Goal: Task Accomplishment & Management: Manage account settings

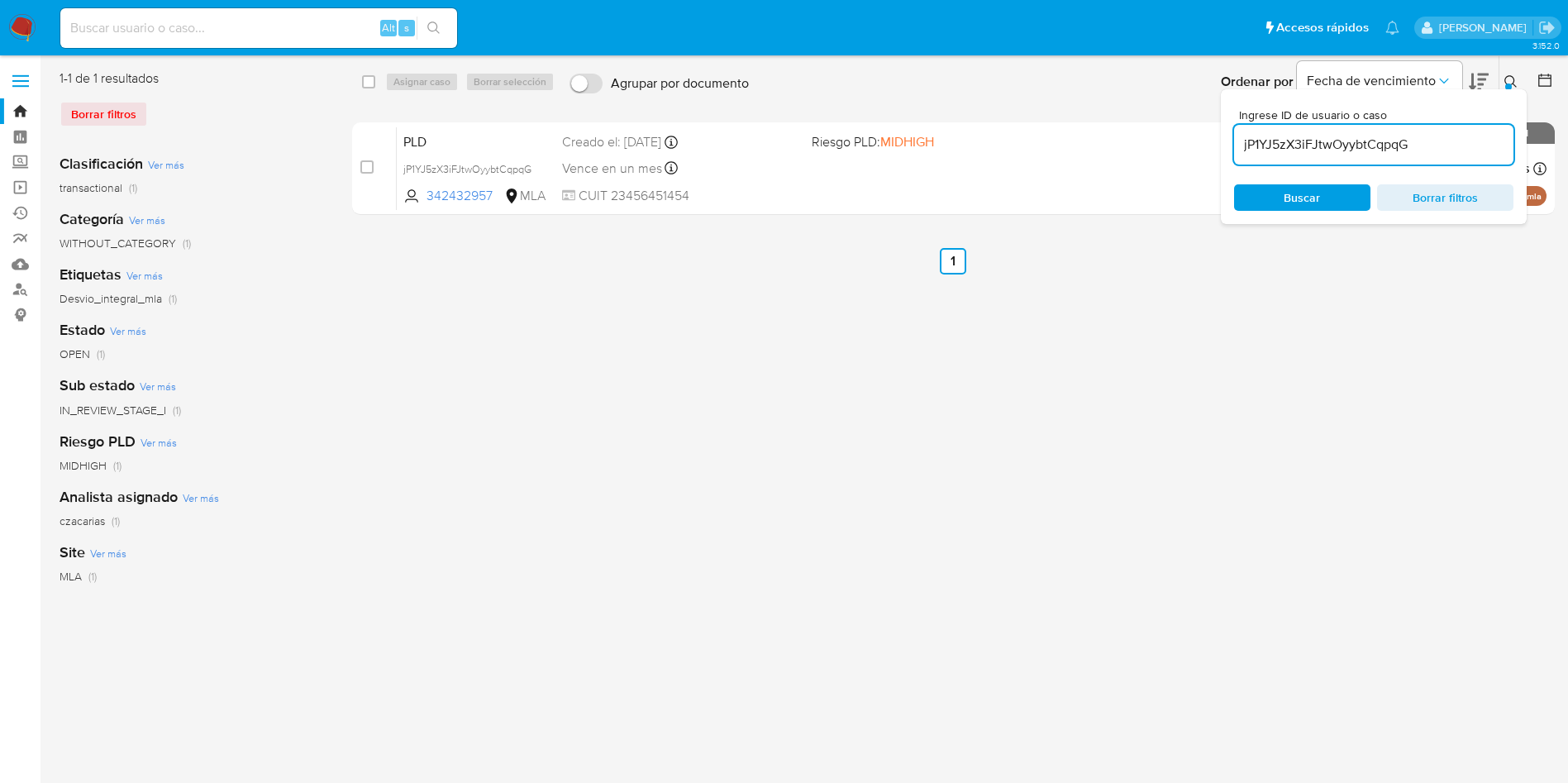
click at [1415, 146] on input "jP1YJ5zX3iFJtwOyybtCqpqG" at bounding box center [1374, 145] width 280 height 22
type input "OLAcUDJWAArulngRCZt8FCJs"
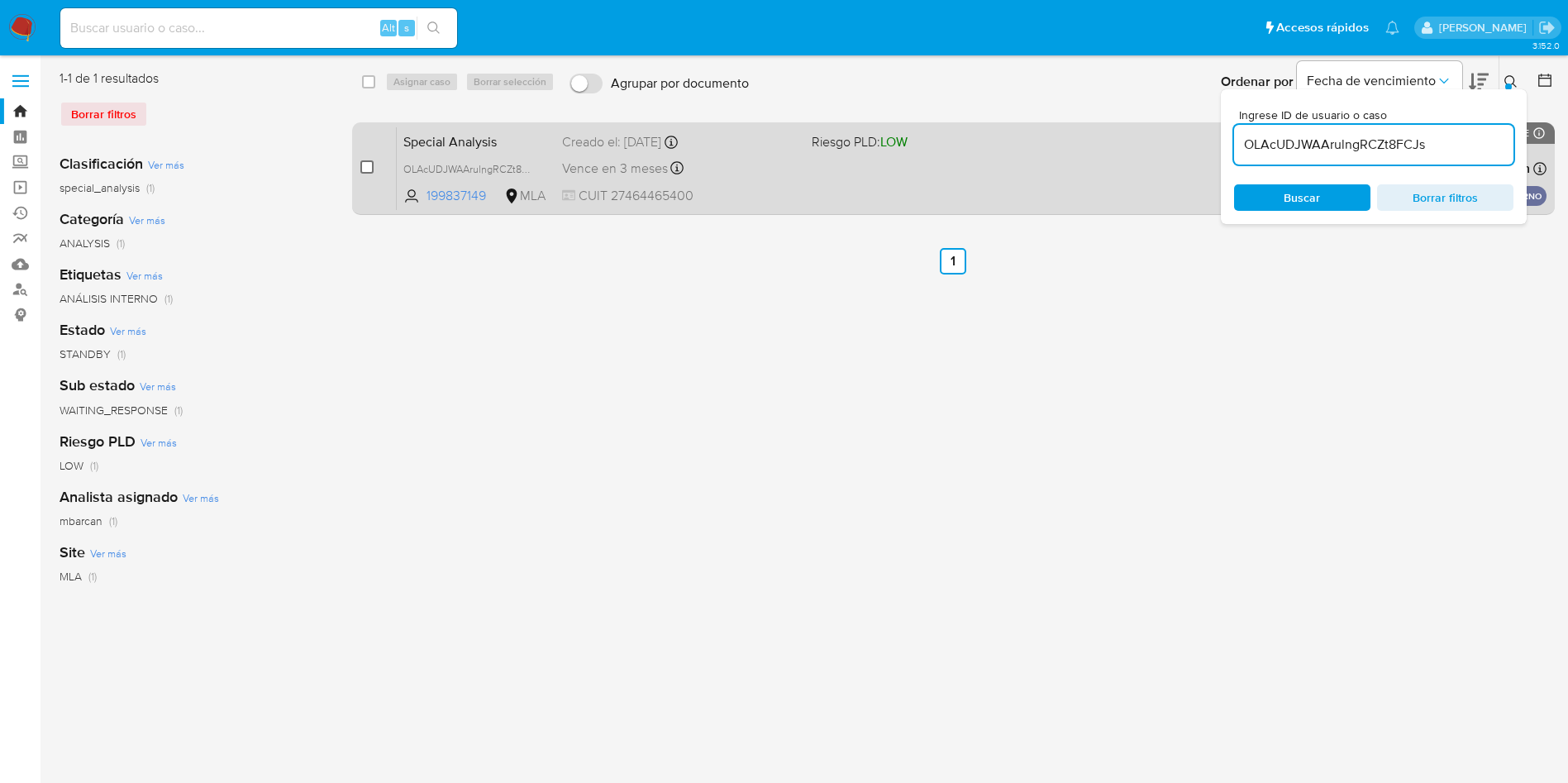
click at [368, 169] on input "checkbox" at bounding box center [367, 167] width 13 height 13
checkbox input "true"
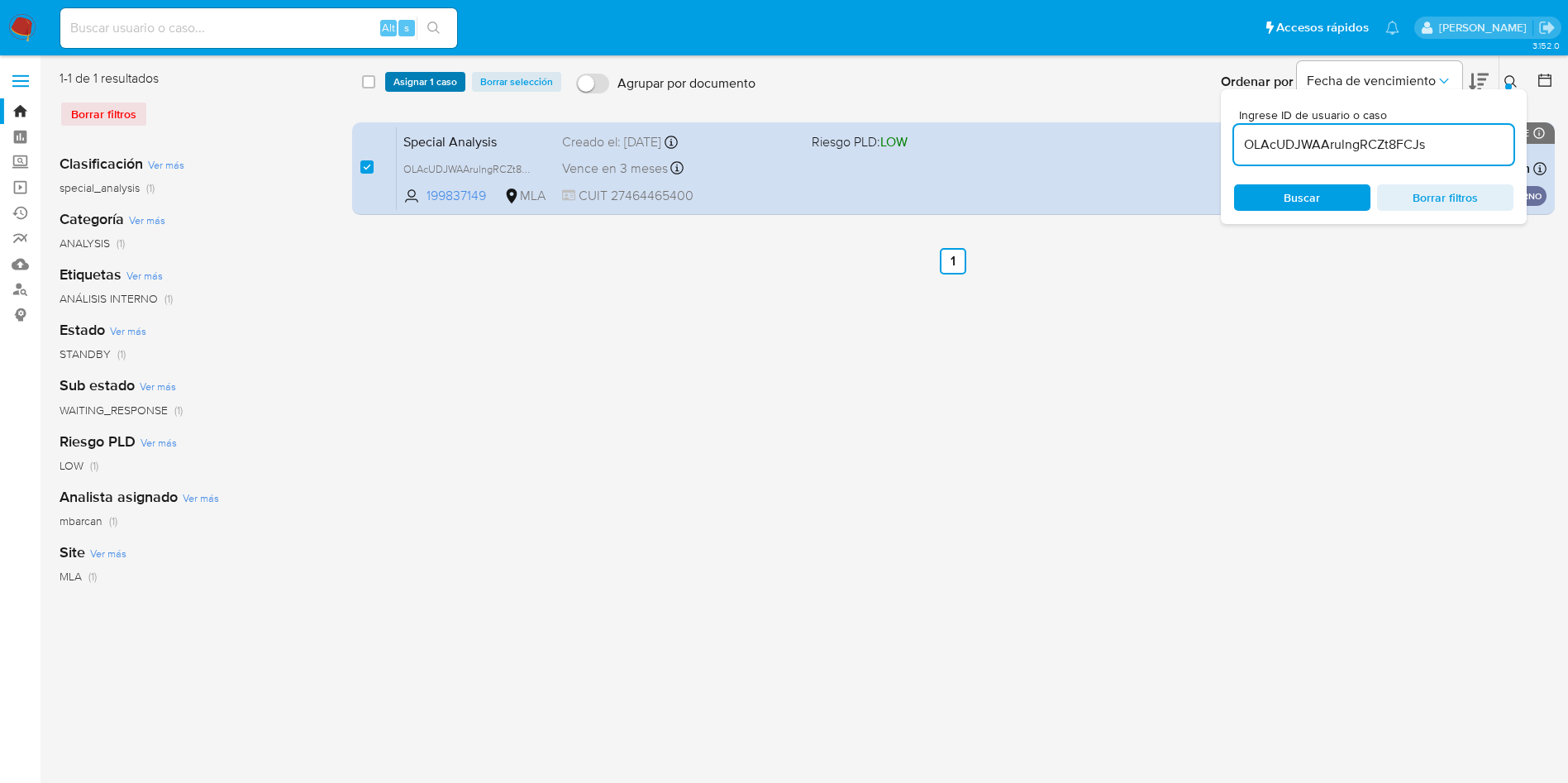
click at [413, 86] on span "Asignar 1 caso" at bounding box center [425, 81] width 64 height 16
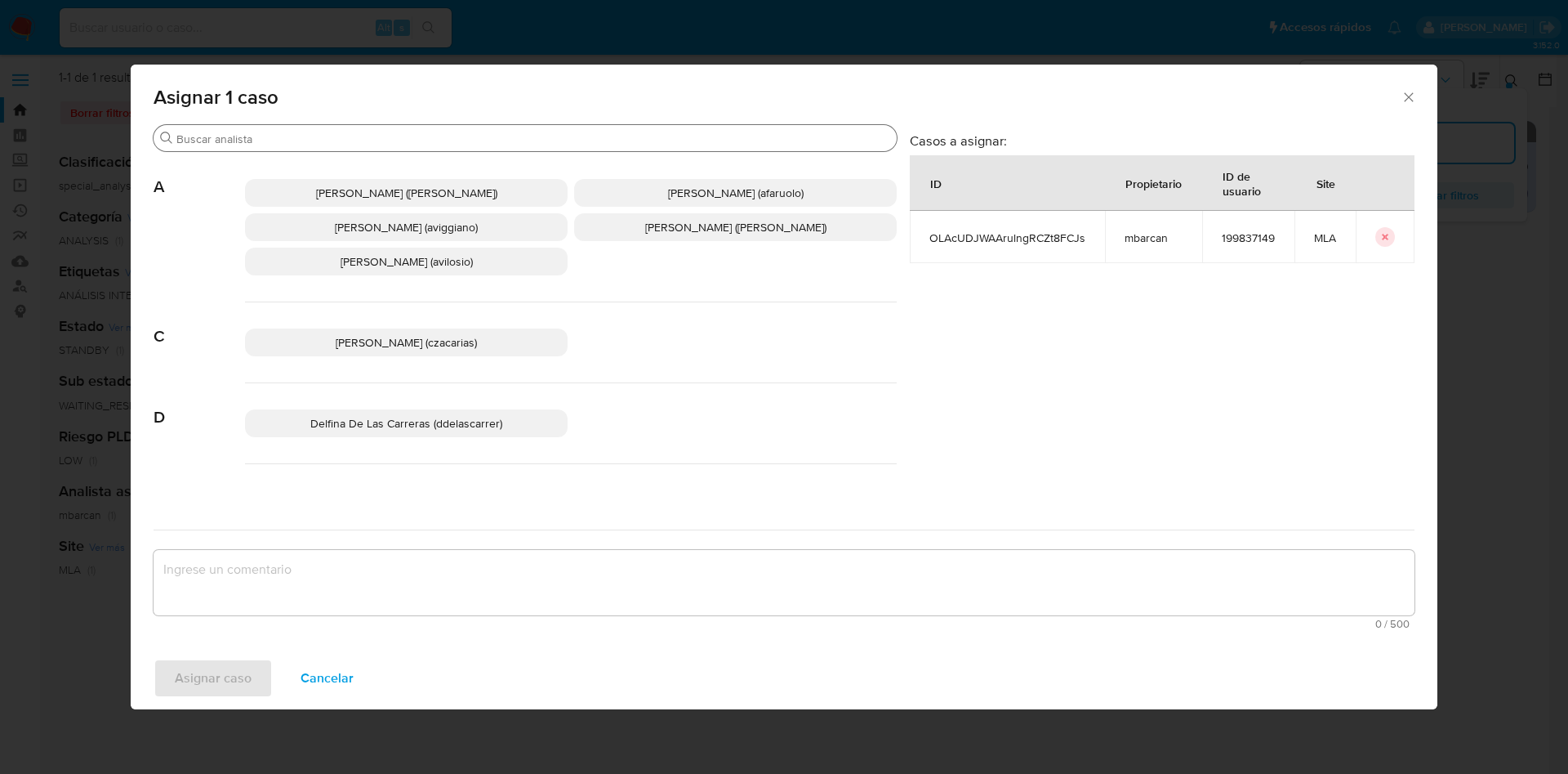
click at [352, 146] on div "Buscar" at bounding box center [525, 138] width 744 height 26
click at [351, 132] on input "Buscar" at bounding box center [533, 139] width 713 height 15
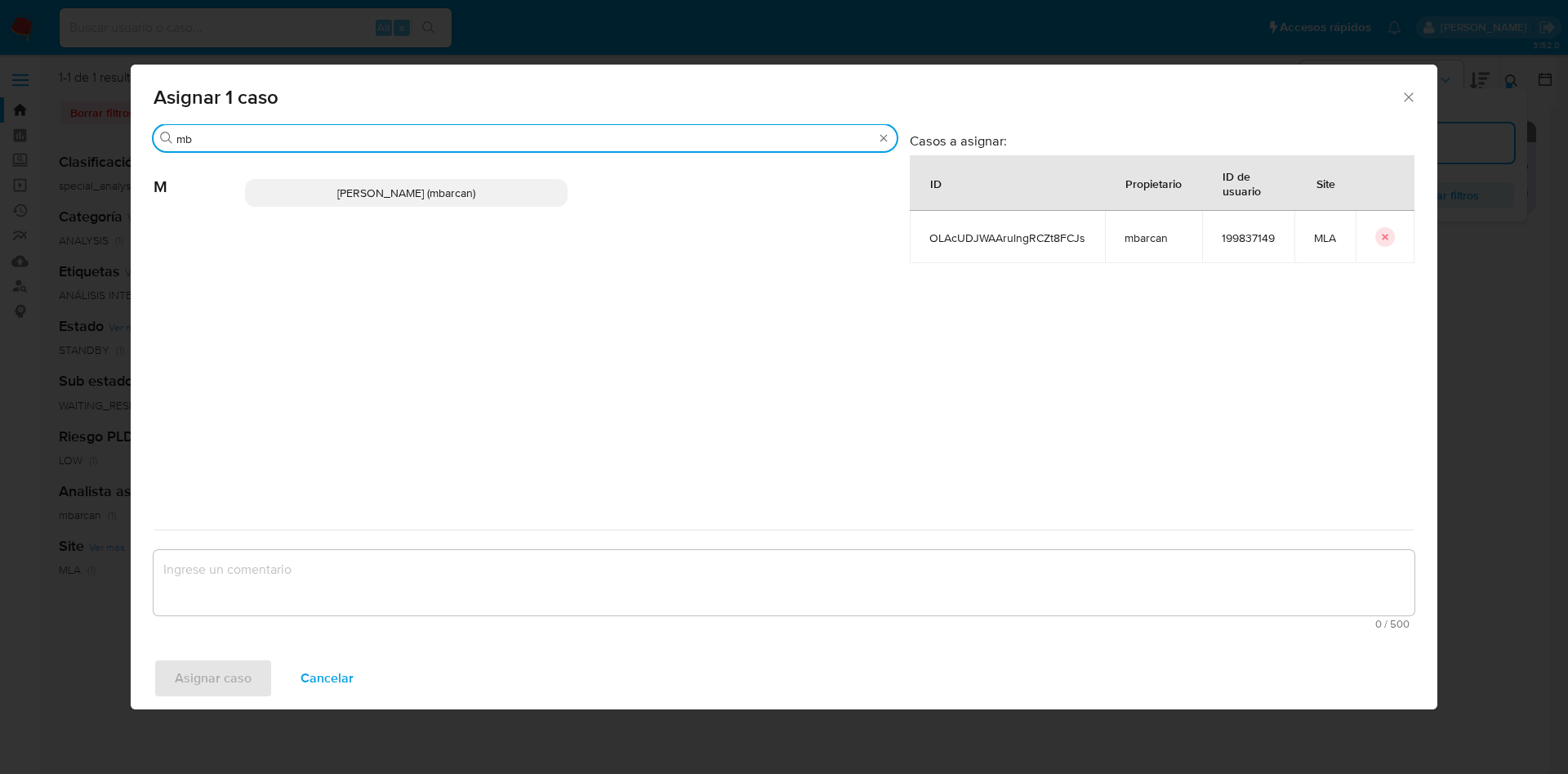
type input "mb"
click at [354, 188] on span "Magali Iael Barcan (mbarcan)" at bounding box center [406, 192] width 138 height 16
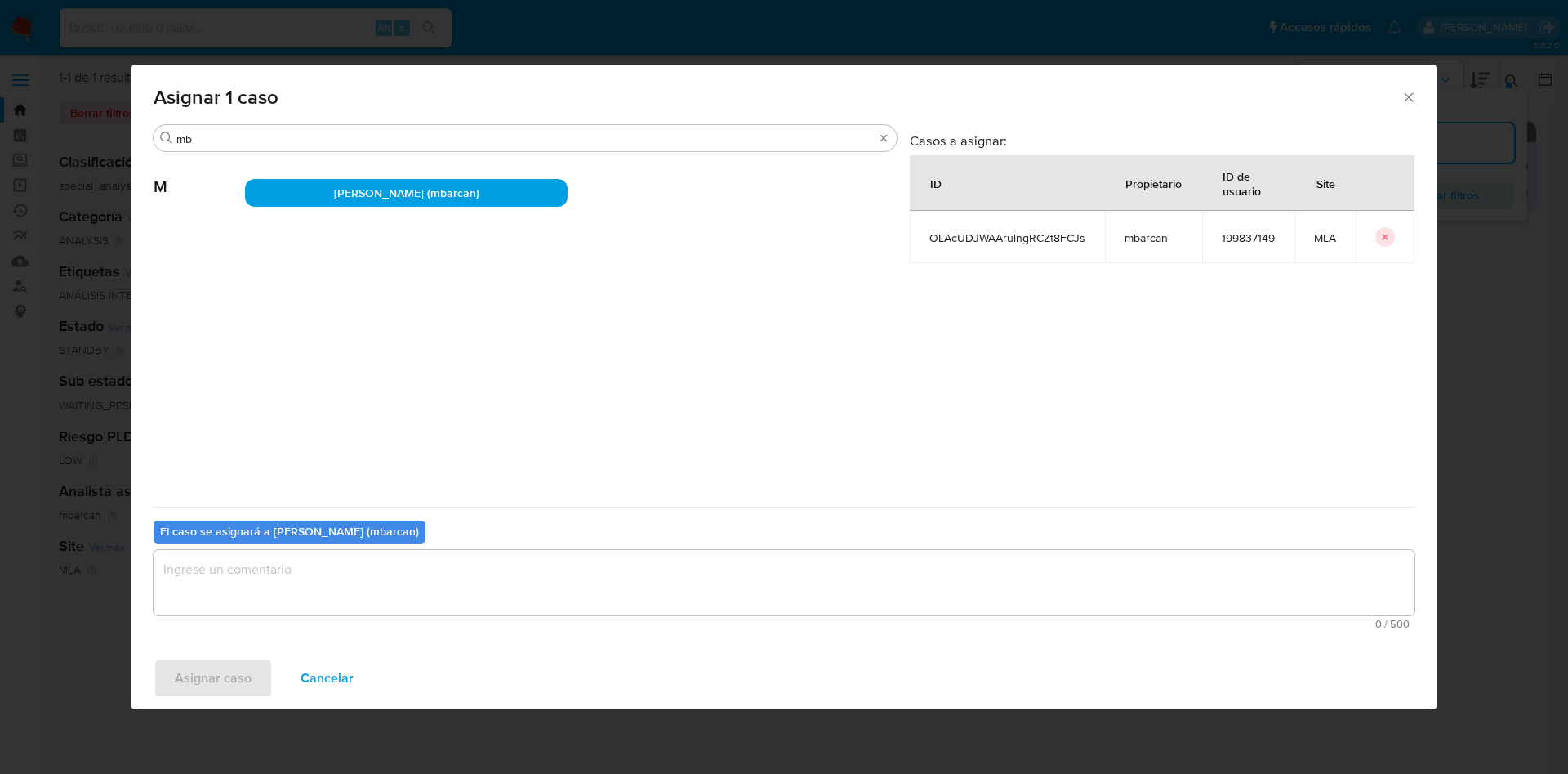
click at [209, 578] on textarea "assign-modal" at bounding box center [783, 583] width 1261 height 66
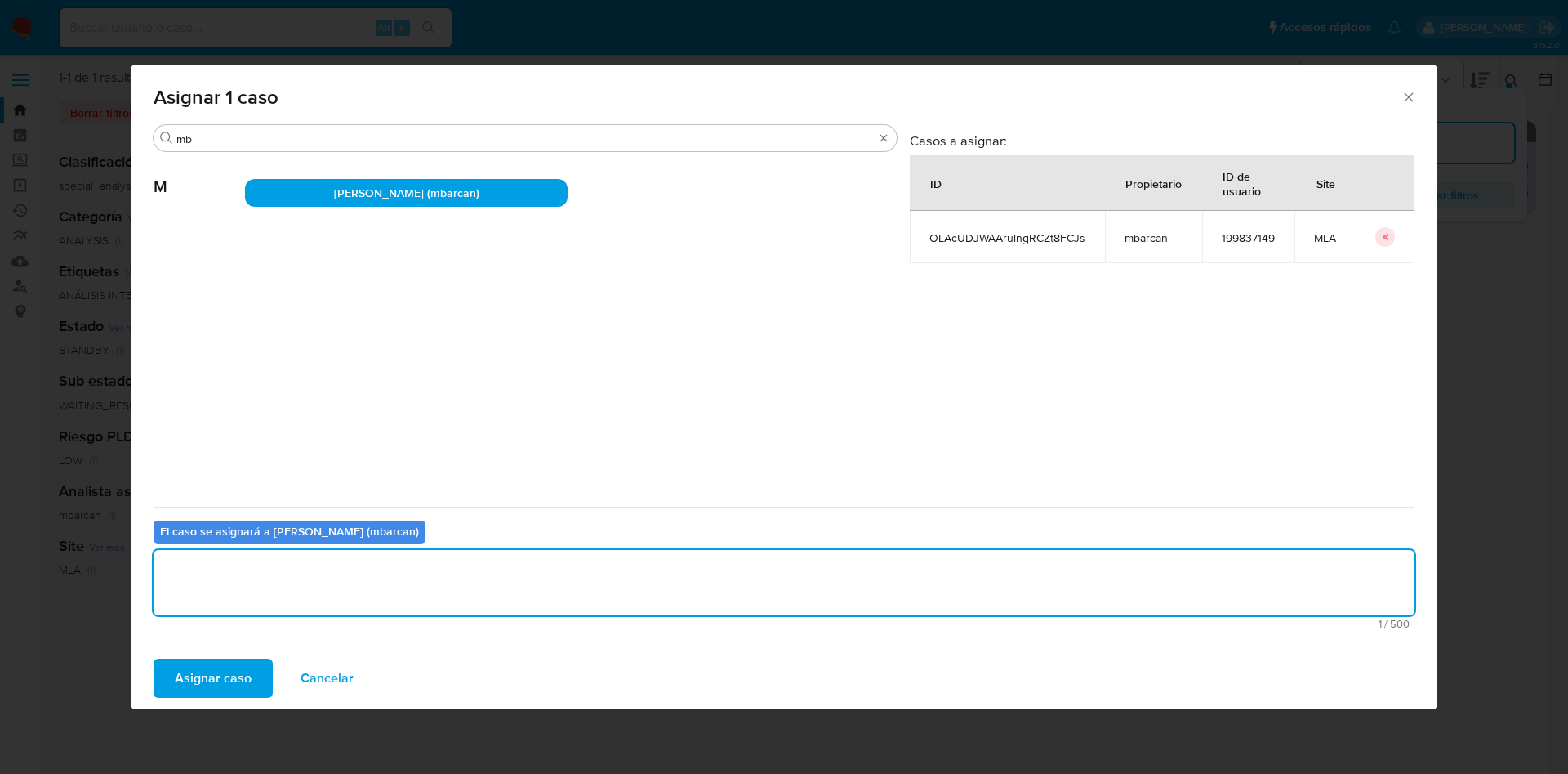
click at [210, 671] on span "Asignar caso" at bounding box center [213, 678] width 77 height 36
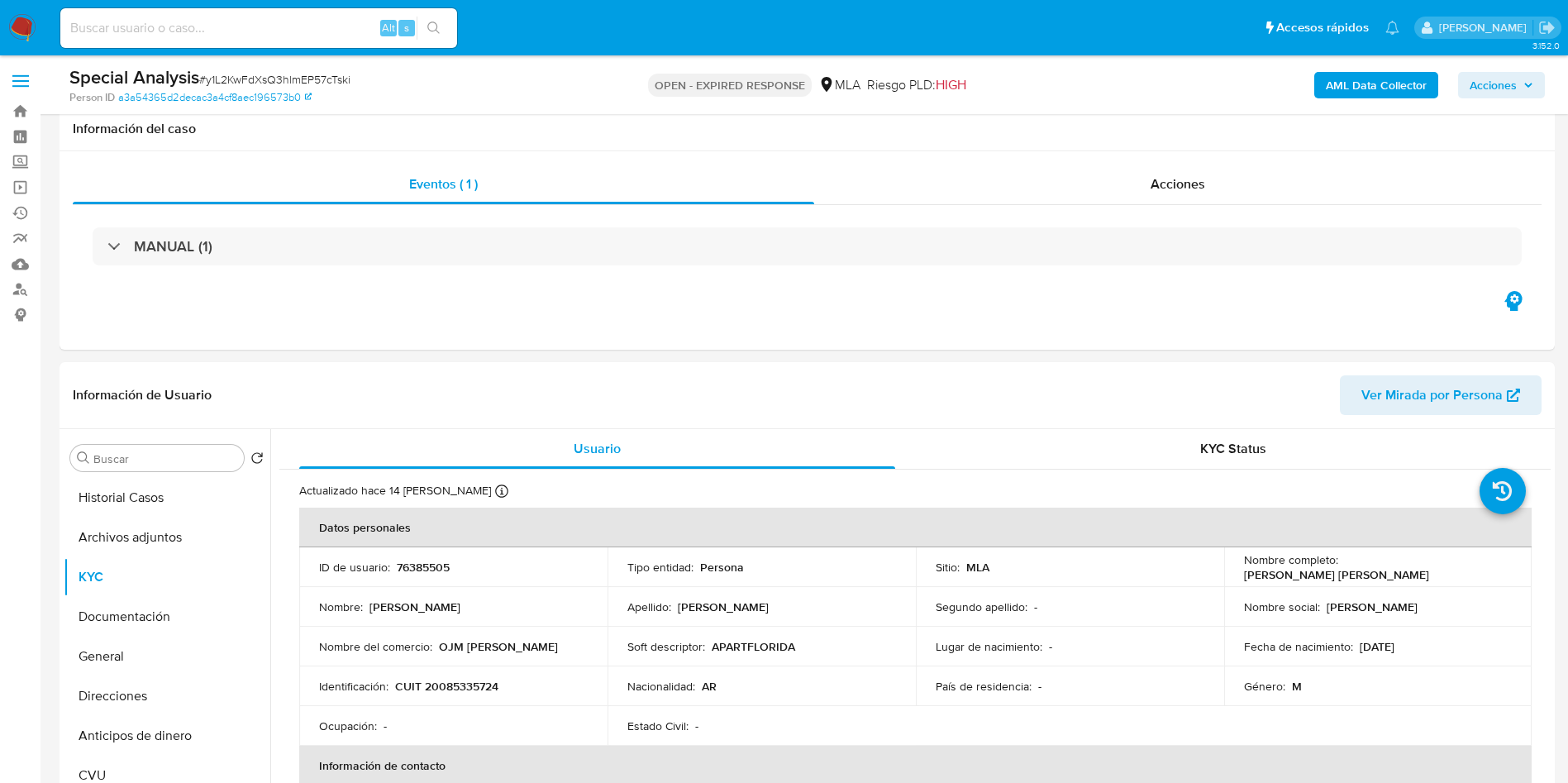
select select "10"
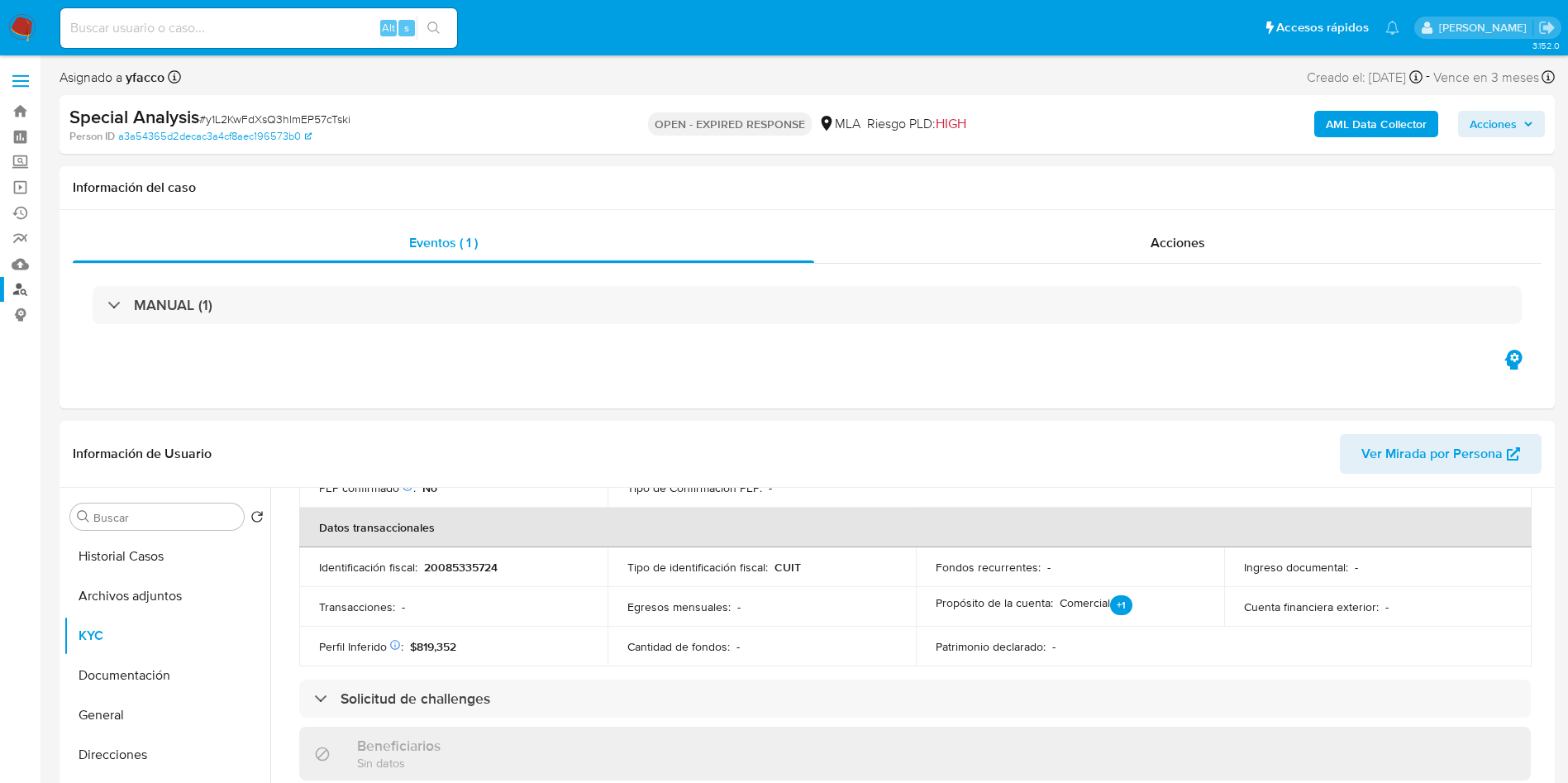
click at [22, 291] on link "Buscador de personas" at bounding box center [98, 289] width 197 height 26
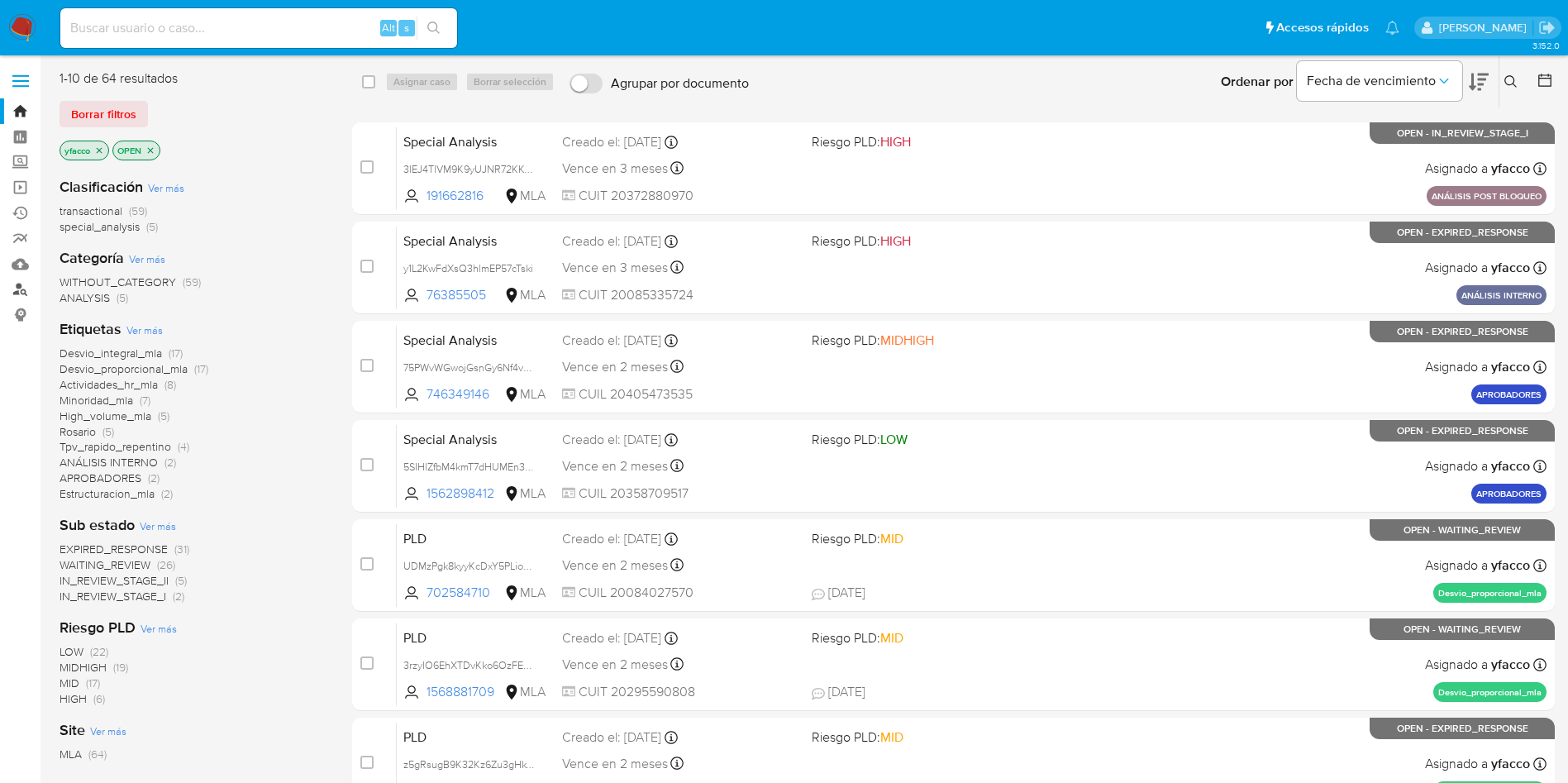
click at [18, 291] on link "Buscador de personas" at bounding box center [98, 289] width 197 height 26
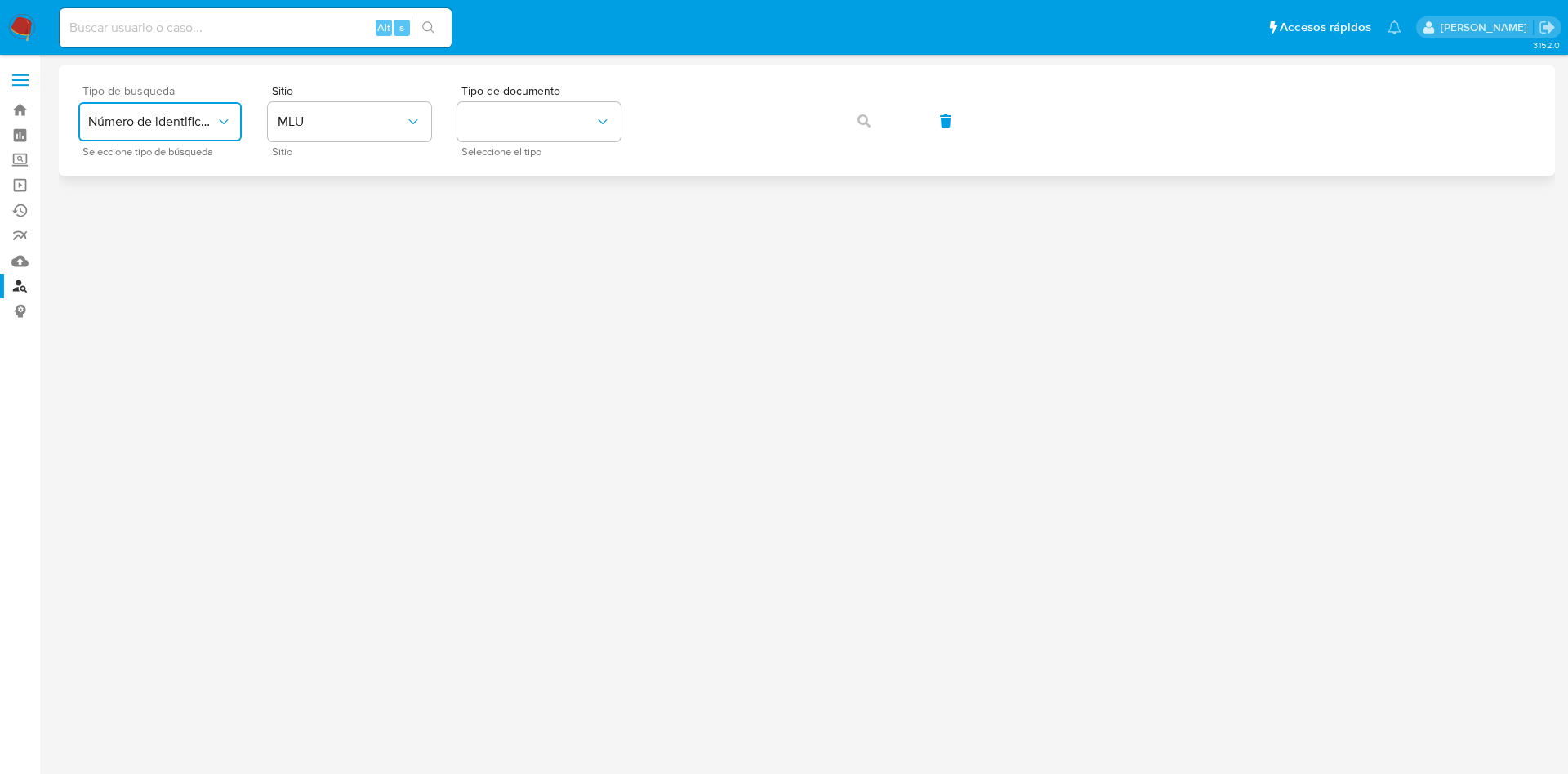
click at [168, 130] on button "Número de identificación" at bounding box center [160, 122] width 164 height 39
click at [289, 123] on span "MLU" at bounding box center [341, 121] width 128 height 16
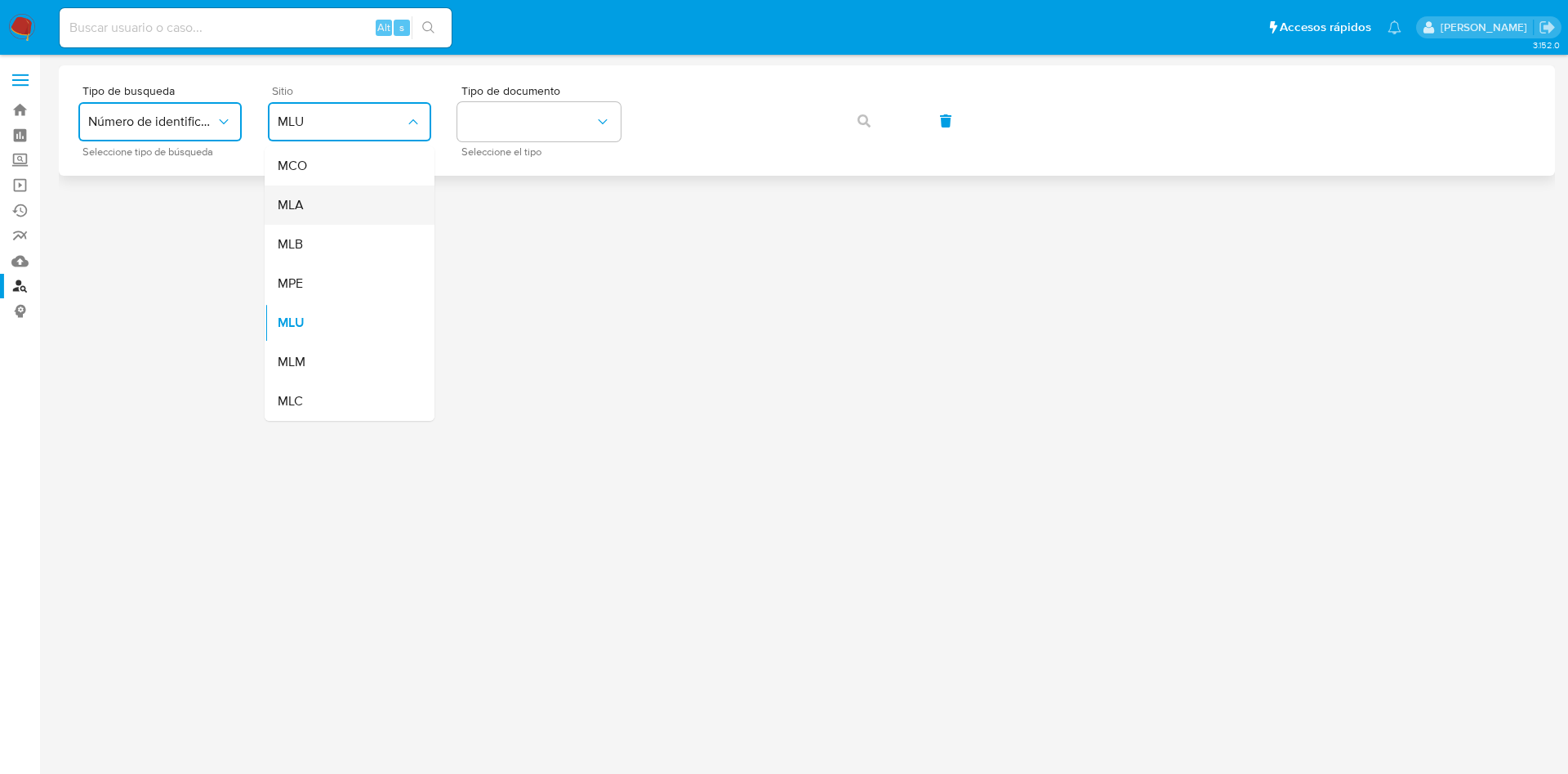
click at [318, 214] on div "MLA" at bounding box center [344, 205] width 133 height 39
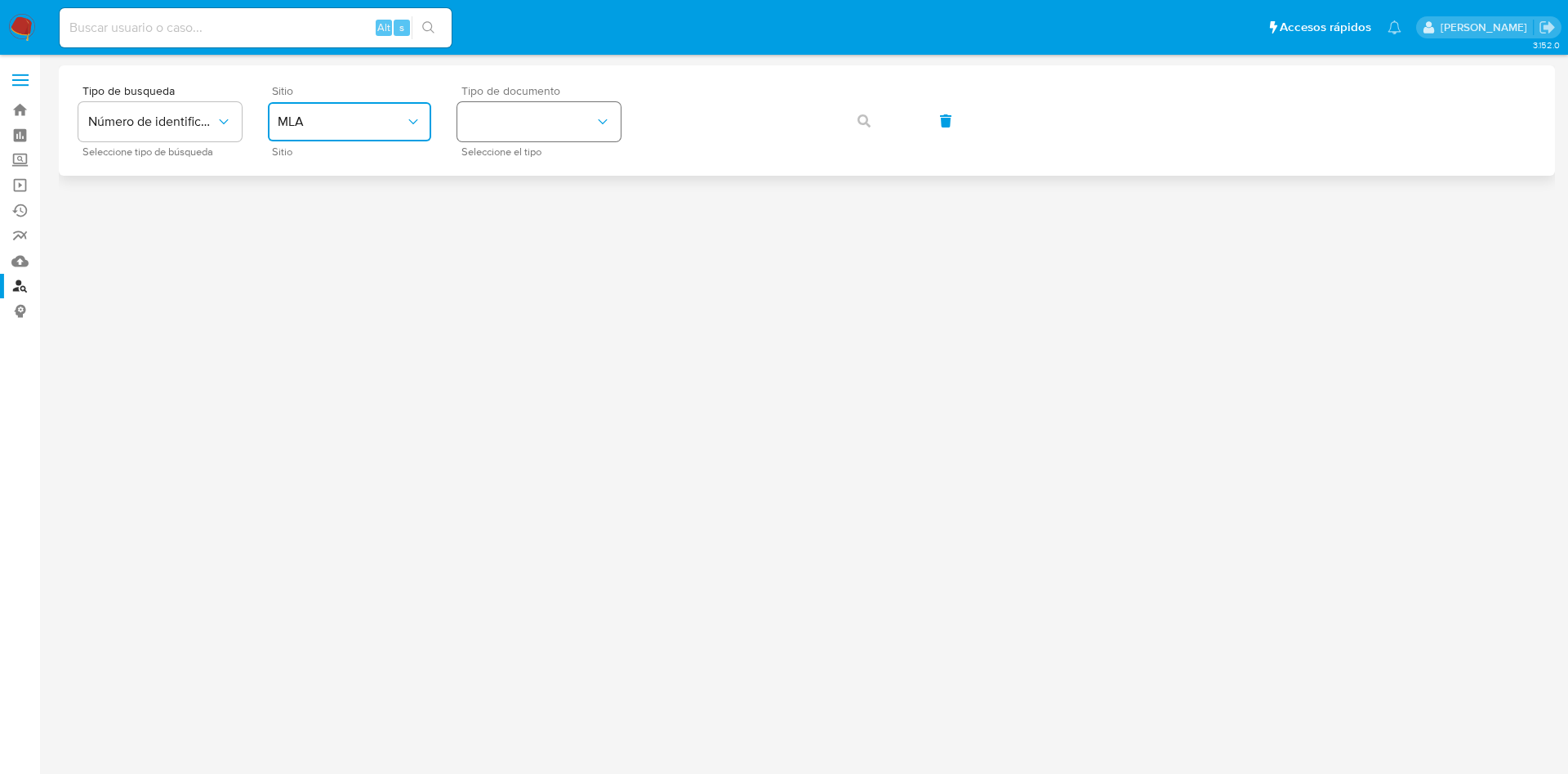
click at [520, 121] on button "identificationType" at bounding box center [540, 122] width 164 height 39
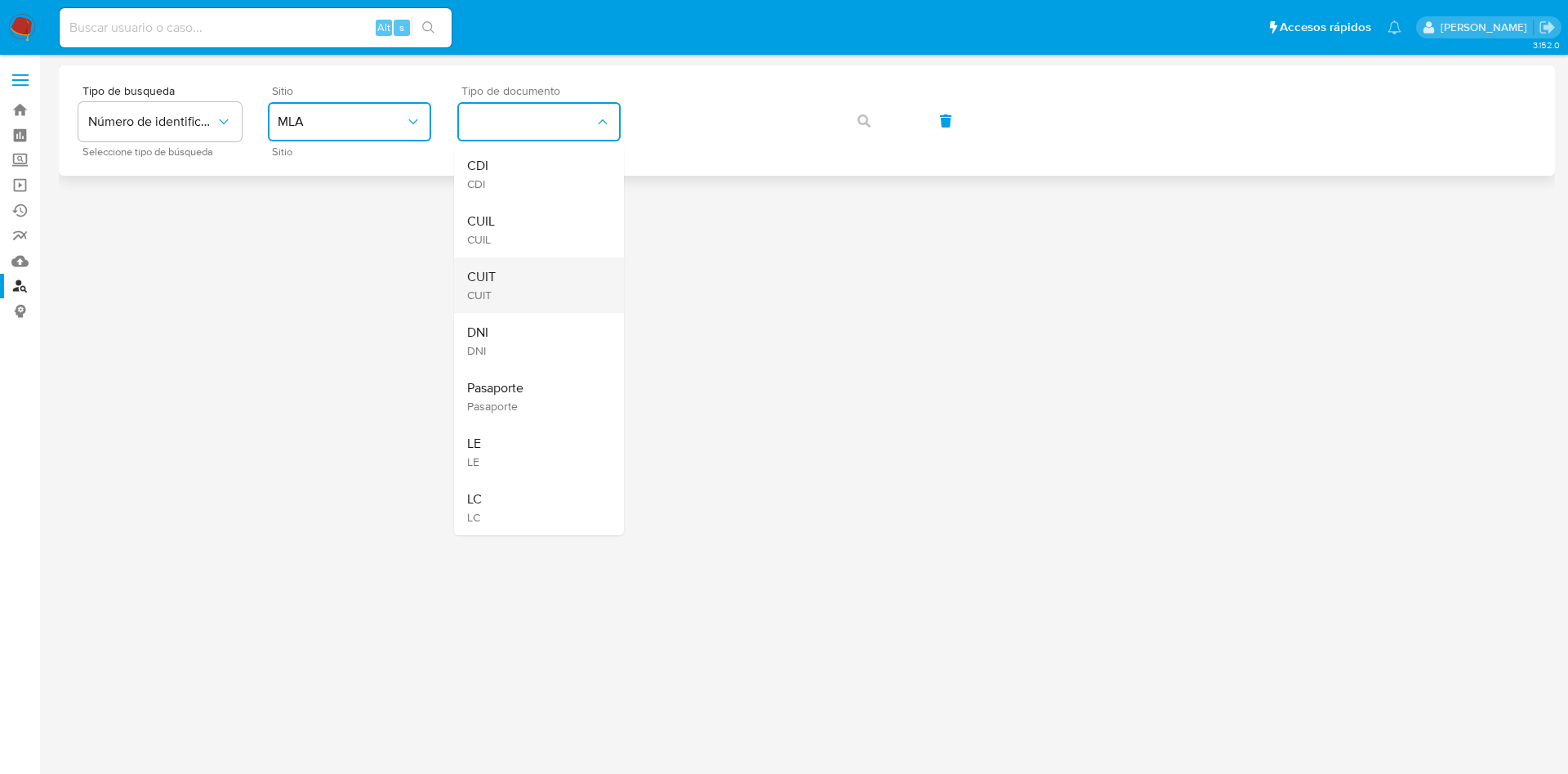
click at [529, 276] on div "CUIT CUIT" at bounding box center [534, 285] width 133 height 55
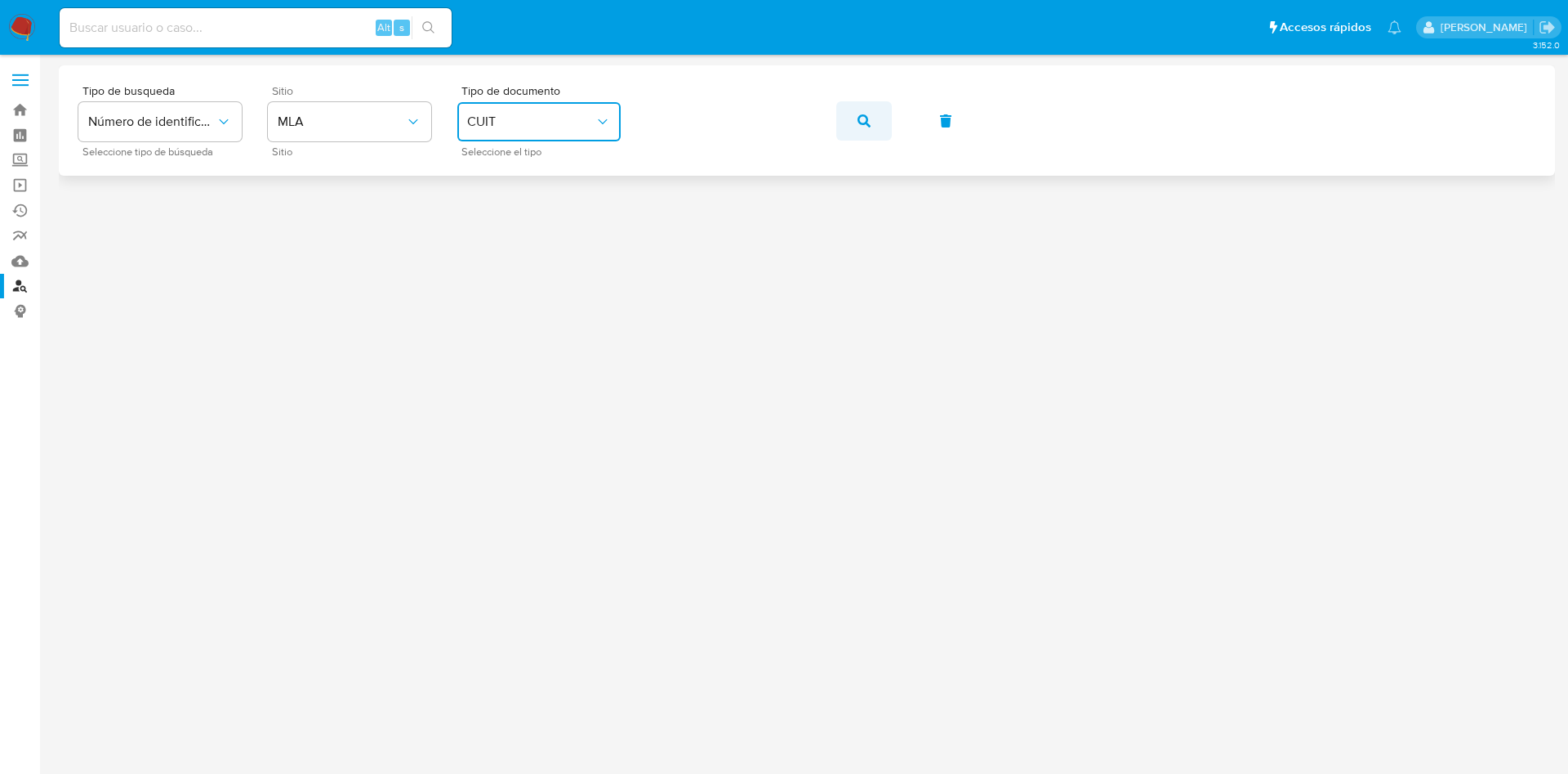
click at [854, 126] on button "button" at bounding box center [864, 121] width 55 height 39
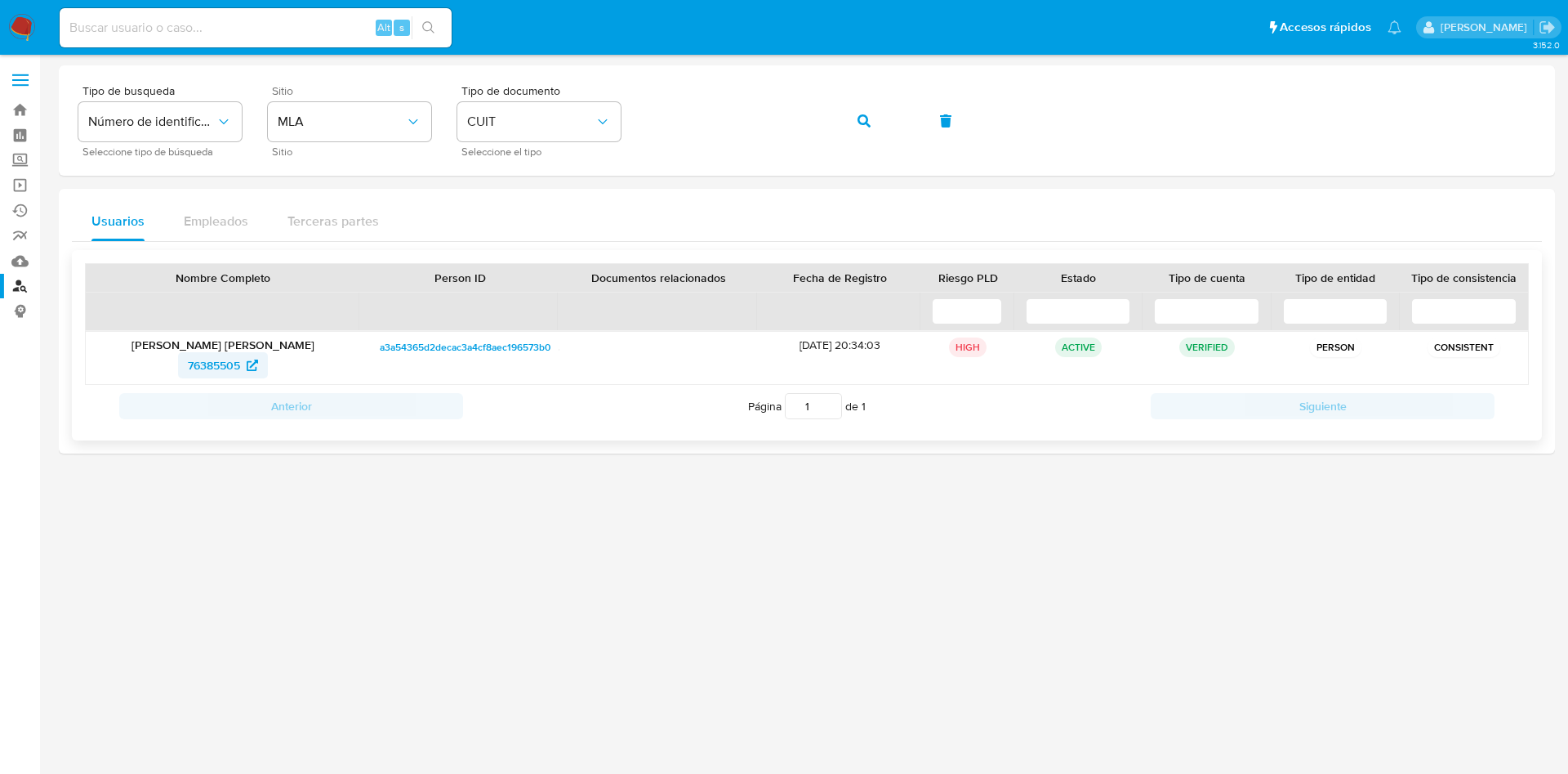
click at [194, 365] on span "76385505" at bounding box center [214, 365] width 53 height 26
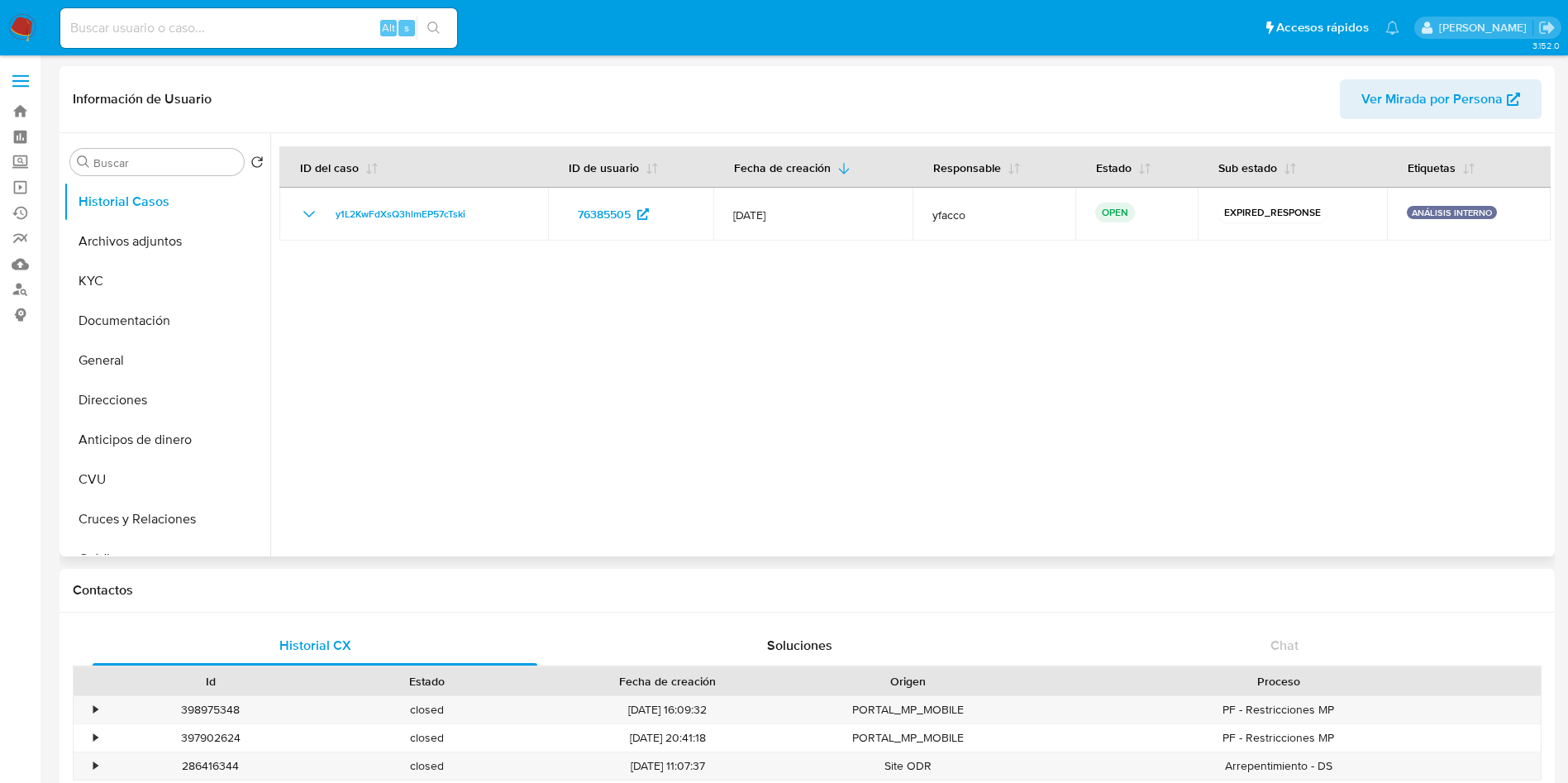
select select "10"
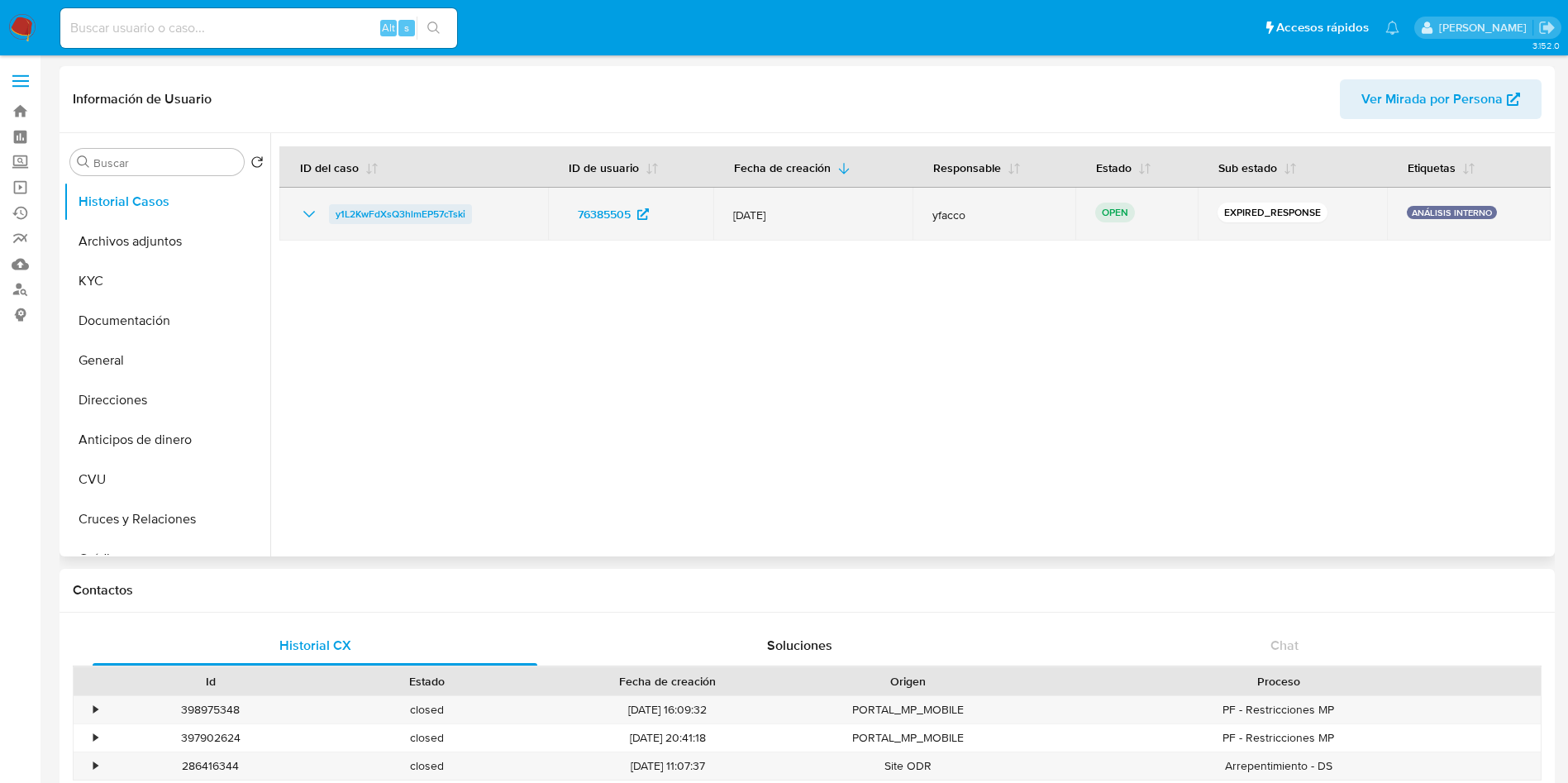
click at [403, 209] on span "y1L2KwFdXsQ3hlmEP57cTski" at bounding box center [401, 214] width 129 height 20
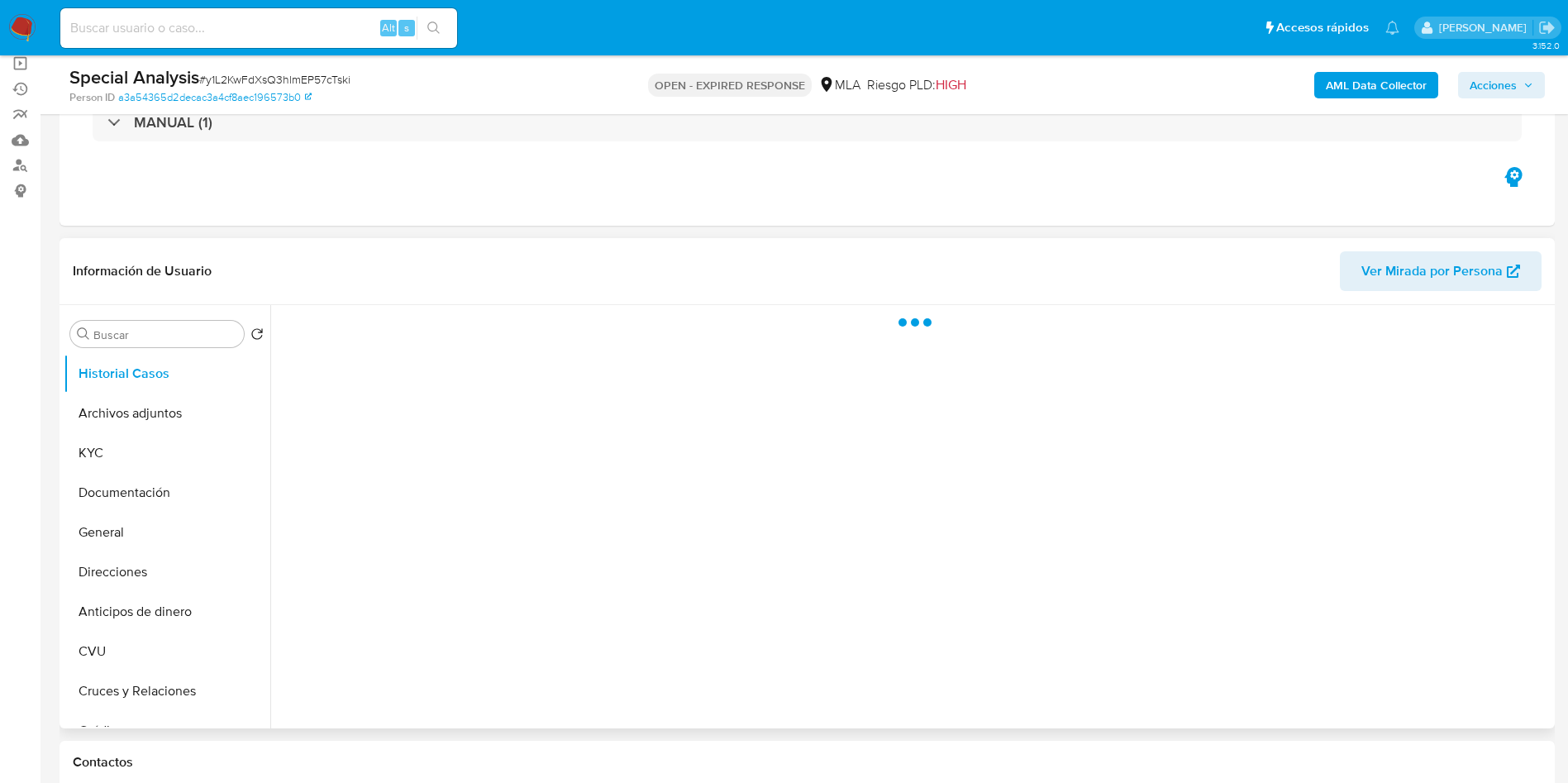
scroll to position [248, 0]
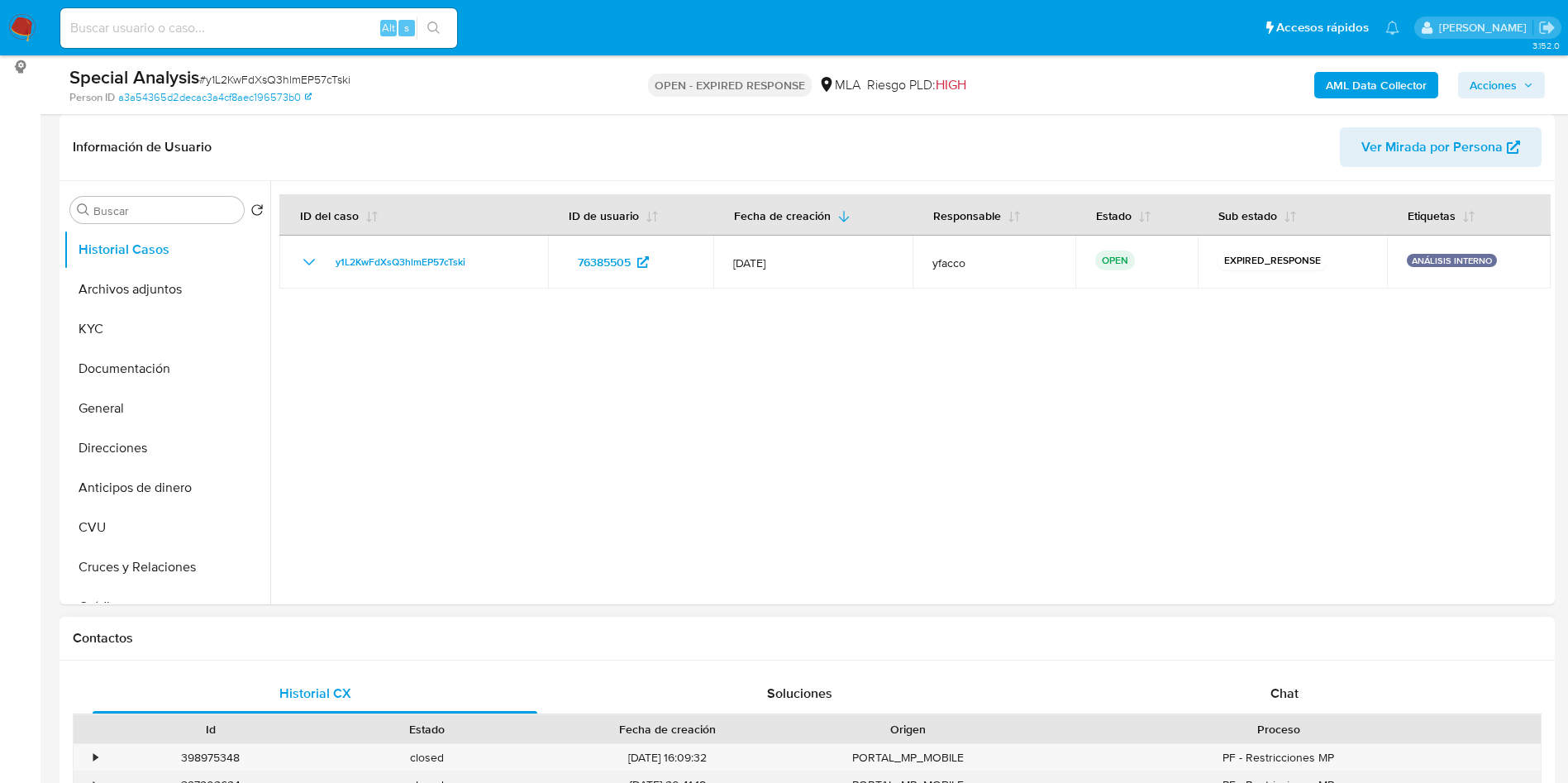
select select "10"
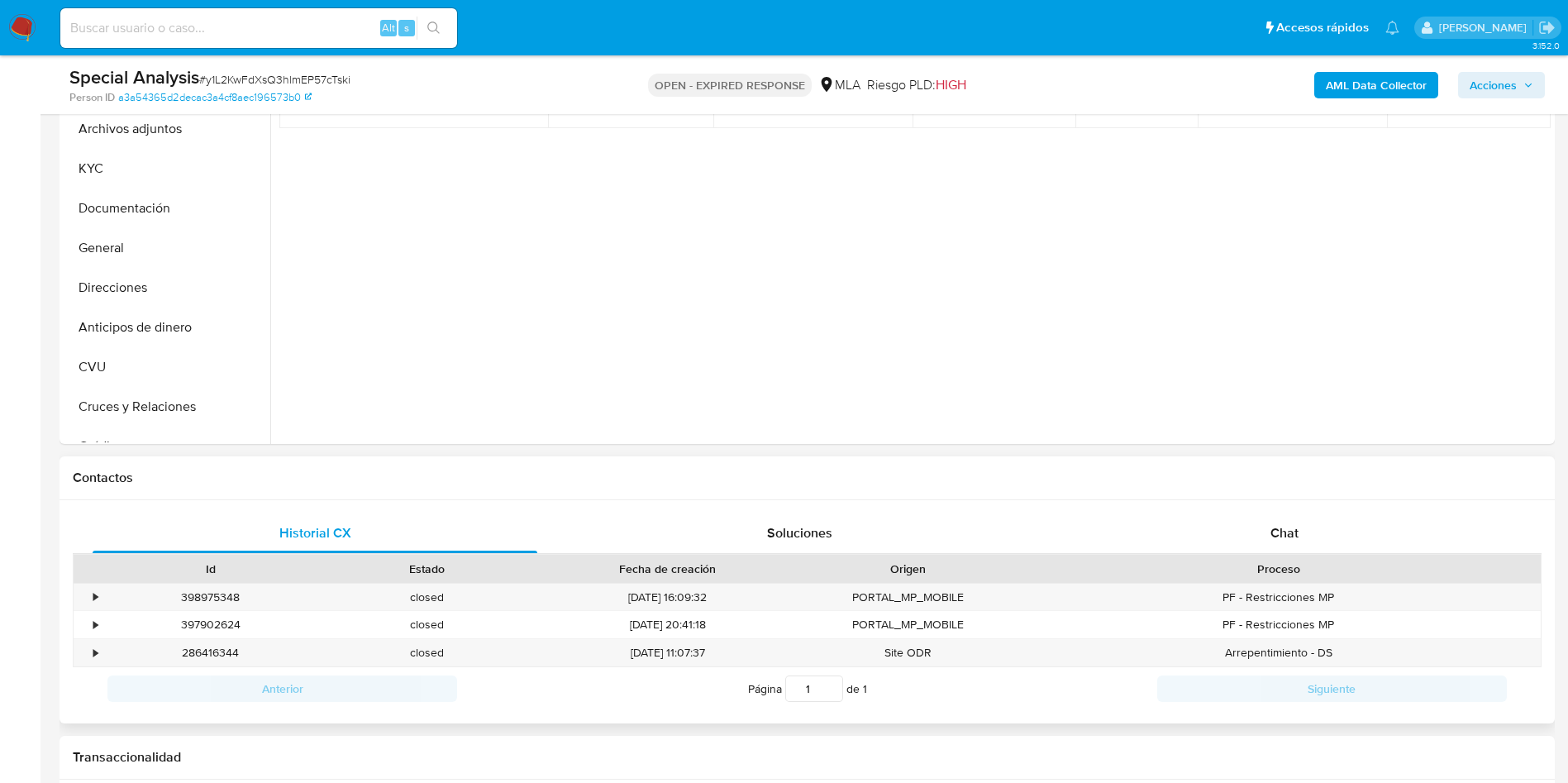
scroll to position [496, 0]
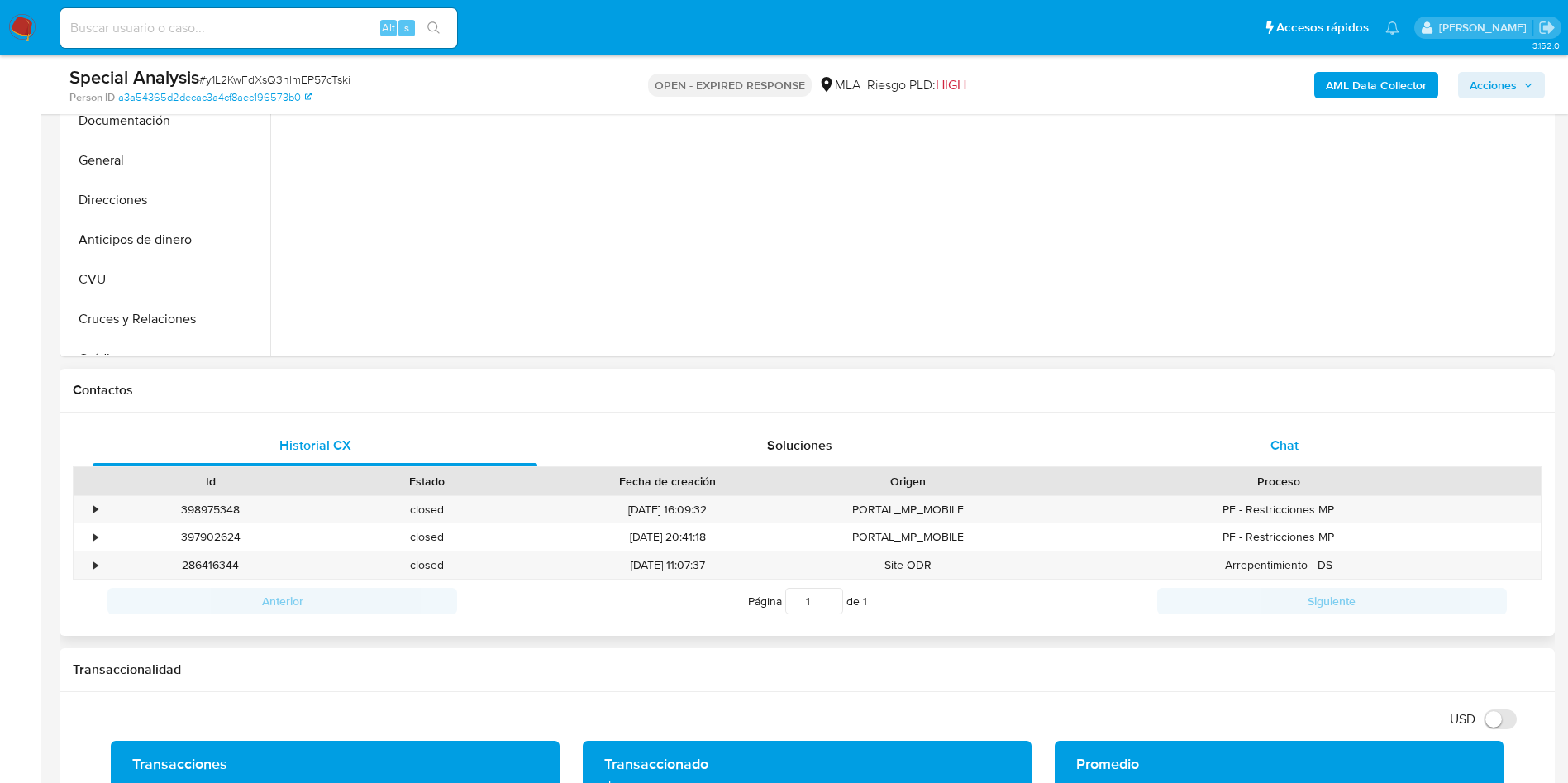
click at [1265, 460] on div "Chat" at bounding box center [1284, 445] width 444 height 40
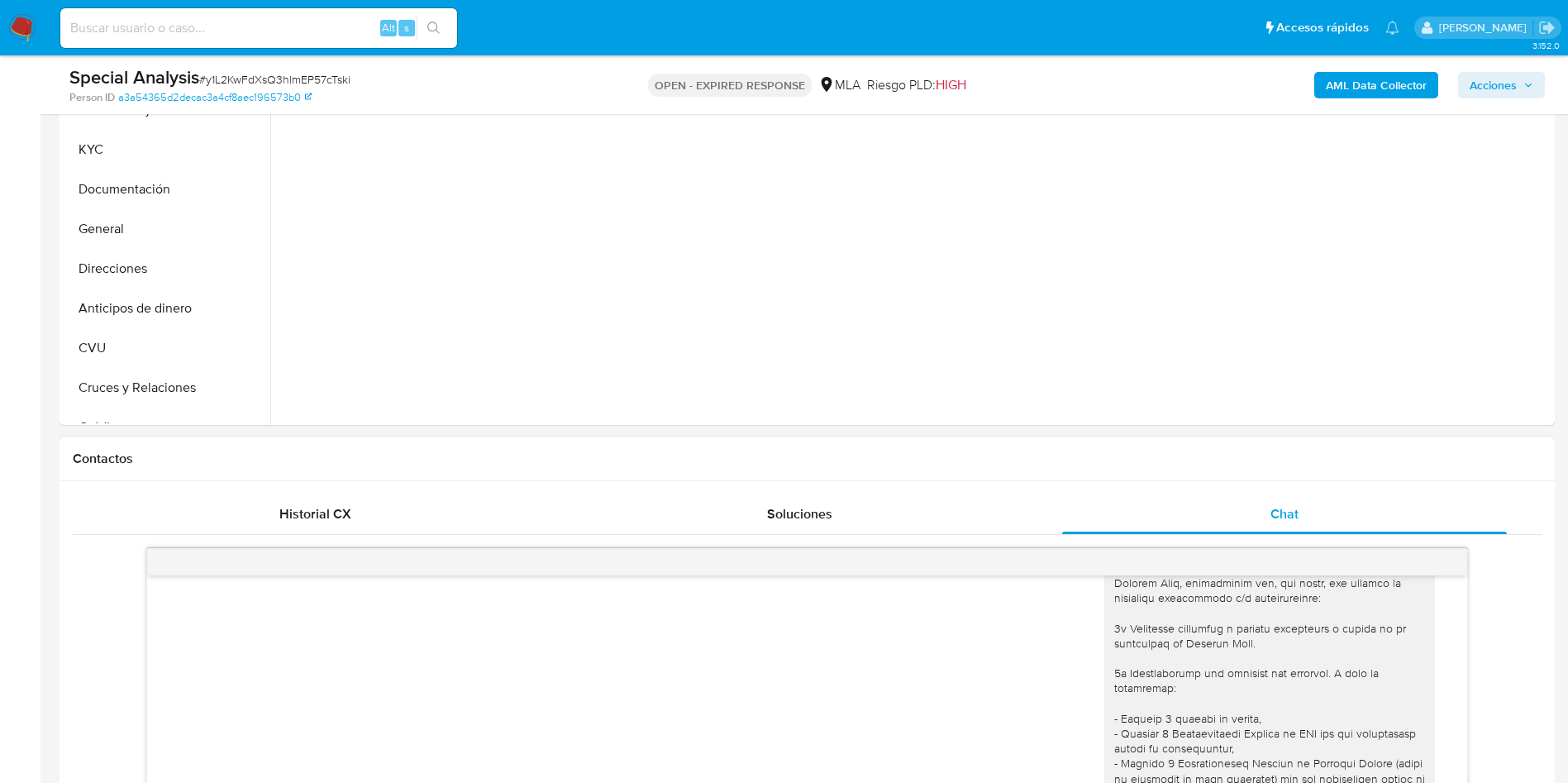
scroll to position [248, 0]
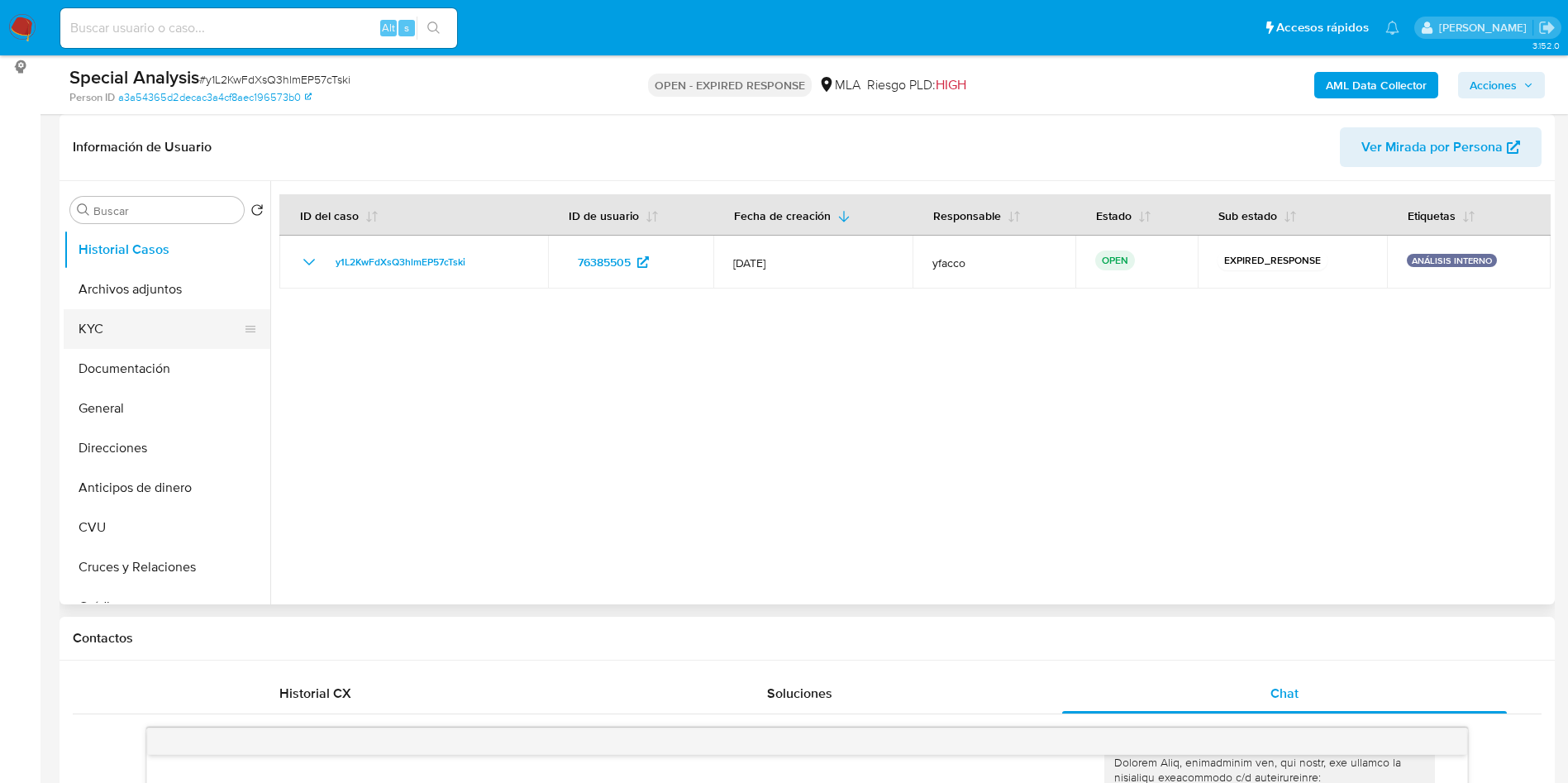
click at [129, 343] on button "KYC" at bounding box center [160, 329] width 193 height 40
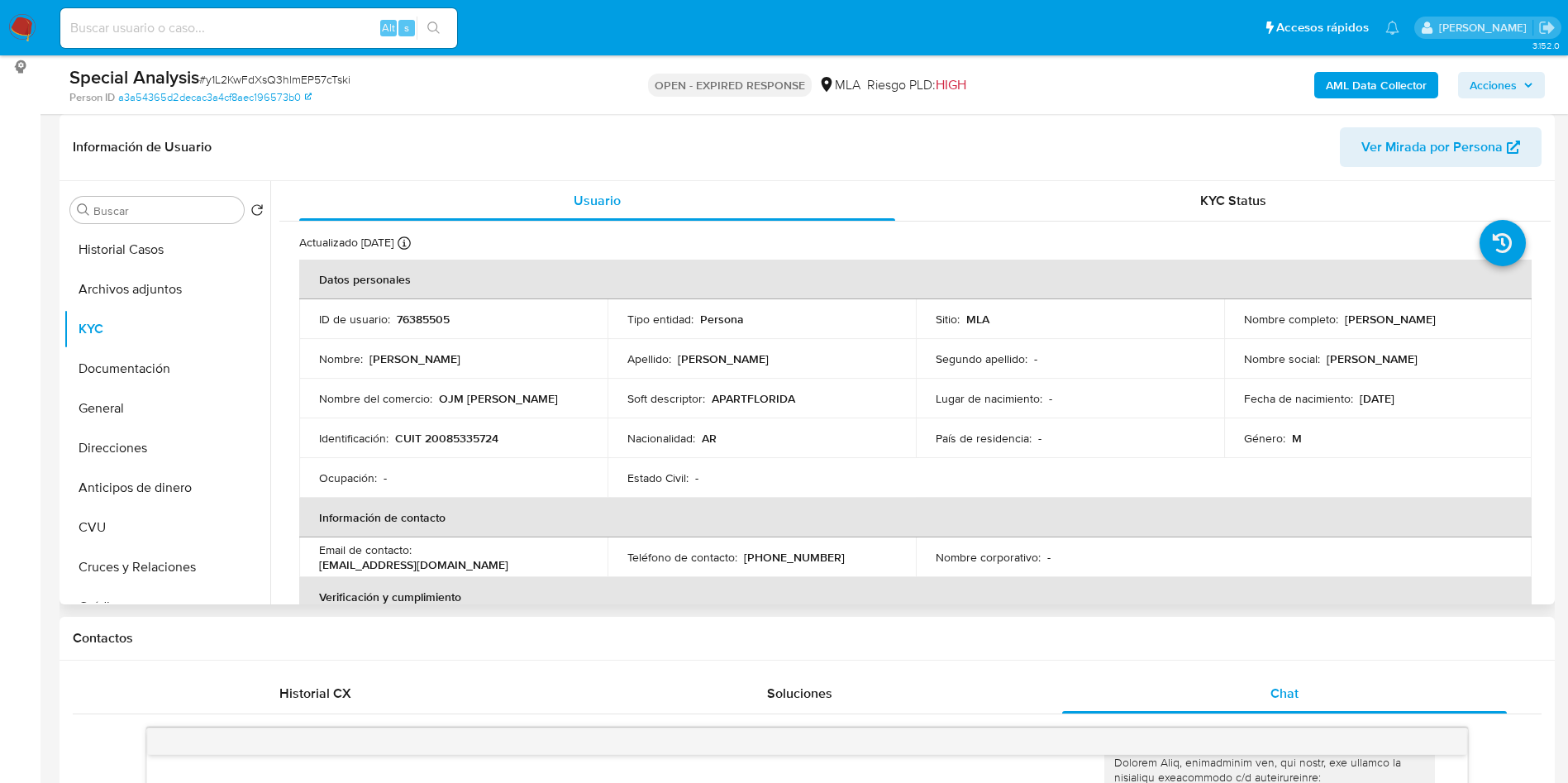
click at [477, 439] on p "CUIT 20085335724" at bounding box center [446, 439] width 104 height 15
copy p "20085335724"
drag, startPoint x: 709, startPoint y: 395, endPoint x: 787, endPoint y: 394, distance: 78.0
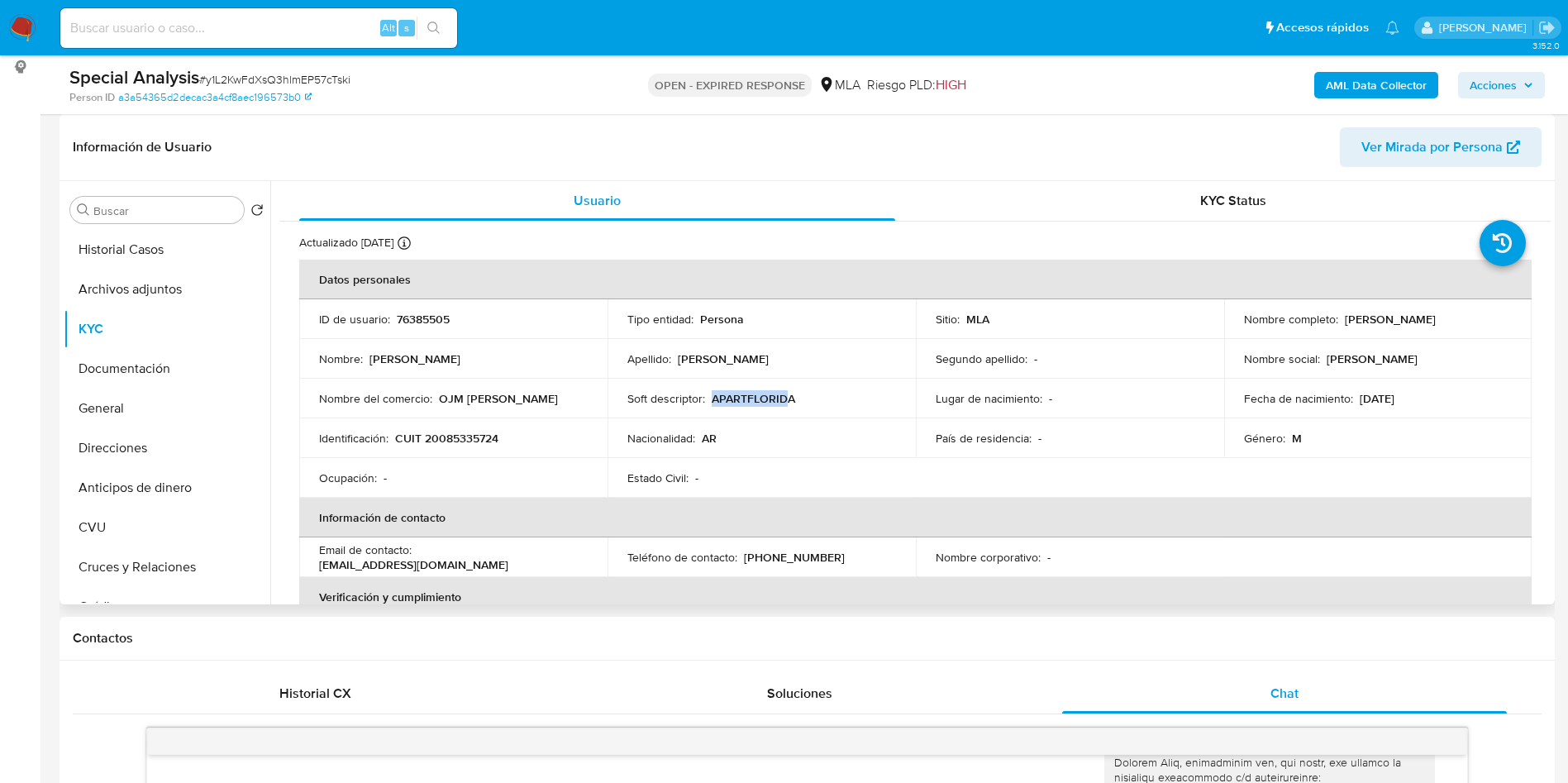
click at [787, 394] on p "APARTFLORIDA" at bounding box center [754, 399] width 84 height 15
click at [729, 387] on td "Soft descriptor : APARTFLORIDA" at bounding box center [762, 399] width 308 height 40
drag, startPoint x: 710, startPoint y: 405, endPoint x: 793, endPoint y: 401, distance: 83.1
click at [793, 401] on div "Soft descriptor : APARTFLORIDA" at bounding box center [761, 399] width 268 height 15
copy p "APARTFLORIDA"
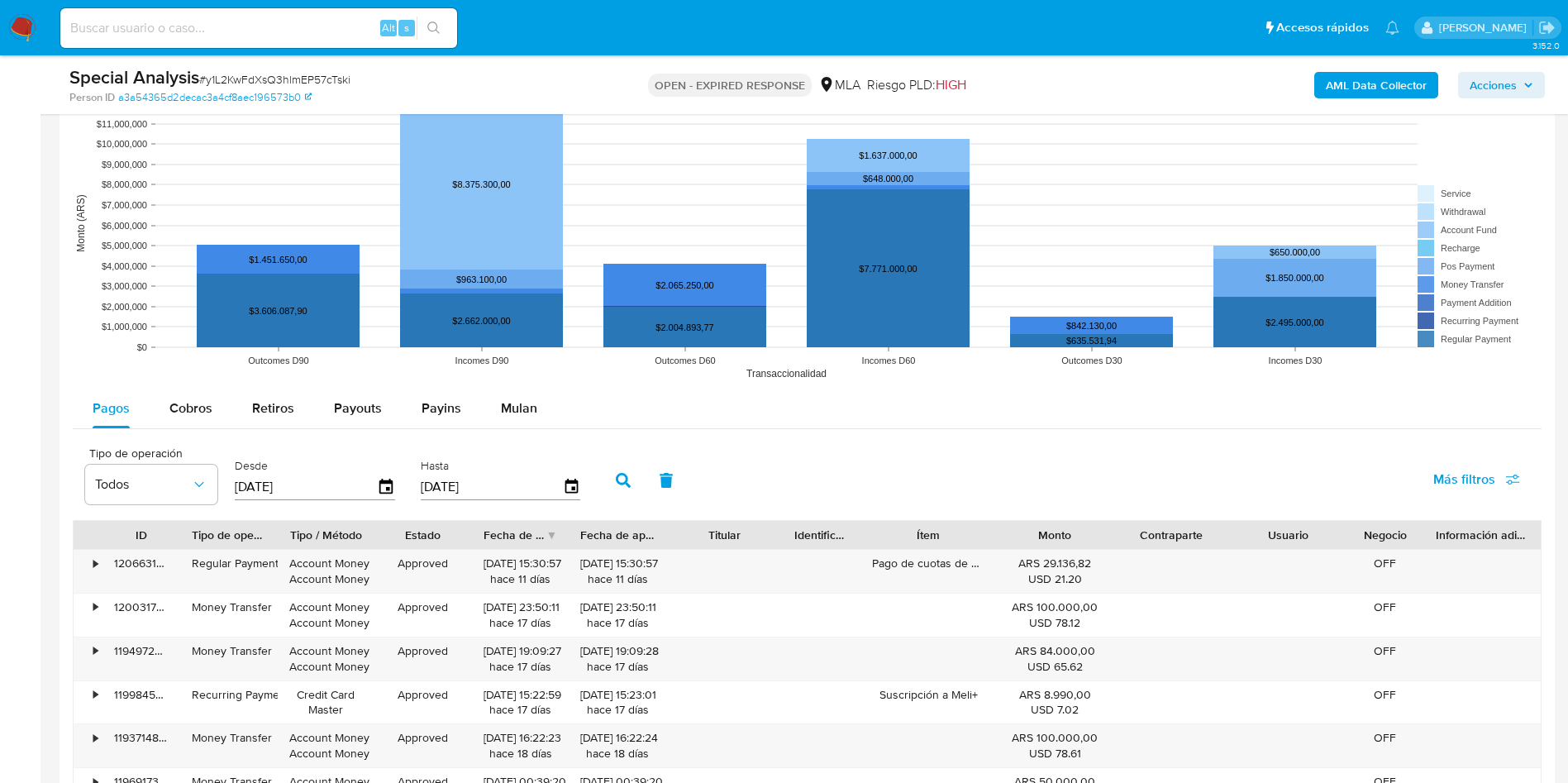
scroll to position [1860, 0]
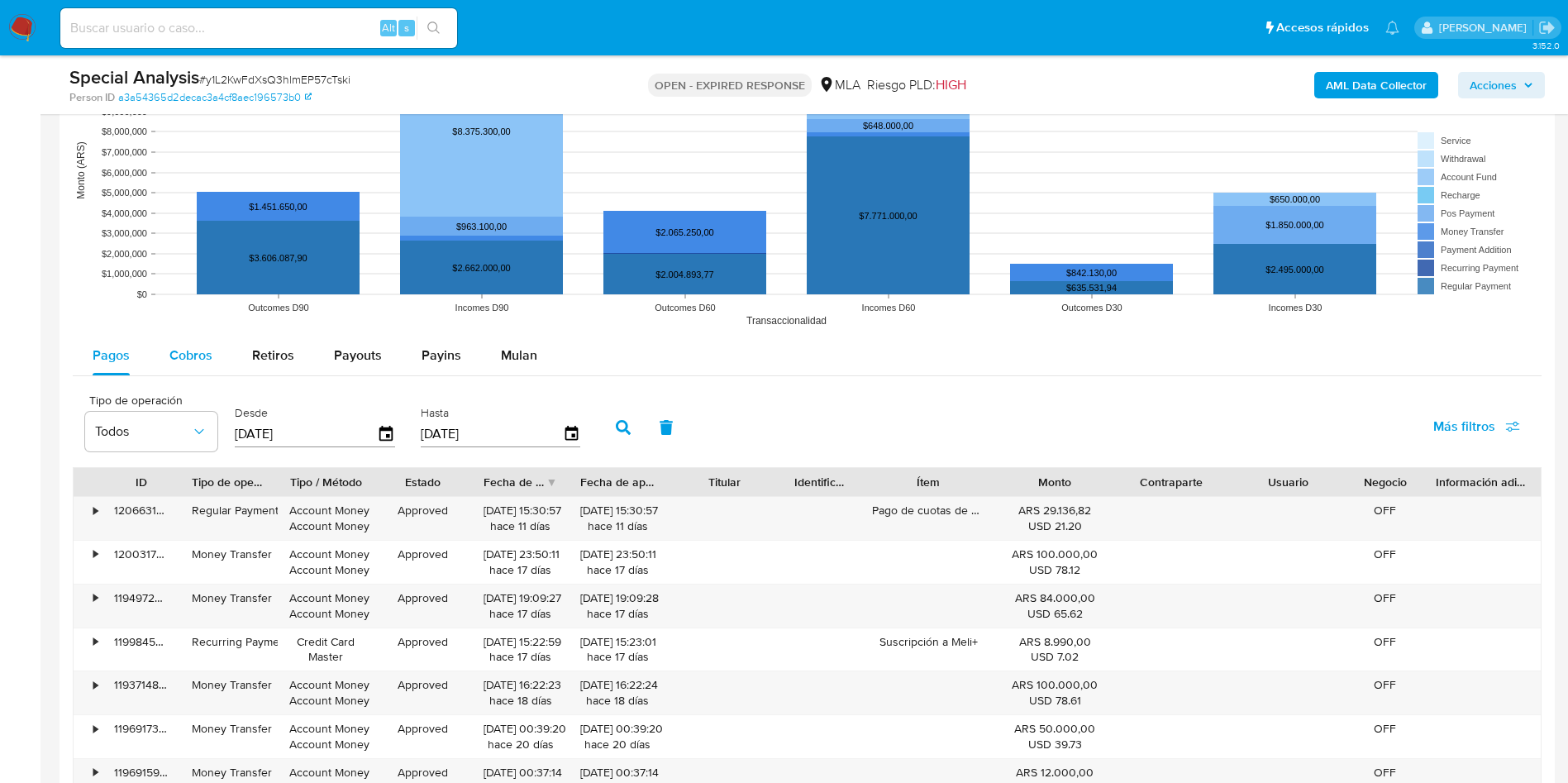
click at [195, 362] on span "Cobros" at bounding box center [190, 355] width 43 height 19
select select "10"
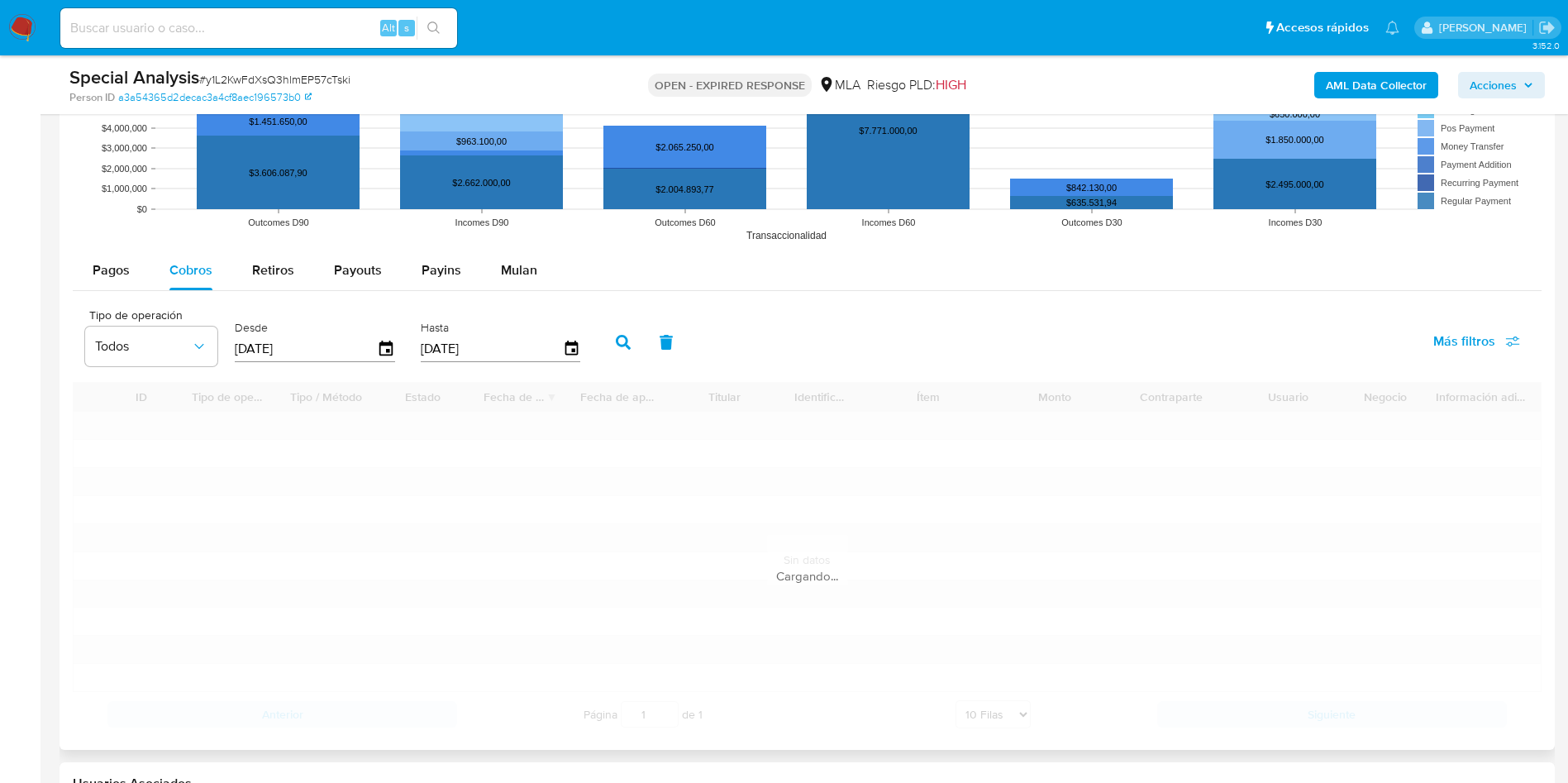
scroll to position [1984, 0]
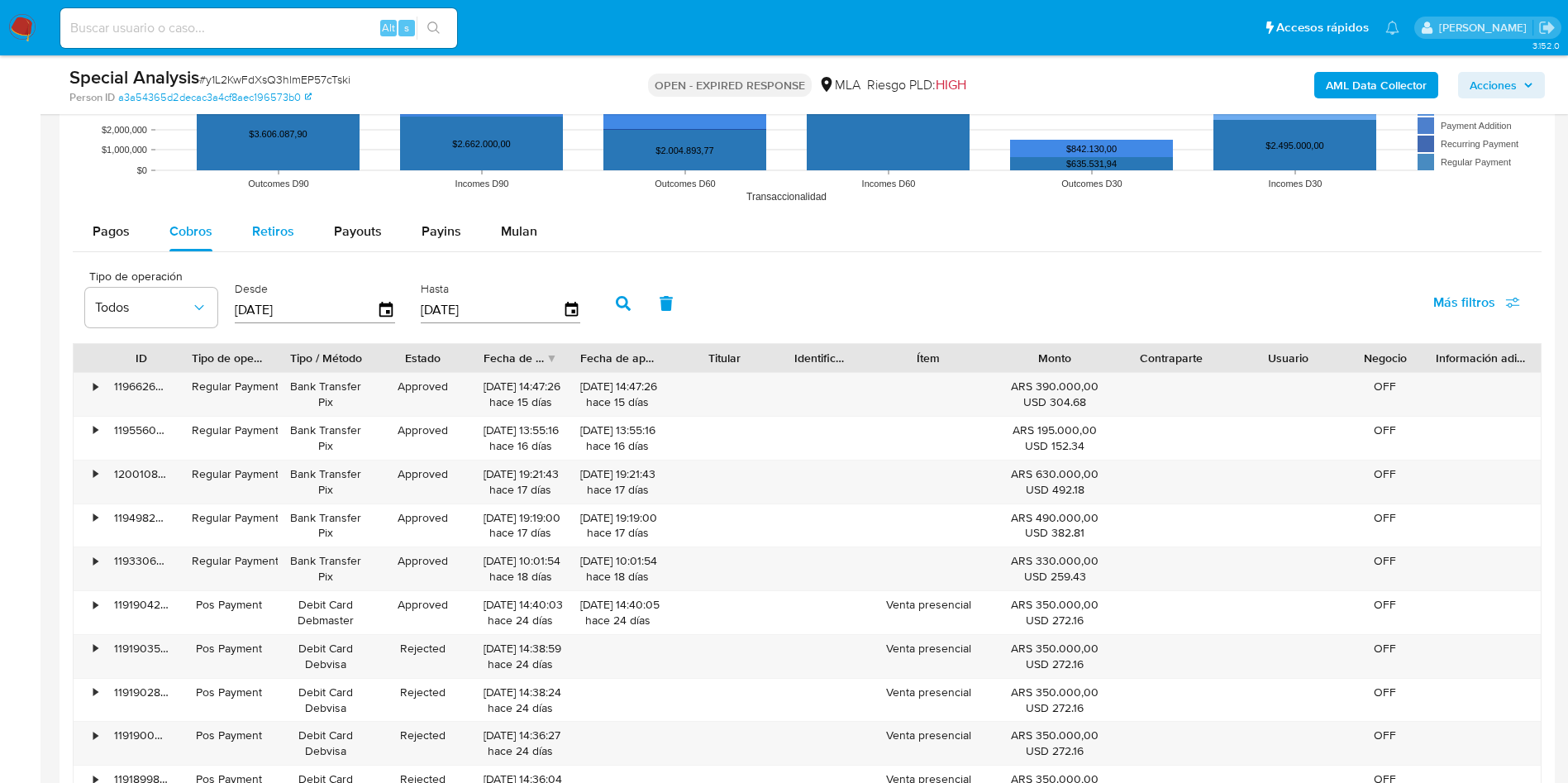
click at [276, 229] on span "Retiros" at bounding box center [273, 231] width 42 height 19
select select "10"
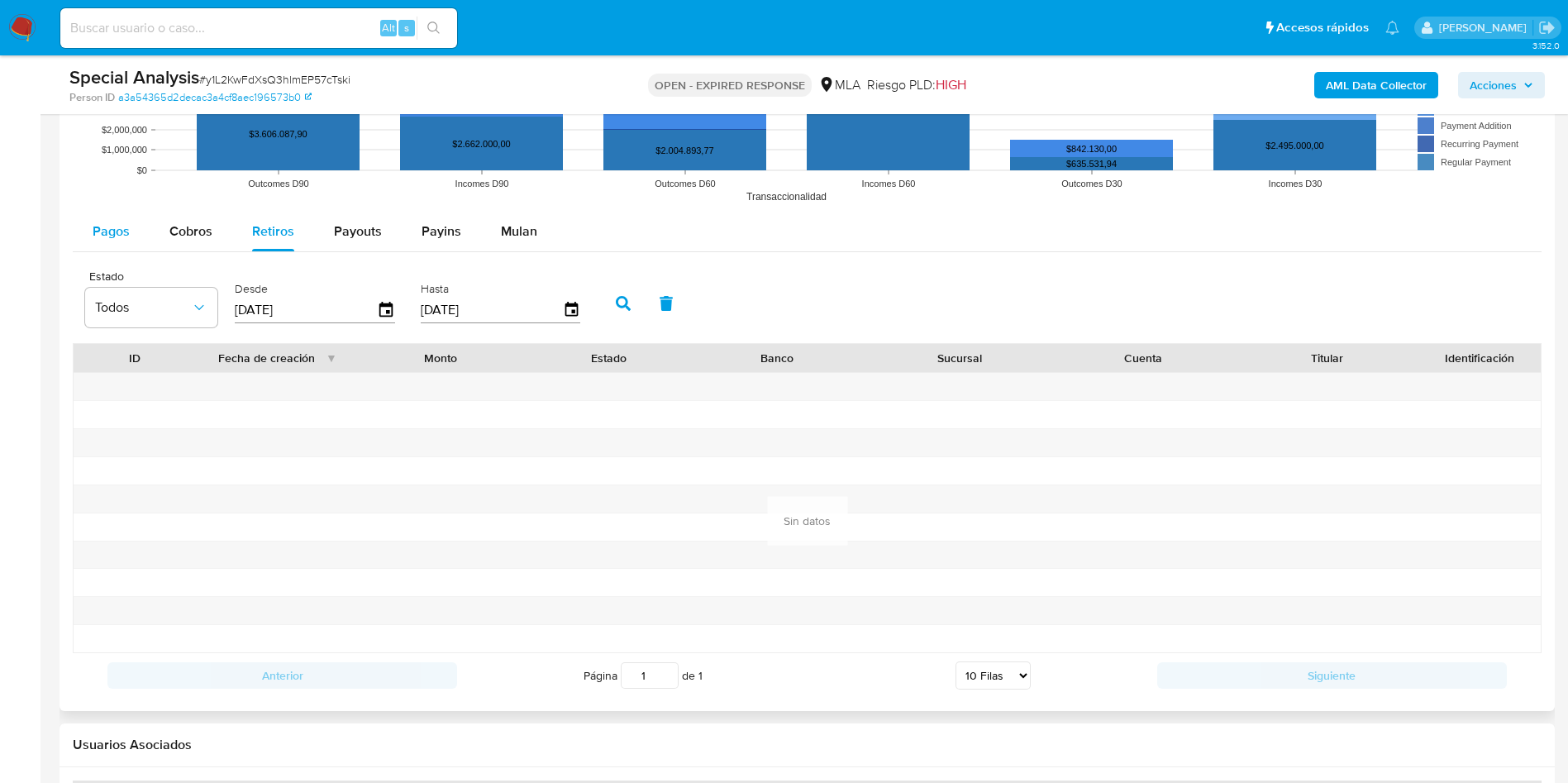
click at [92, 238] on span "Pagos" at bounding box center [110, 231] width 37 height 19
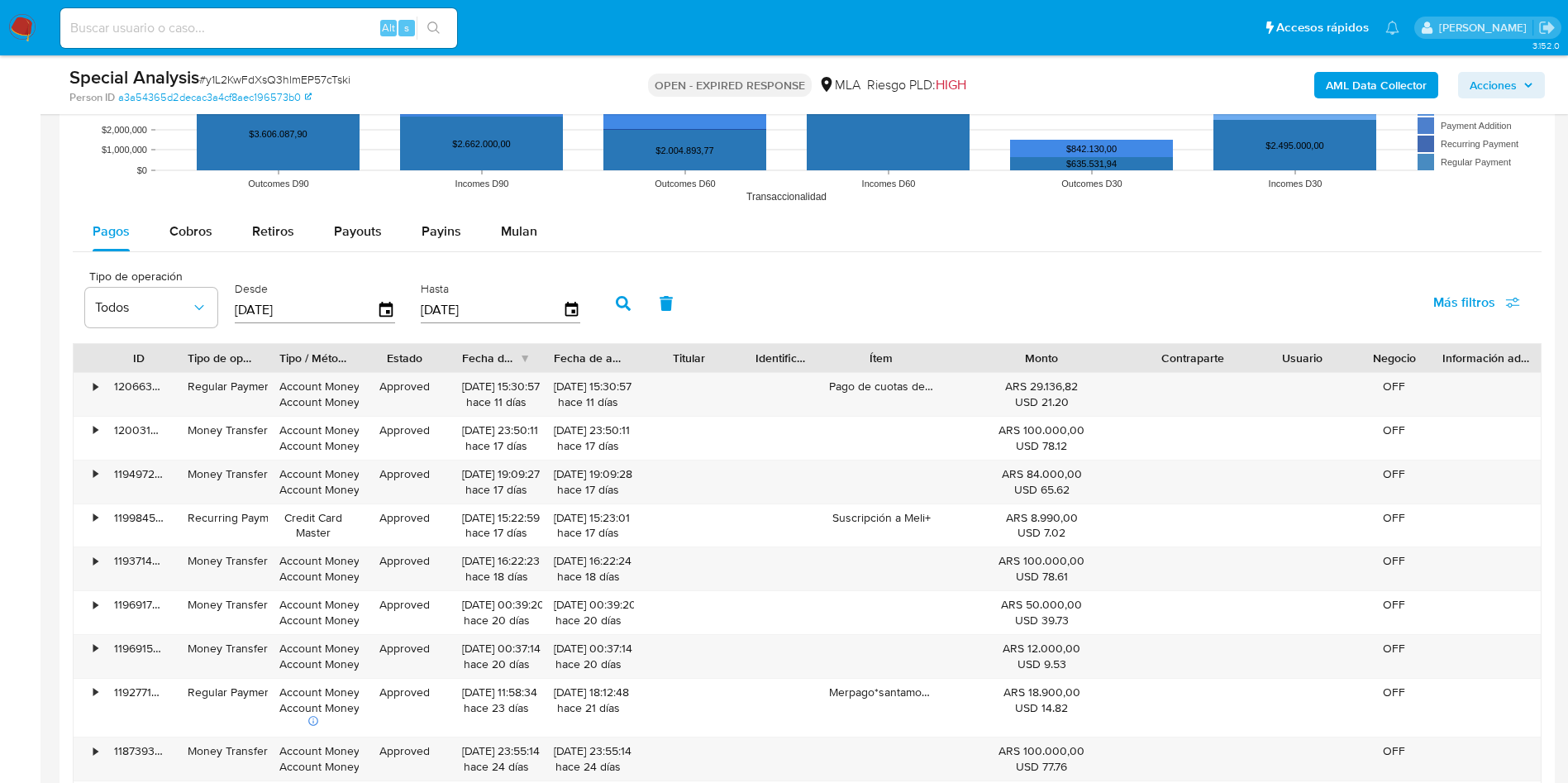
drag, startPoint x: 1117, startPoint y: 368, endPoint x: 1192, endPoint y: 365, distance: 75.1
click at [1192, 365] on div "ID Tipo de operación Tipo / Método Estado Fecha de creación Fecha de aprobación…" at bounding box center [807, 358] width 1467 height 29
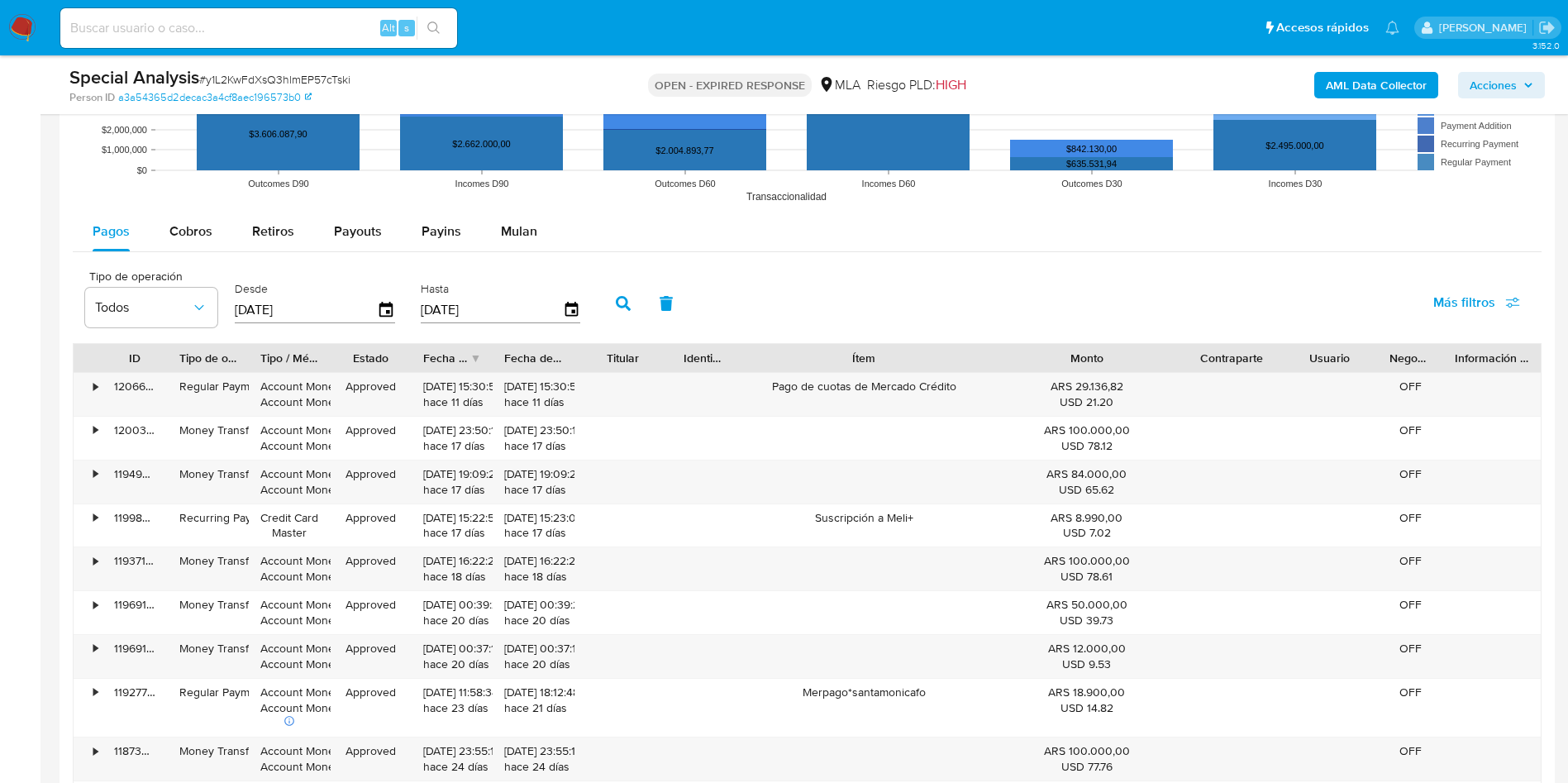
drag, startPoint x: 938, startPoint y: 356, endPoint x: 1064, endPoint y: 360, distance: 126.1
click at [1064, 360] on div "ID Tipo de operación Tipo / Método Estado Fecha de creación Fecha de aprobación…" at bounding box center [807, 358] width 1467 height 29
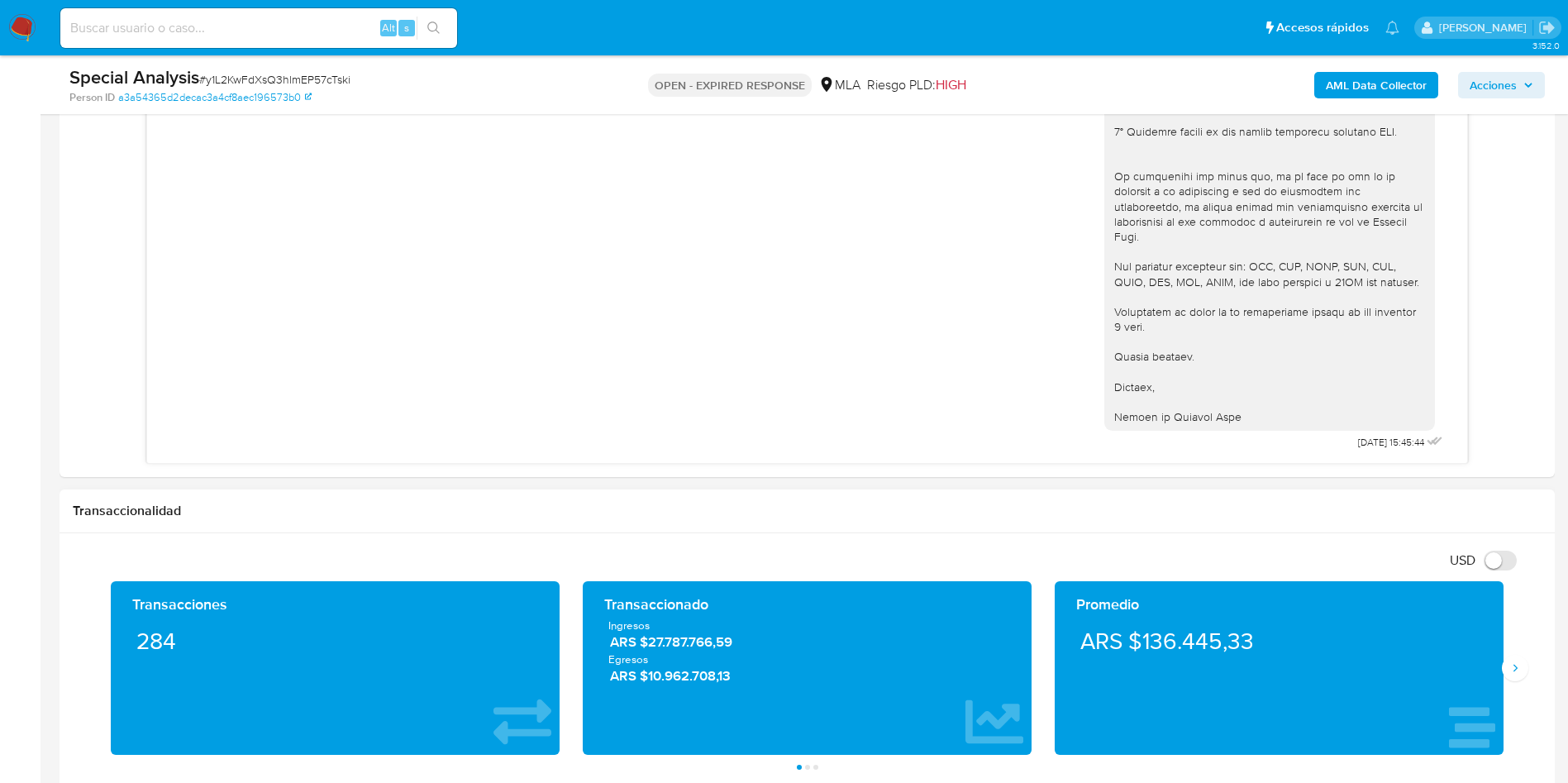
scroll to position [248, 0]
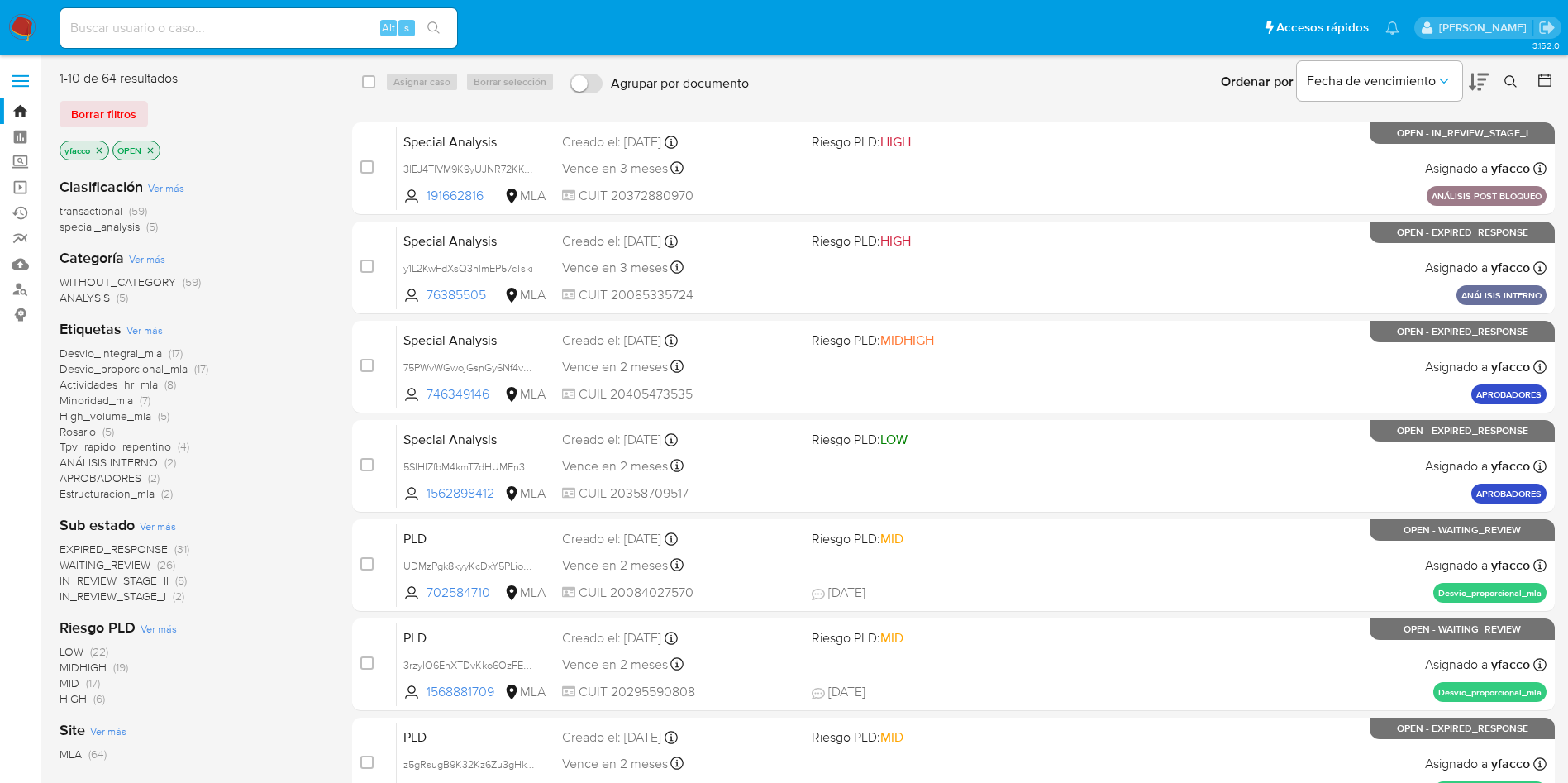
click at [360, 26] on input at bounding box center [258, 28] width 397 height 22
paste input "whCc0bmICBUlIrjIAOF82aGp"
type input "whCc0bmICBUlIrjIAOF82aGp"
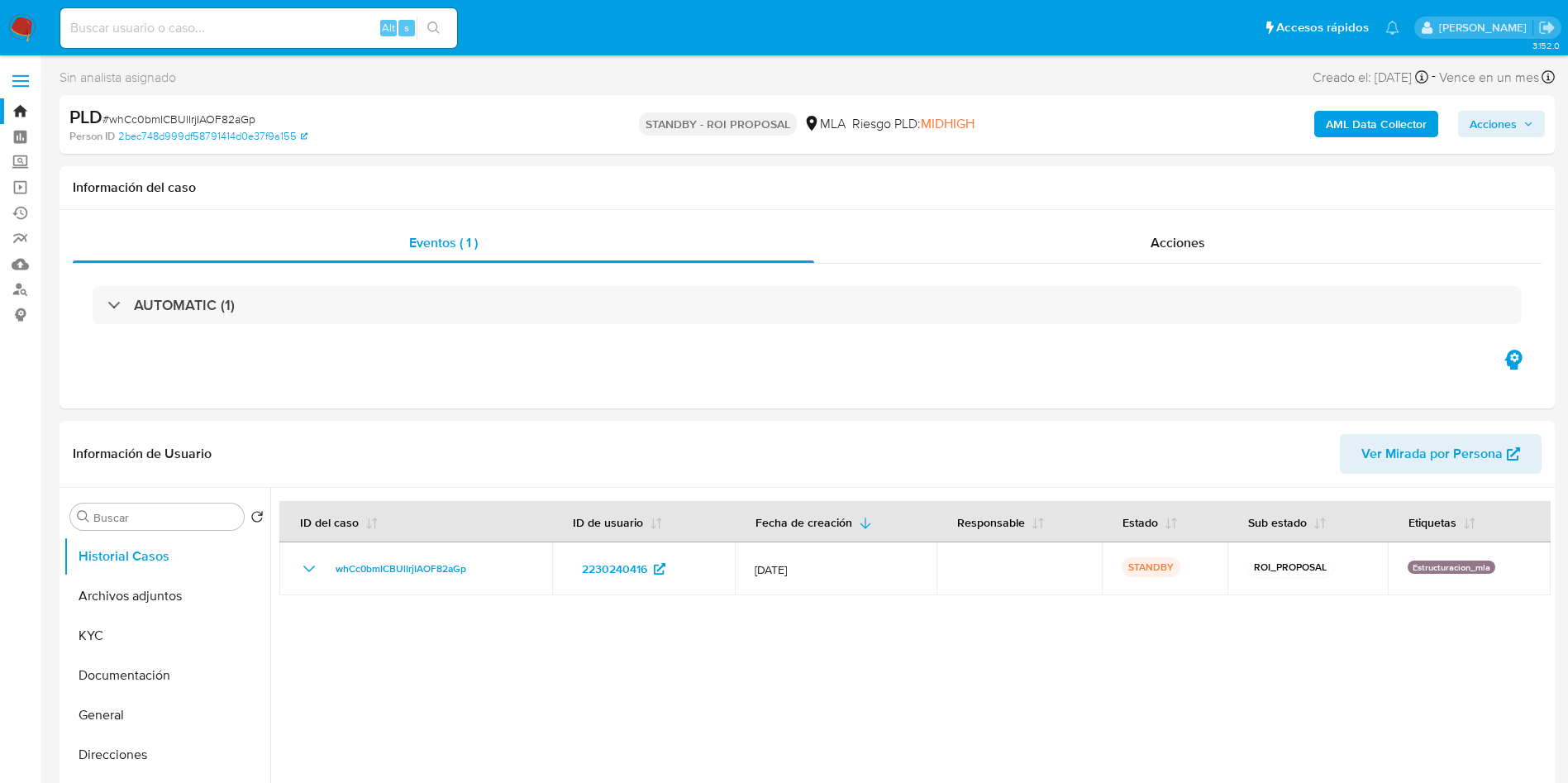
select select "10"
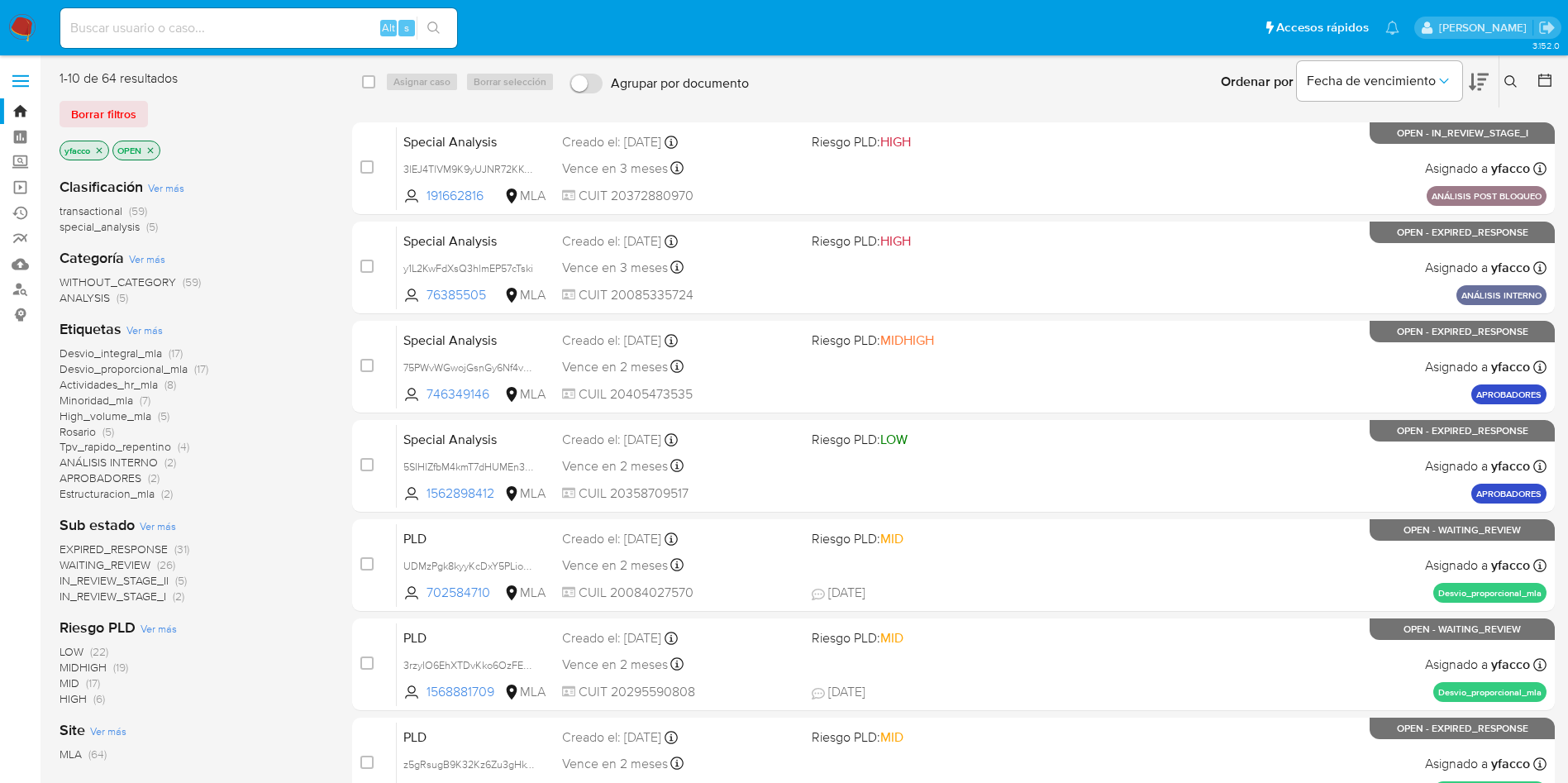
click at [272, 32] on input at bounding box center [258, 28] width 397 height 22
paste input "whCc0bmICBUlIrjIAOF82aGp"
type input "whCc0bmICBUlIrjIAOF82aGp"
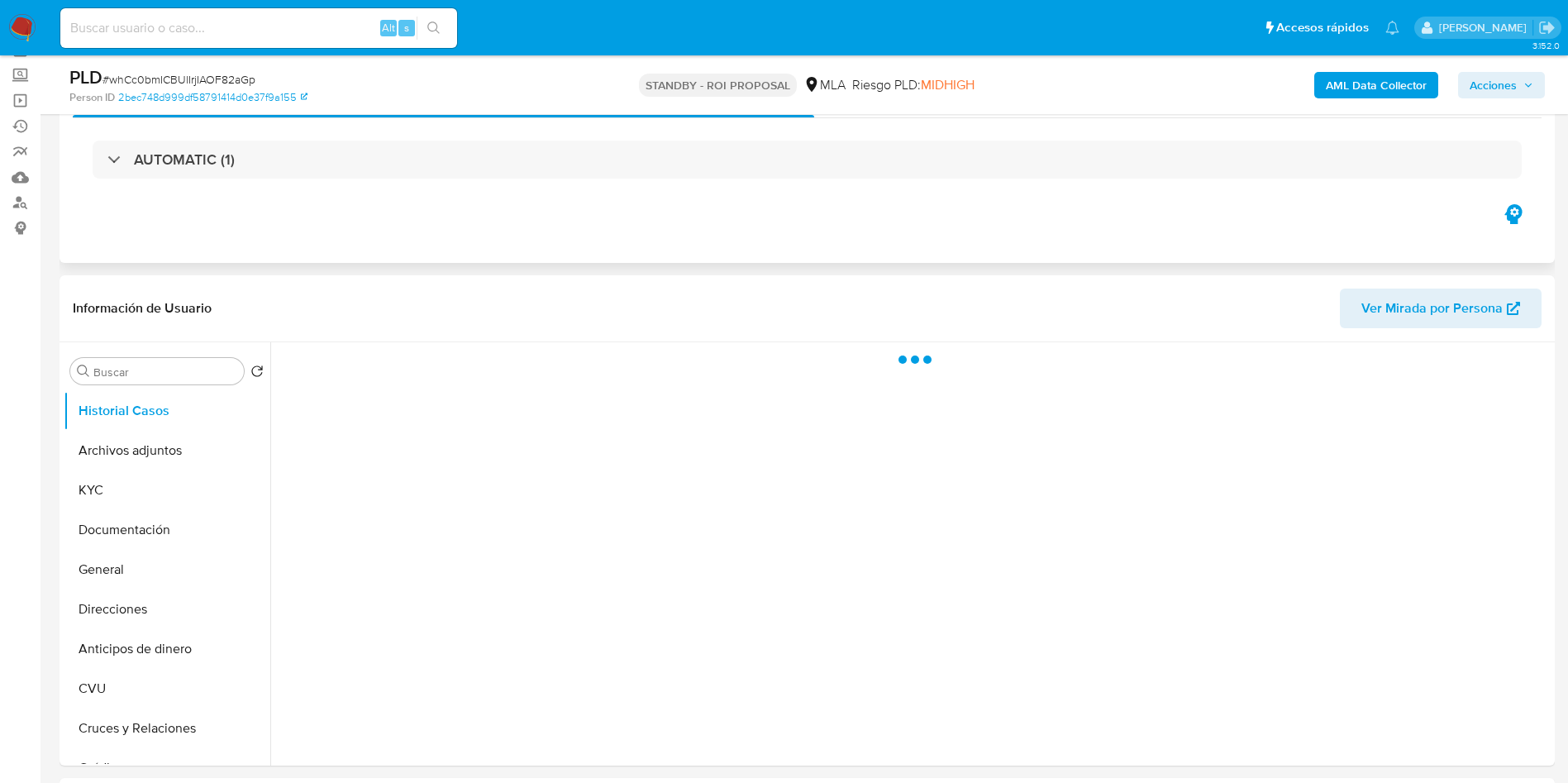
scroll to position [124, 0]
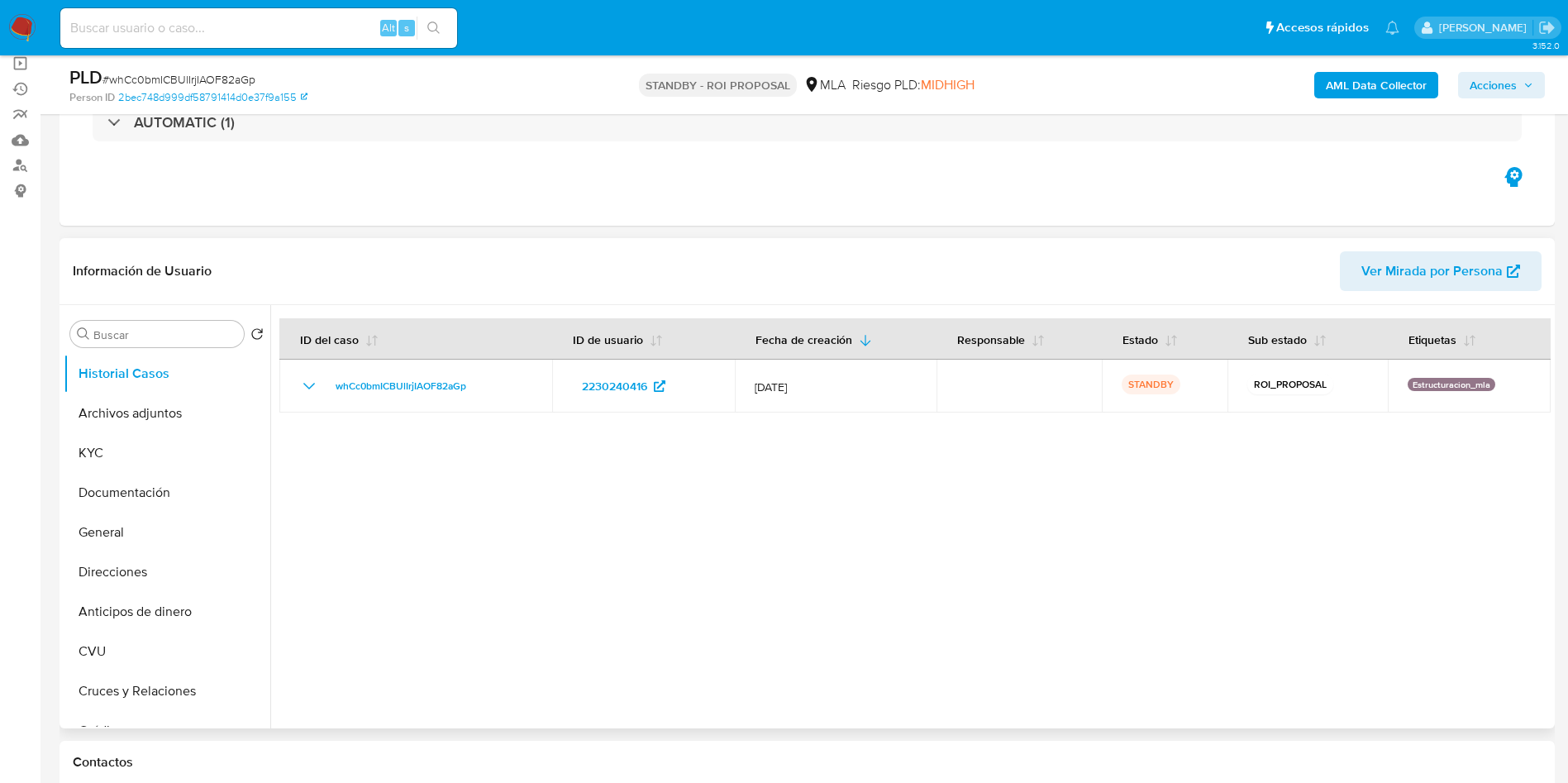
select select "10"
click at [137, 459] on button "KYC" at bounding box center [160, 453] width 193 height 40
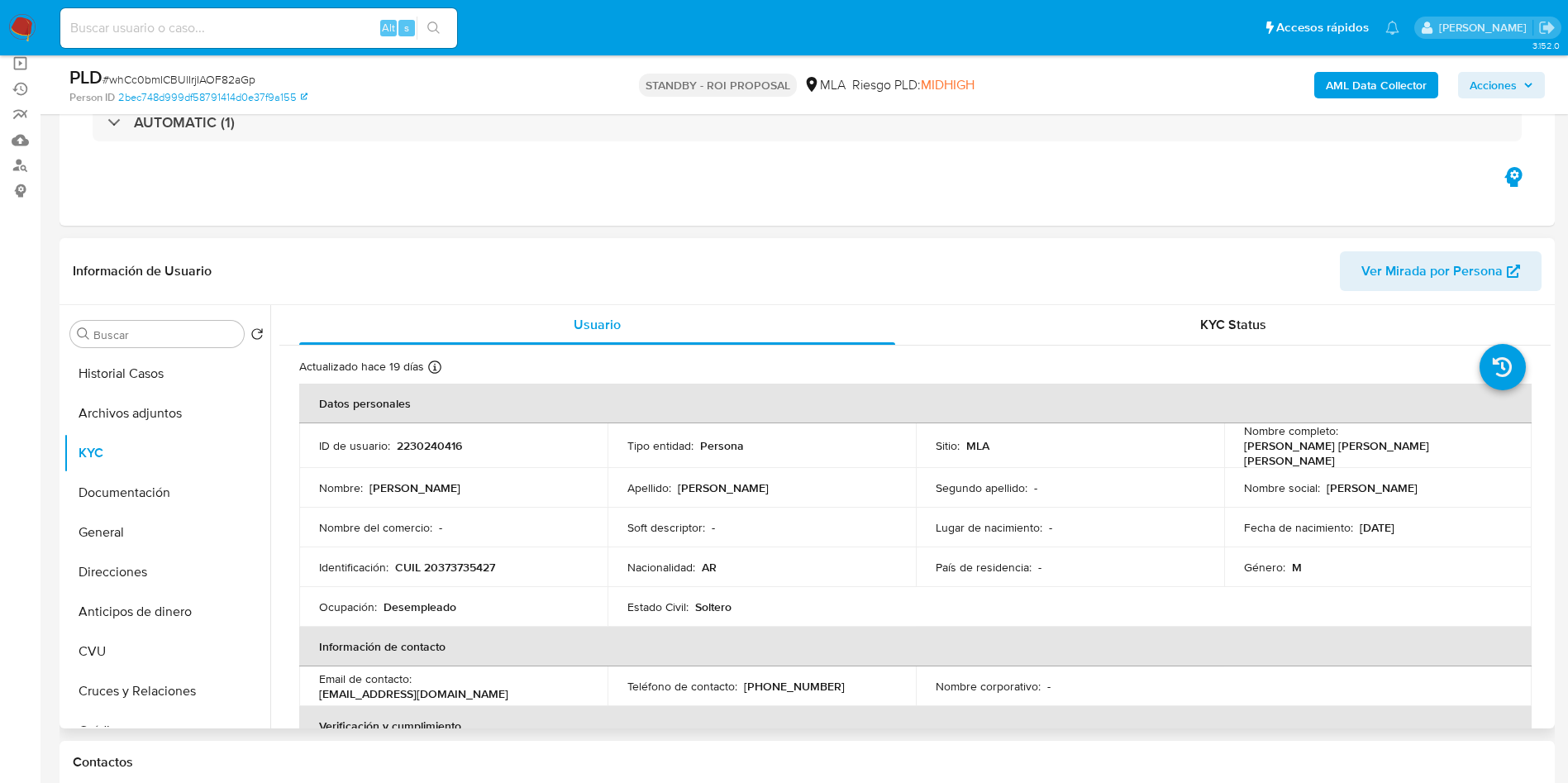
click at [1362, 444] on p "Gabriel Alejandro Brito Ulloa" at bounding box center [1375, 452] width 262 height 29
click at [1362, 407] on th "Datos personales" at bounding box center [915, 403] width 1232 height 40
drag, startPoint x: 1340, startPoint y: 448, endPoint x: 1489, endPoint y: 451, distance: 149.0
click at [1489, 451] on td "Nombre completo : Gabriel Alejandro Brito Ulloa" at bounding box center [1379, 445] width 308 height 45
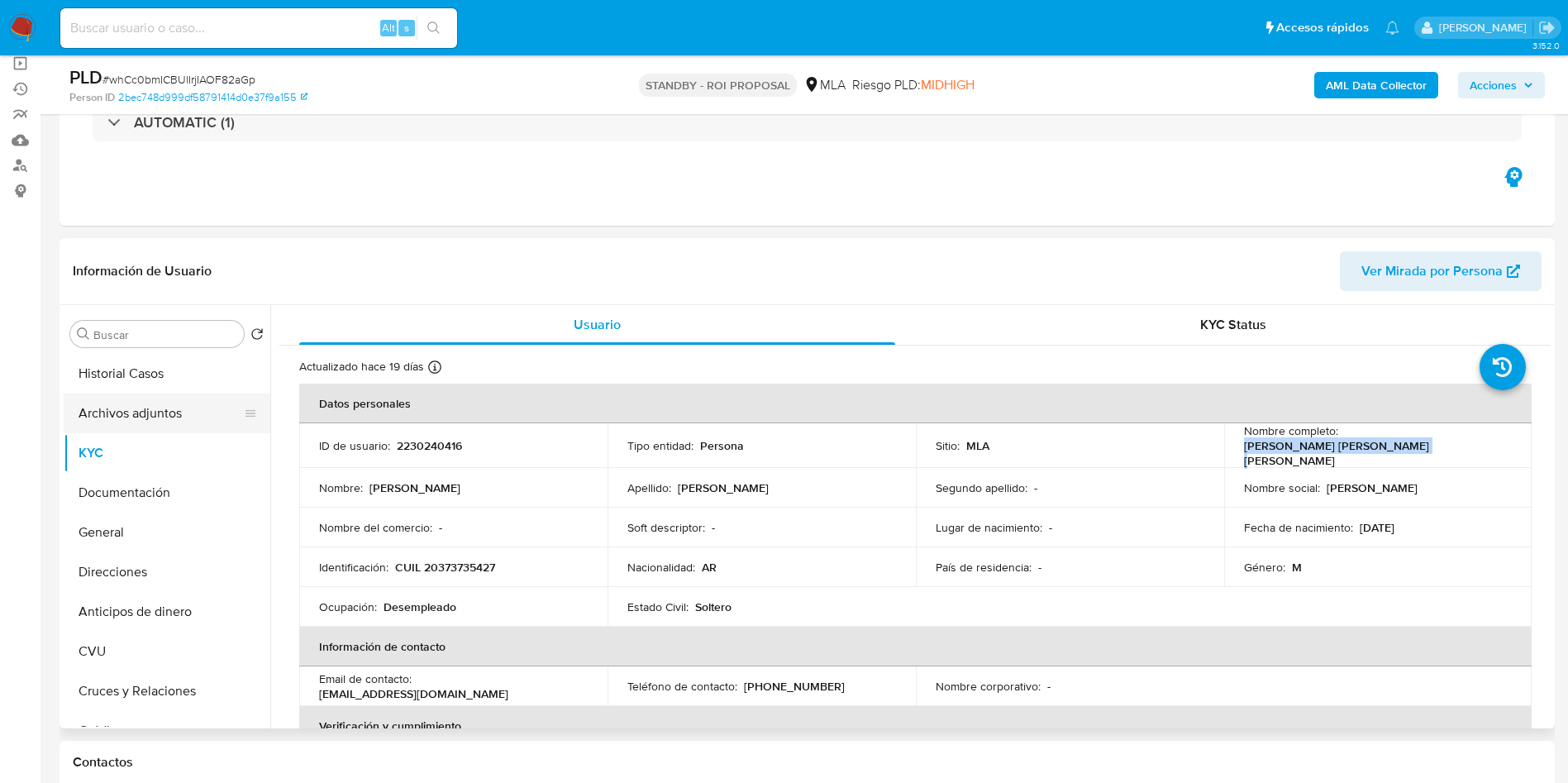
click at [170, 413] on button "Archivos adjuntos" at bounding box center [160, 414] width 193 height 40
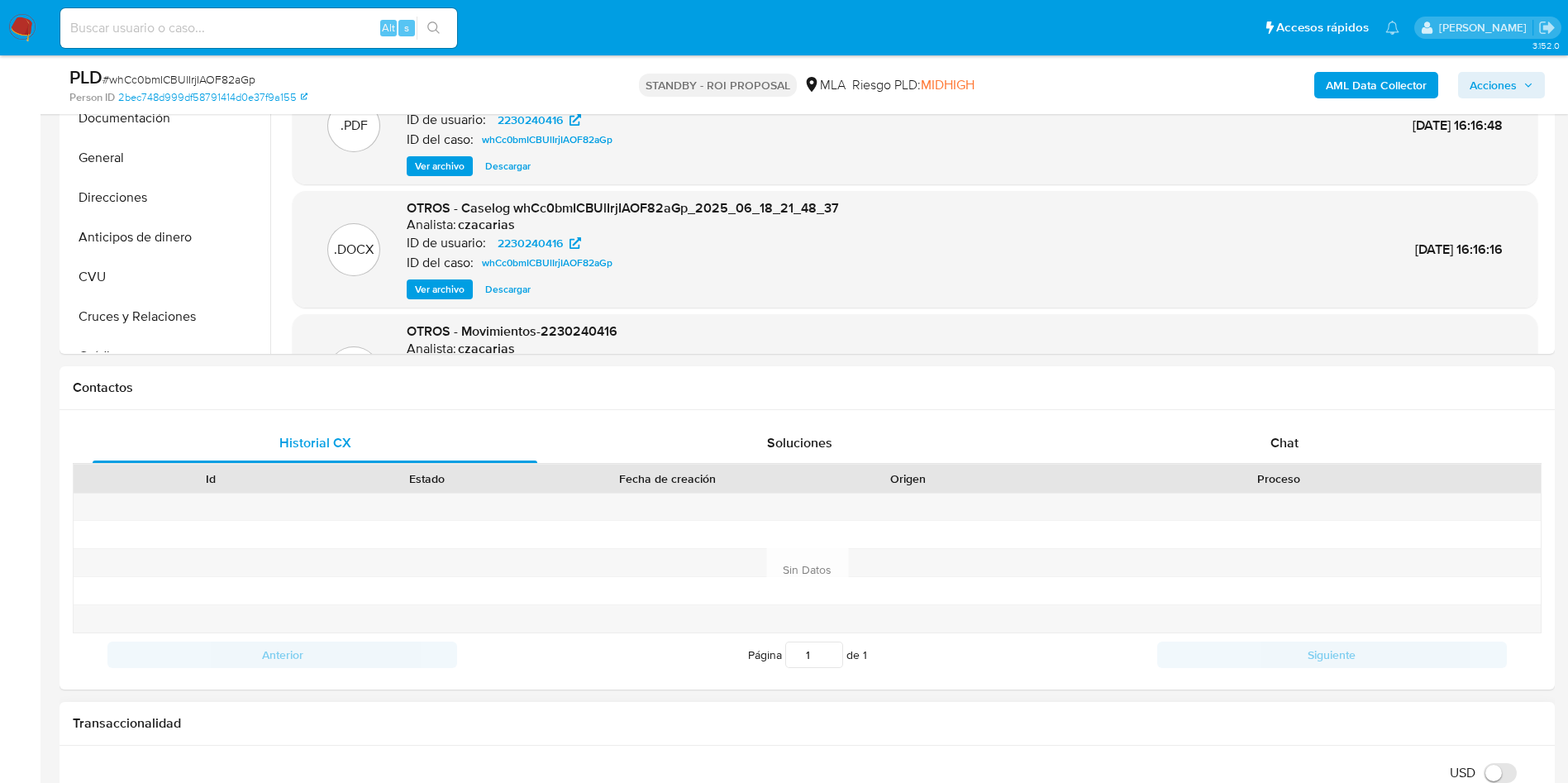
scroll to position [236, 0]
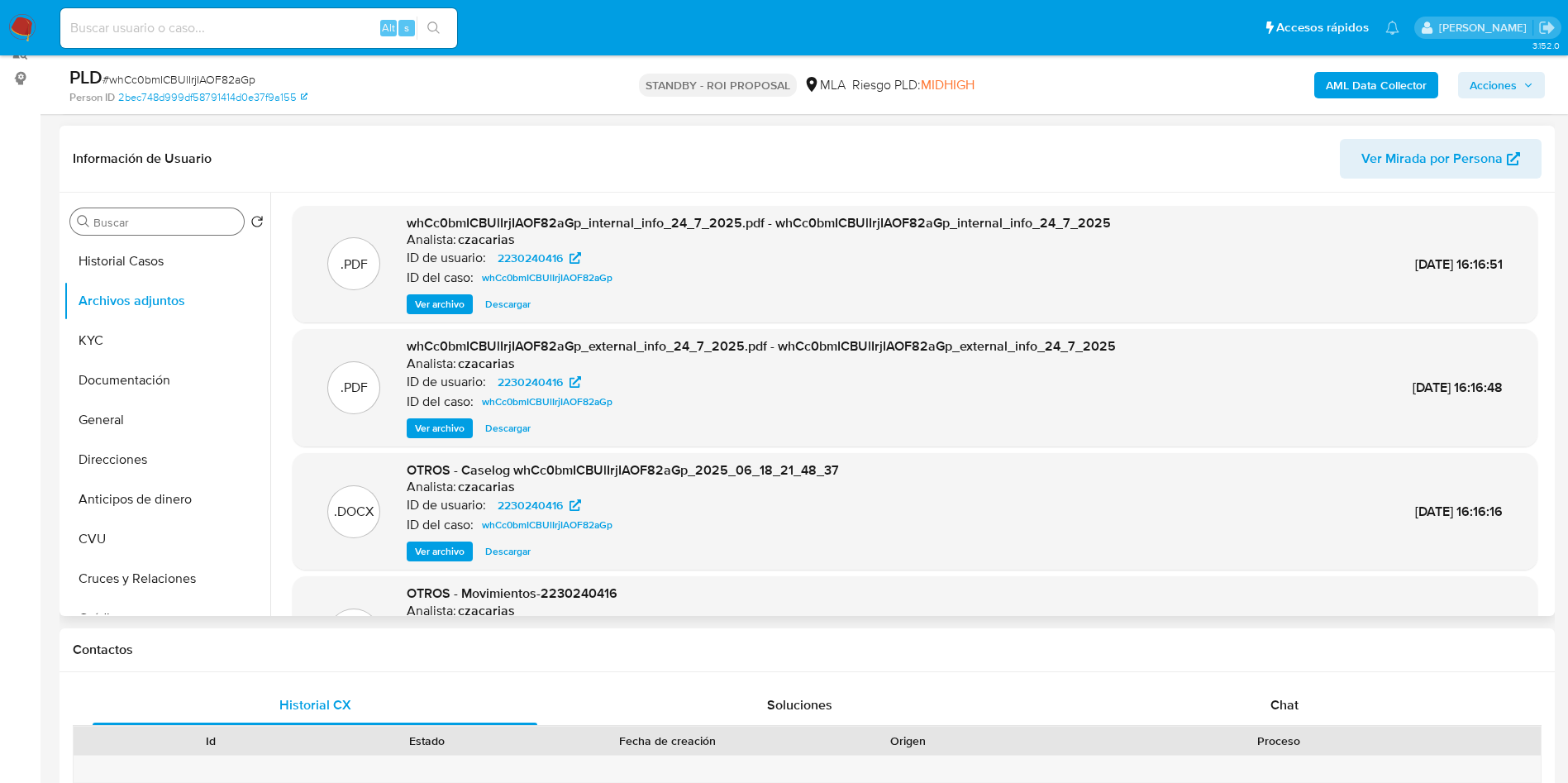
click at [173, 225] on input "Buscar" at bounding box center [165, 223] width 144 height 15
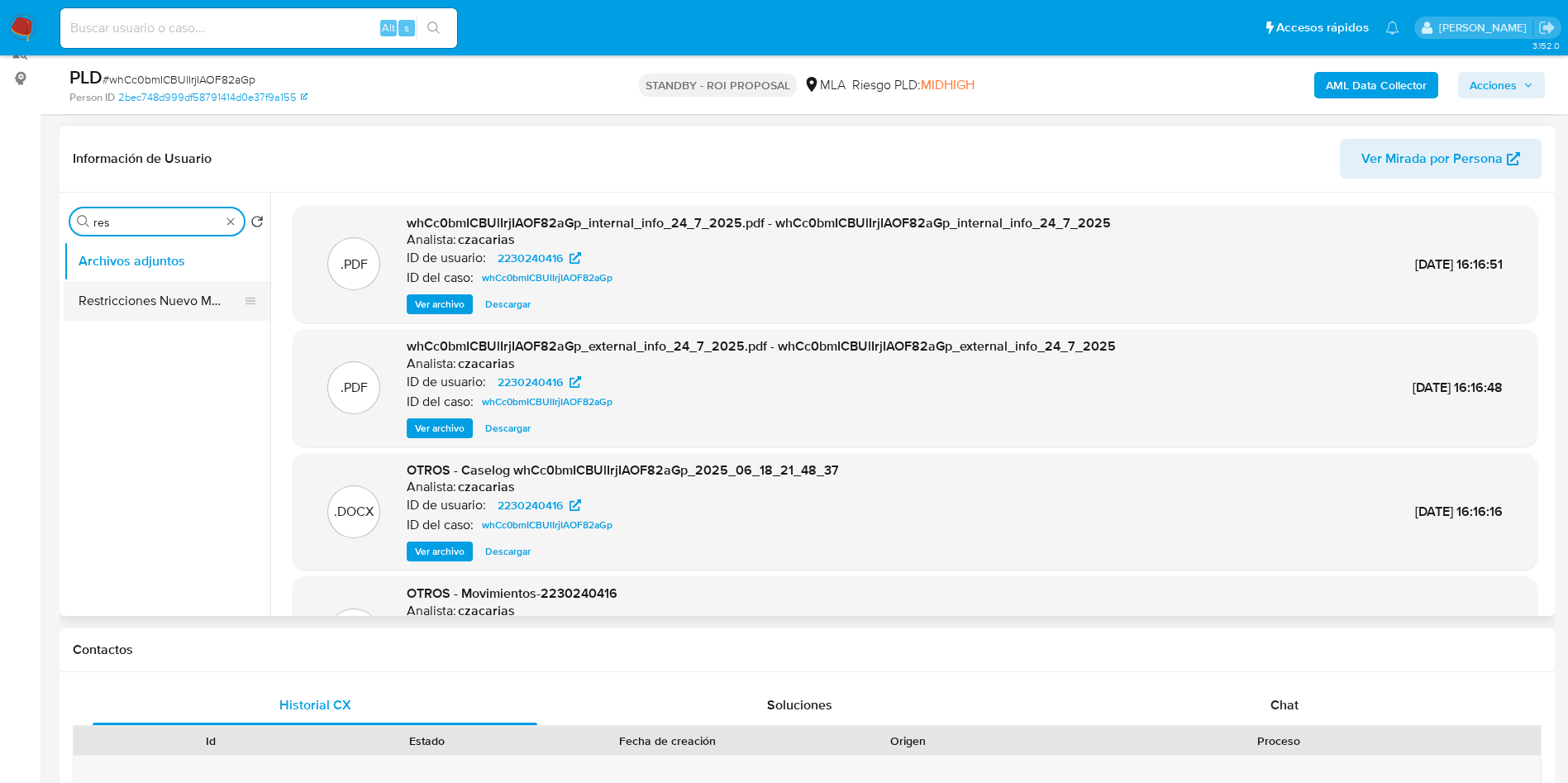
type input "res"
click at [154, 302] on button "Restricciones Nuevo Mundo" at bounding box center [160, 301] width 193 height 40
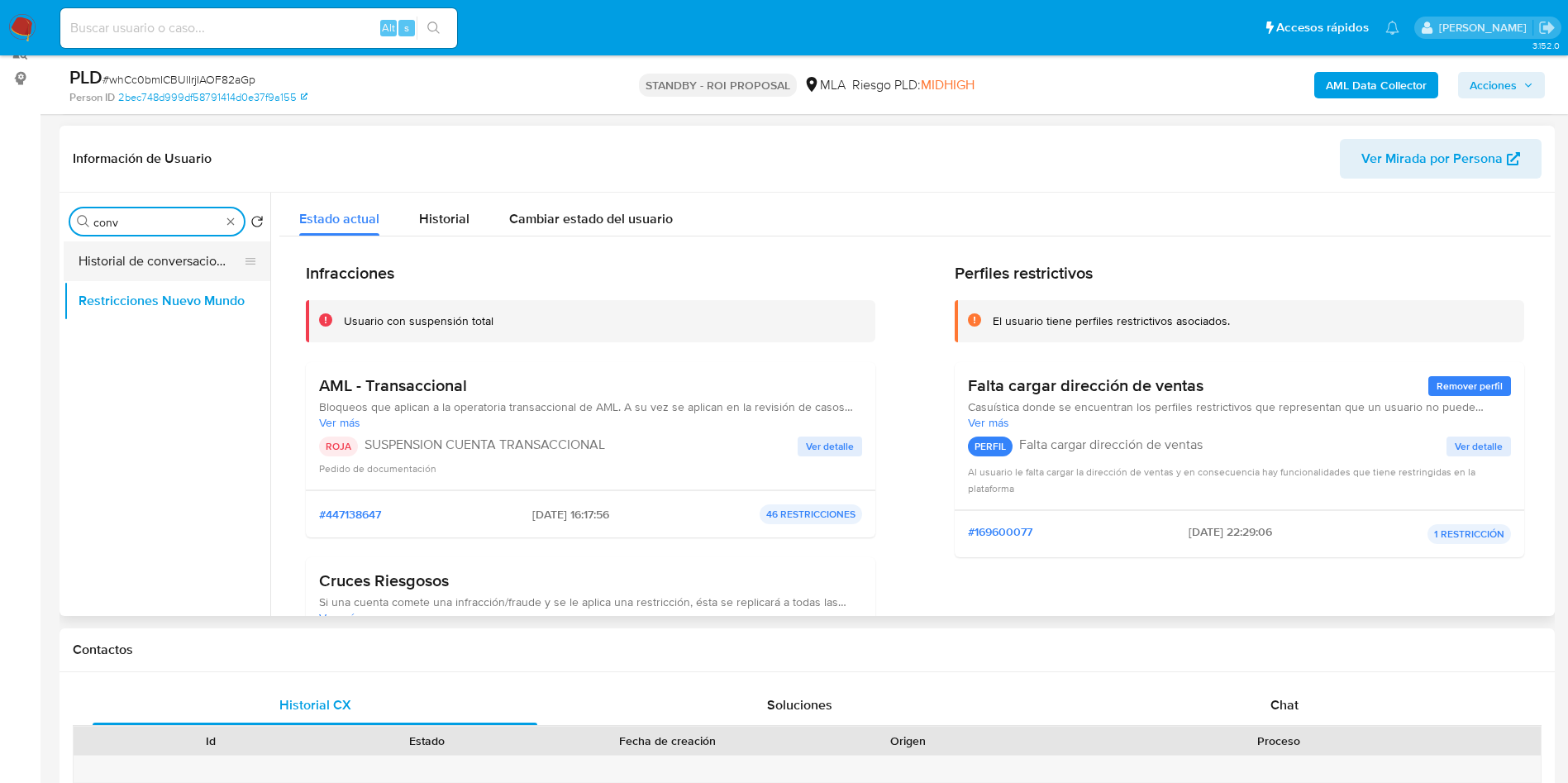
type input "conv"
click at [180, 262] on button "Historial de conversaciones" at bounding box center [160, 262] width 193 height 40
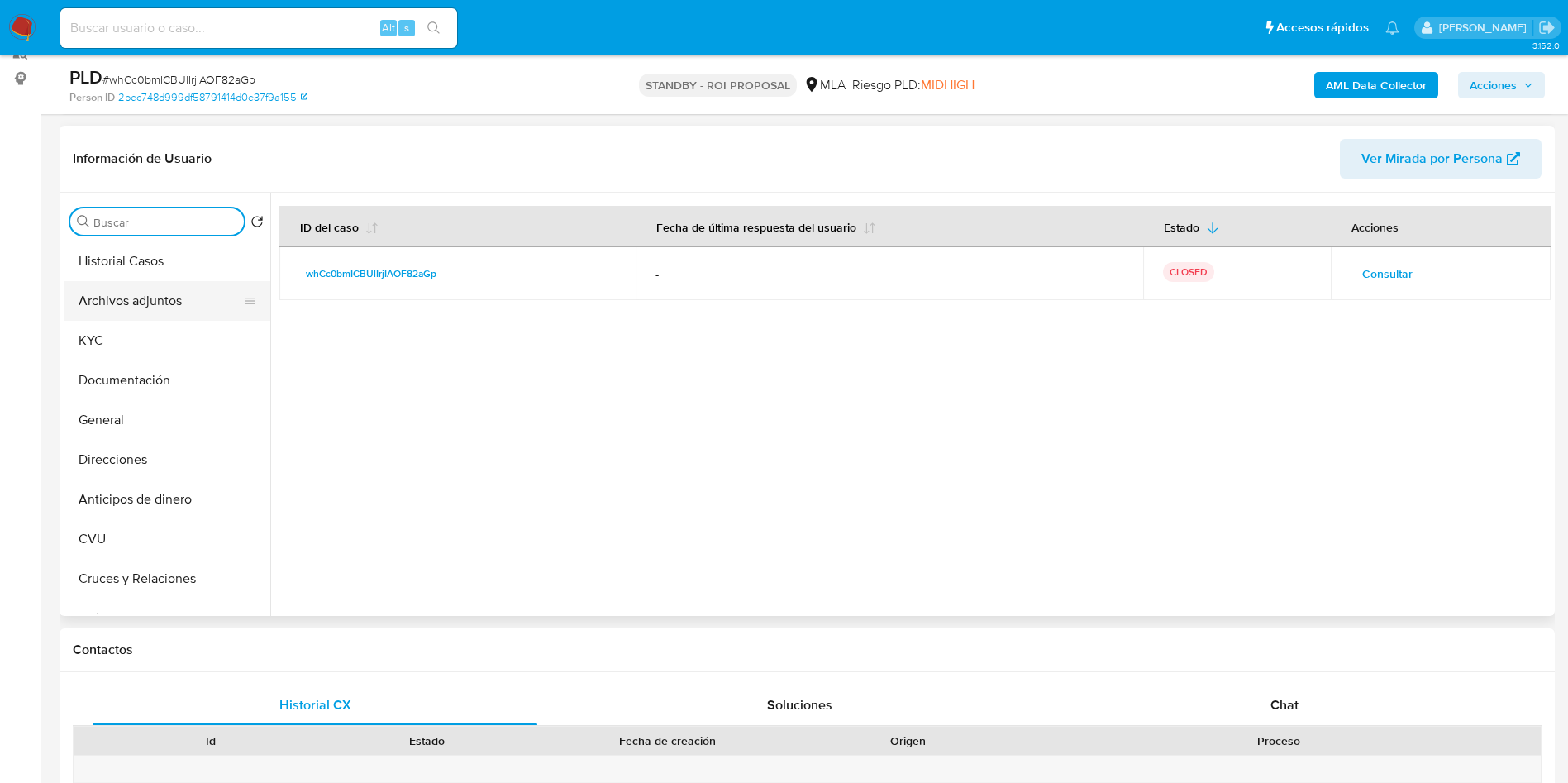
click at [157, 302] on button "Archivos adjuntos" at bounding box center [160, 301] width 193 height 40
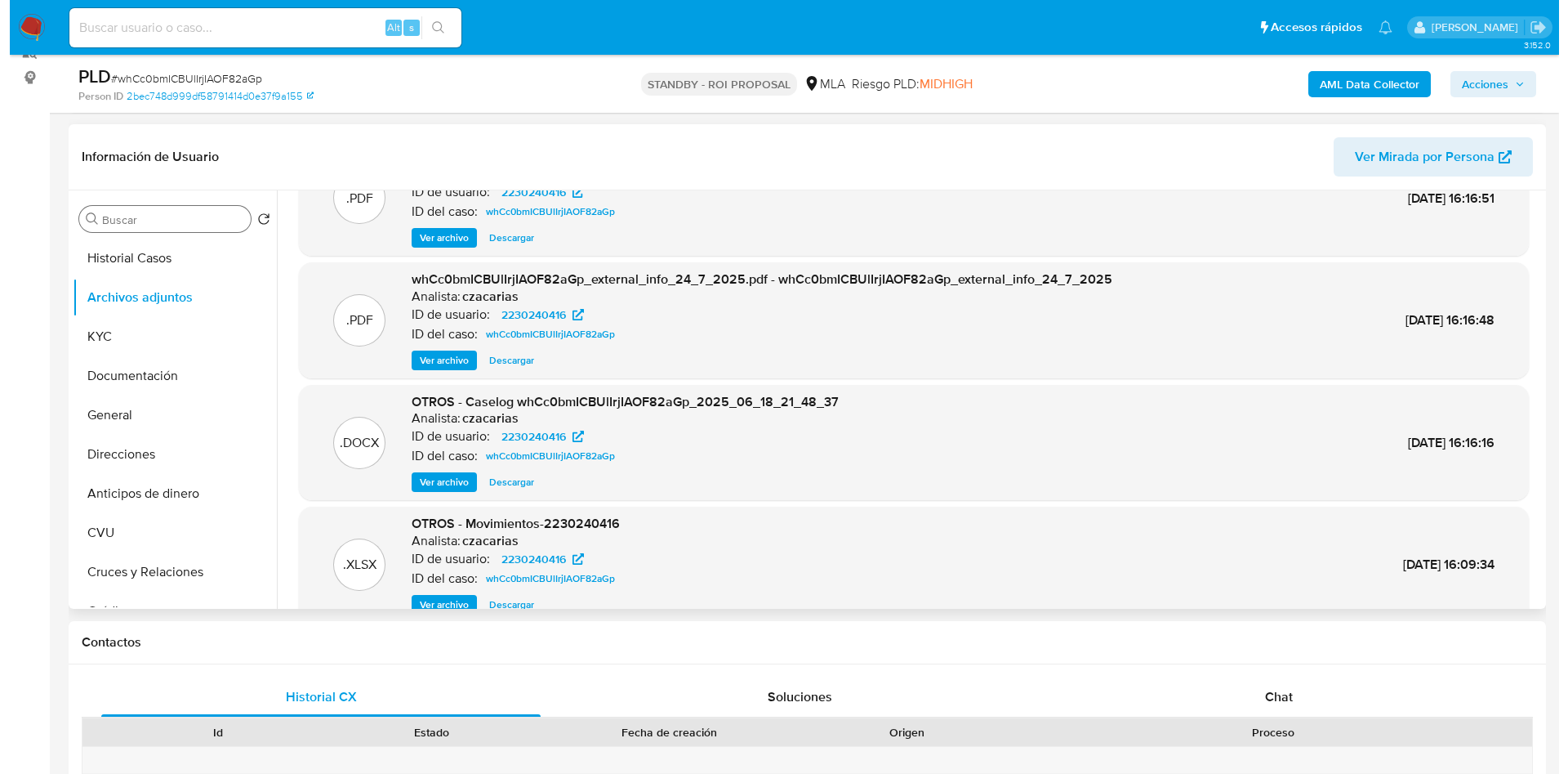
scroll to position [91, 0]
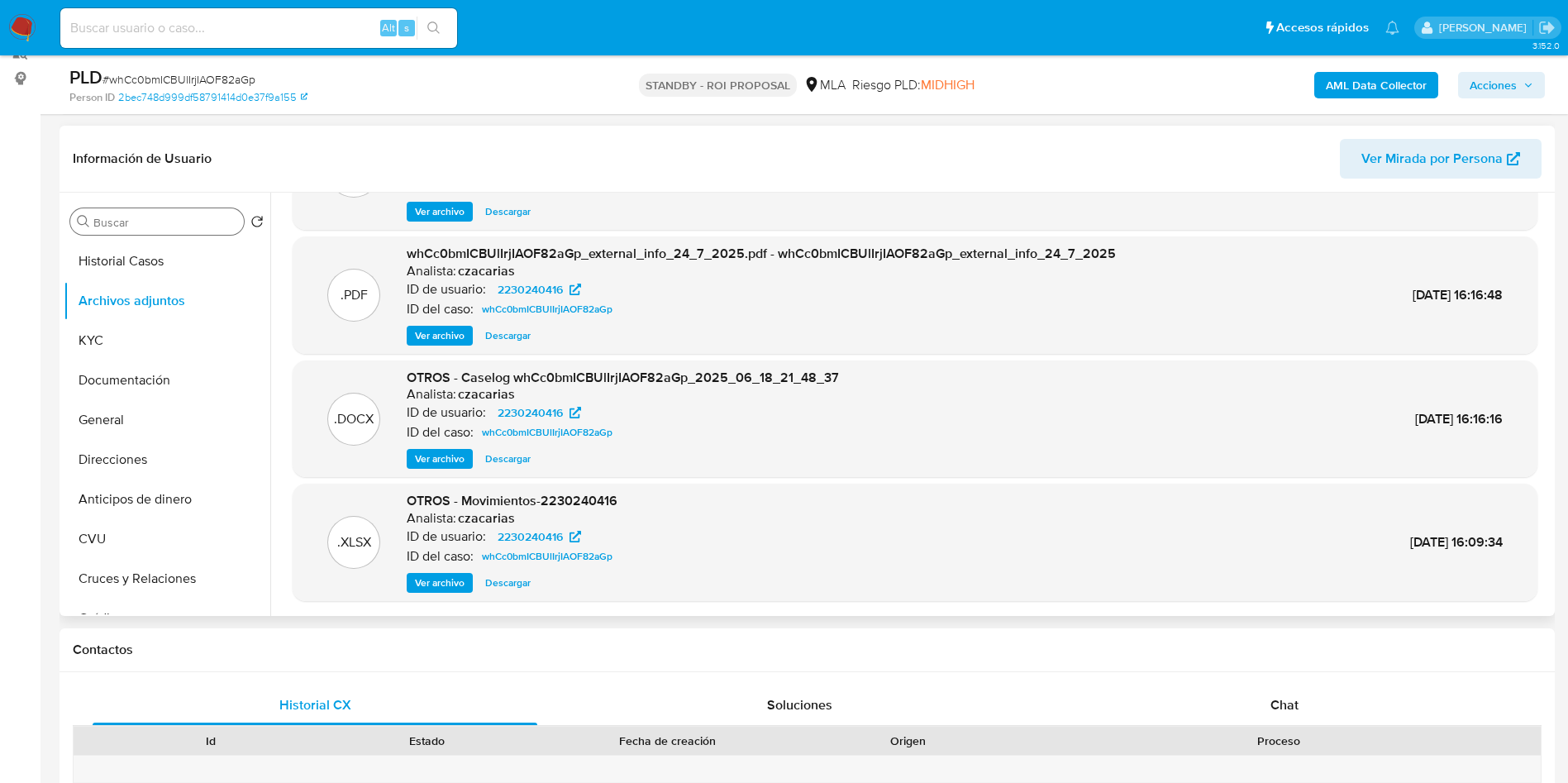
click at [438, 460] on span "Ver archivo" at bounding box center [440, 459] width 49 height 16
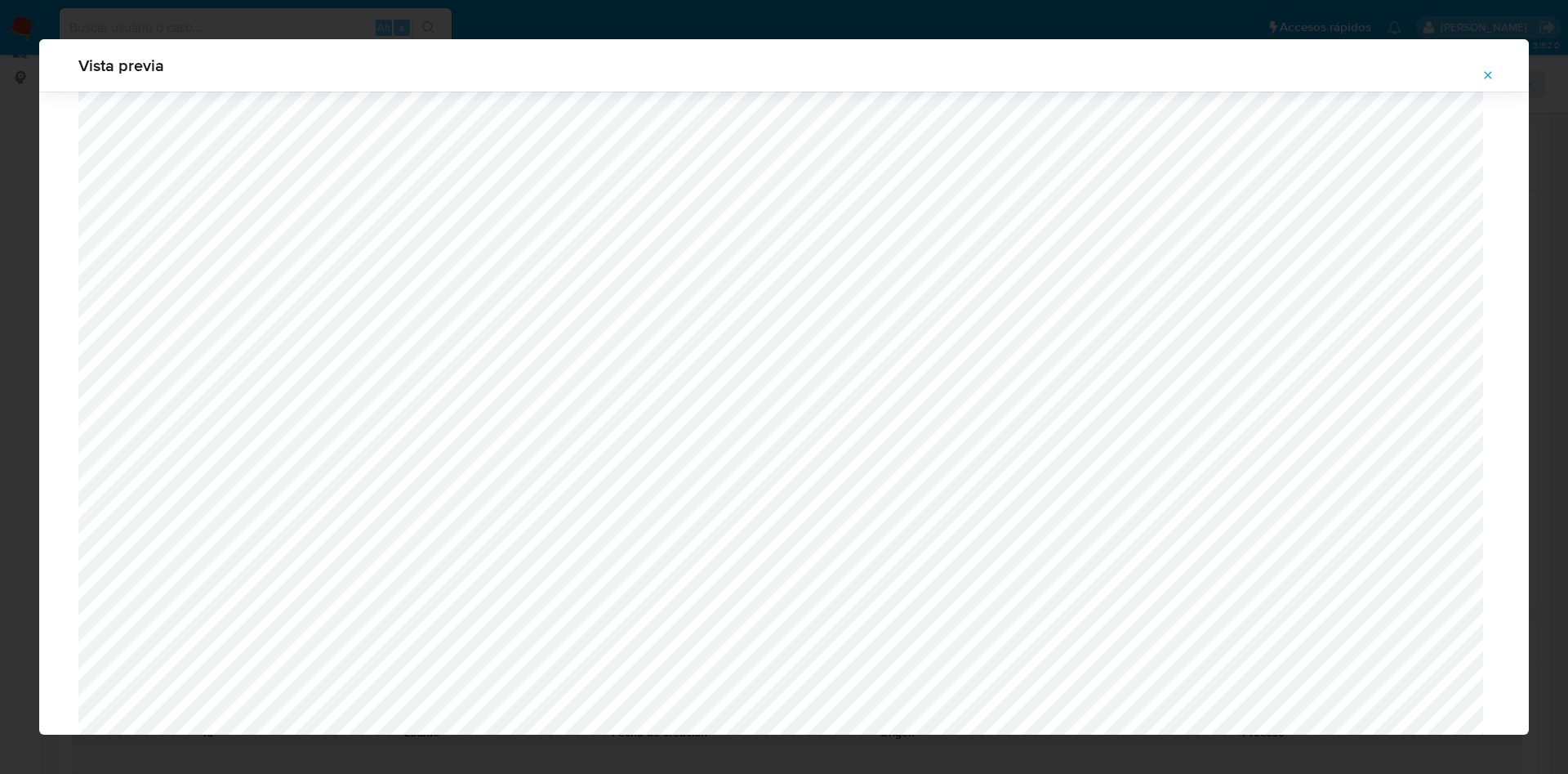
scroll to position [623, 0]
click at [1485, 82] on span "Attachment preview" at bounding box center [1488, 75] width 13 height 23
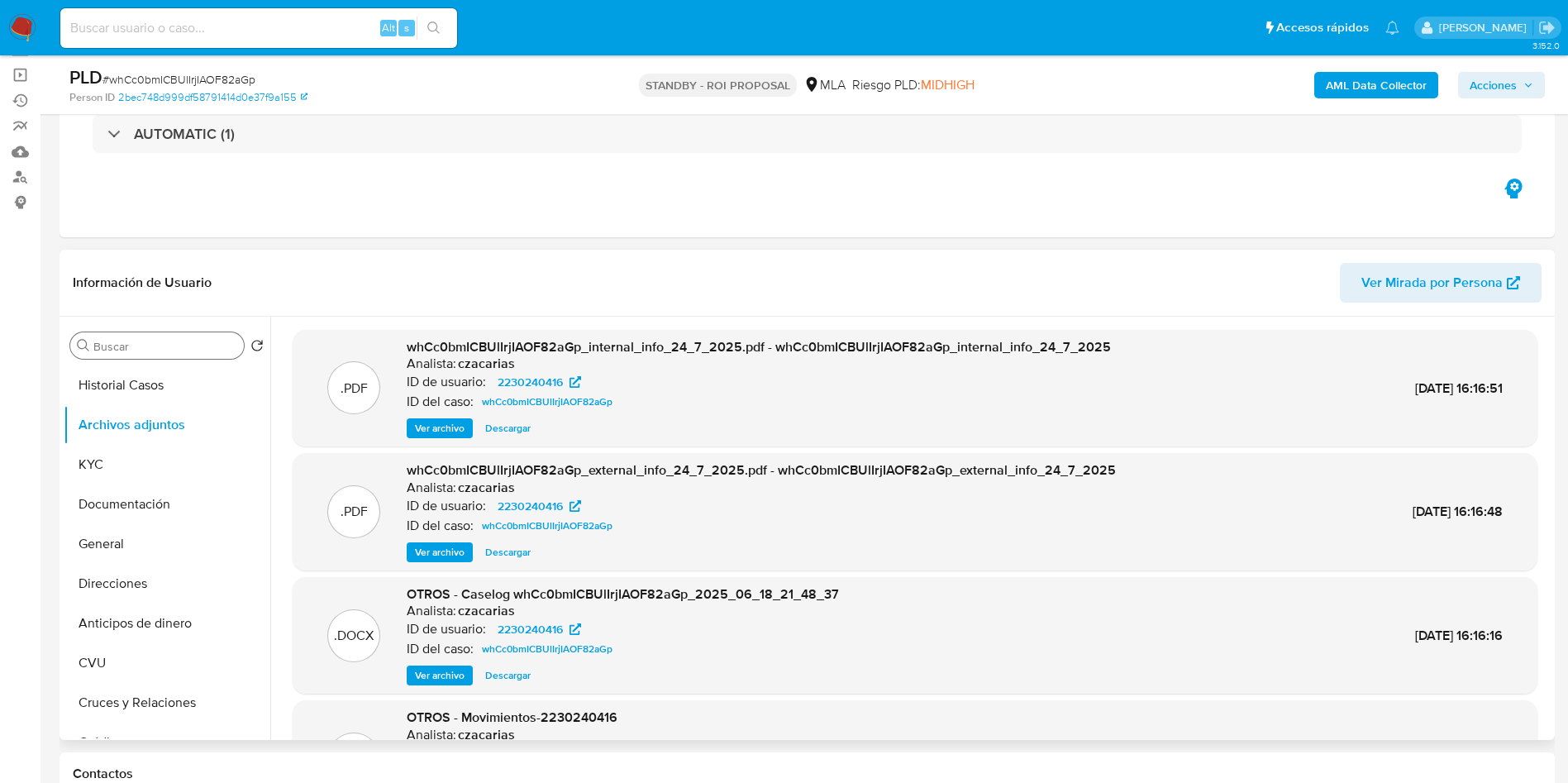
scroll to position [92, 0]
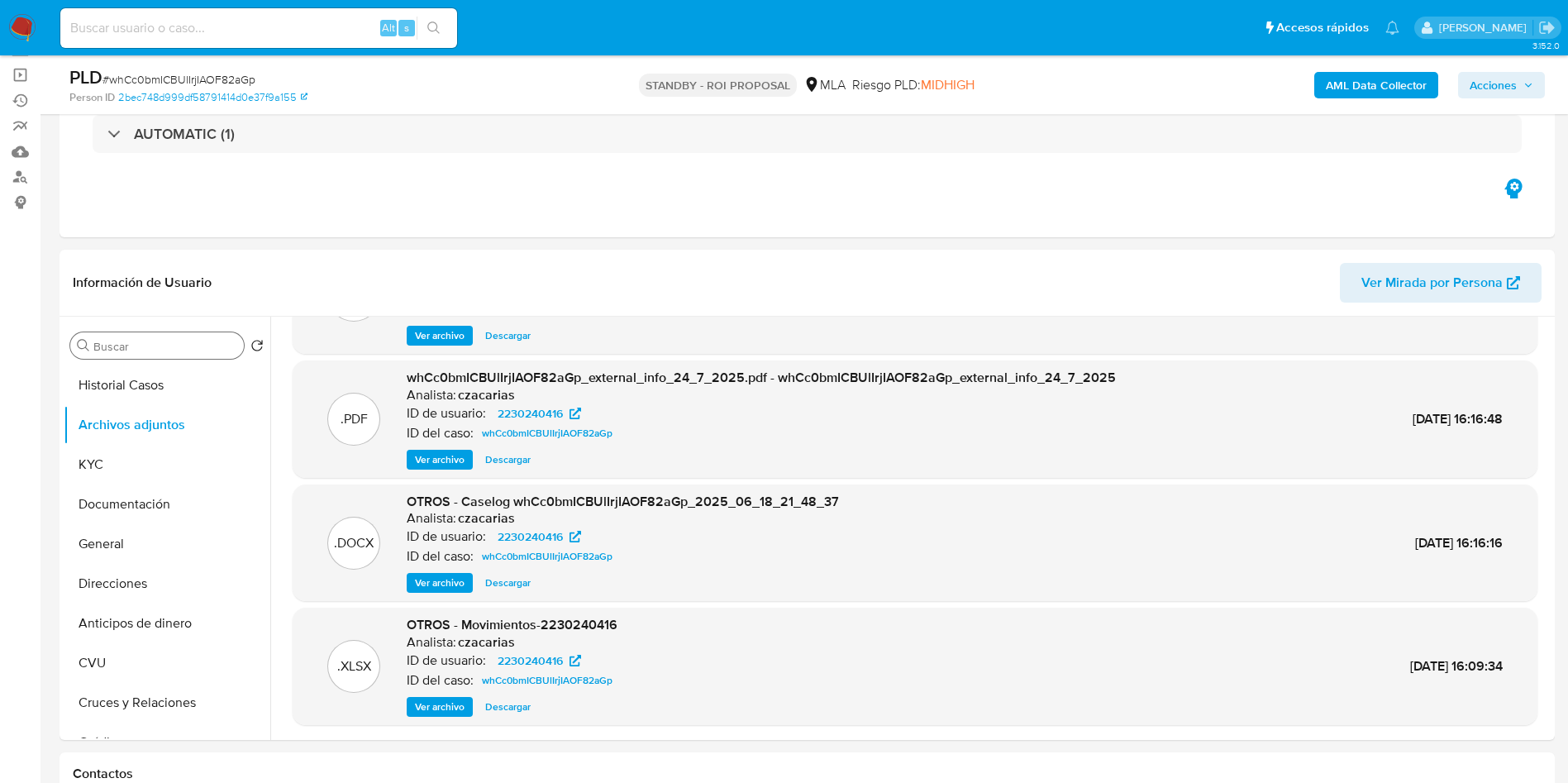
click at [510, 585] on span "Descargar" at bounding box center [508, 582] width 46 height 16
click at [169, 380] on button "Historial Casos" at bounding box center [160, 385] width 193 height 40
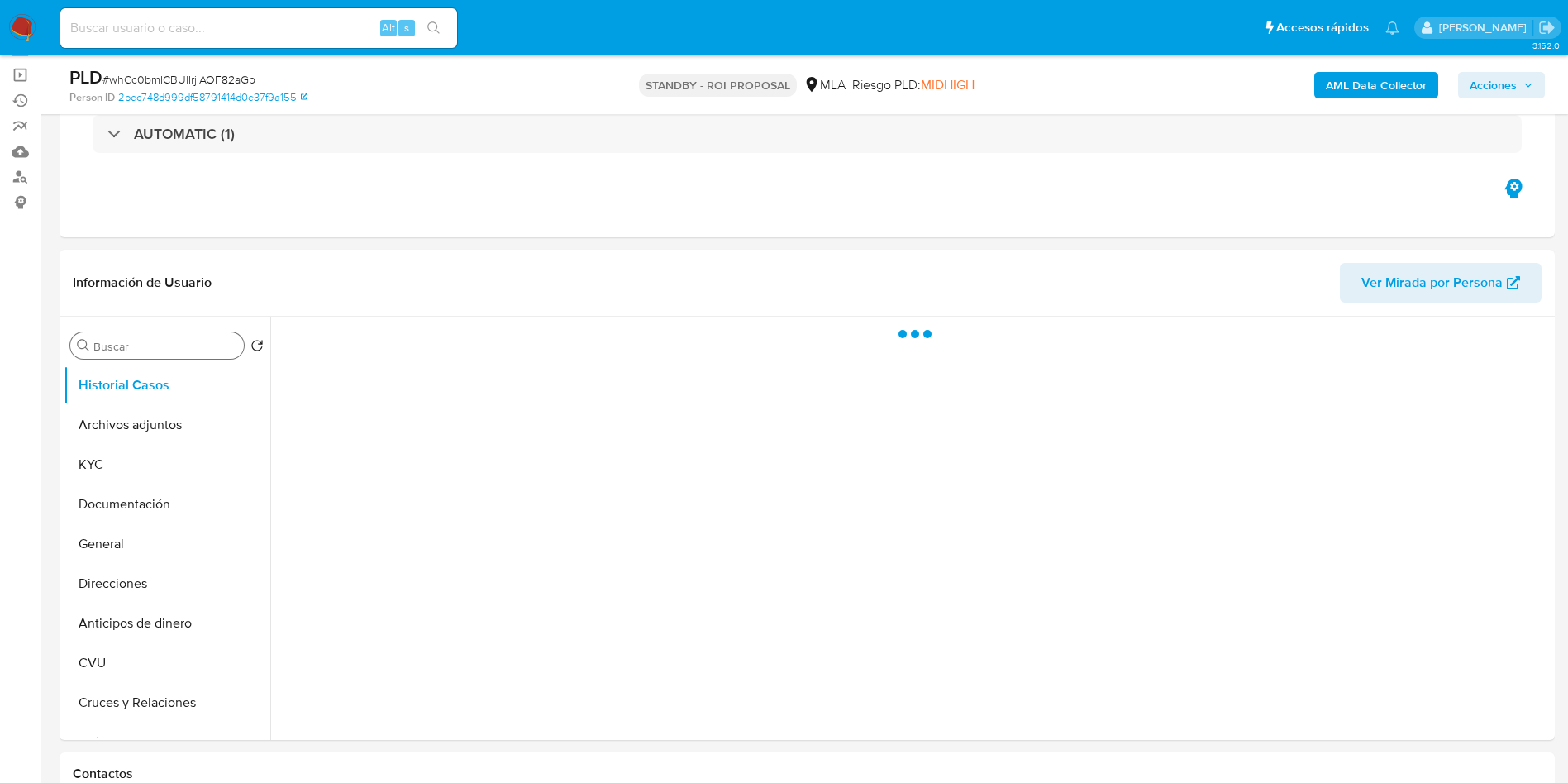
scroll to position [0, 0]
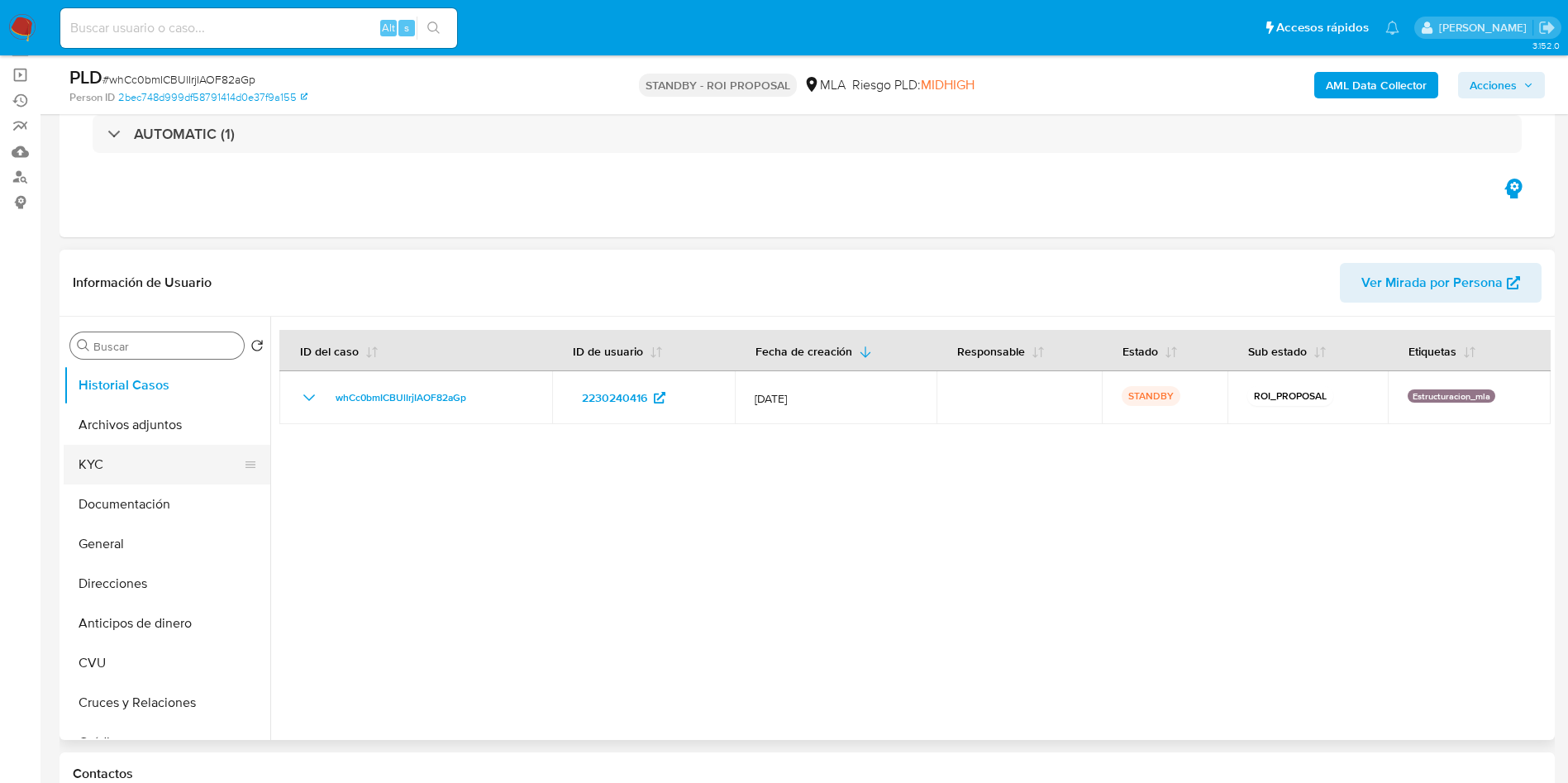
click at [147, 463] on button "KYC" at bounding box center [160, 464] width 193 height 40
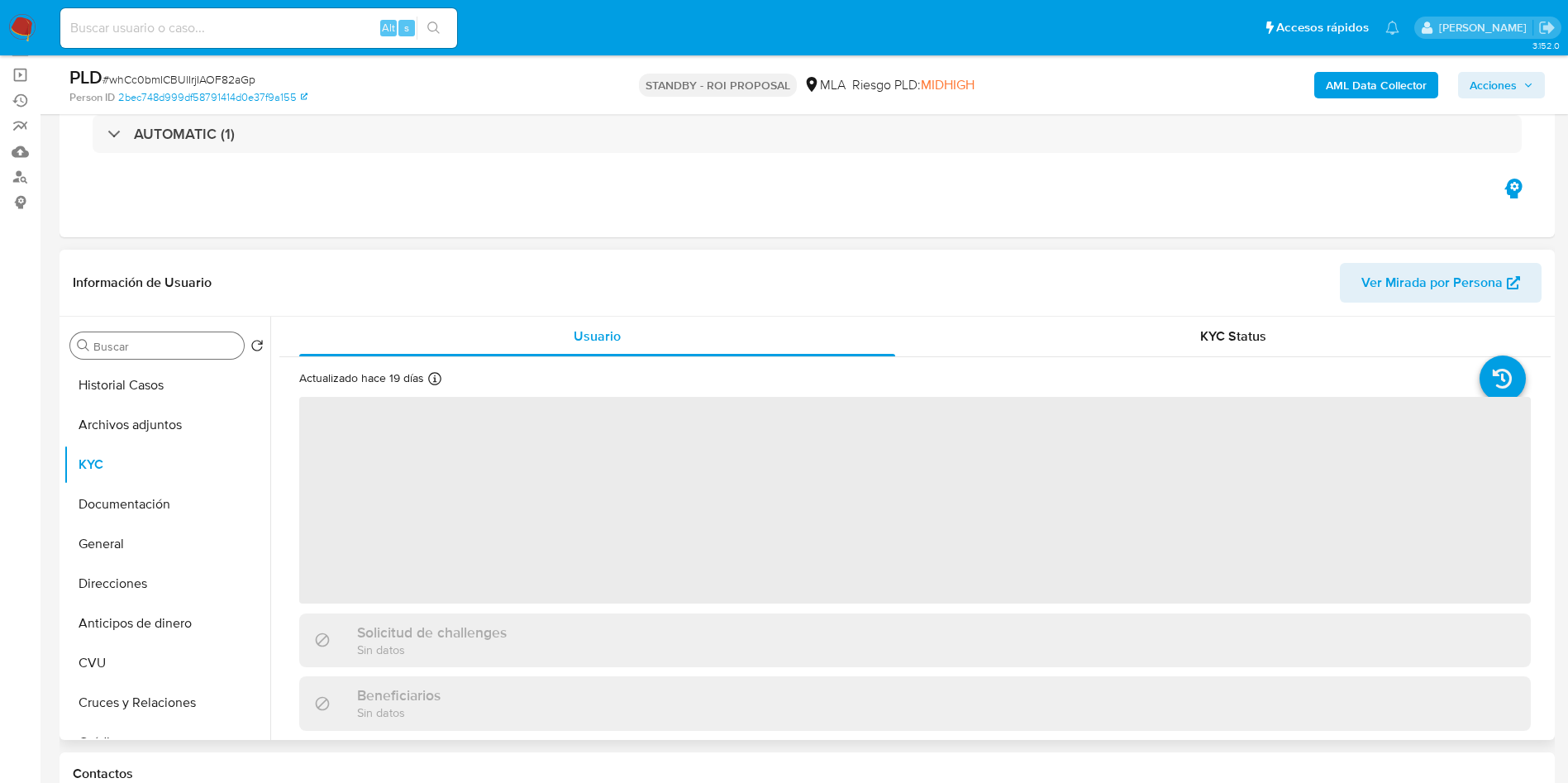
scroll to position [124, 0]
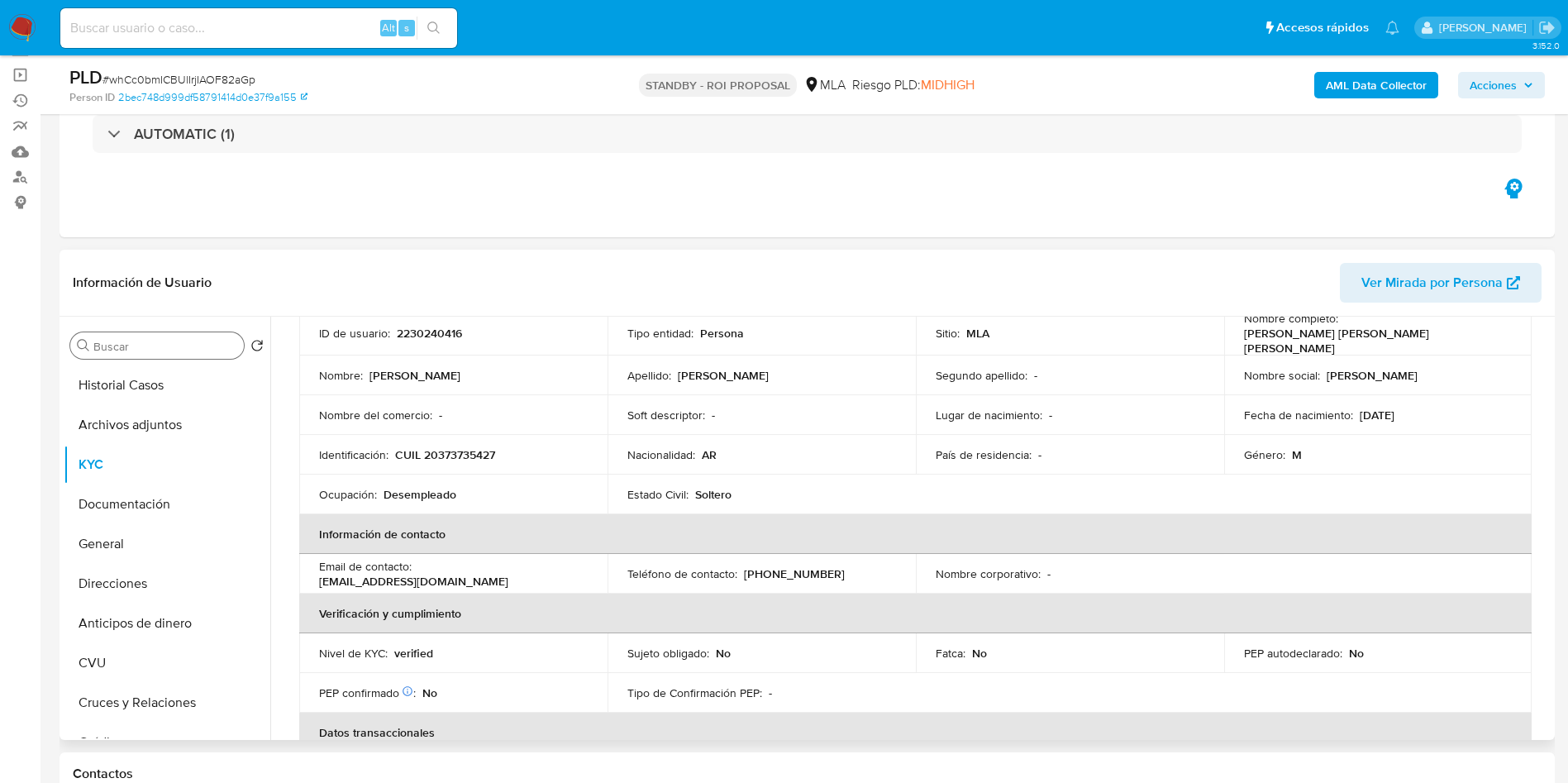
click at [439, 447] on p "CUIL 20373735427" at bounding box center [444, 455] width 100 height 15
copy p "20373735427"
click at [325, 29] on input at bounding box center [258, 28] width 397 height 22
paste input "z7xSfVPuDoLI9oMHppQFgKl0"
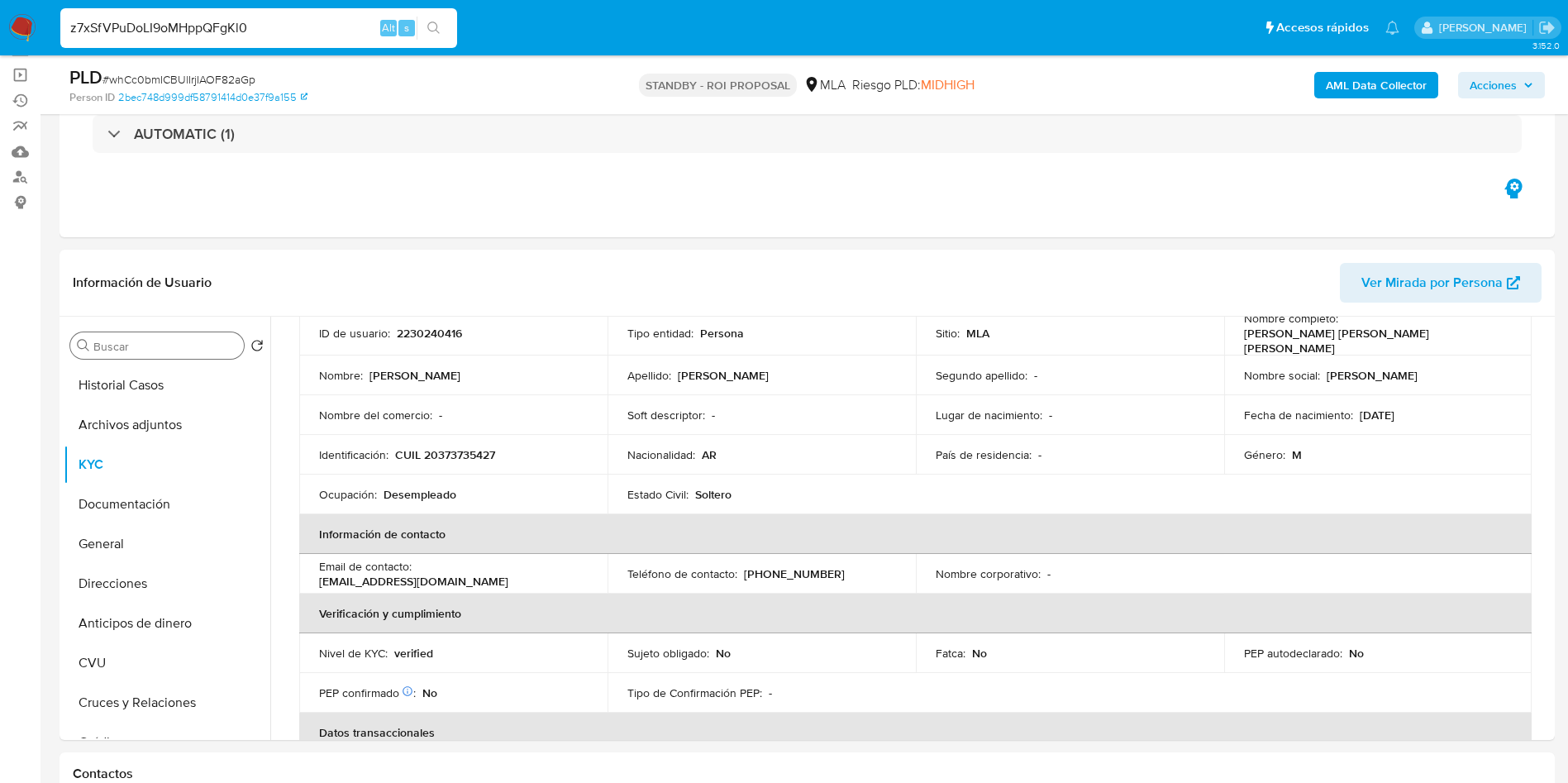
type input "z7xSfVPuDoLI9oMHppQFgKl0"
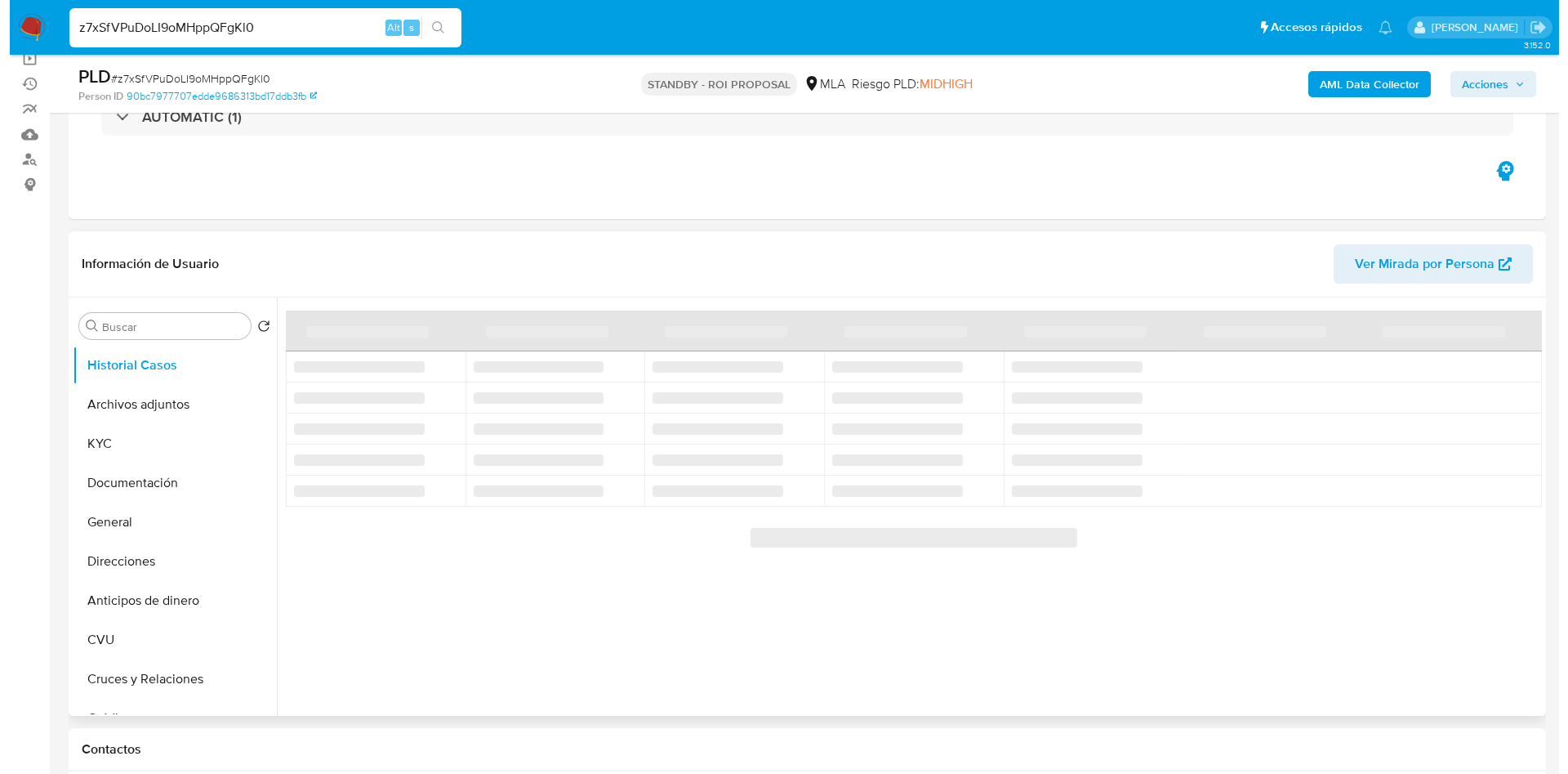
scroll to position [122, 0]
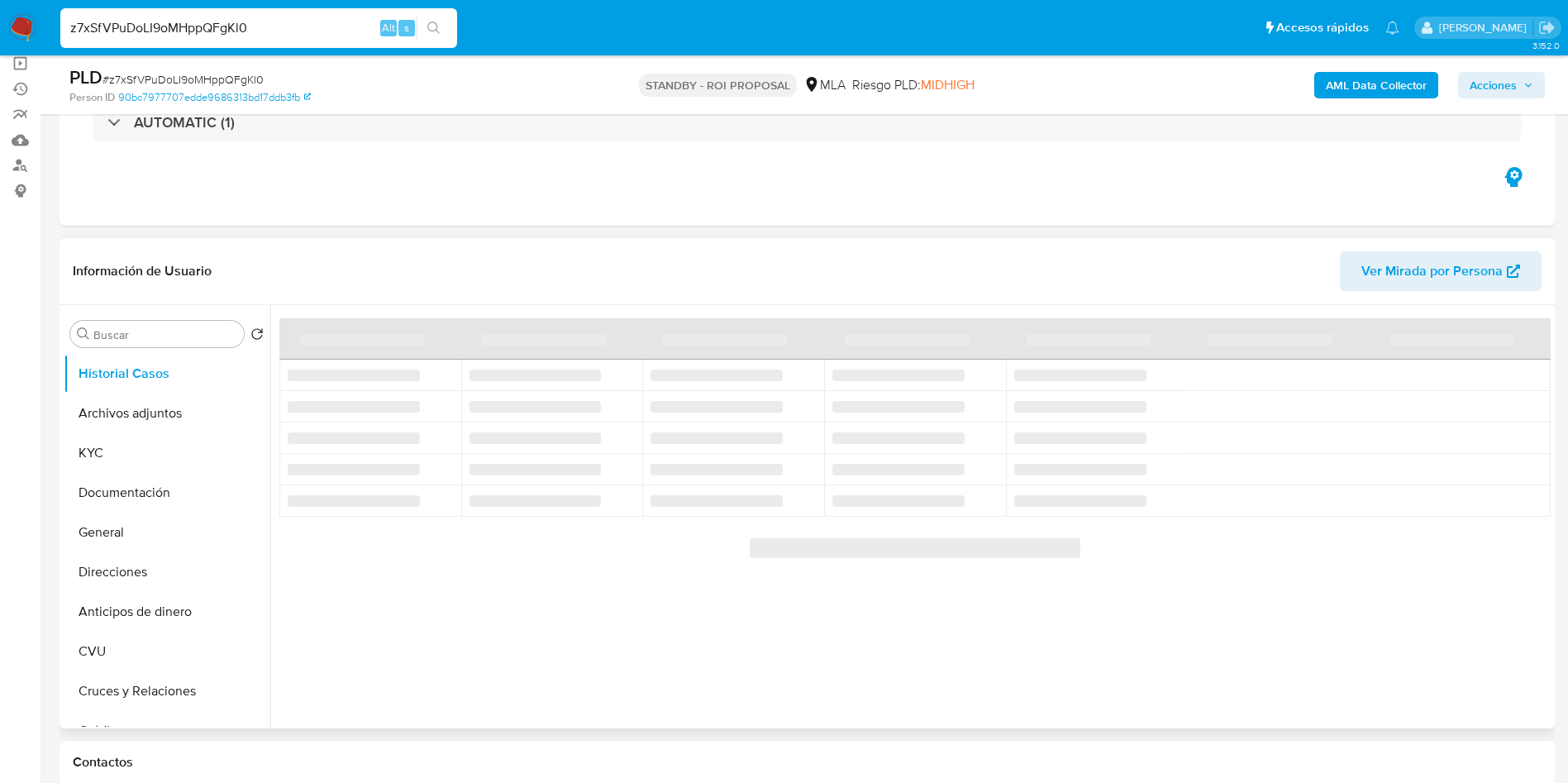
select select "10"
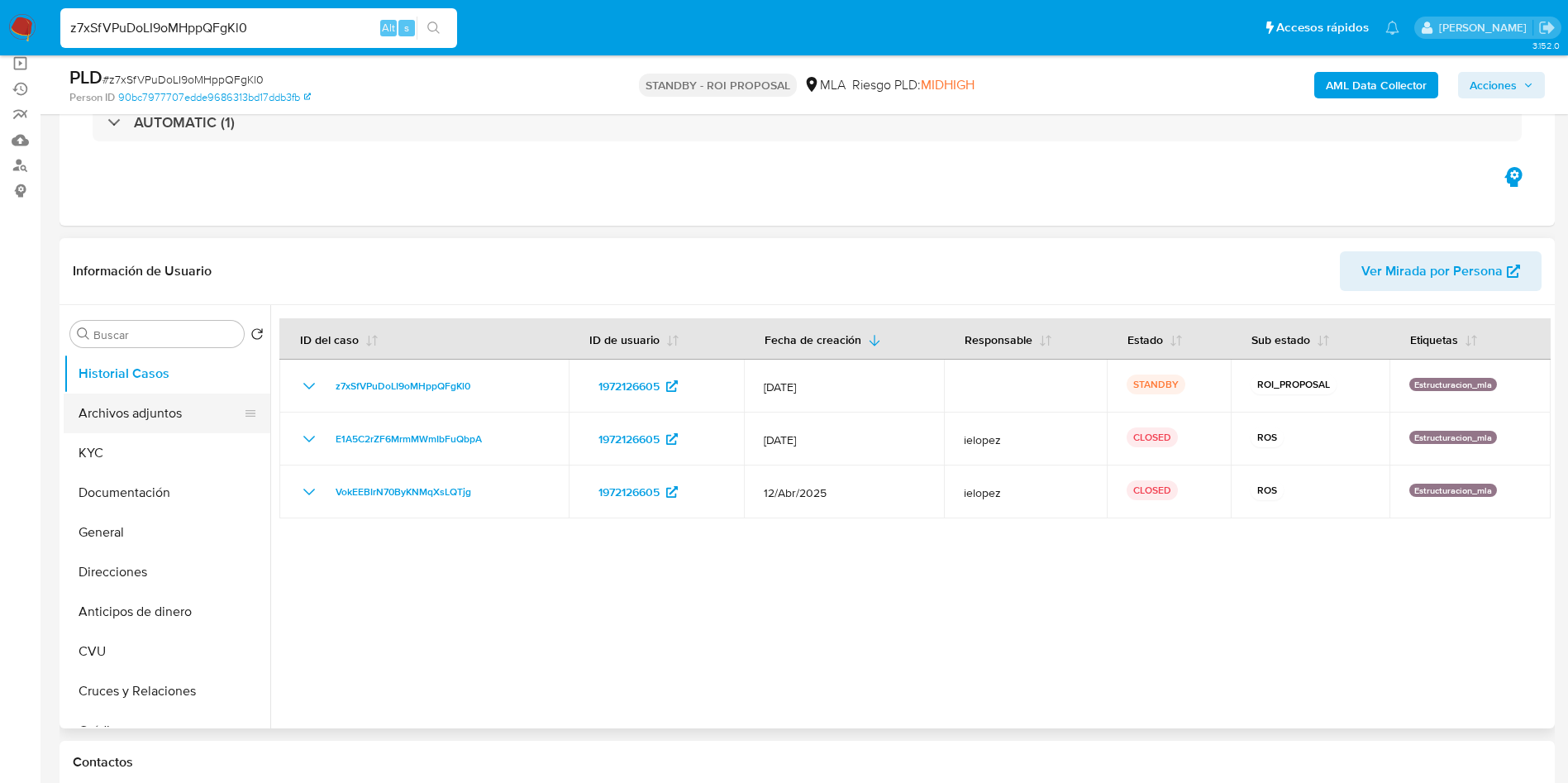
click at [165, 413] on button "Archivos adjuntos" at bounding box center [160, 414] width 193 height 40
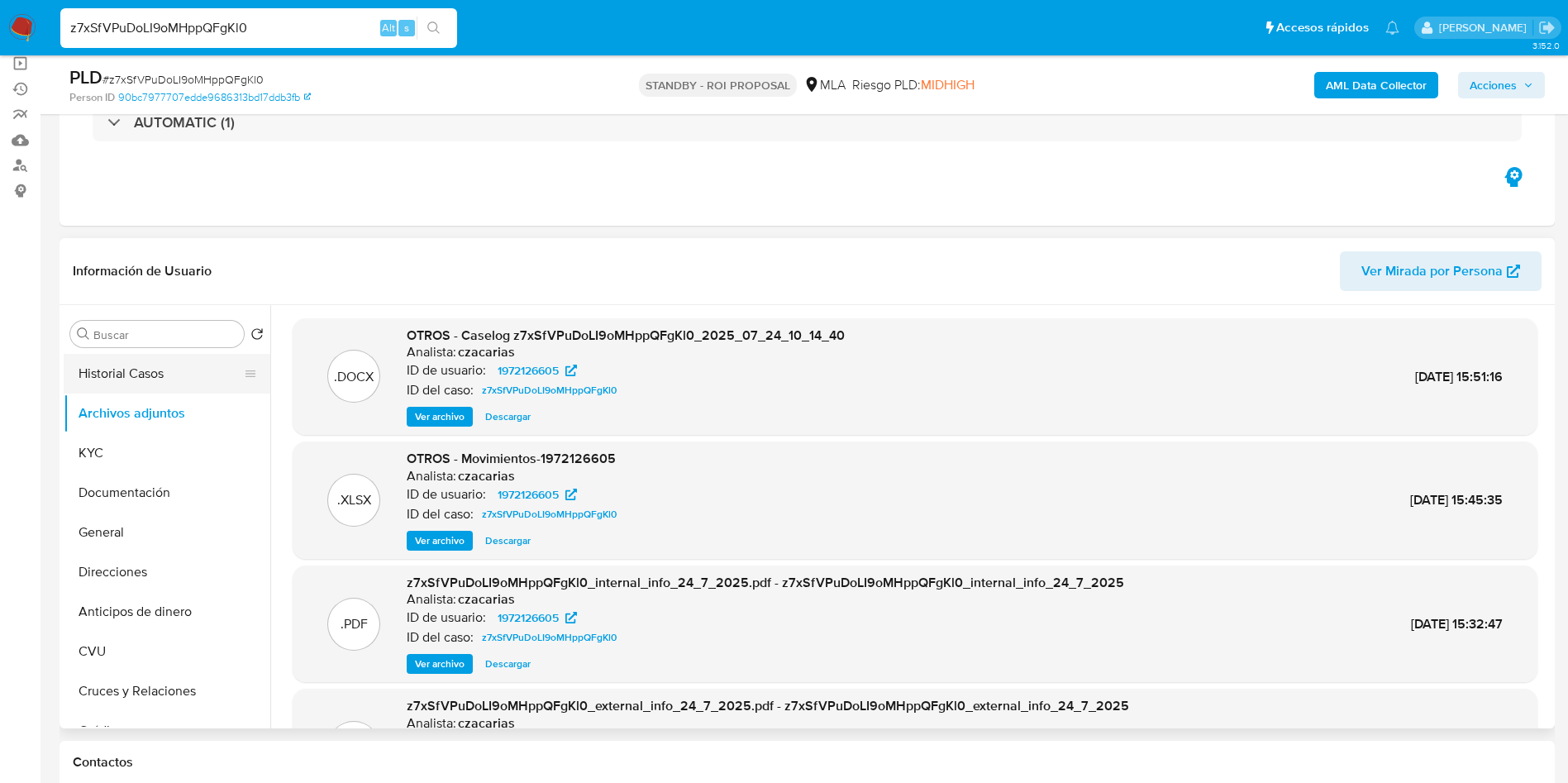
click at [123, 375] on button "Historial Casos" at bounding box center [160, 374] width 193 height 40
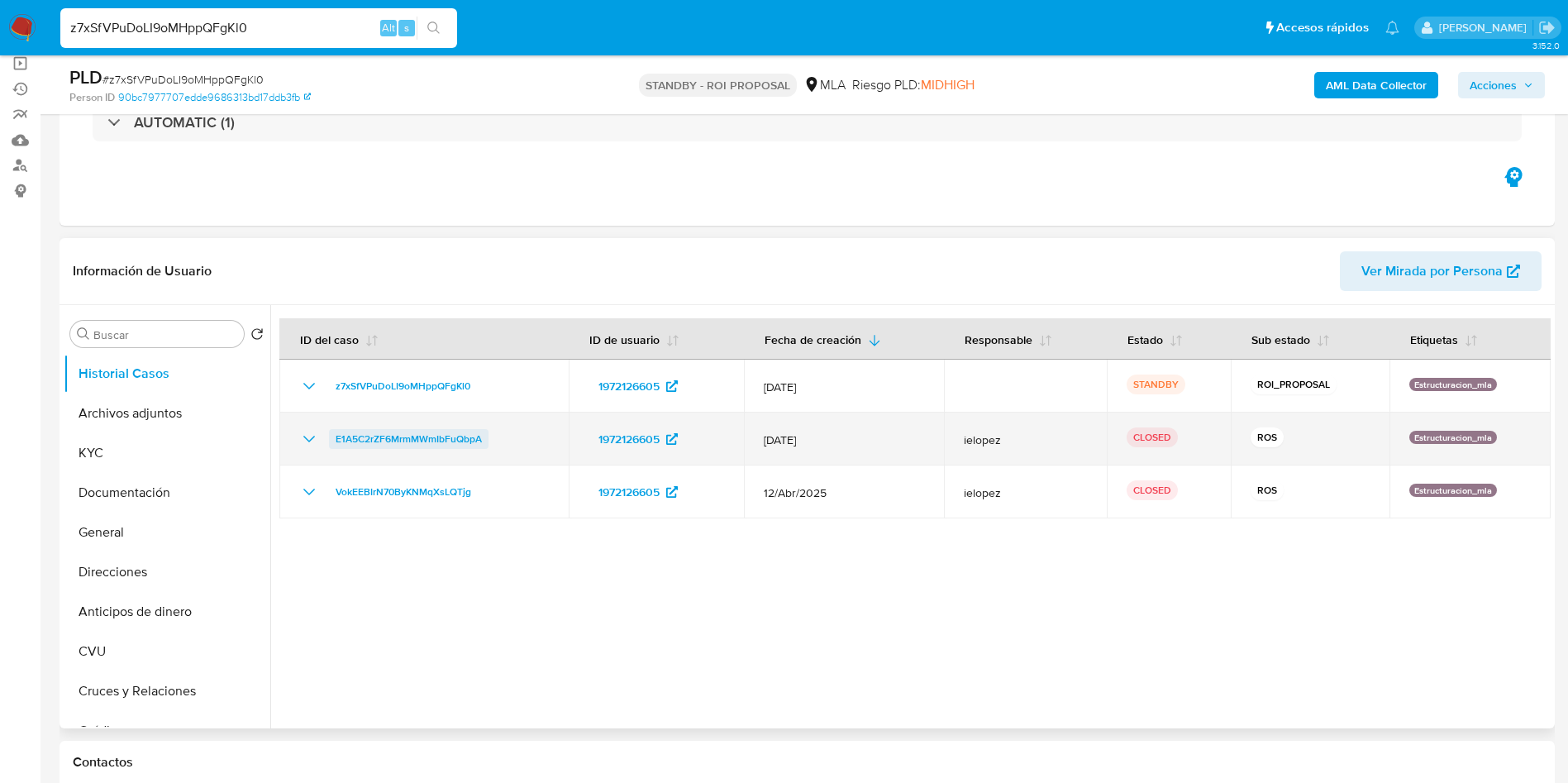
click at [394, 440] on span "E1A5C2rZF6MrmMWmIbFuQbpA" at bounding box center [409, 439] width 147 height 20
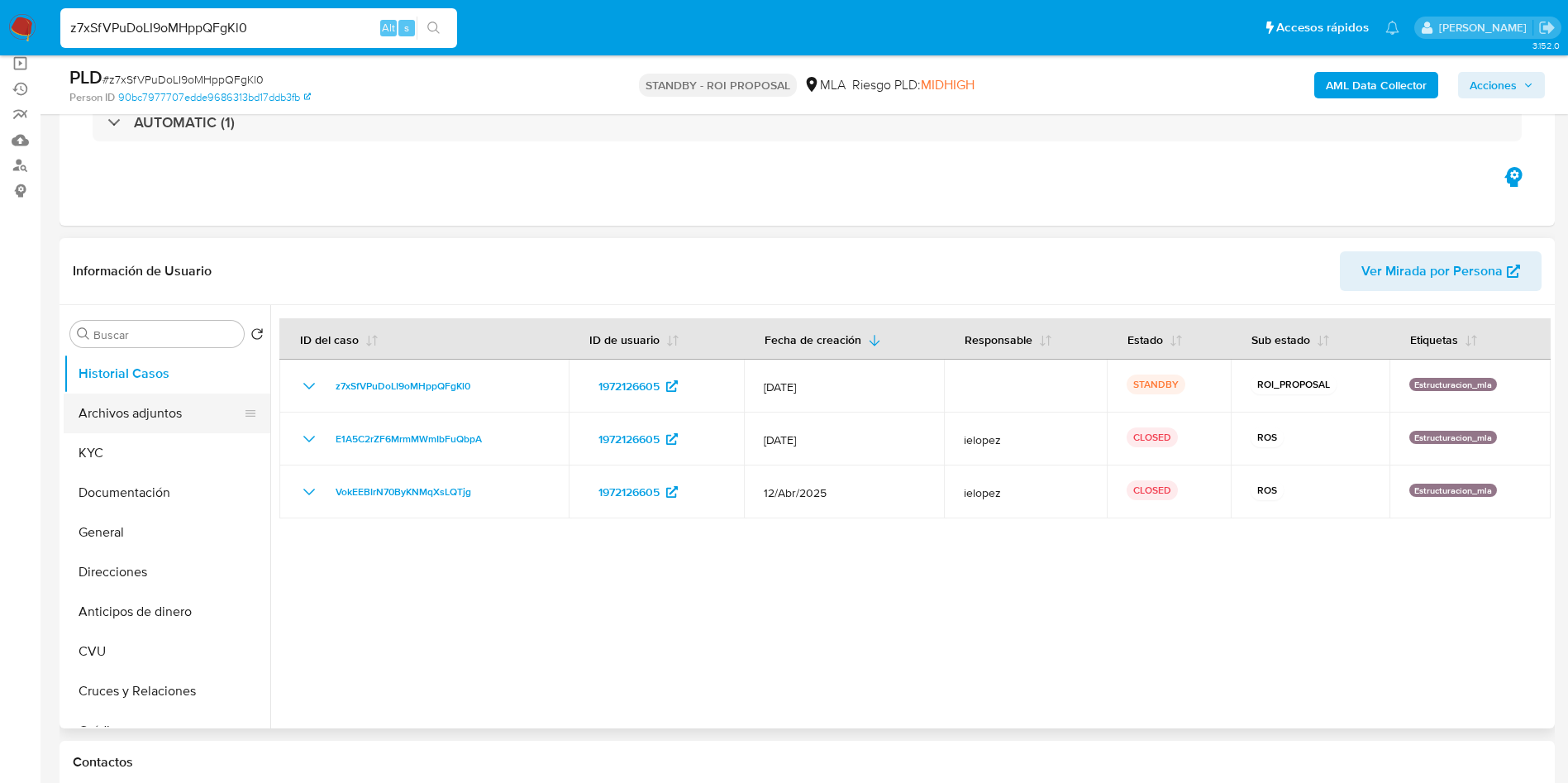
click at [173, 430] on button "Archivos adjuntos" at bounding box center [160, 414] width 193 height 40
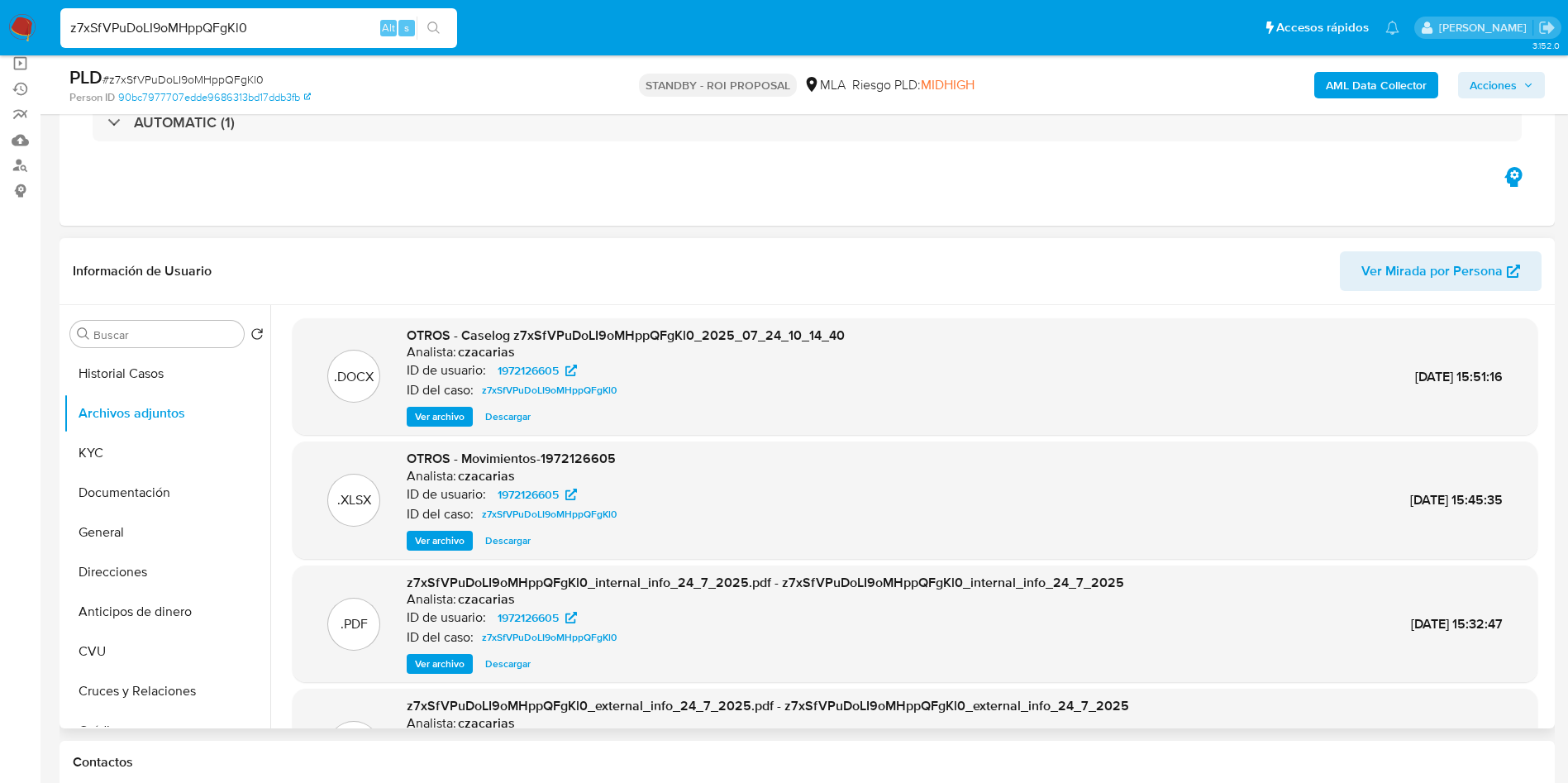
click at [436, 416] on span "Ver archivo" at bounding box center [440, 416] width 49 height 16
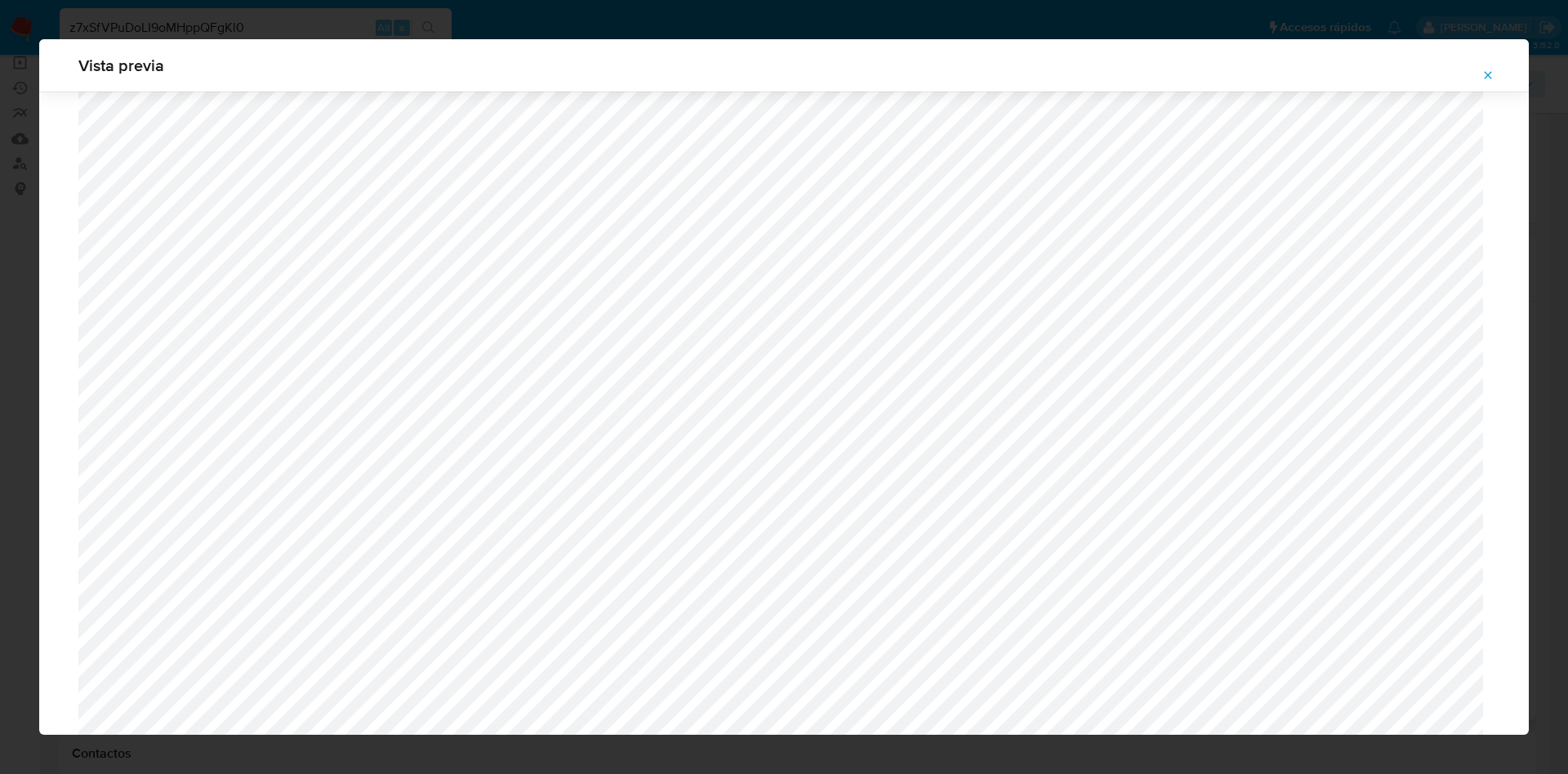
scroll to position [948, 0]
click at [1481, 71] on button "Attachment preview" at bounding box center [1488, 75] width 36 height 26
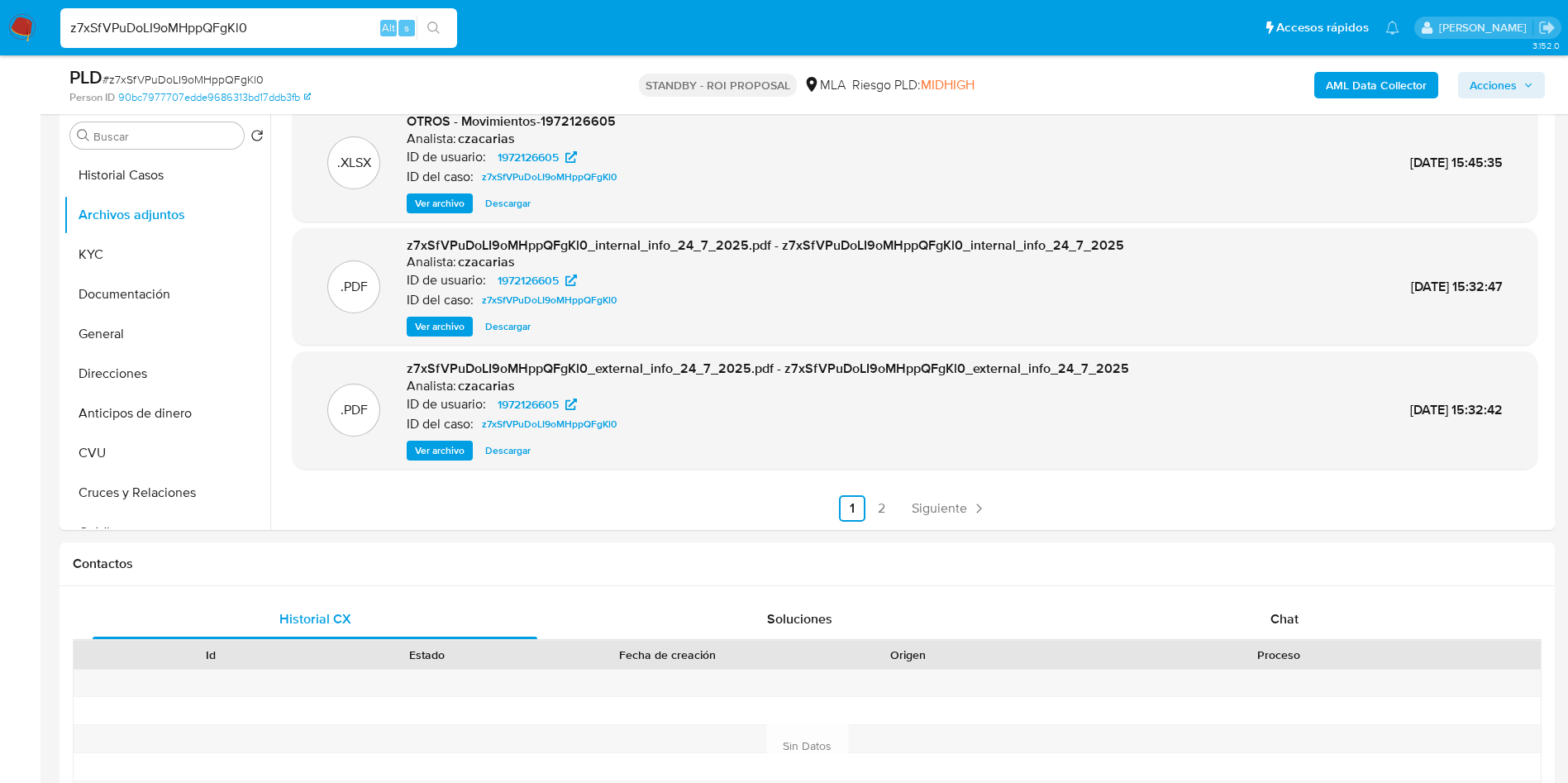
scroll to position [496, 0]
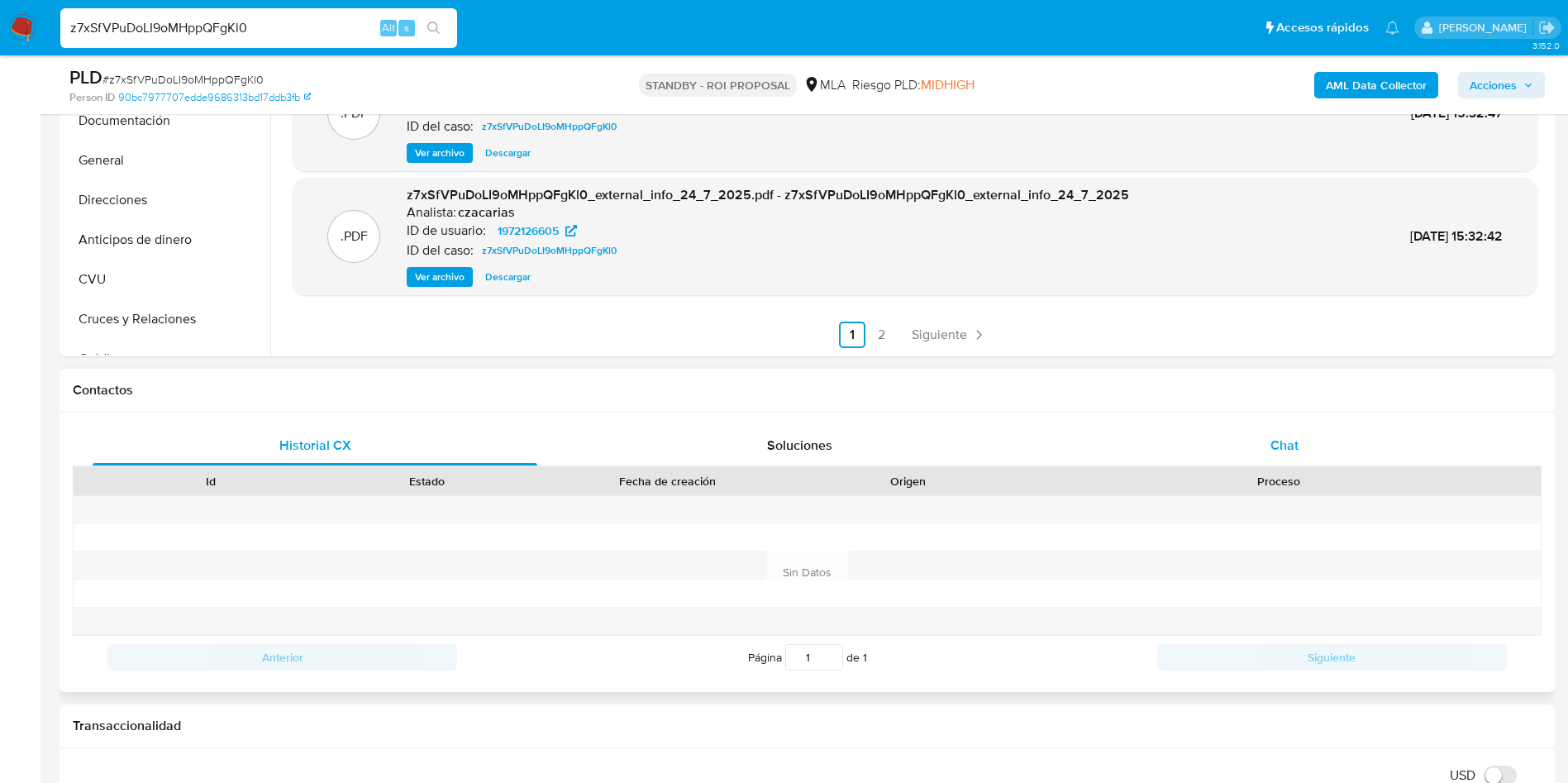
click at [1293, 454] on span "Chat" at bounding box center [1284, 445] width 29 height 19
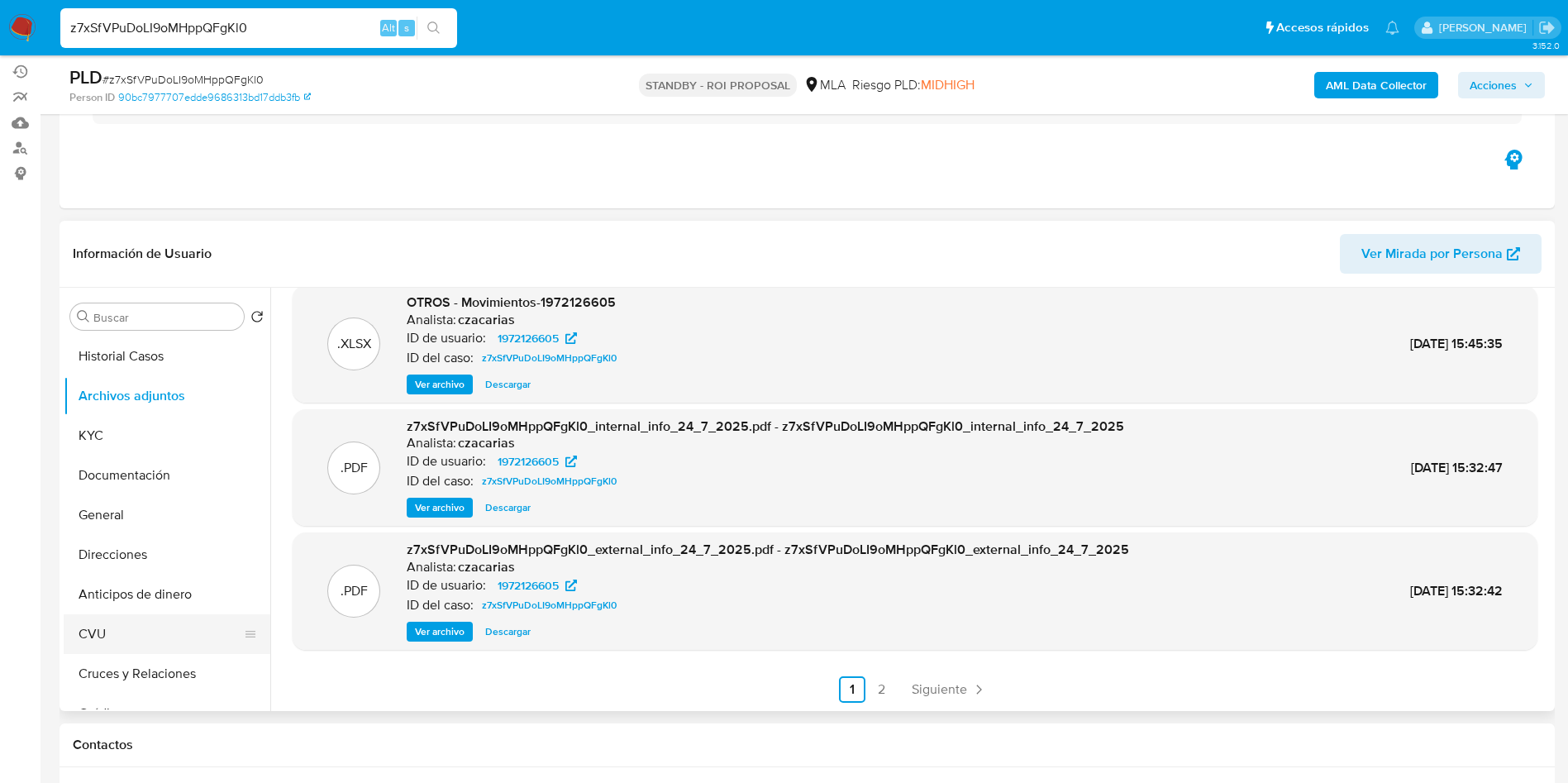
scroll to position [124, 0]
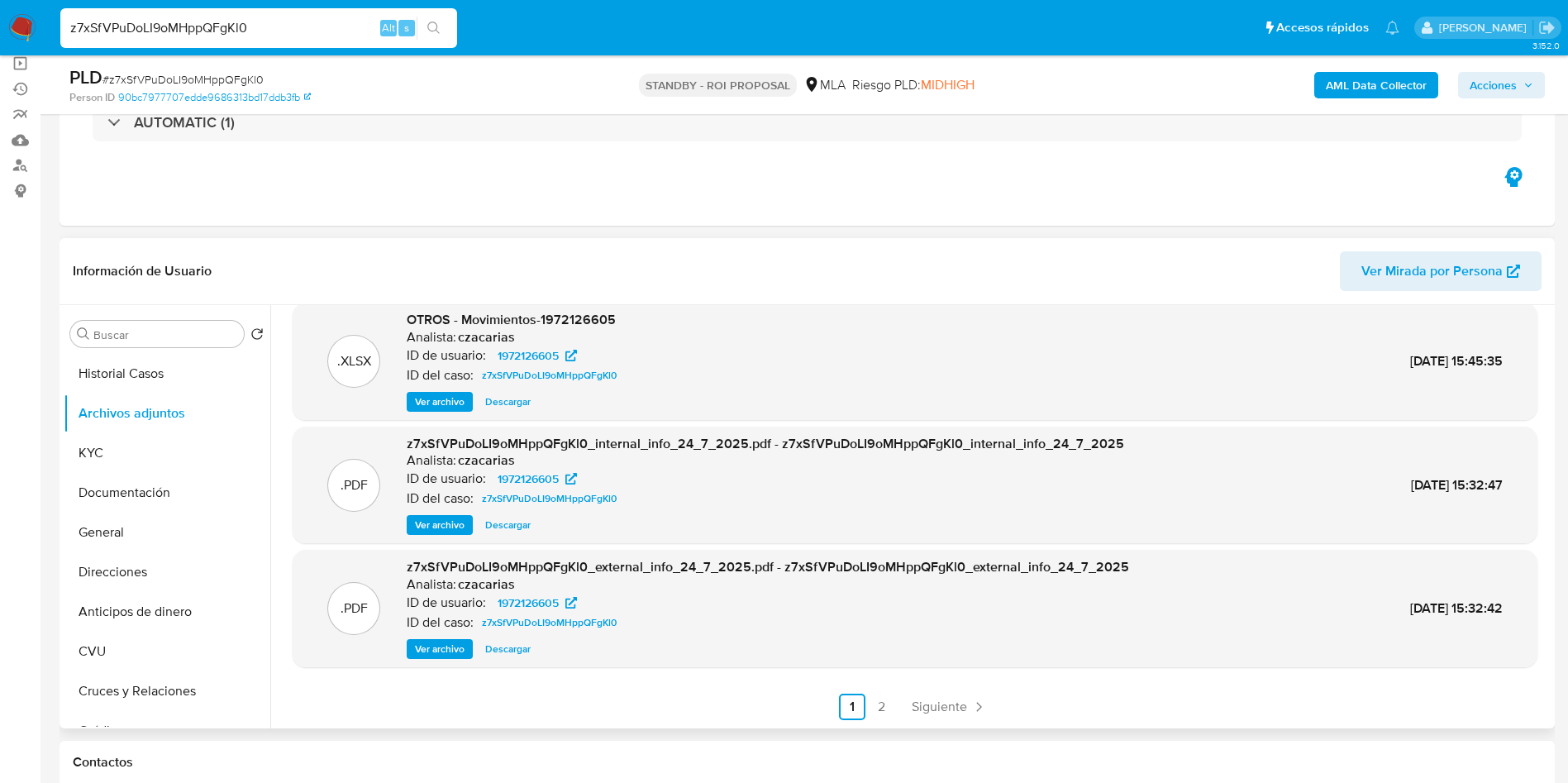
click at [447, 524] on span "Ver archivo" at bounding box center [440, 524] width 49 height 16
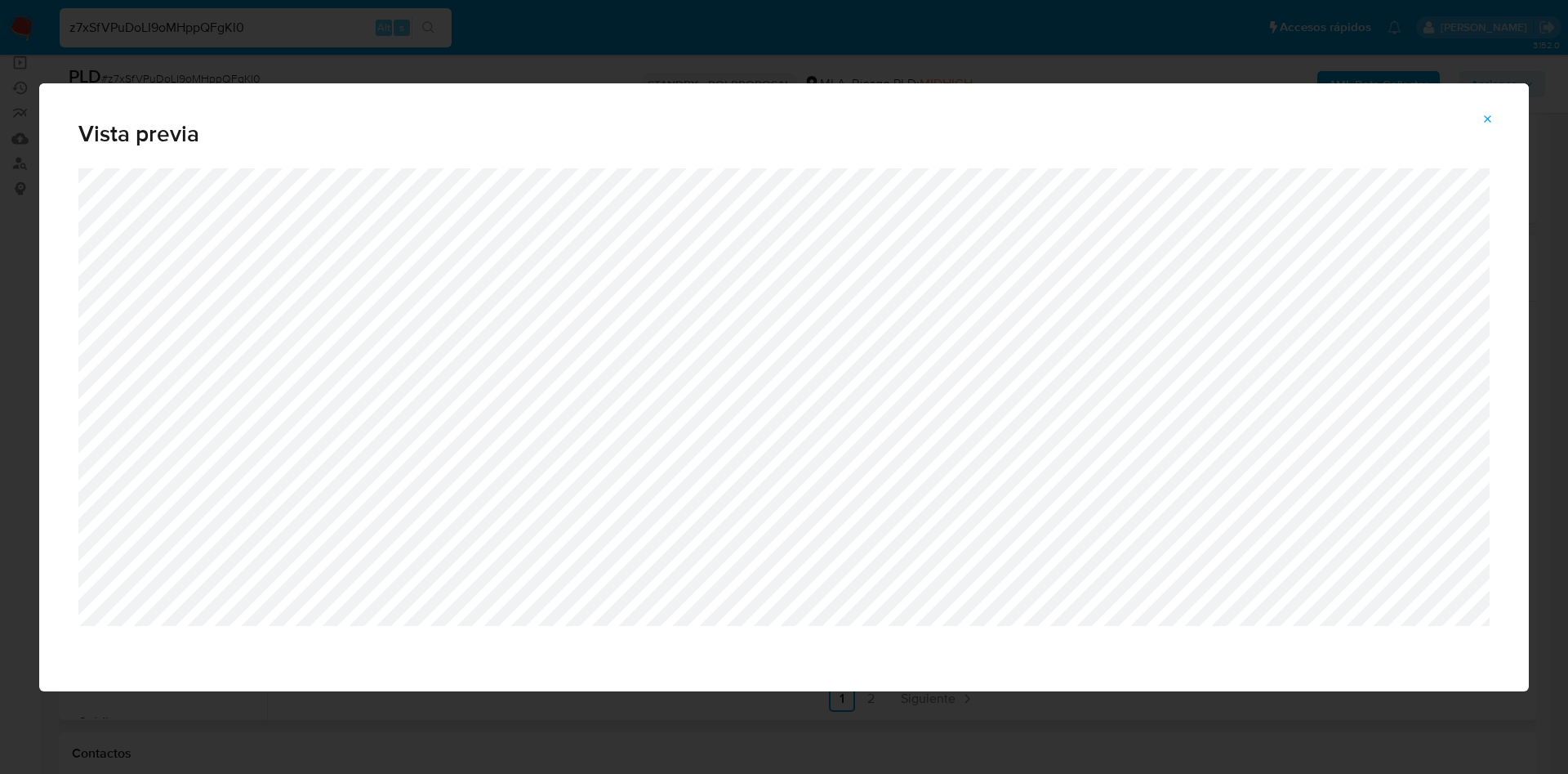
click at [1487, 124] on icon "Attachment preview" at bounding box center [1488, 119] width 13 height 13
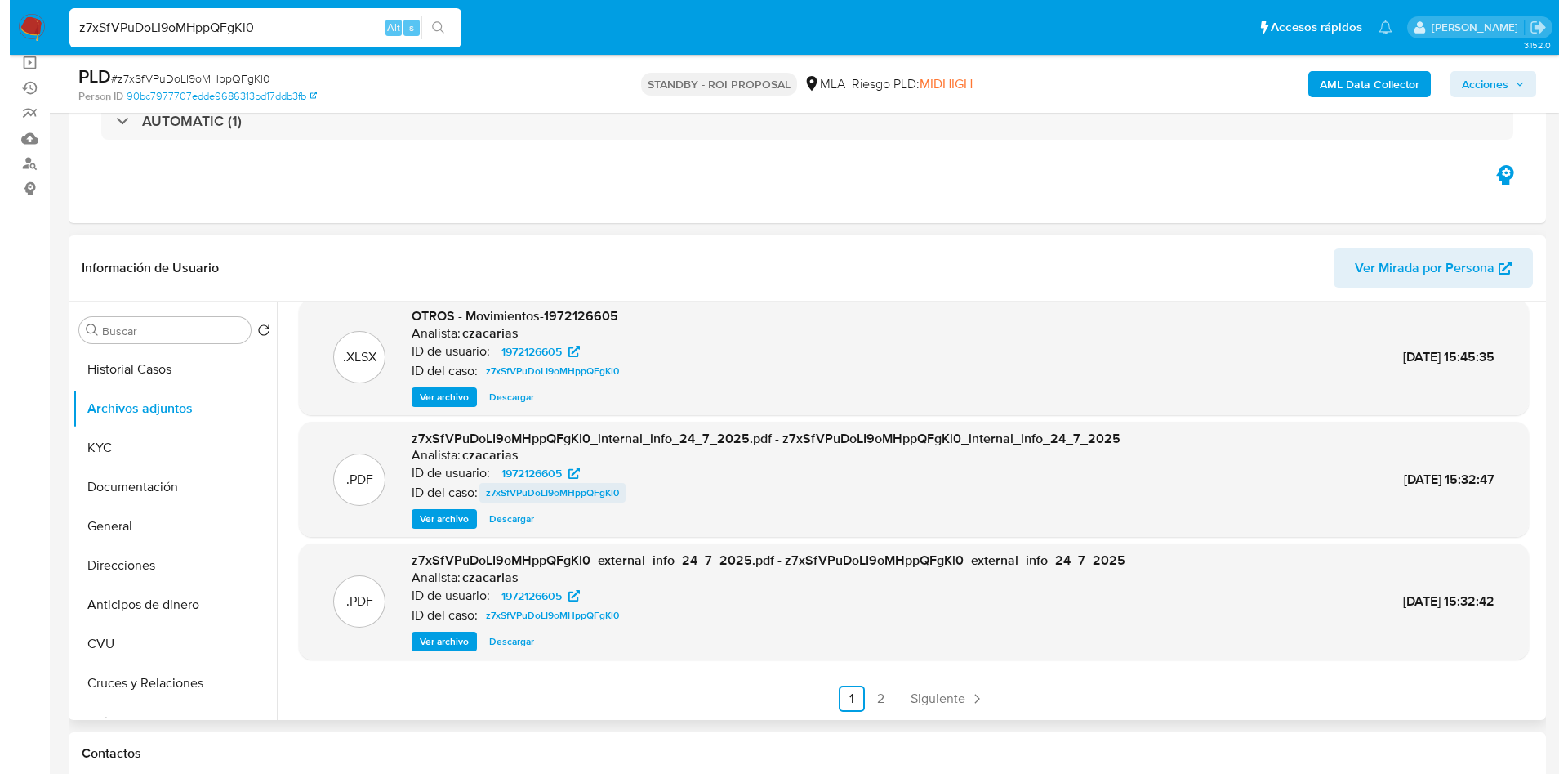
scroll to position [15, 0]
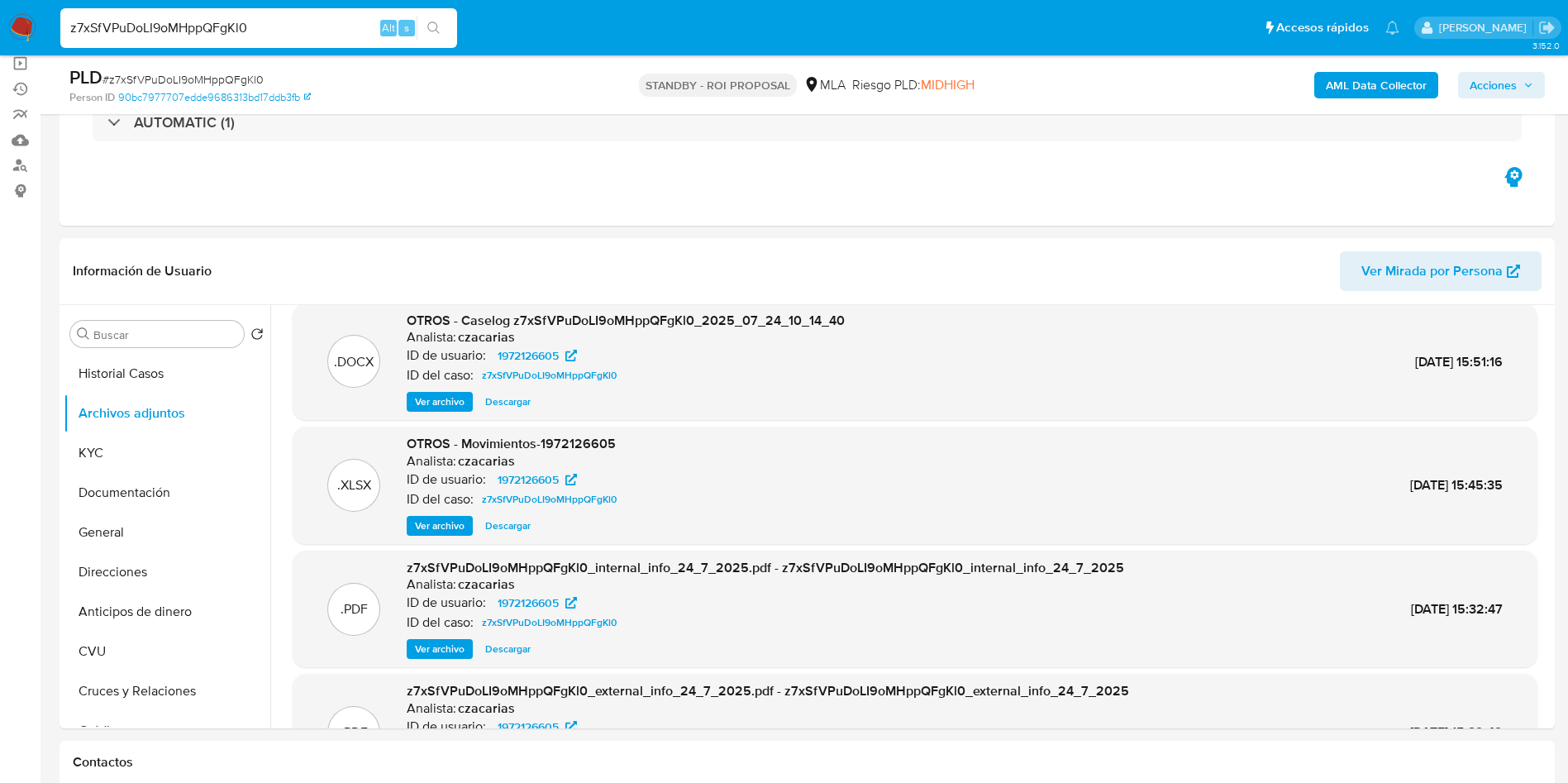
click at [406, 402] on button "Ver archivo" at bounding box center [440, 401] width 67 height 20
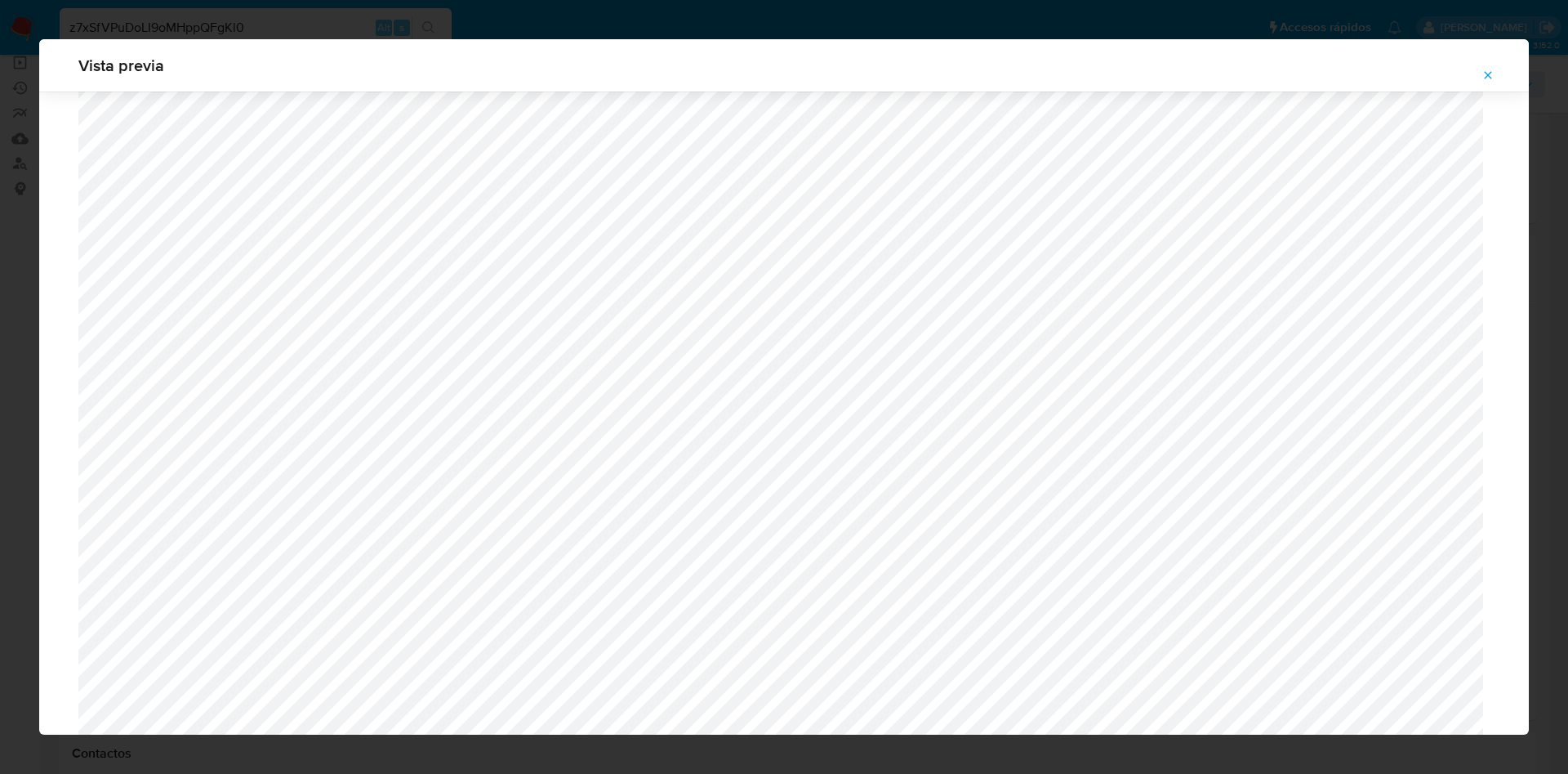
scroll to position [1070, 0]
click at [1494, 71] on icon "Attachment preview" at bounding box center [1488, 75] width 13 height 13
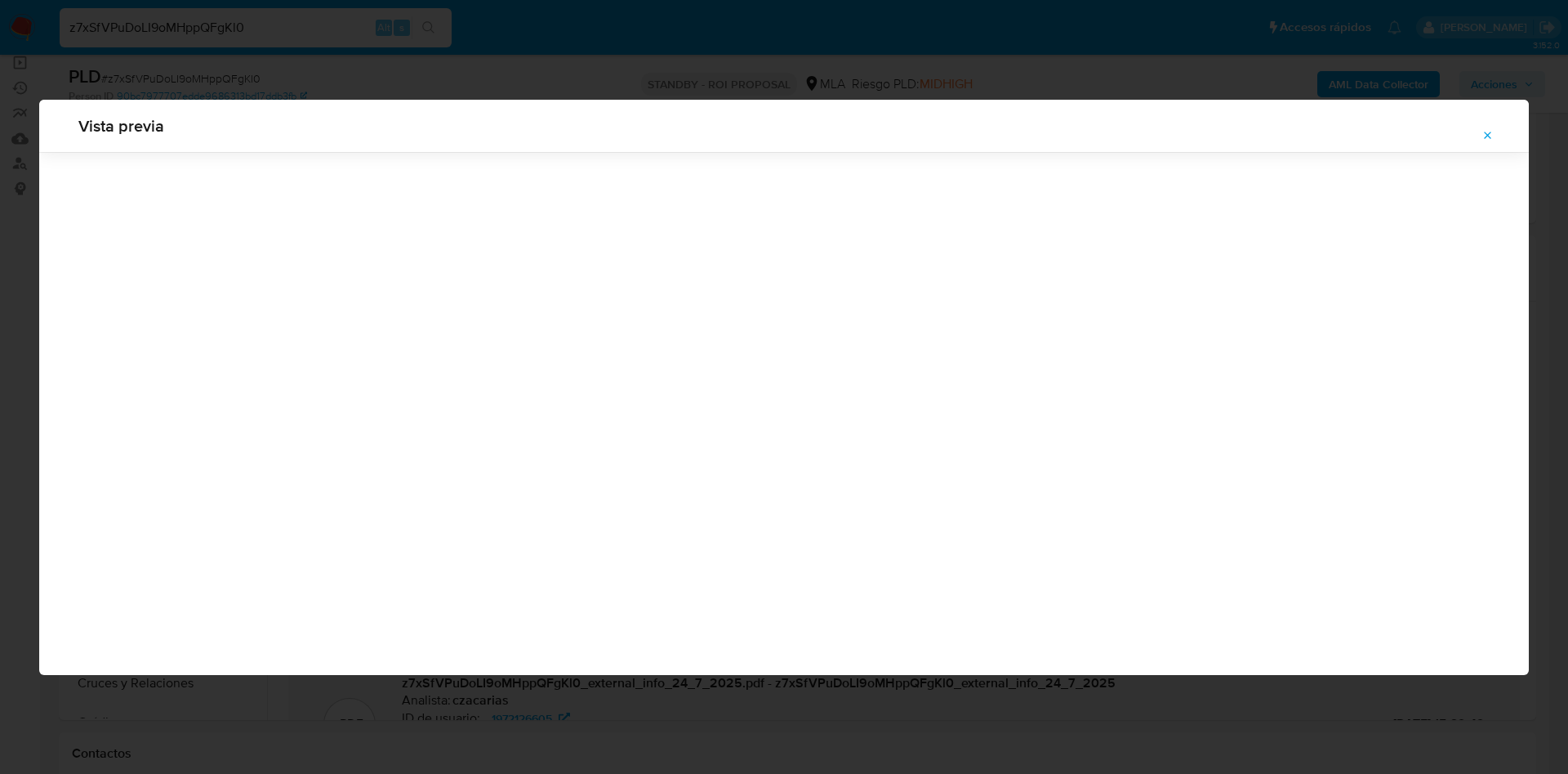
scroll to position [0, 0]
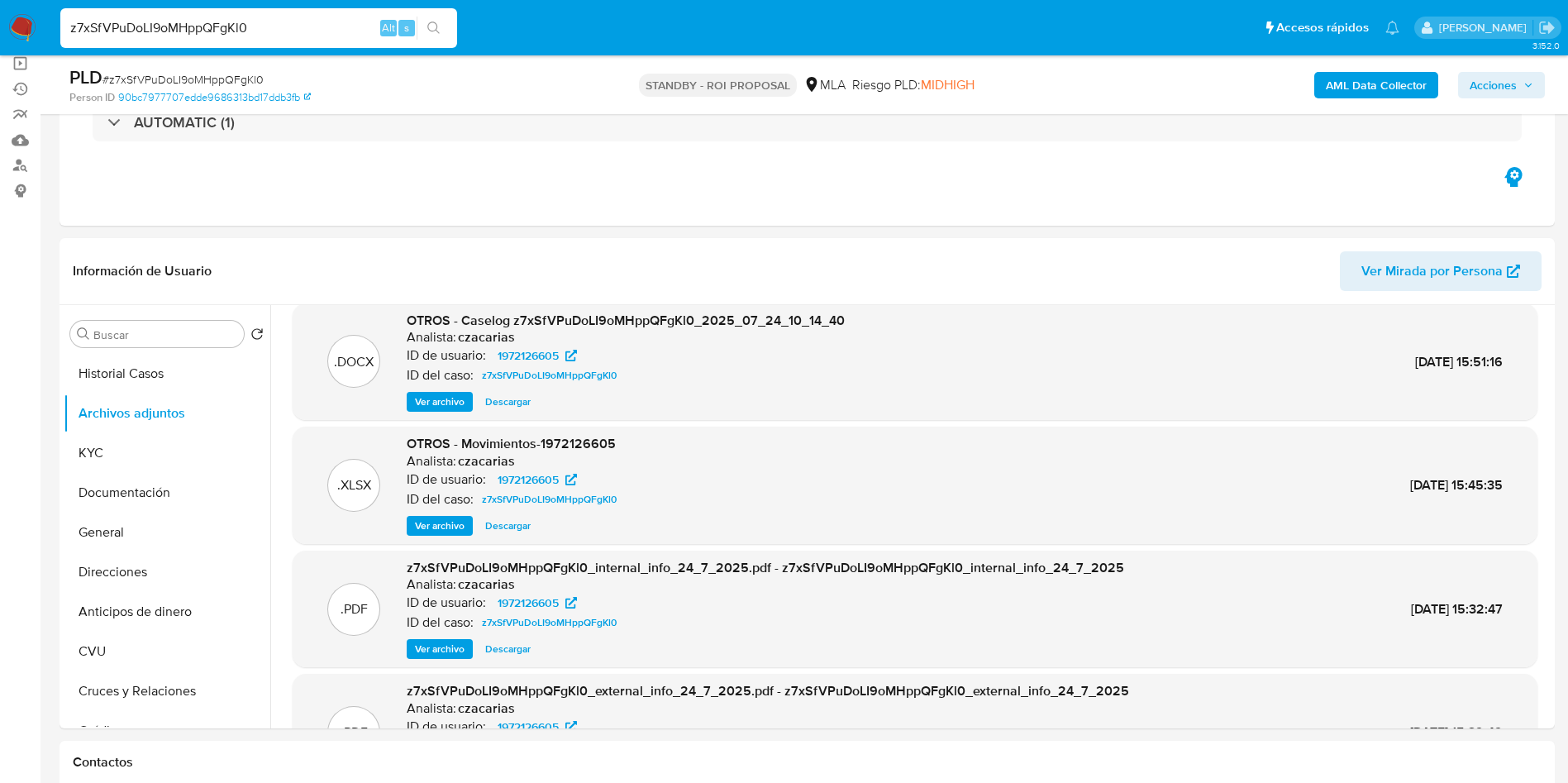
click at [507, 400] on span "Descargar" at bounding box center [508, 401] width 46 height 16
click at [420, 402] on span "Ver archivo" at bounding box center [440, 401] width 49 height 16
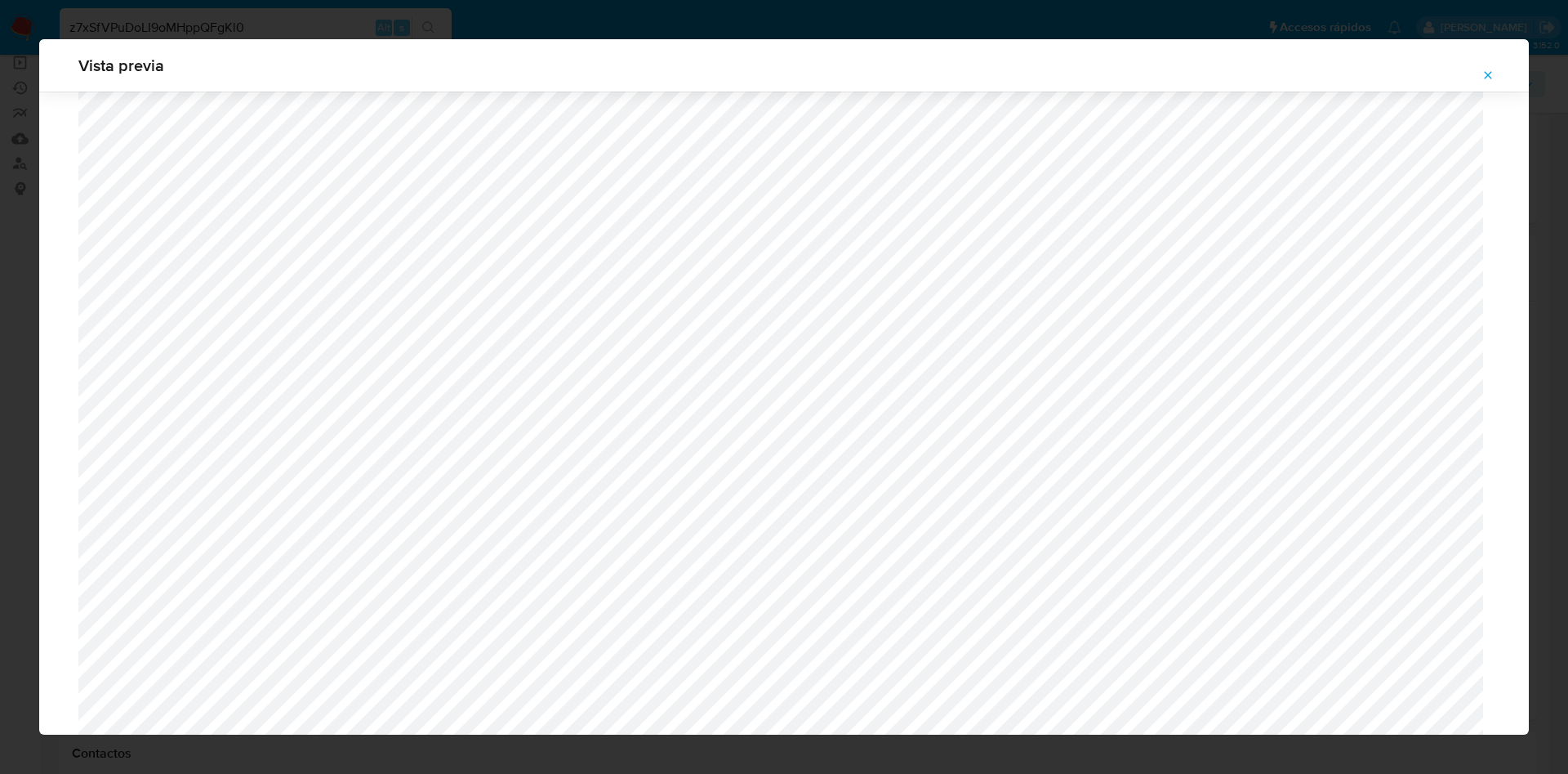
scroll to position [580, 0]
click at [1495, 75] on button "Attachment preview" at bounding box center [1488, 75] width 36 height 26
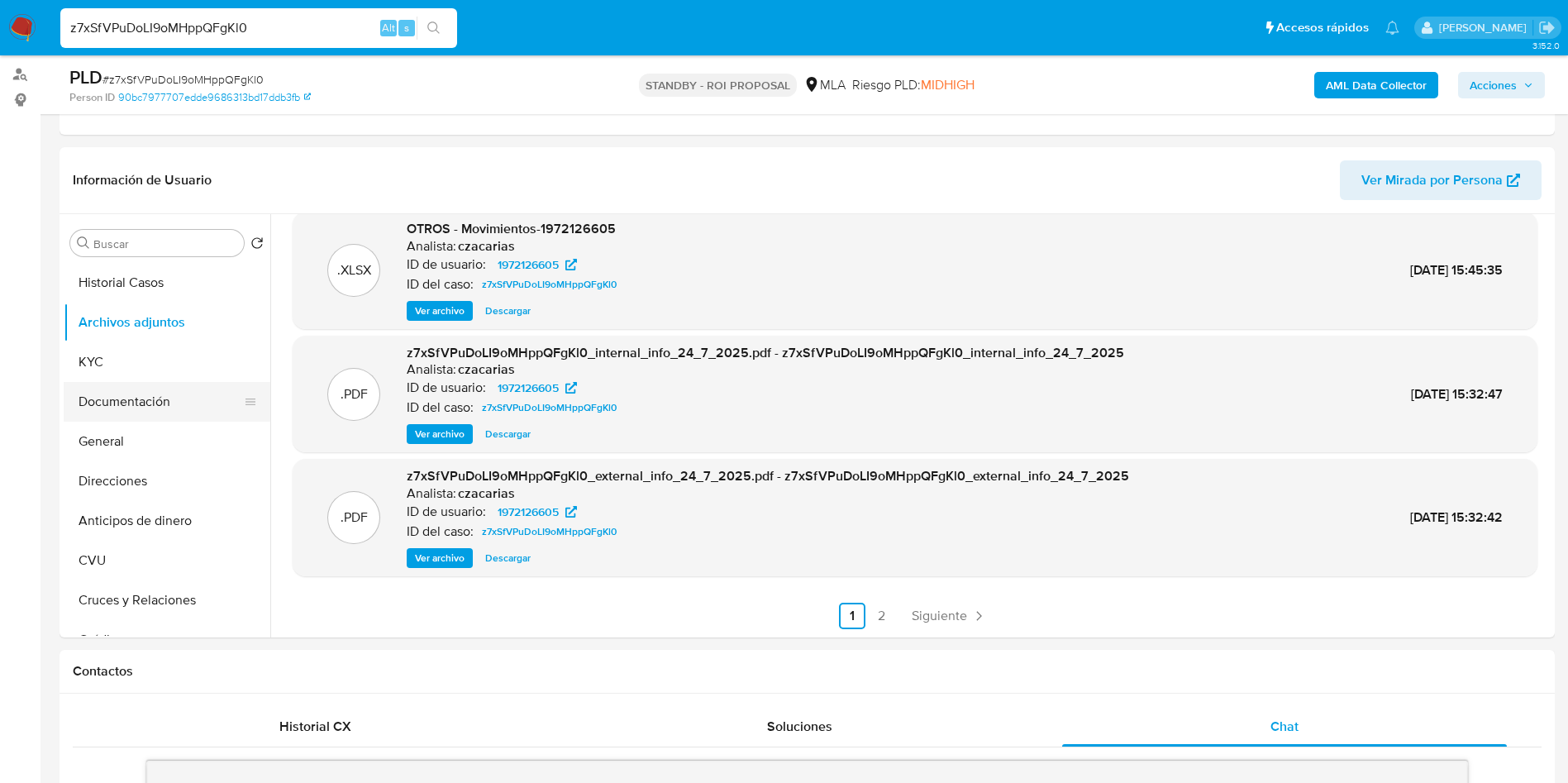
scroll to position [98, 0]
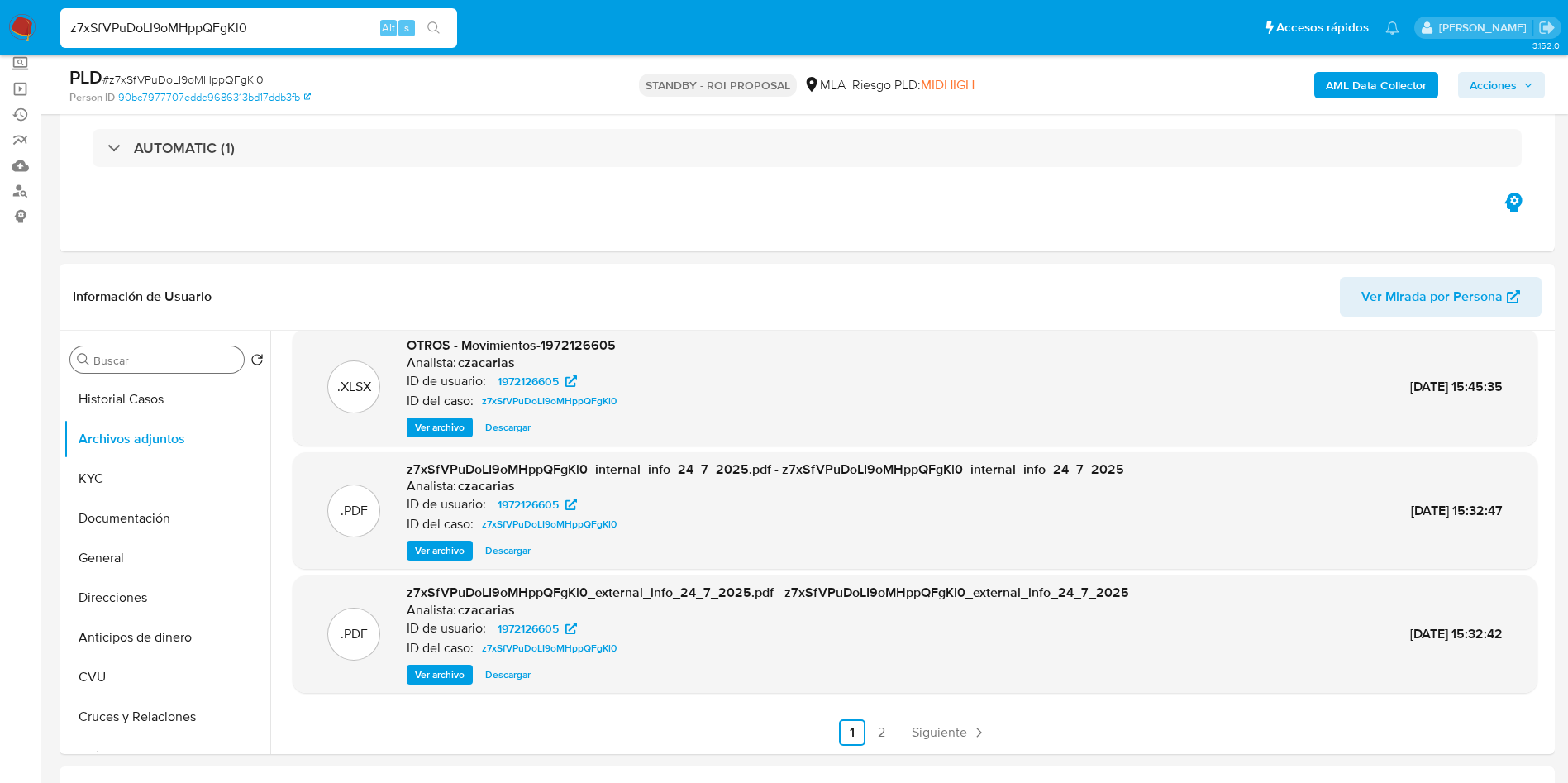
click at [117, 349] on div "Buscar" at bounding box center [157, 360] width 173 height 27
click at [121, 362] on input "Buscar" at bounding box center [165, 361] width 144 height 15
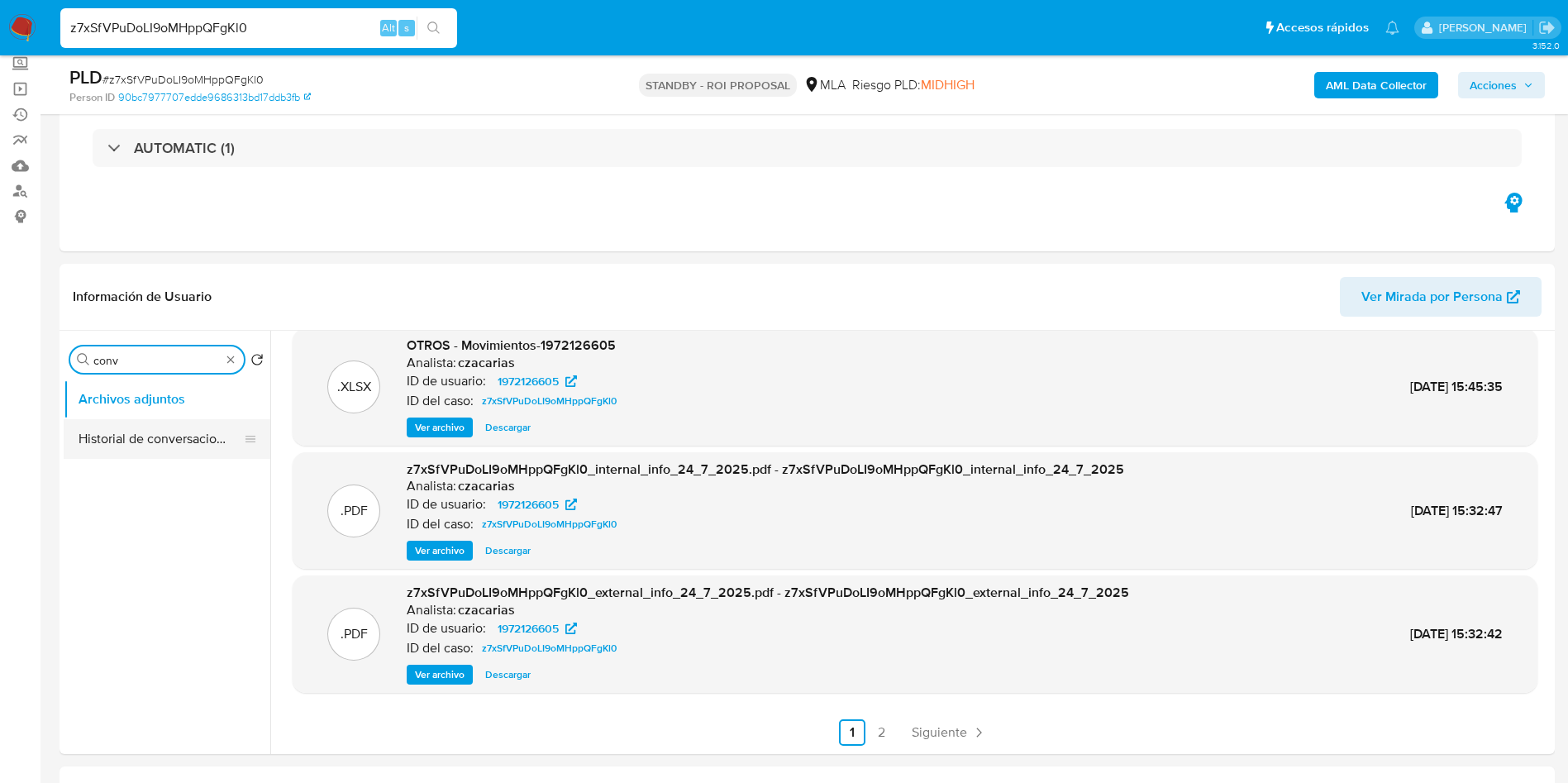
type input "conv"
click at [153, 443] on button "Historial de conversaciones" at bounding box center [160, 439] width 193 height 40
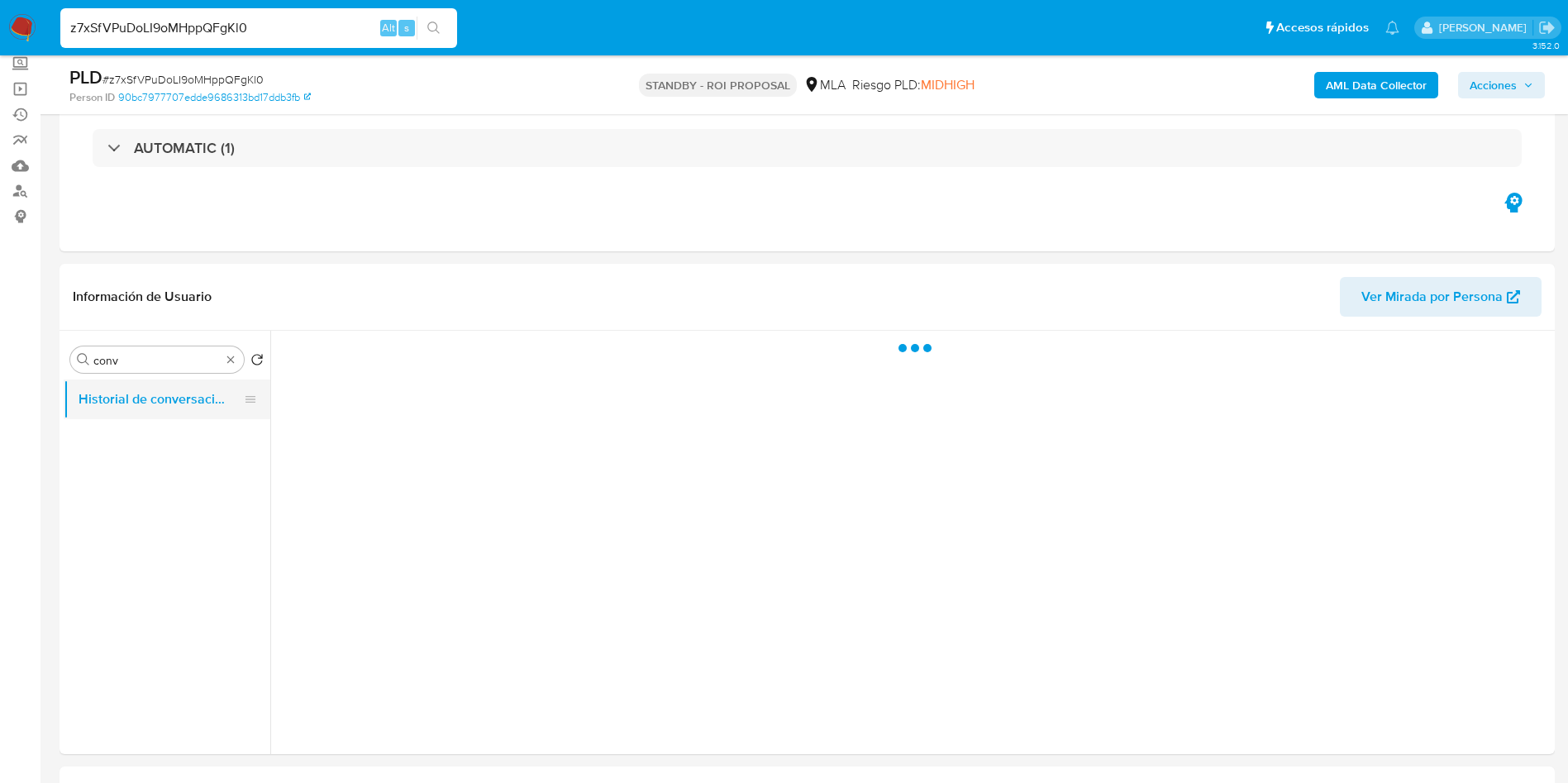
scroll to position [0, 0]
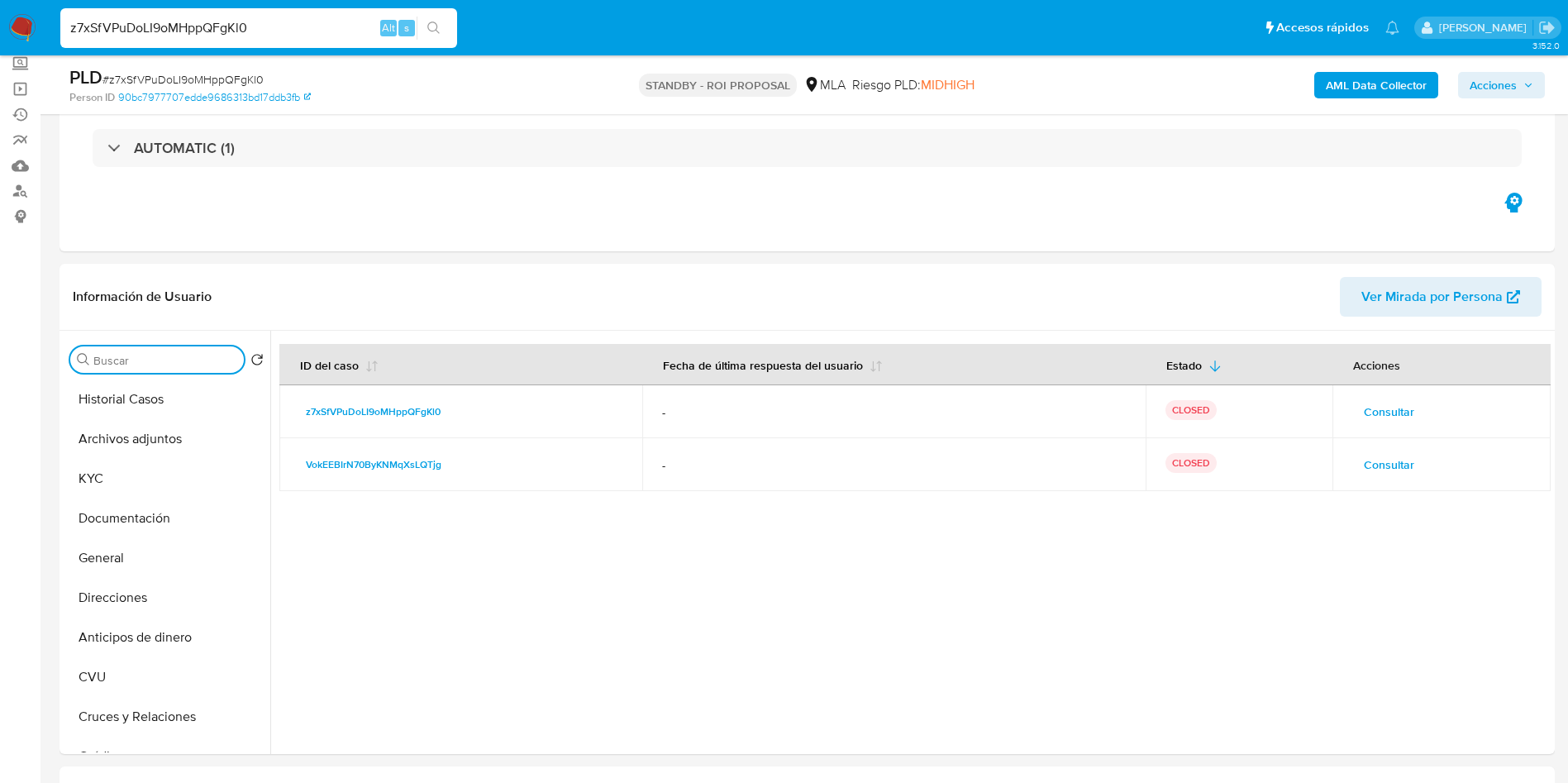
click at [283, 37] on input "z7xSfVPuDoLI9oMHppQFgKl0" at bounding box center [258, 28] width 397 height 22
paste input "l2hLL5wjbE9dsAewzVfoAPcx"
type input "l2hLL5wjbE9dsAewzVfoAPcx"
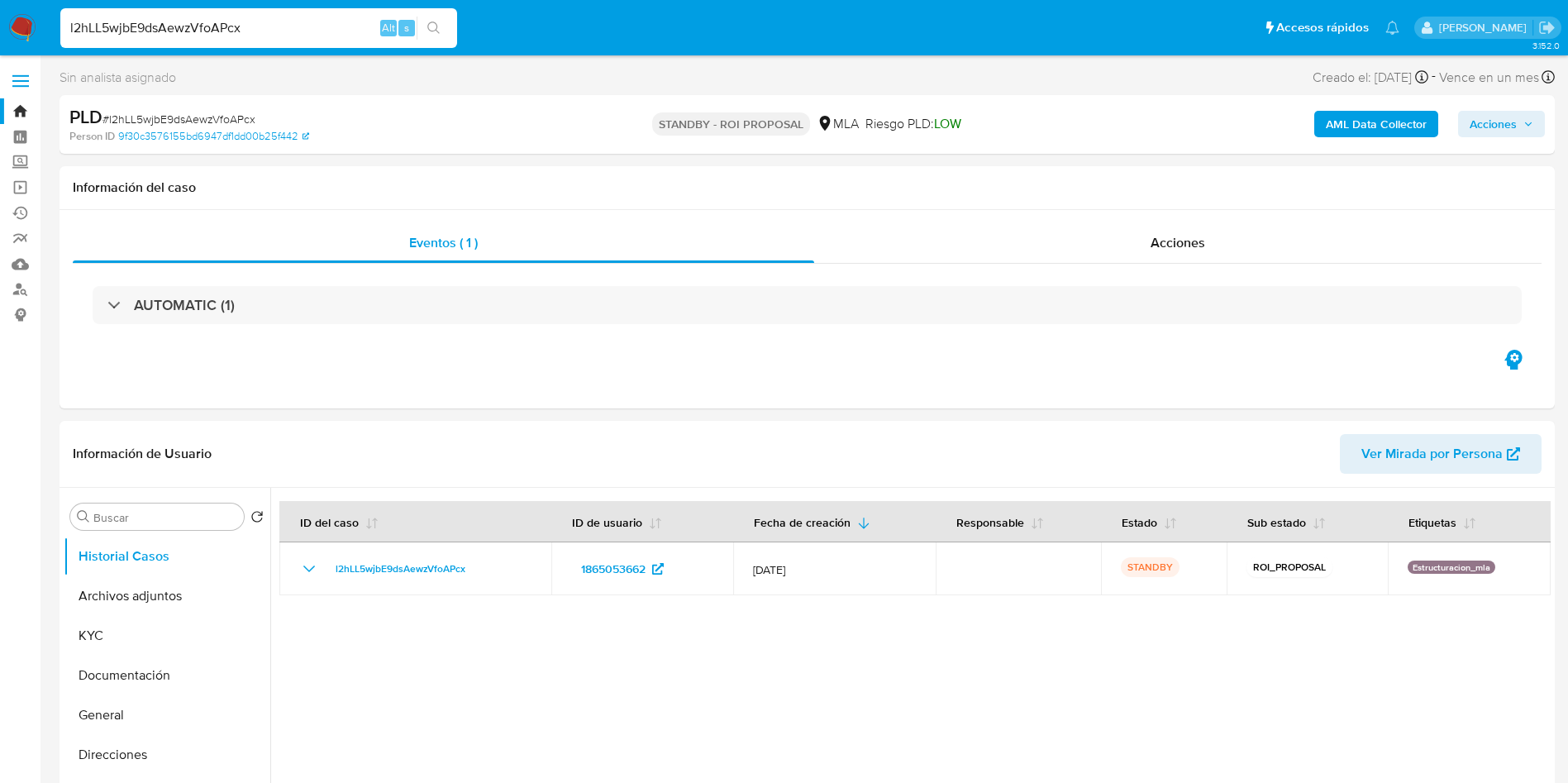
select select "10"
click at [192, 522] on input "Buscar" at bounding box center [165, 518] width 144 height 15
type input "conv"
click at [182, 589] on button "Historial de conversaciones" at bounding box center [160, 597] width 193 height 40
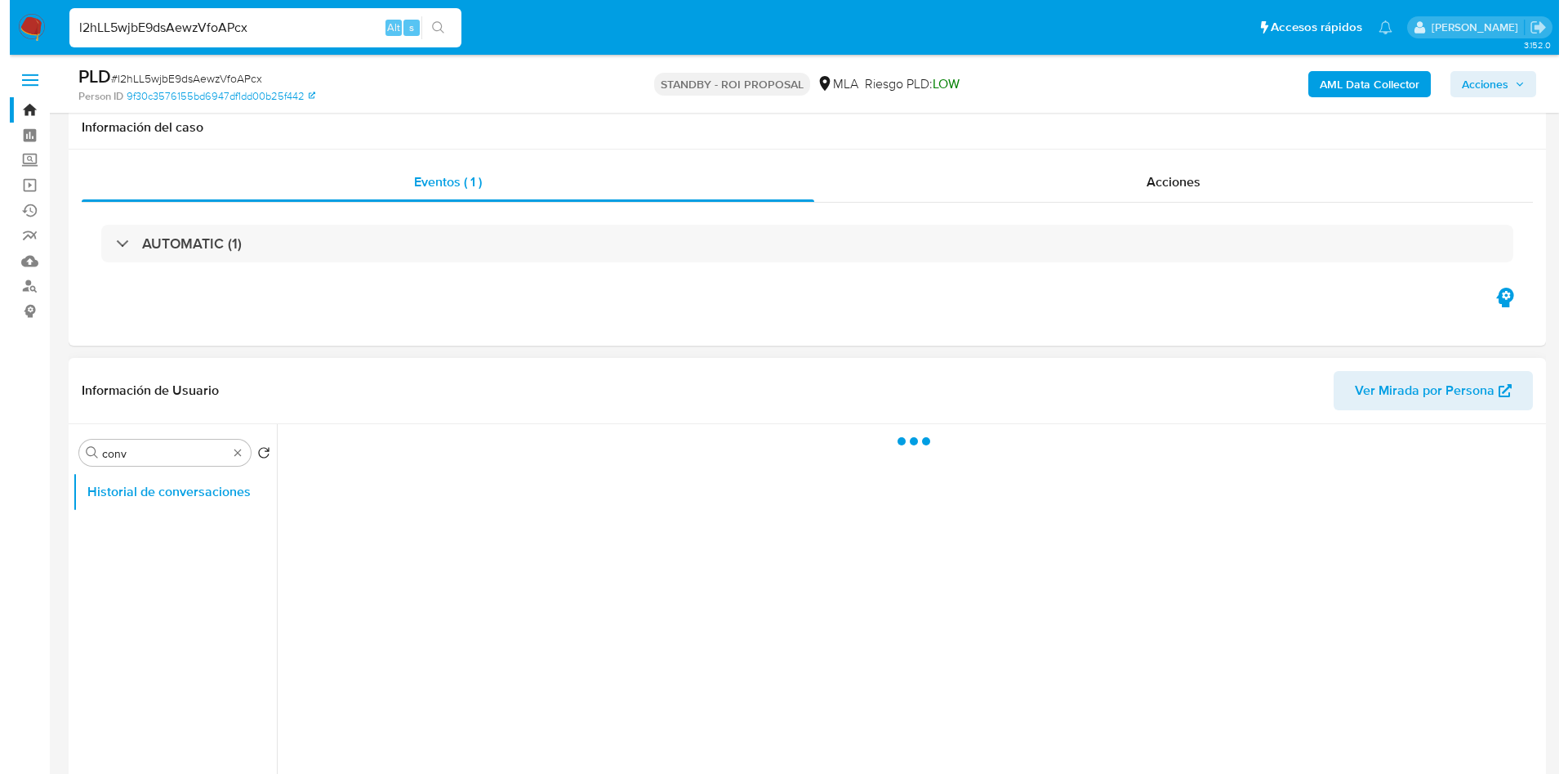
scroll to position [122, 0]
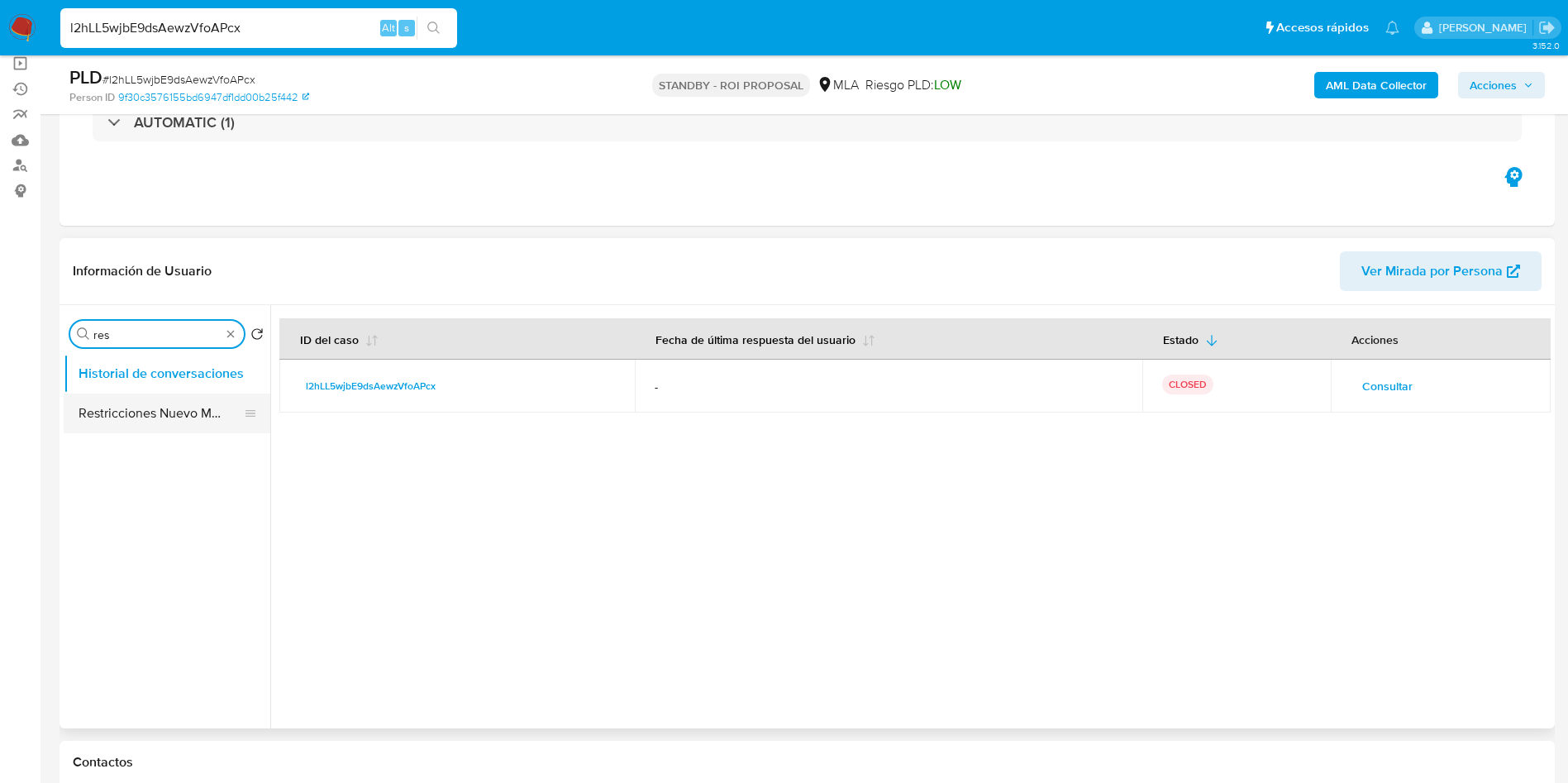
type input "res"
click at [112, 432] on button "Restricciones Nuevo Mundo" at bounding box center [160, 414] width 193 height 40
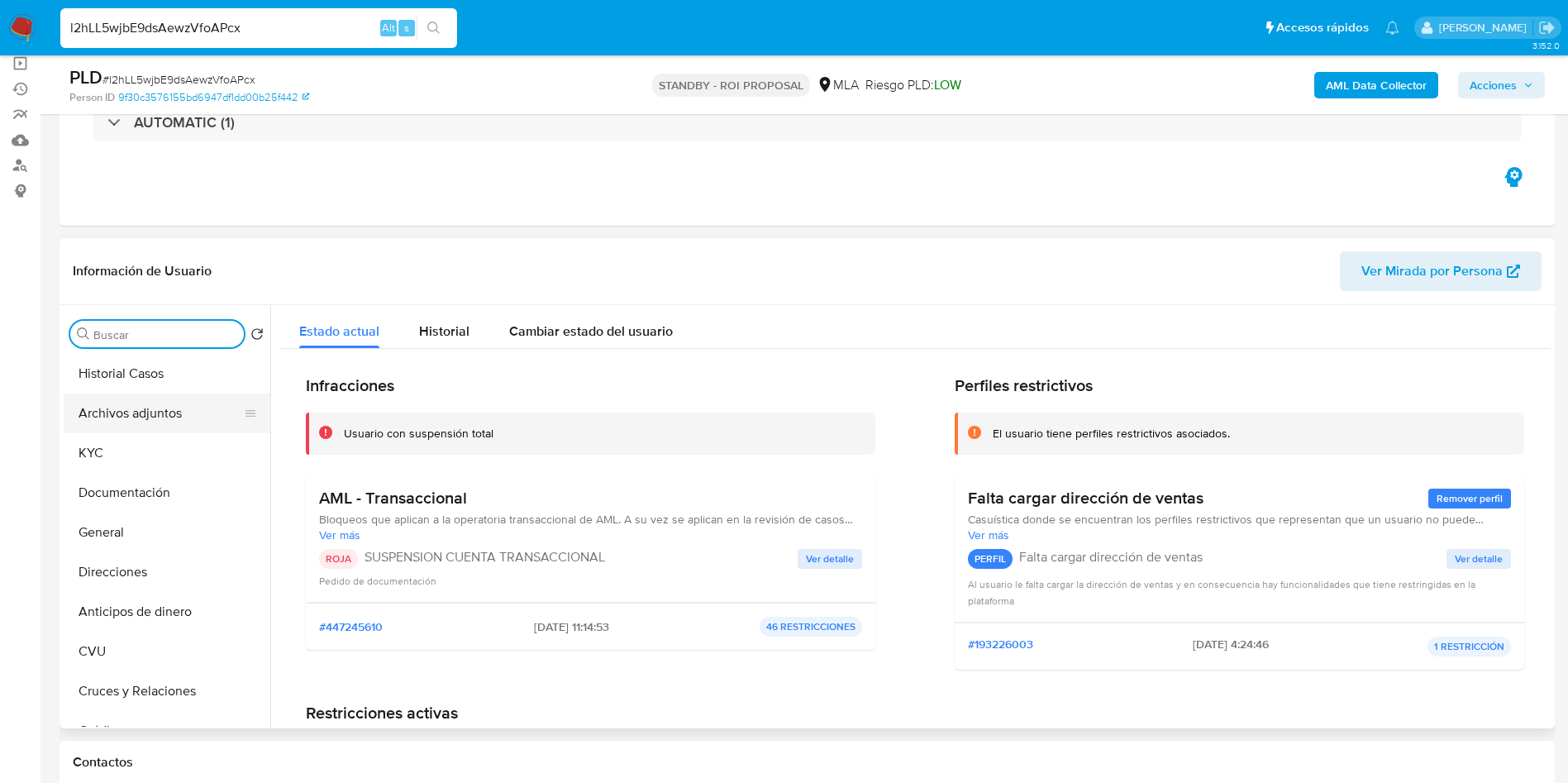
click at [176, 413] on button "Archivos adjuntos" at bounding box center [160, 414] width 193 height 40
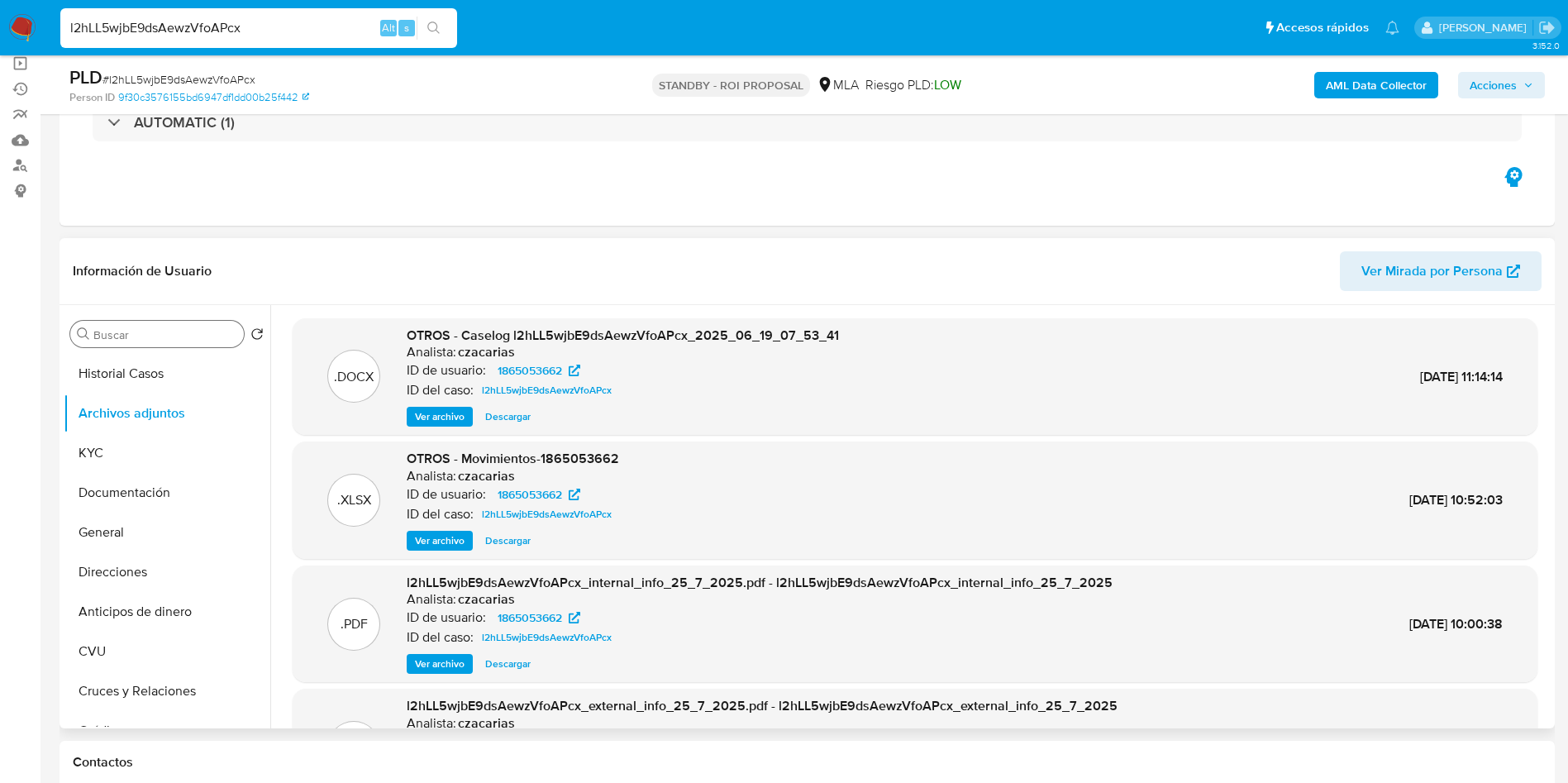
click at [443, 411] on span "Ver archivo" at bounding box center [440, 416] width 49 height 16
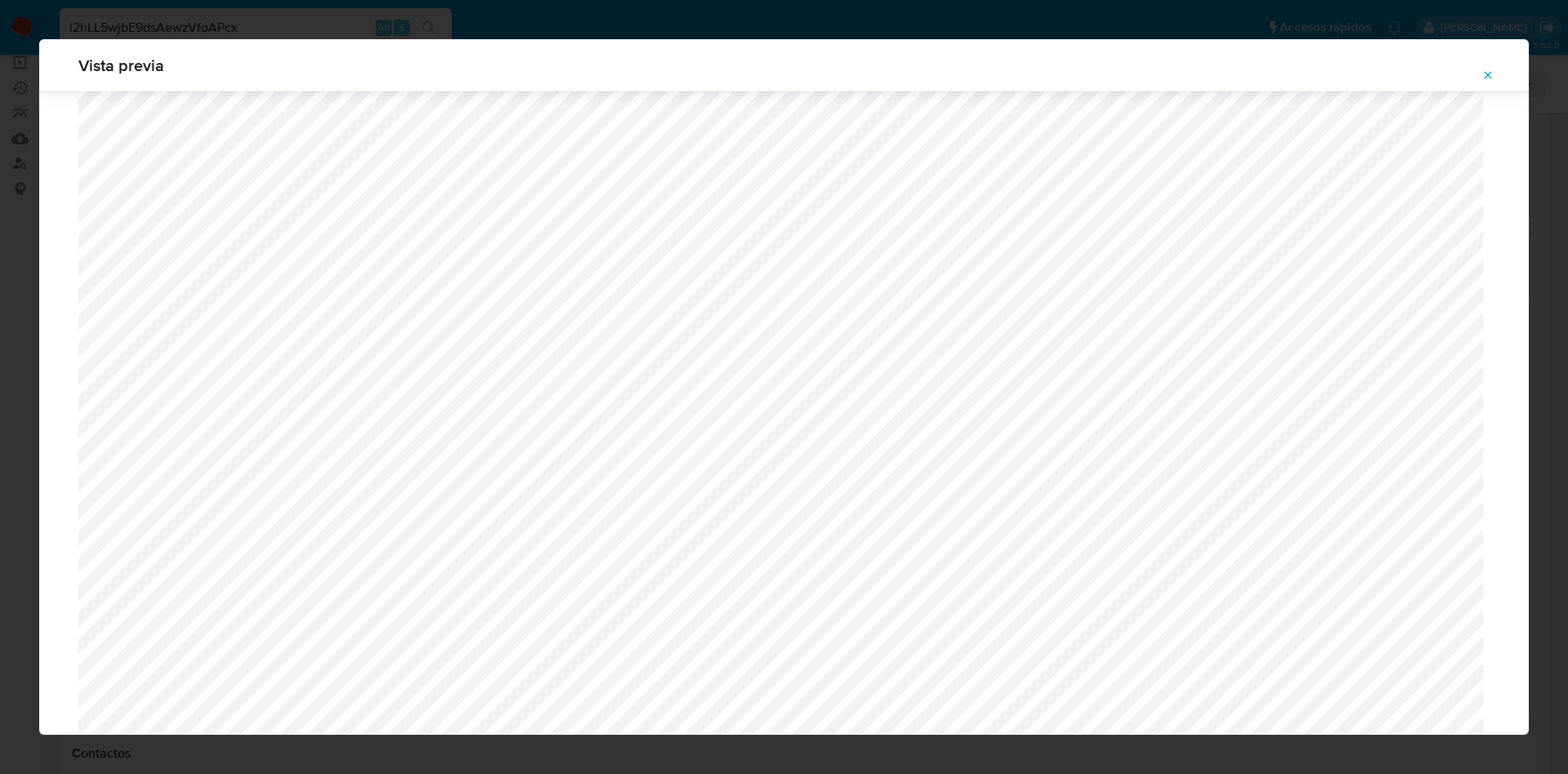
scroll to position [580, 0]
click at [1482, 75] on icon "Attachment preview" at bounding box center [1488, 75] width 13 height 13
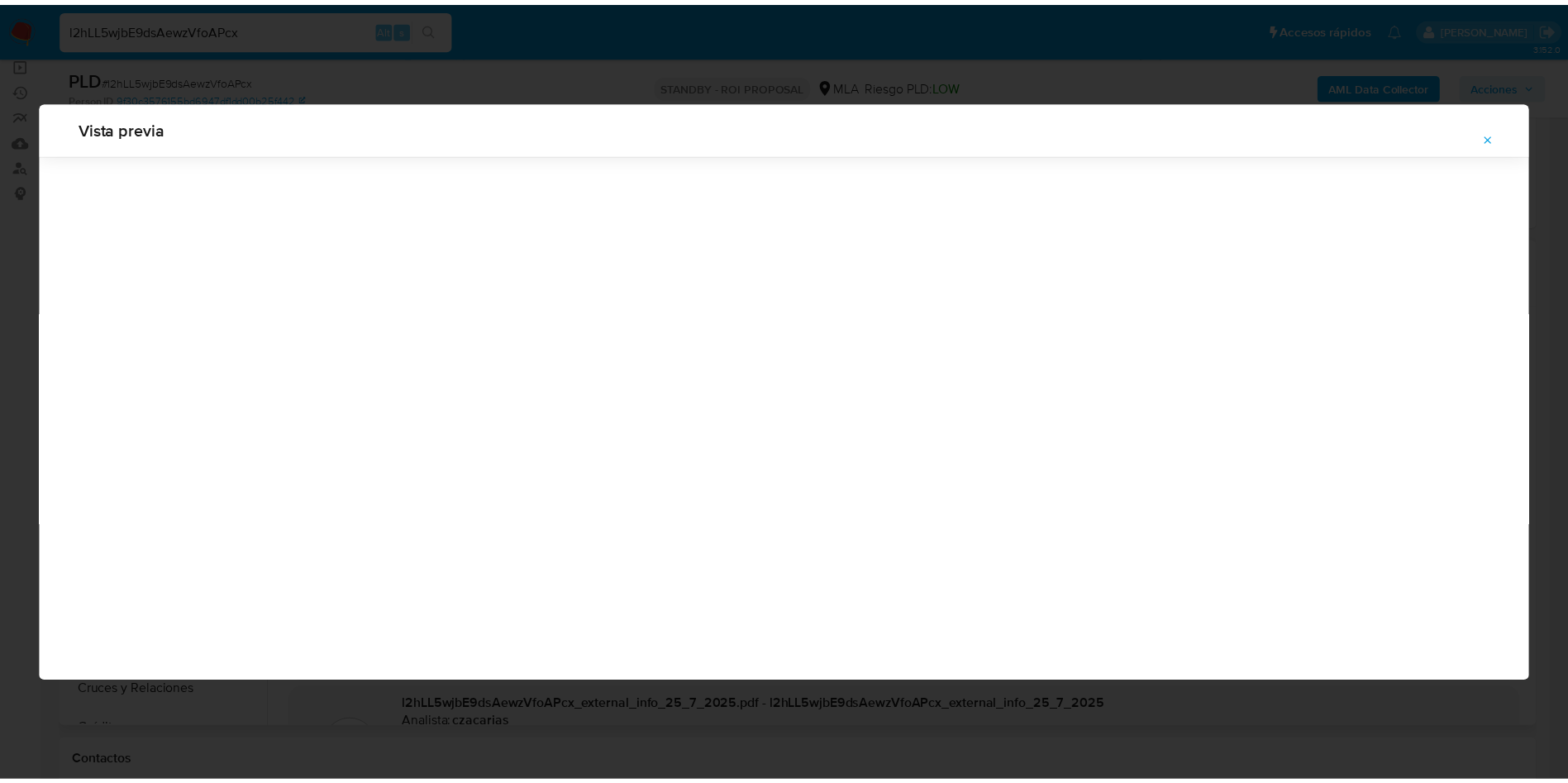
scroll to position [0, 0]
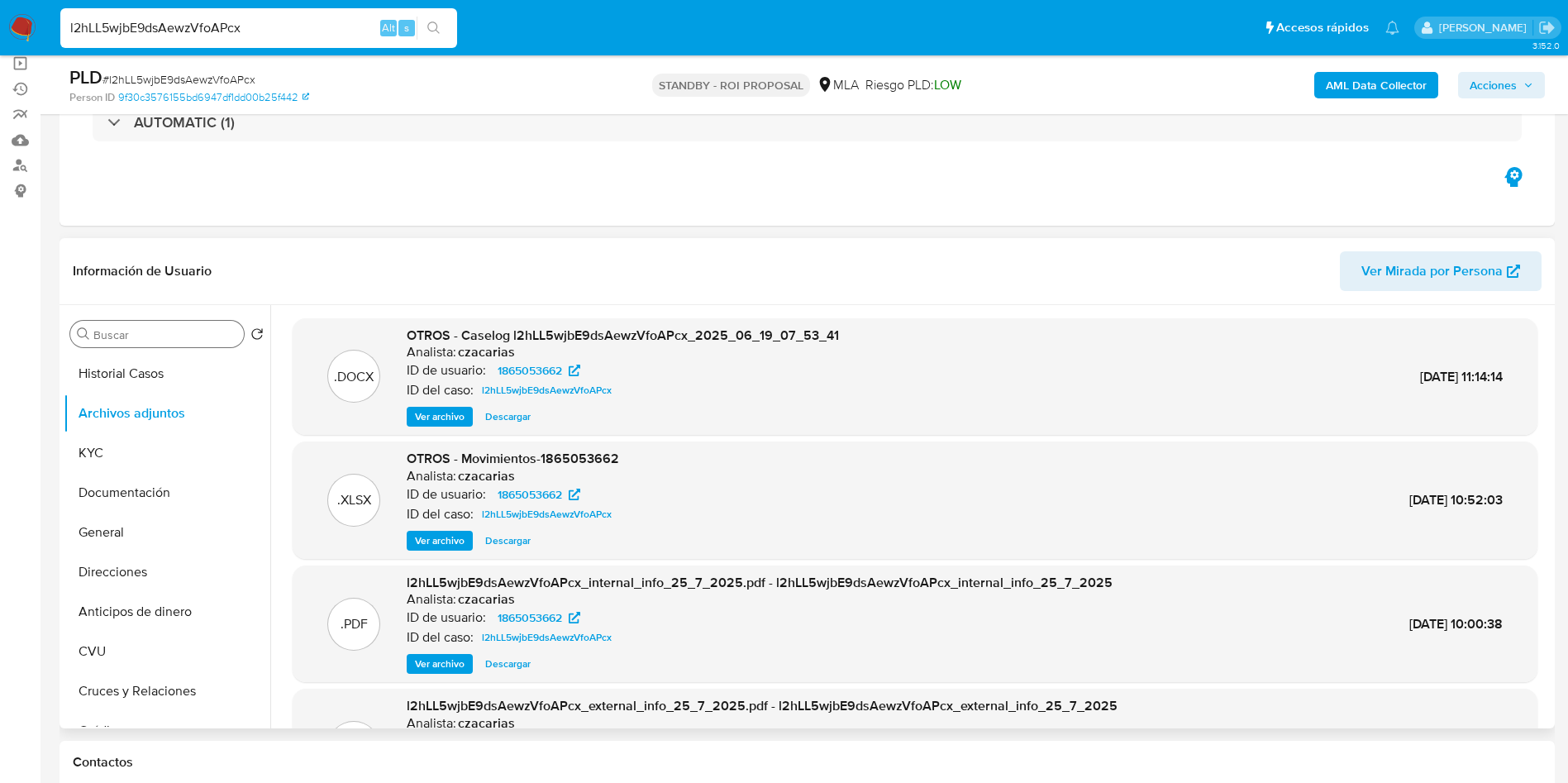
click at [512, 419] on span "Descargar" at bounding box center [508, 416] width 46 height 16
click at [305, 29] on input "l2hLL5wjbE9dsAewzVfoAPcx" at bounding box center [258, 28] width 397 height 22
paste input "6YSwM2c7hX3wotfmJj4fgMlW"
type input "6YSwM2c7hX3wotfmJj4fgMlW"
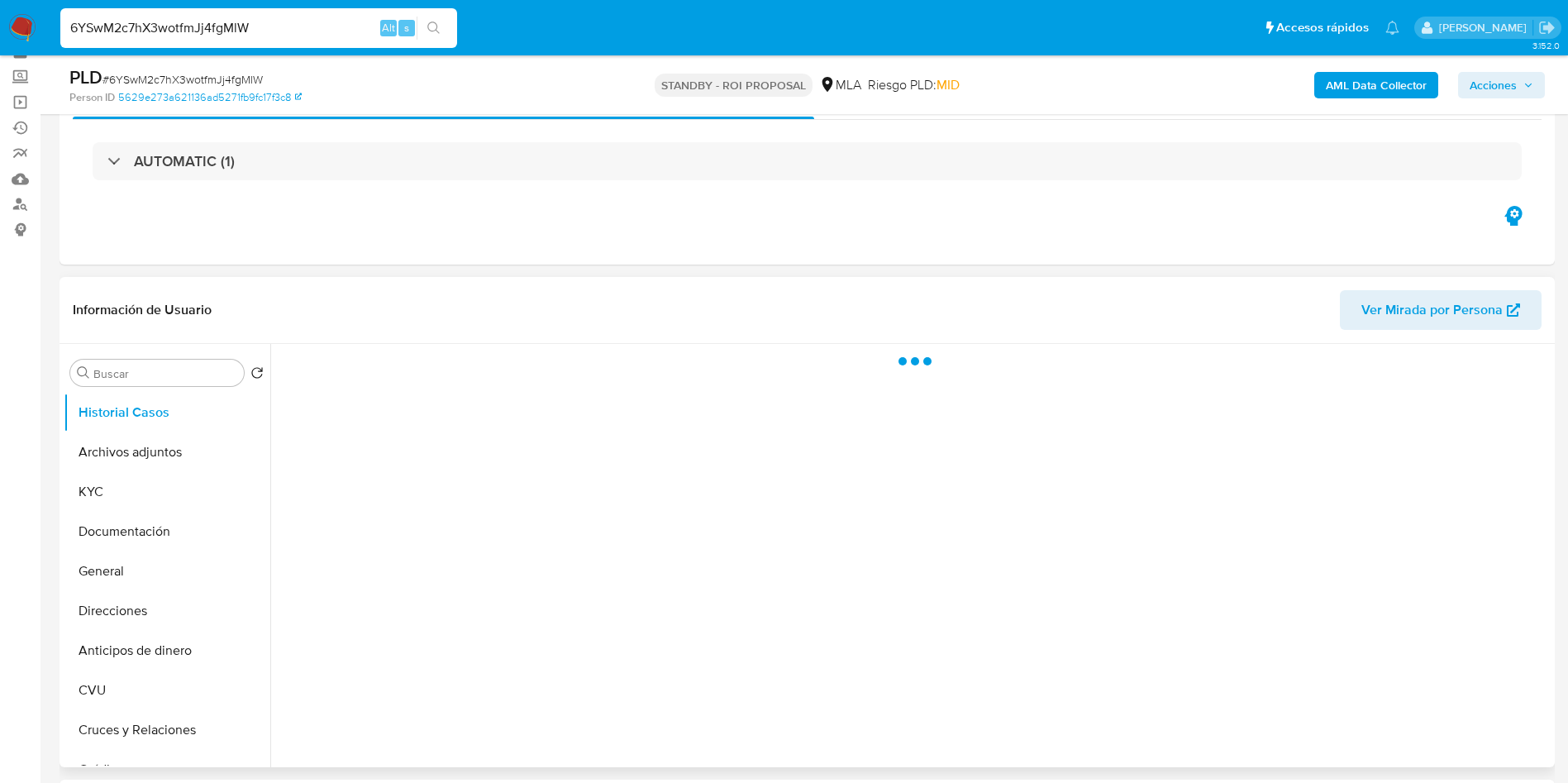
scroll to position [124, 0]
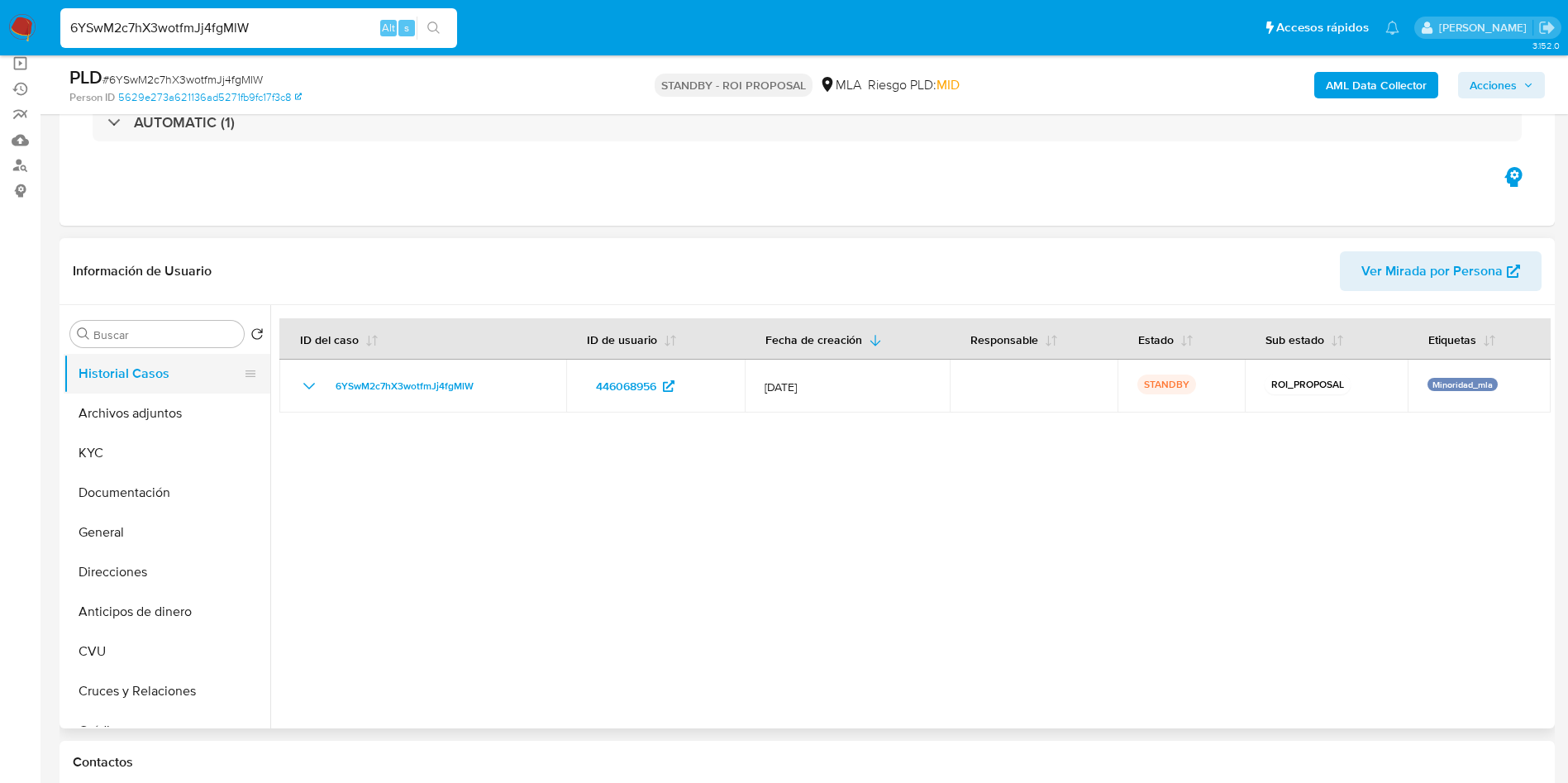
select select "10"
click at [158, 329] on input "Buscar" at bounding box center [165, 335] width 144 height 15
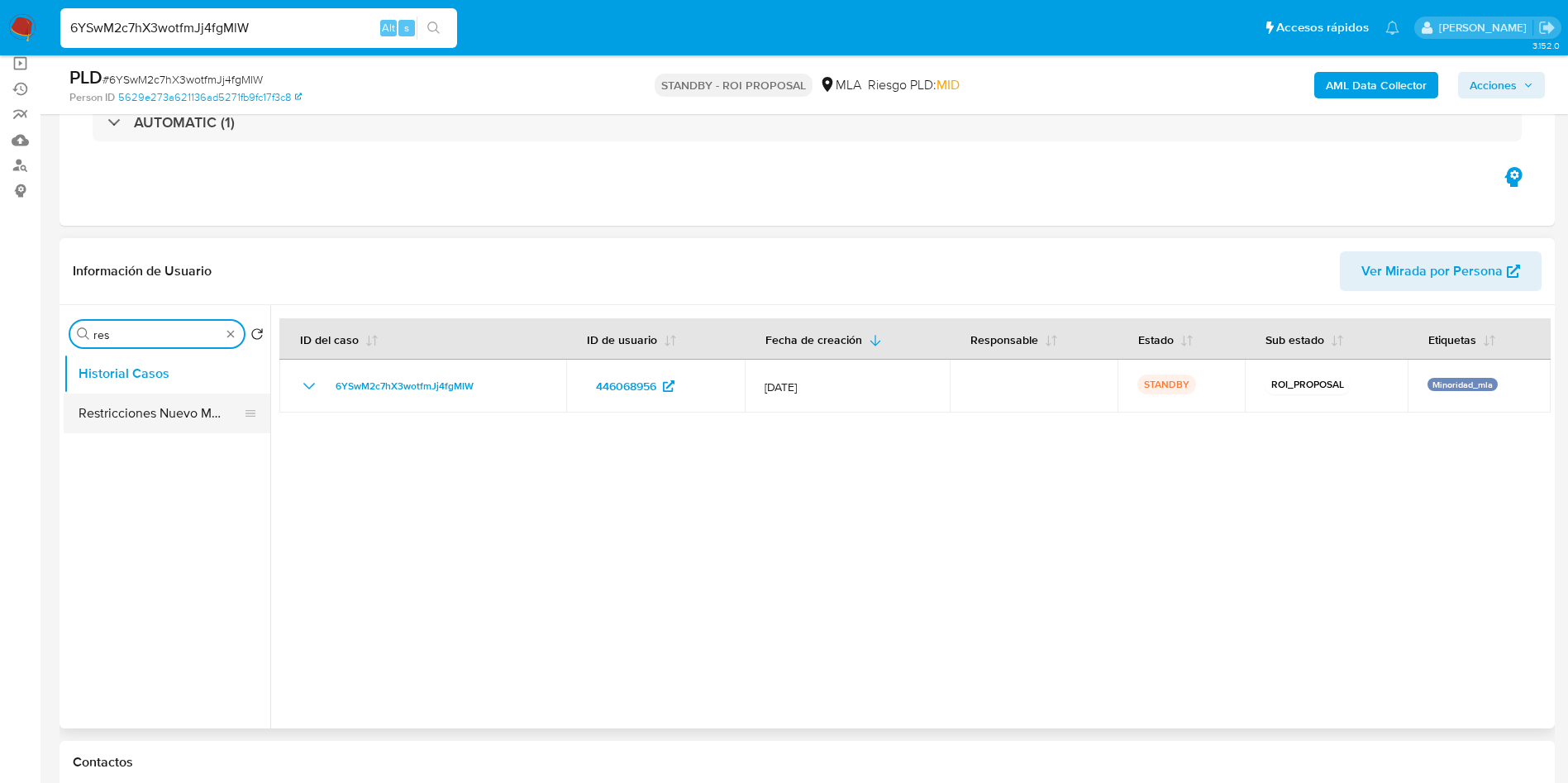
type input "res"
click at [164, 417] on button "Restricciones Nuevo Mundo" at bounding box center [160, 414] width 193 height 40
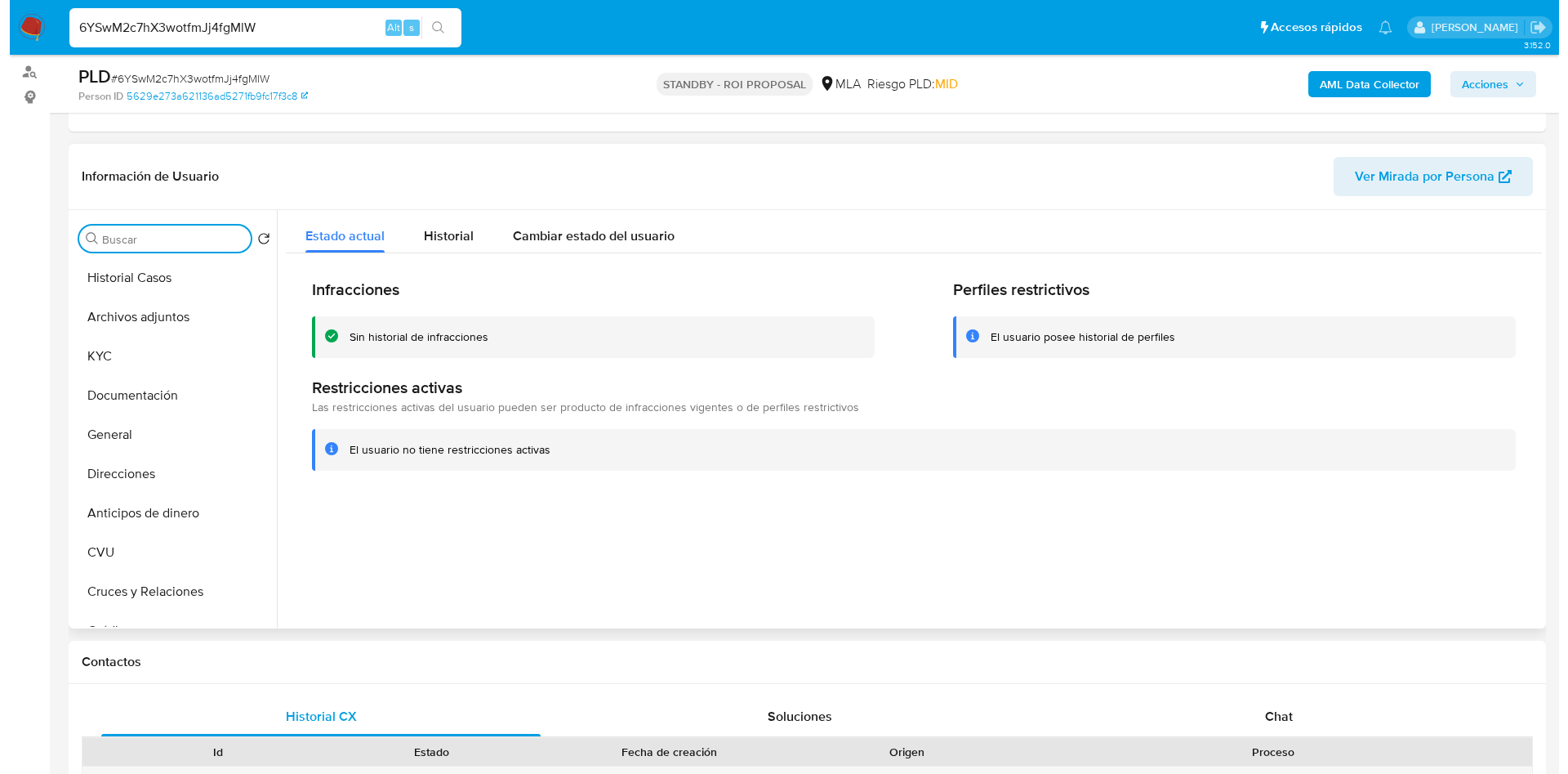
scroll to position [176, 0]
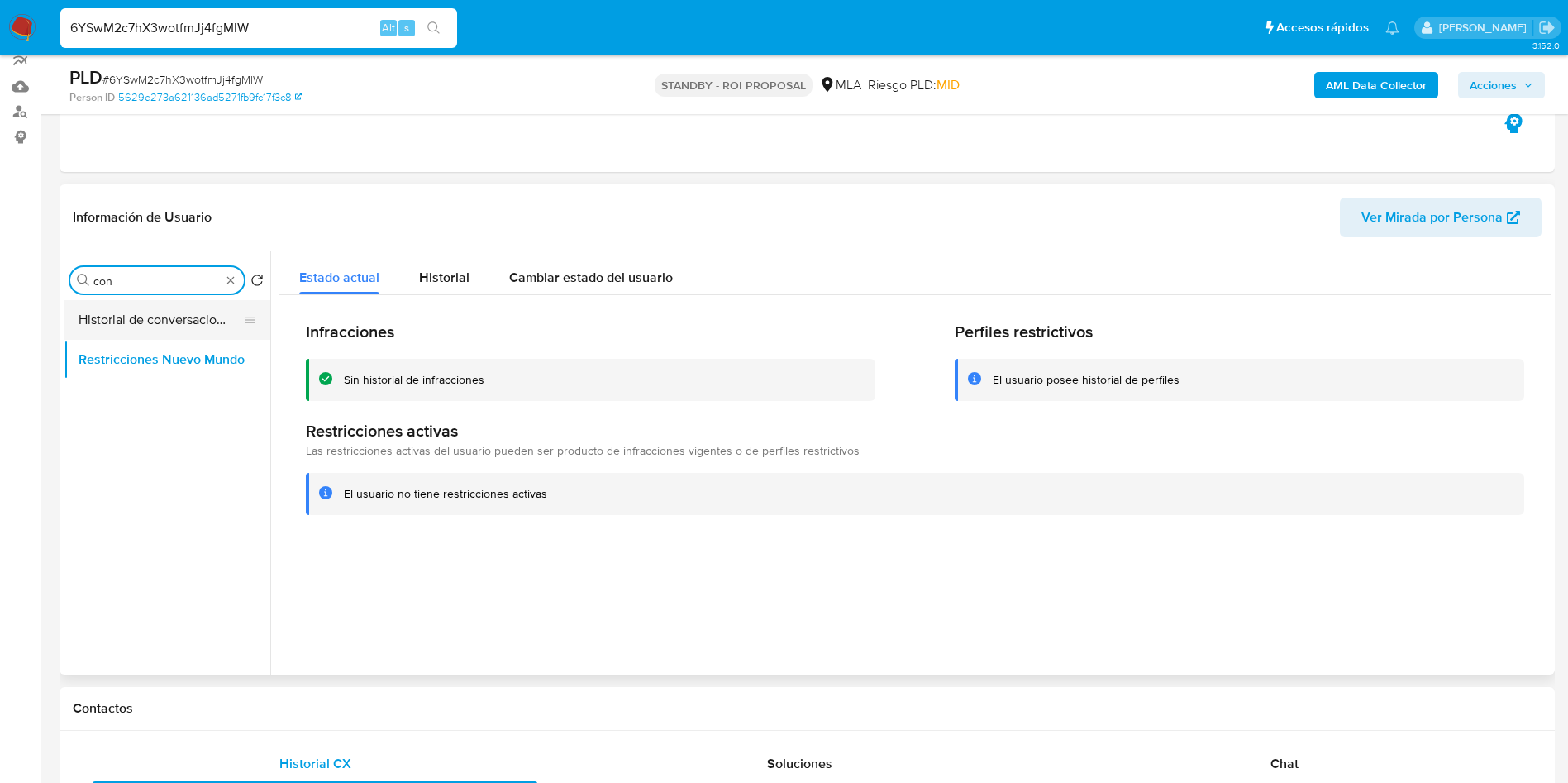
type input "con"
click at [172, 324] on button "Historial de conversaciones" at bounding box center [160, 320] width 193 height 40
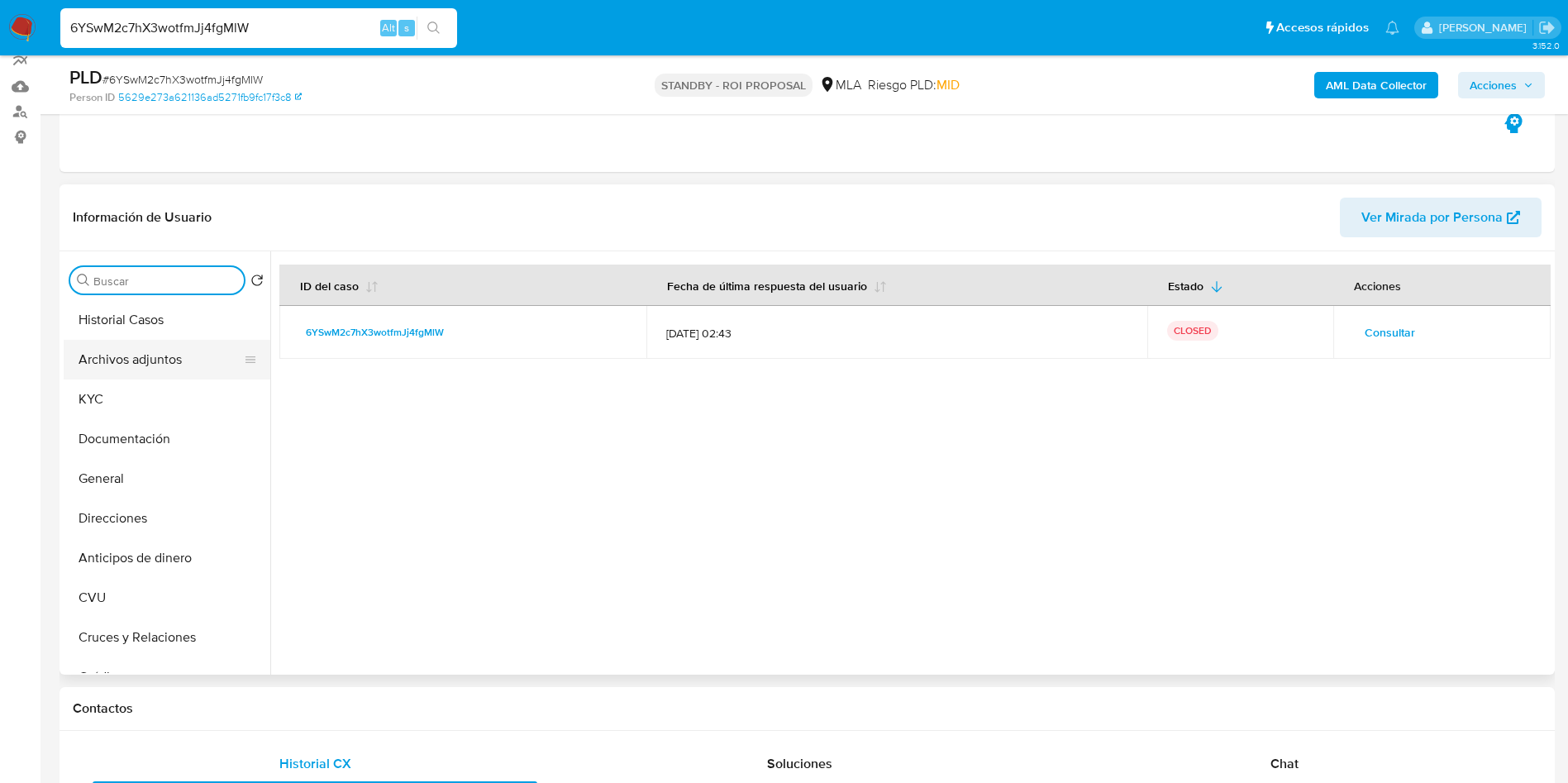
click at [167, 376] on button "Archivos adjuntos" at bounding box center [160, 360] width 193 height 40
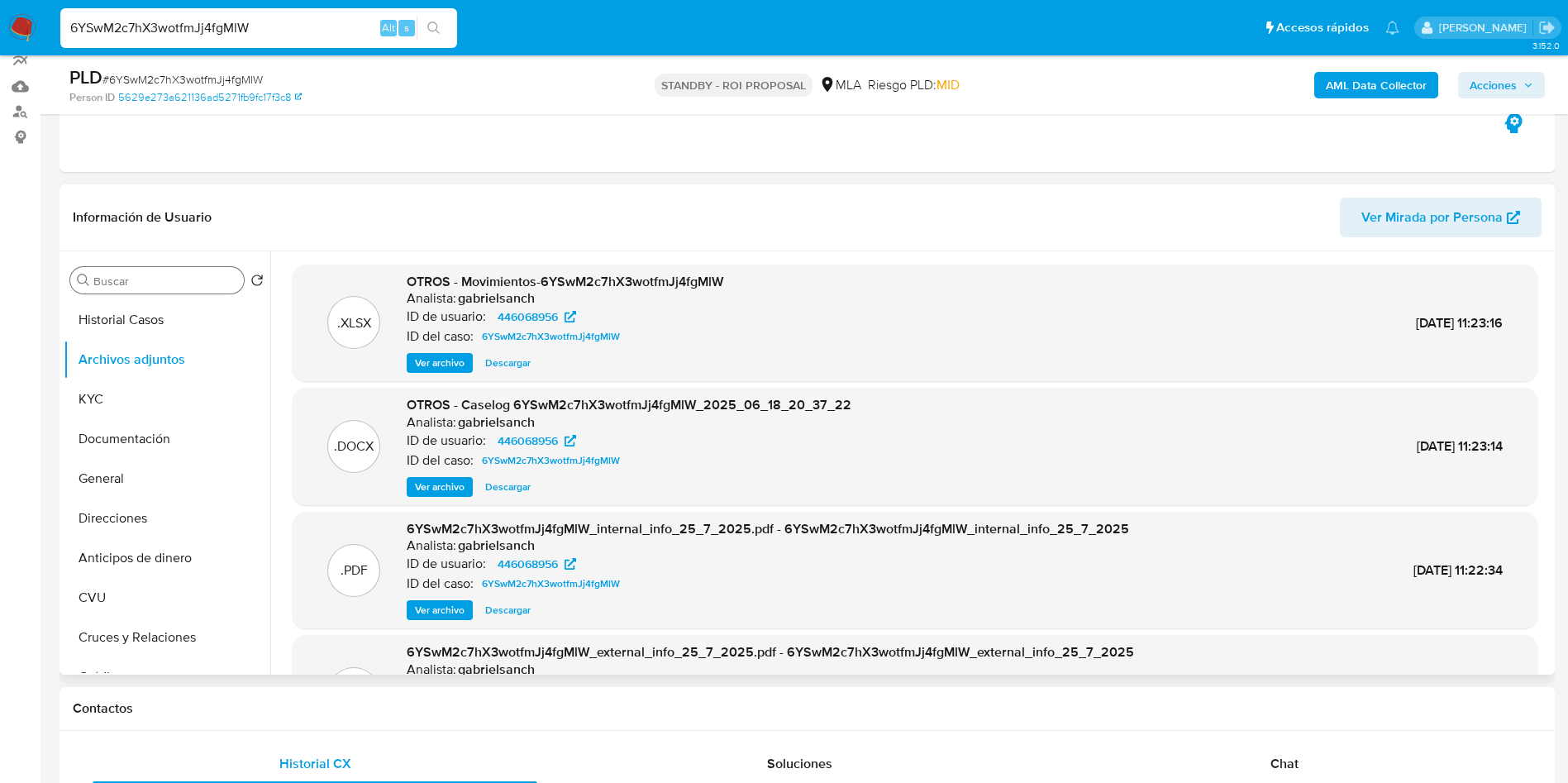
click at [444, 485] on span "Ver archivo" at bounding box center [440, 486] width 49 height 16
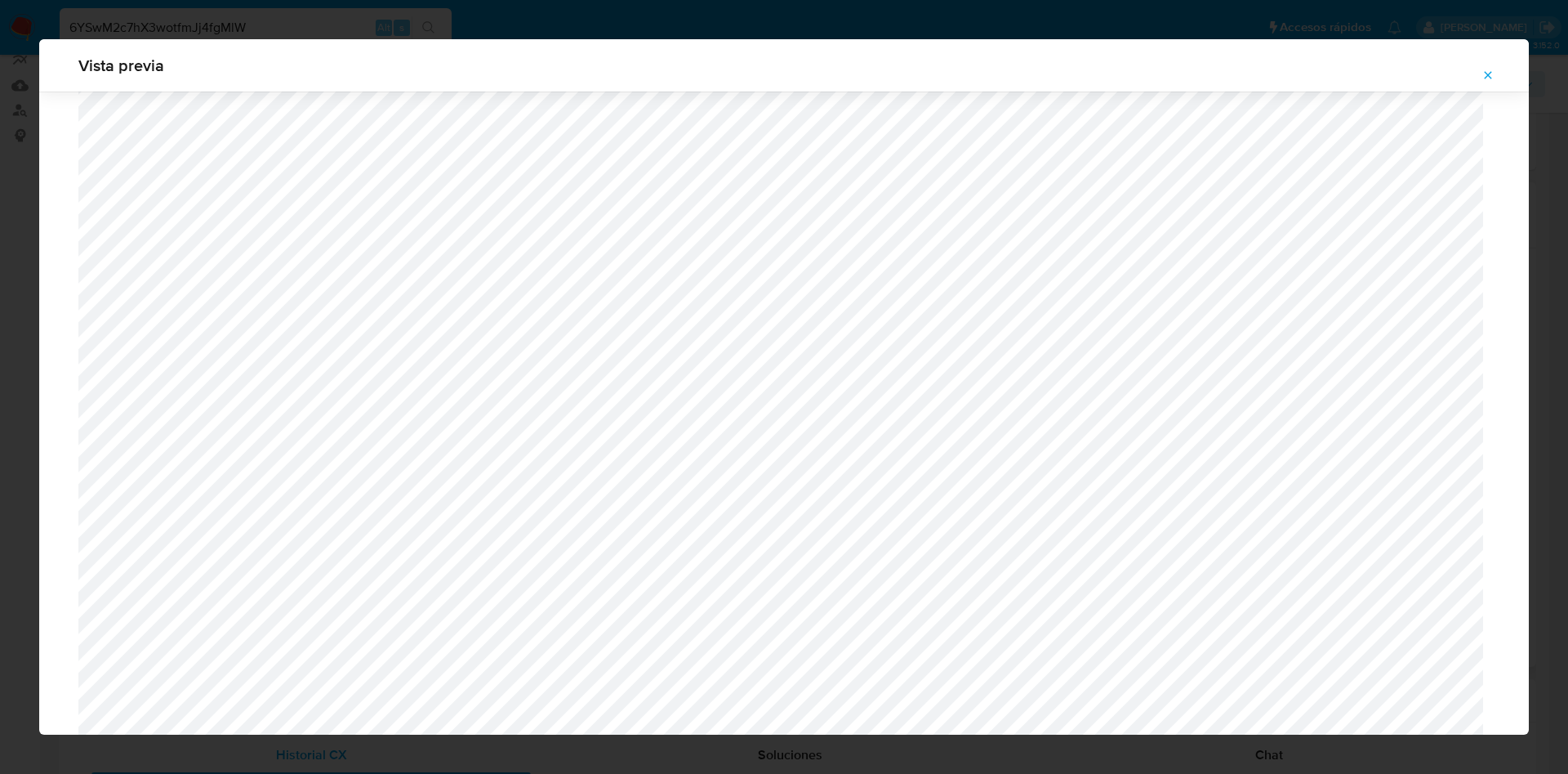
scroll to position [658, 0]
click at [1497, 71] on button "Attachment preview" at bounding box center [1488, 75] width 36 height 26
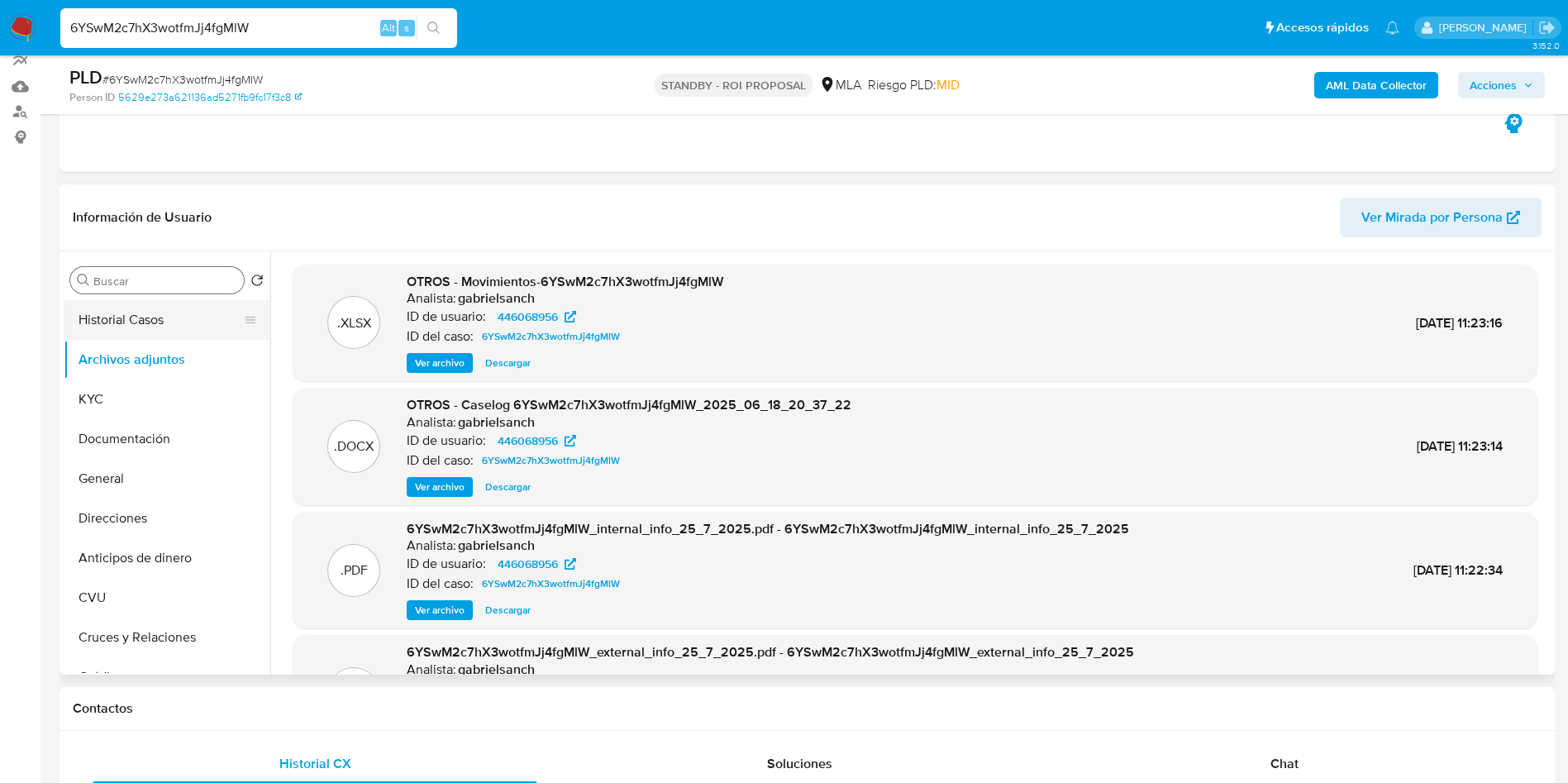
click at [93, 329] on button "Historial Casos" at bounding box center [160, 320] width 193 height 40
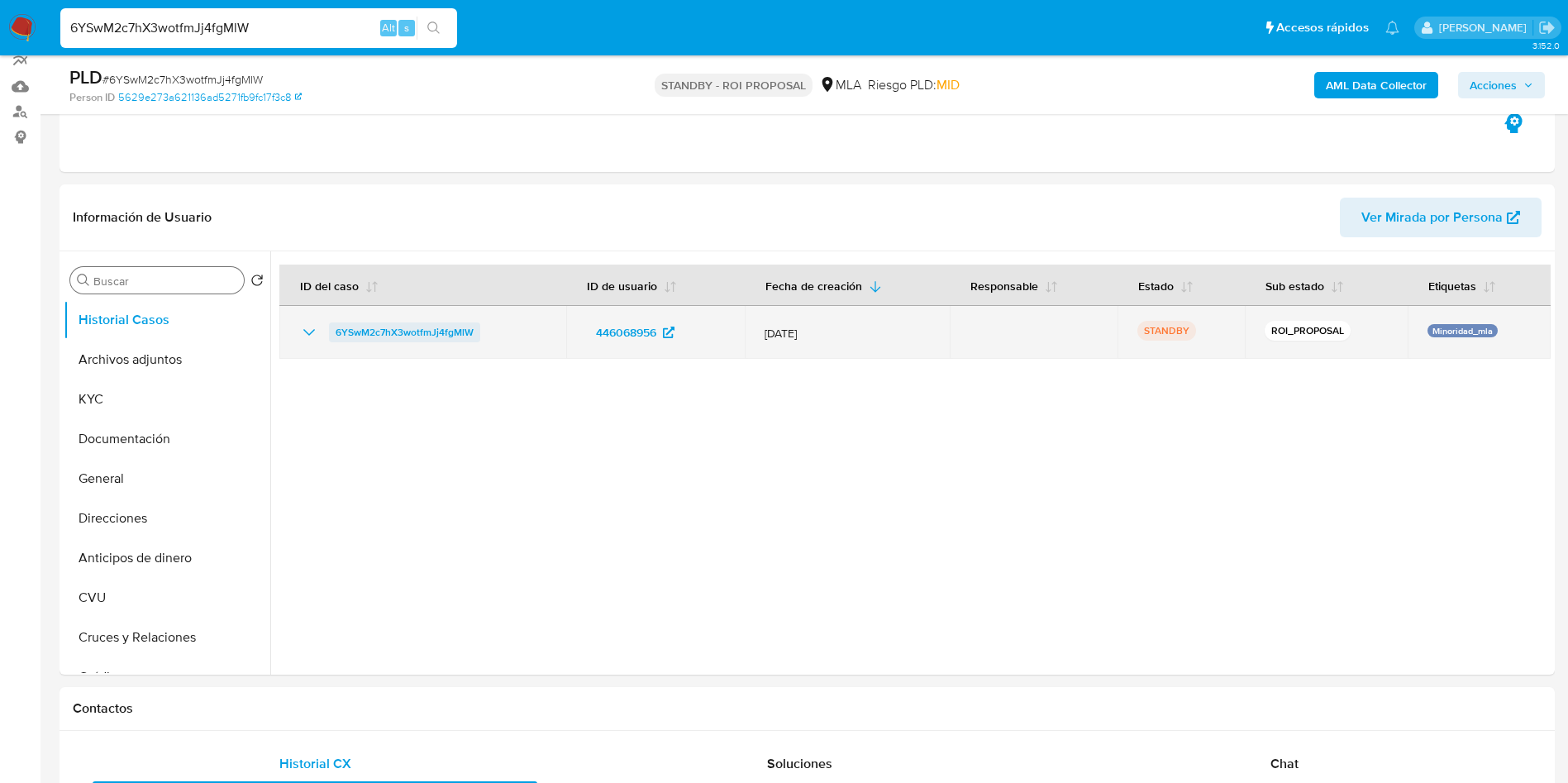
drag, startPoint x: 323, startPoint y: 331, endPoint x: 478, endPoint y: 326, distance: 155.1
click at [478, 326] on div "6YSwM2c7hX3wotfmJj4fgMlW" at bounding box center [423, 332] width 247 height 20
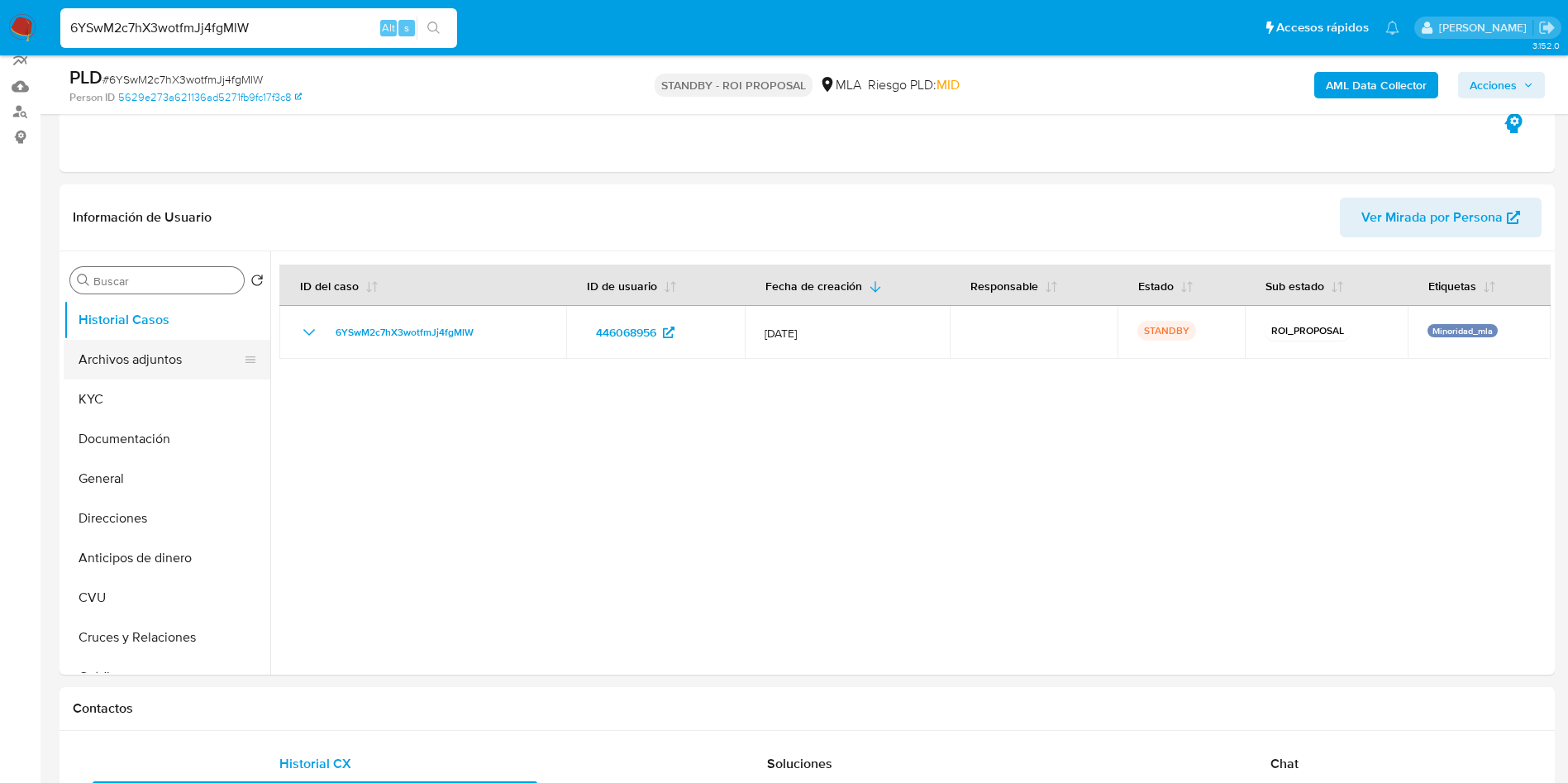
click at [174, 373] on button "Archivos adjuntos" at bounding box center [160, 360] width 193 height 40
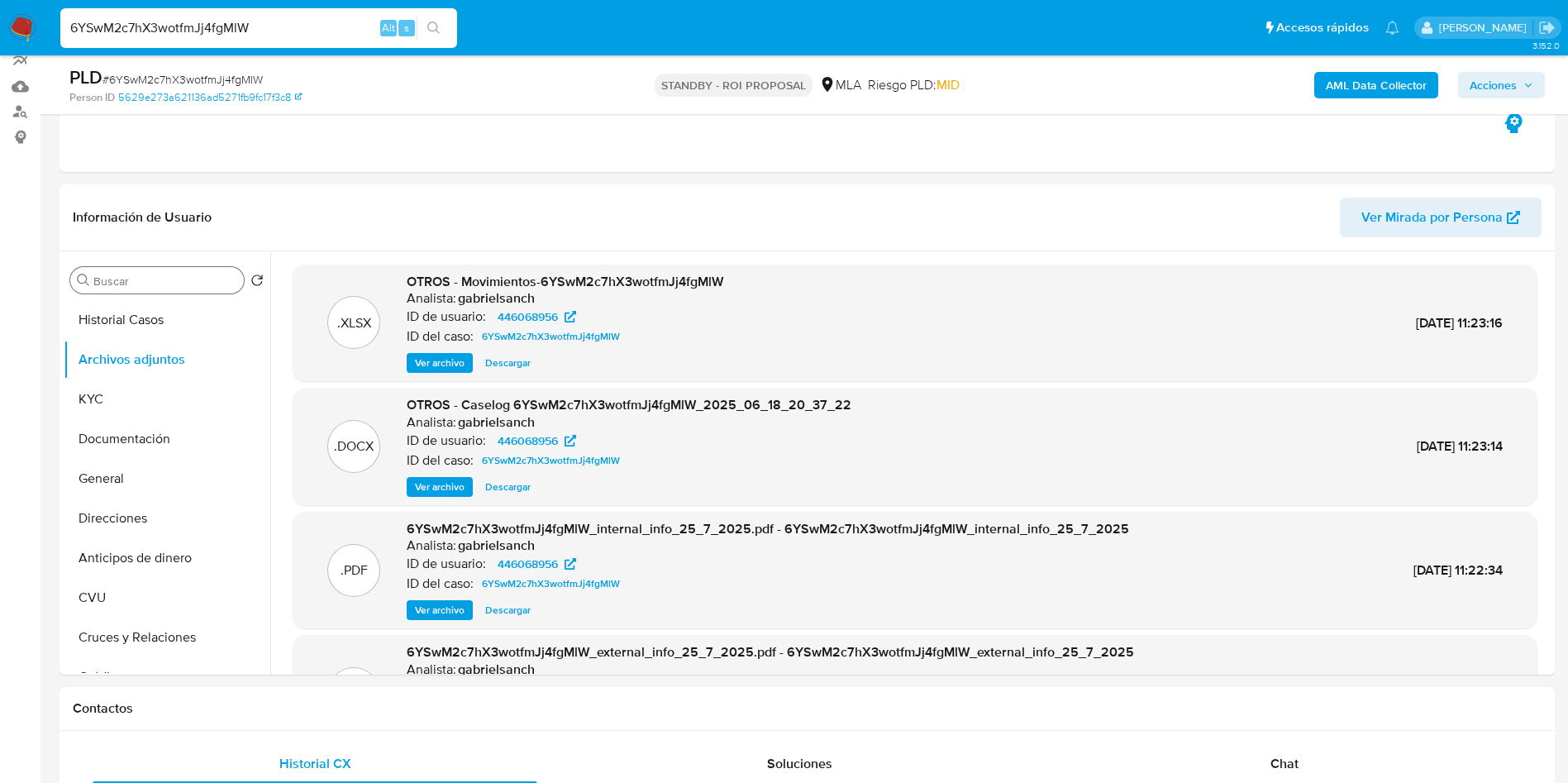
click at [451, 488] on span "Ver archivo" at bounding box center [440, 486] width 49 height 16
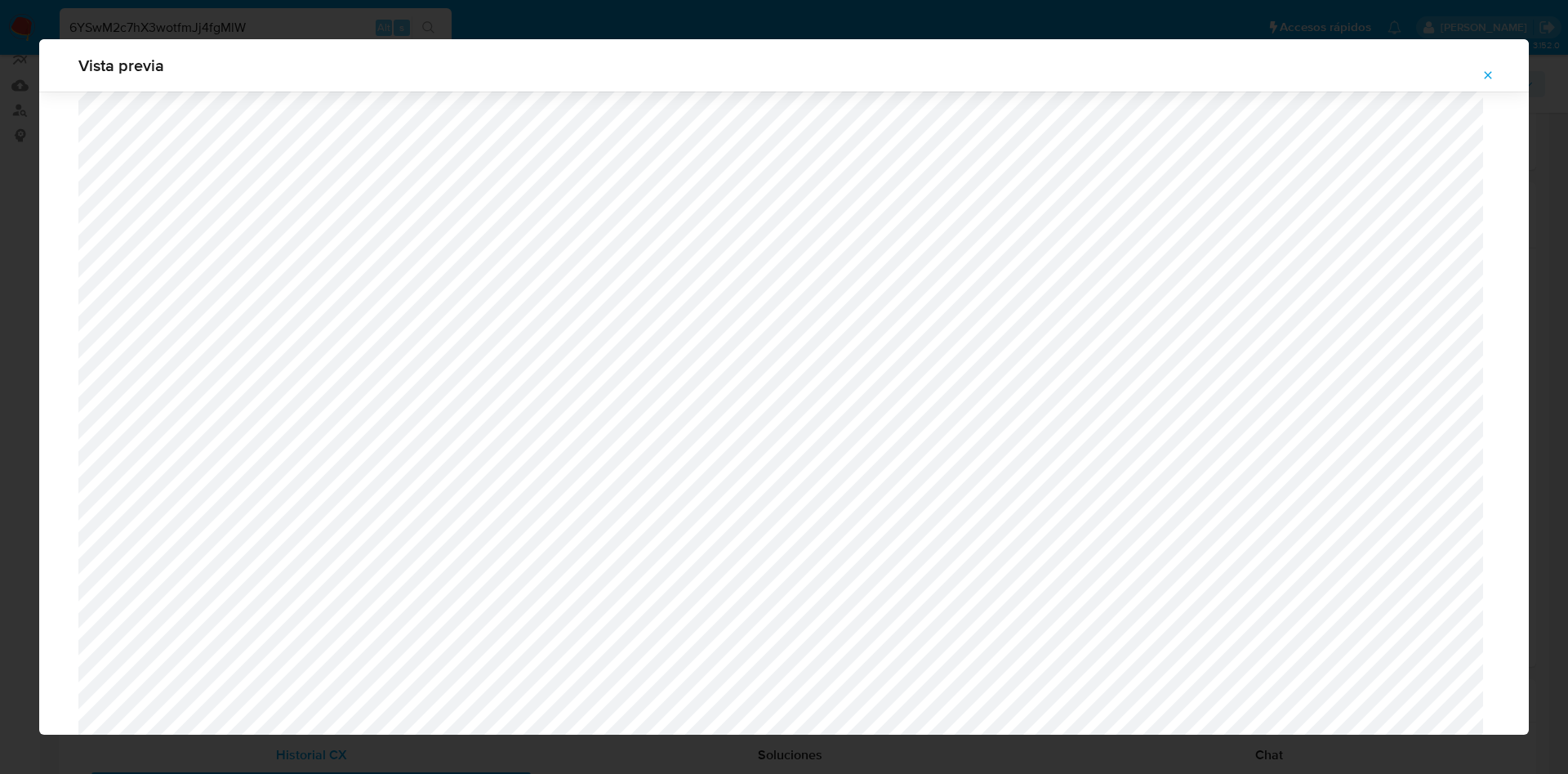
scroll to position [458, 0]
click at [1499, 78] on button "Attachment preview" at bounding box center [1488, 75] width 36 height 26
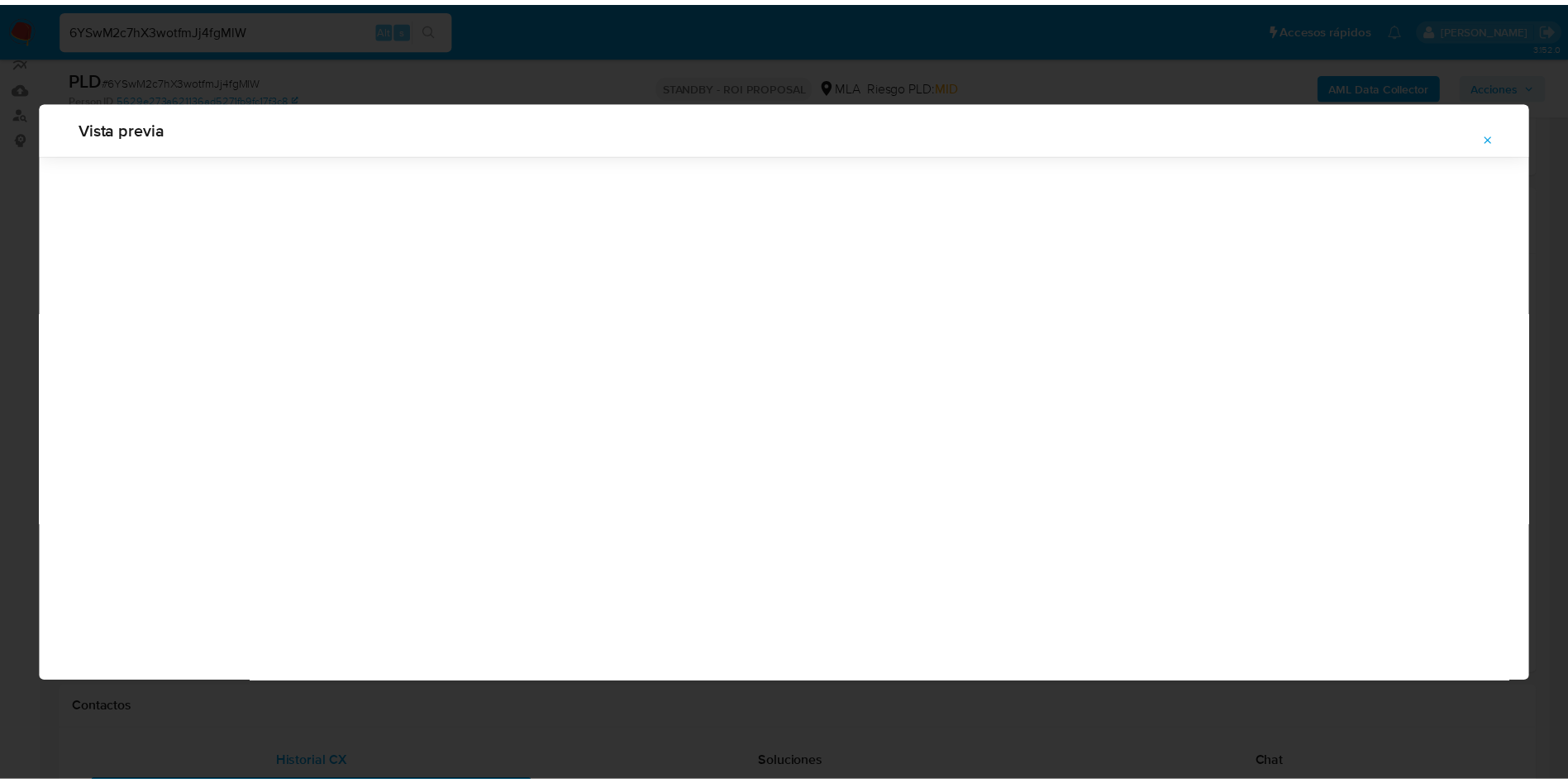
scroll to position [0, 0]
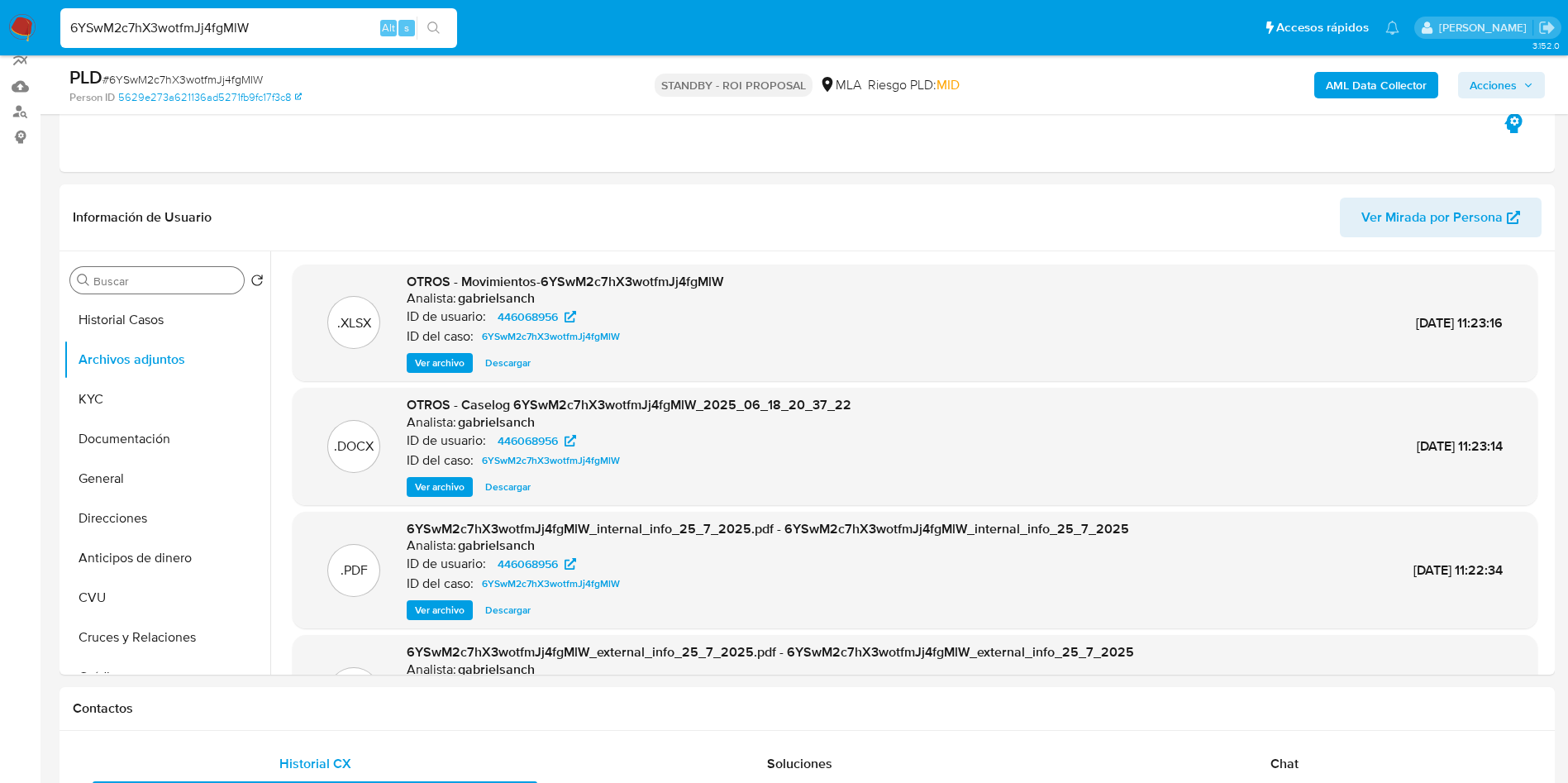
click at [515, 490] on span "Descargar" at bounding box center [508, 486] width 46 height 16
click at [322, 21] on input "6YSwM2c7hX3wotfmJj4fgMlW" at bounding box center [258, 28] width 397 height 22
paste input "AuroLNEJLwjibG3RqZ2VsMZH"
type input "AuroLNEJLwjibG3RqZ2VsMZH"
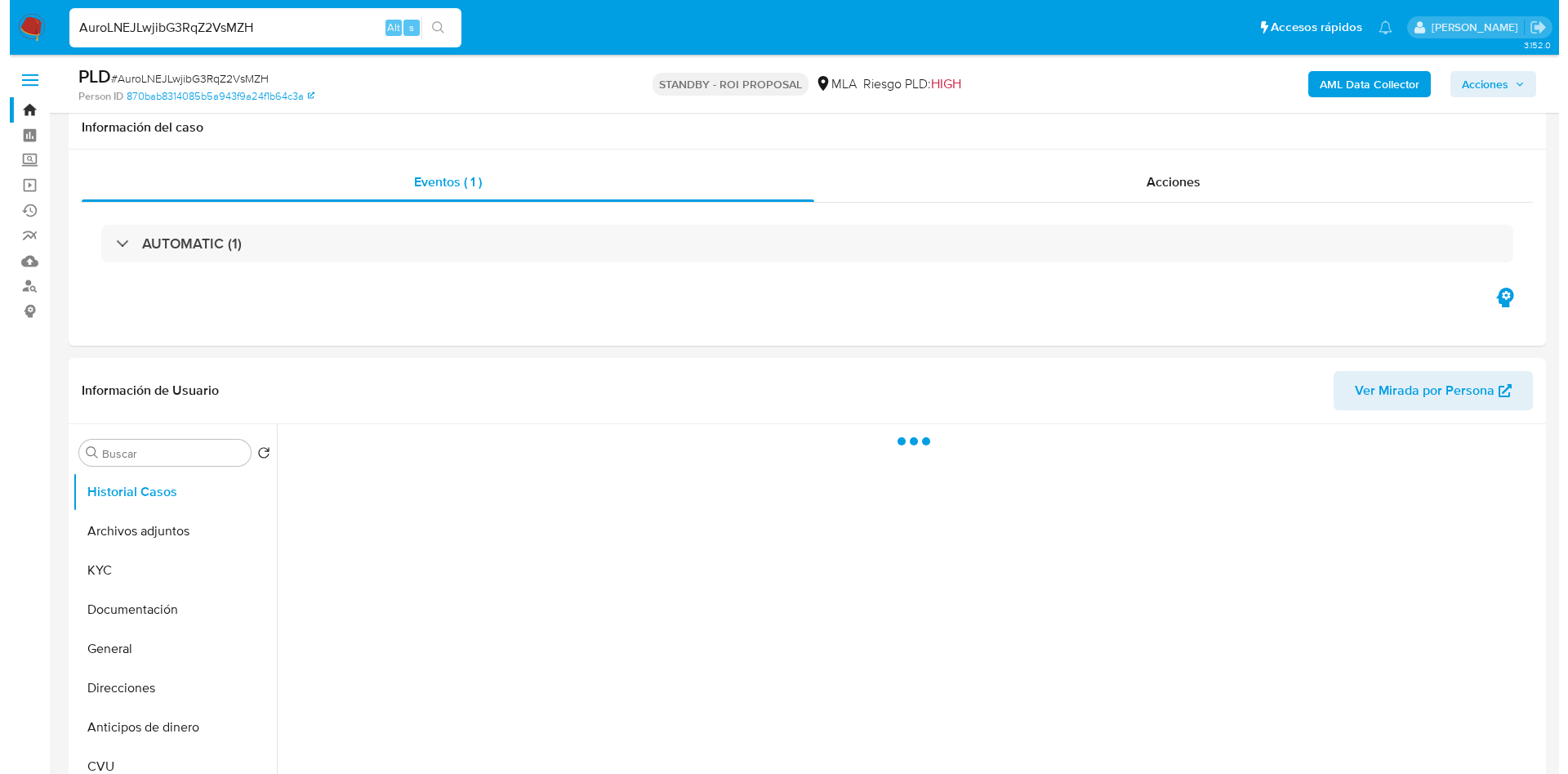
scroll to position [122, 0]
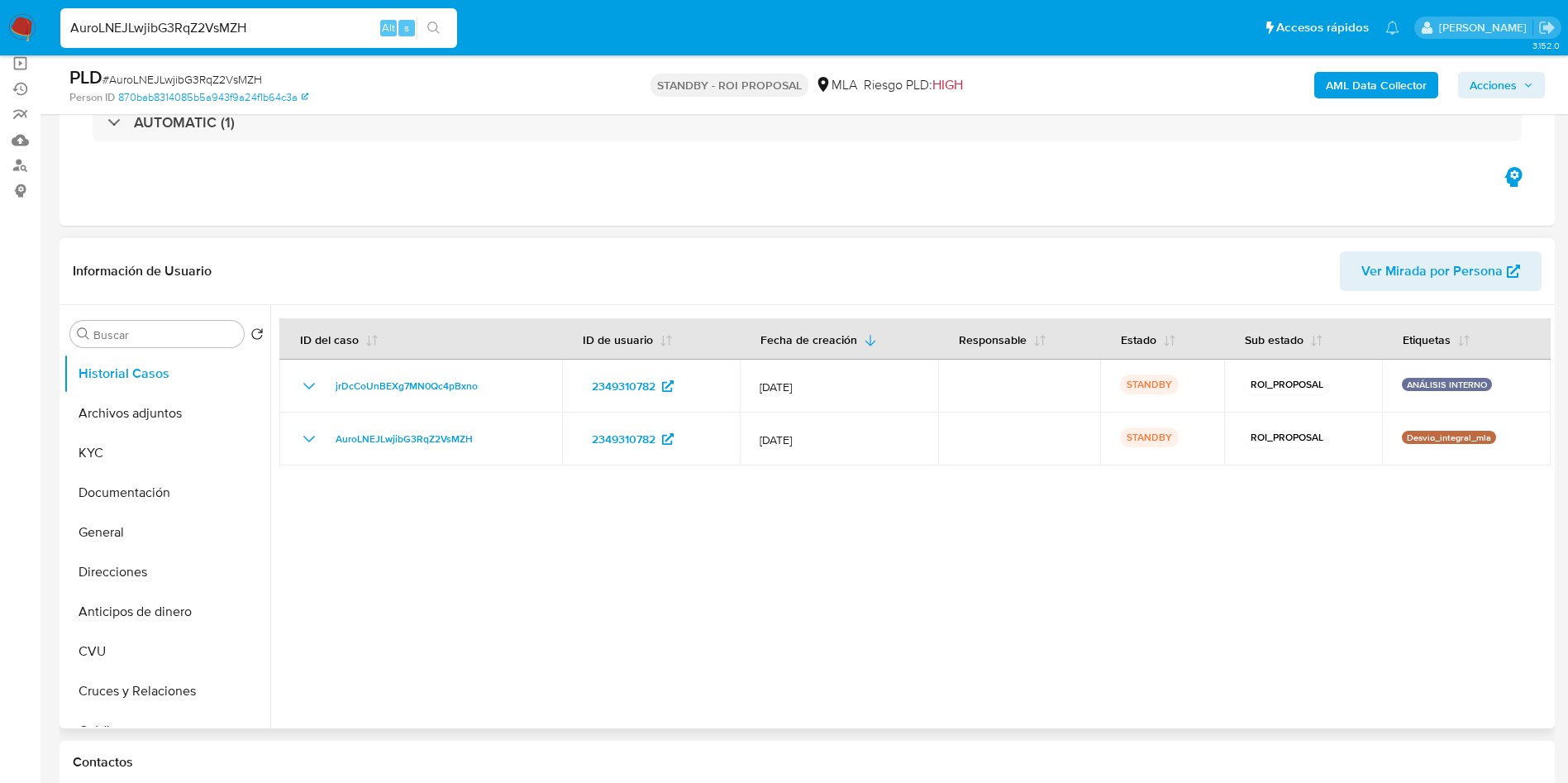
select select "10"
click at [182, 342] on input "Buscar" at bounding box center [165, 335] width 144 height 15
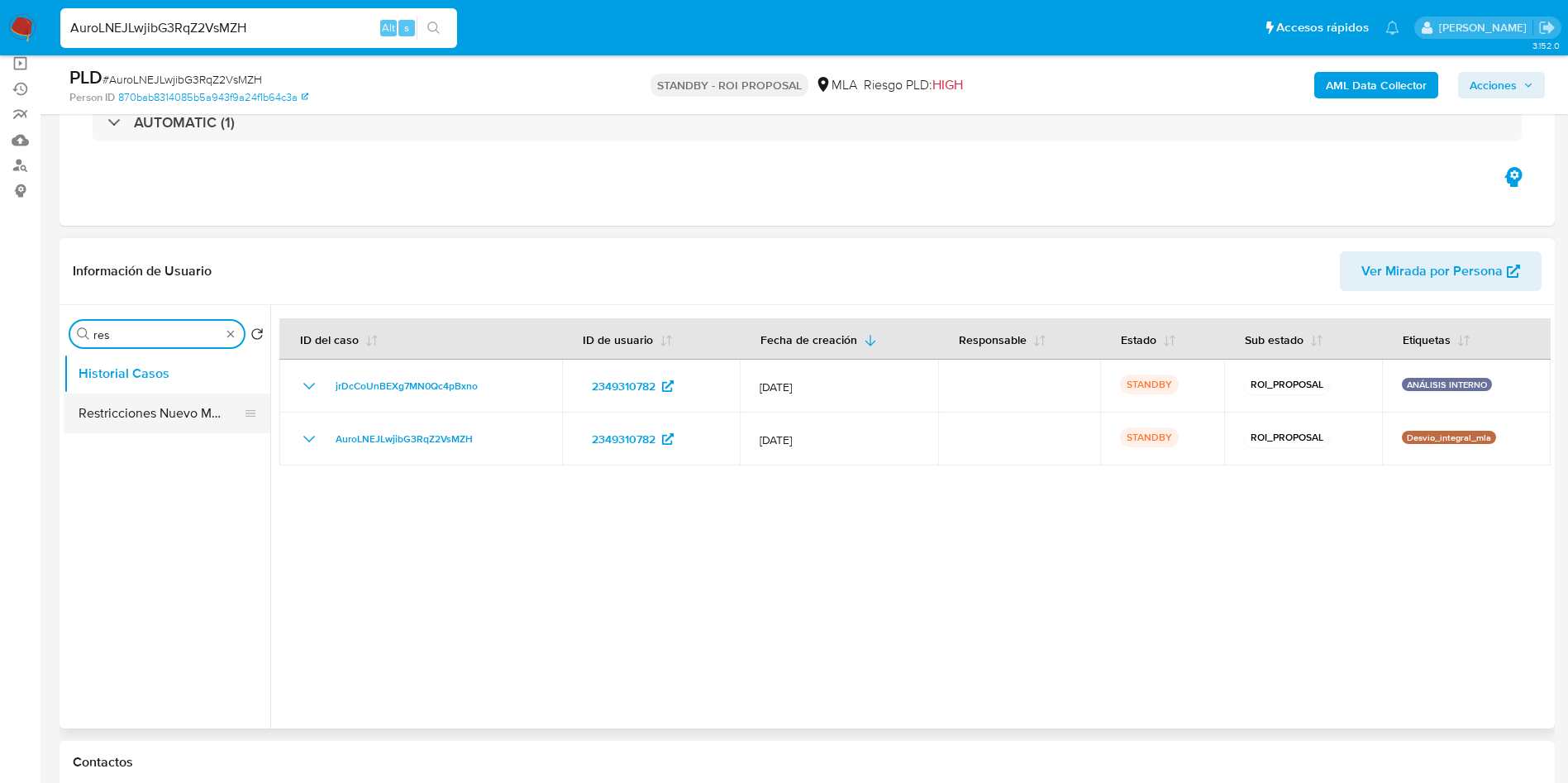
type input "res"
click at [169, 411] on button "Restricciones Nuevo Mundo" at bounding box center [160, 414] width 193 height 40
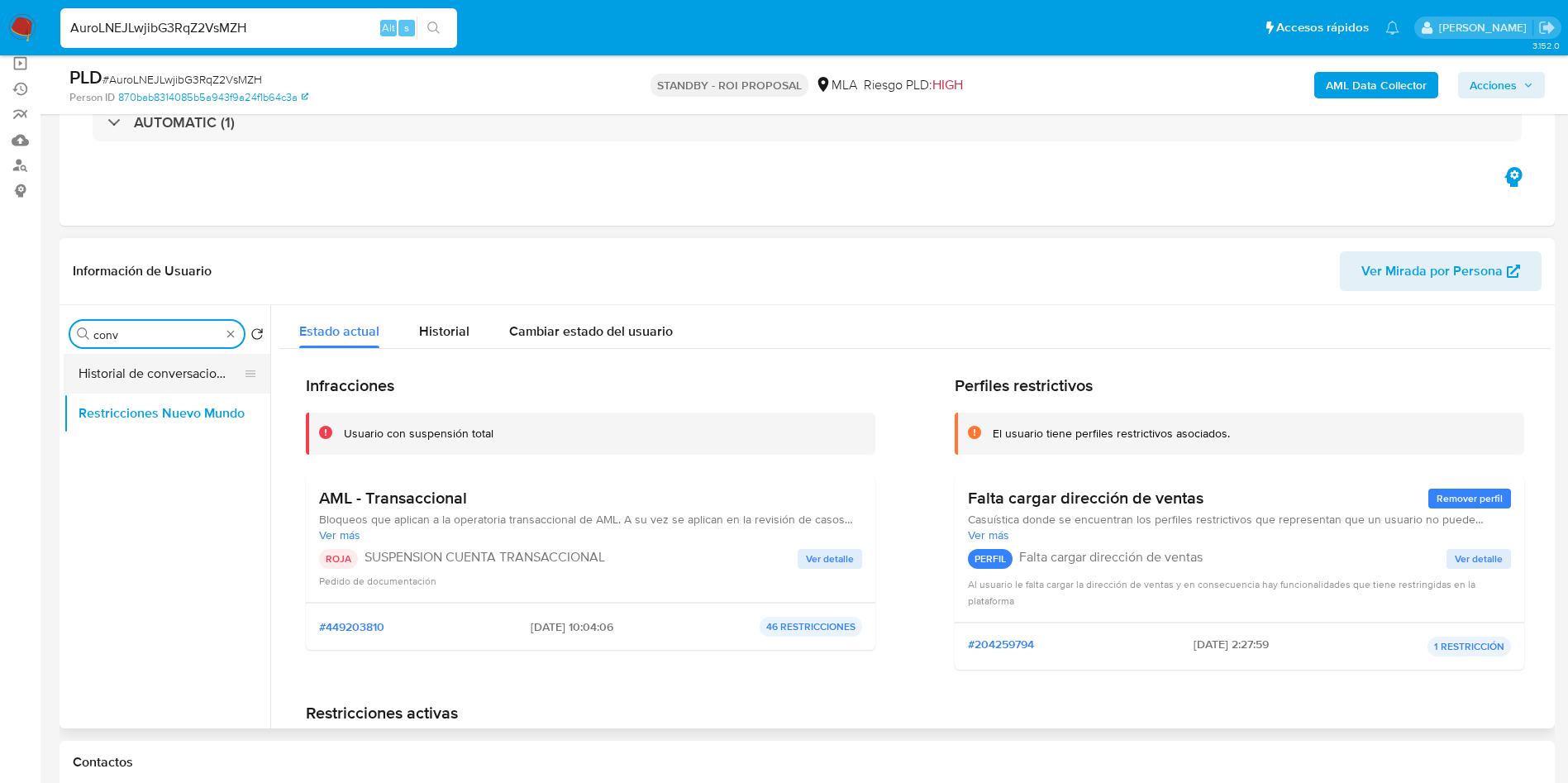
type input "conv"
click at [185, 392] on button "Historial de conversaciones" at bounding box center [160, 374] width 193 height 40
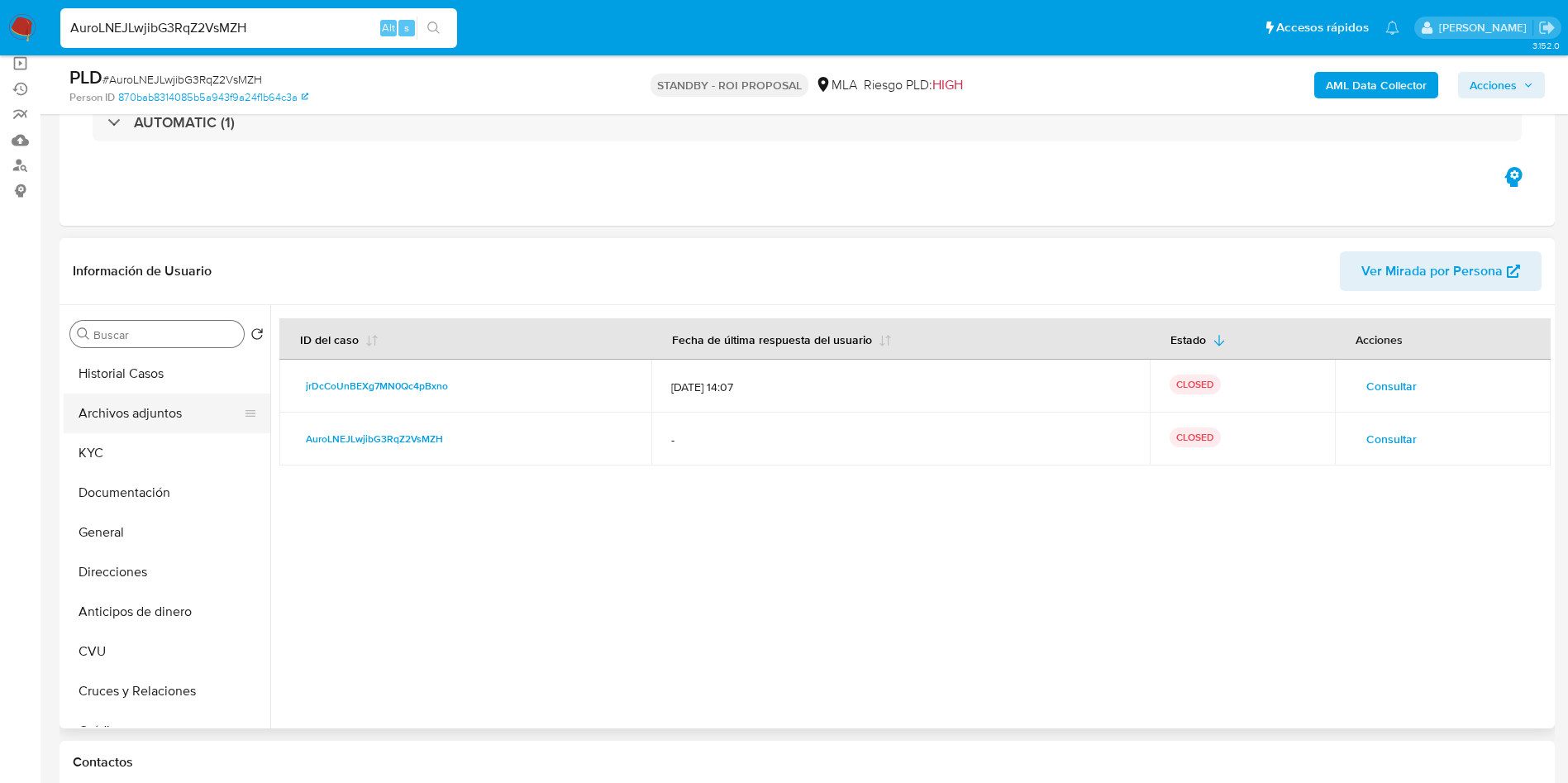
click at [142, 423] on button "Archivos adjuntos" at bounding box center [160, 414] width 193 height 40
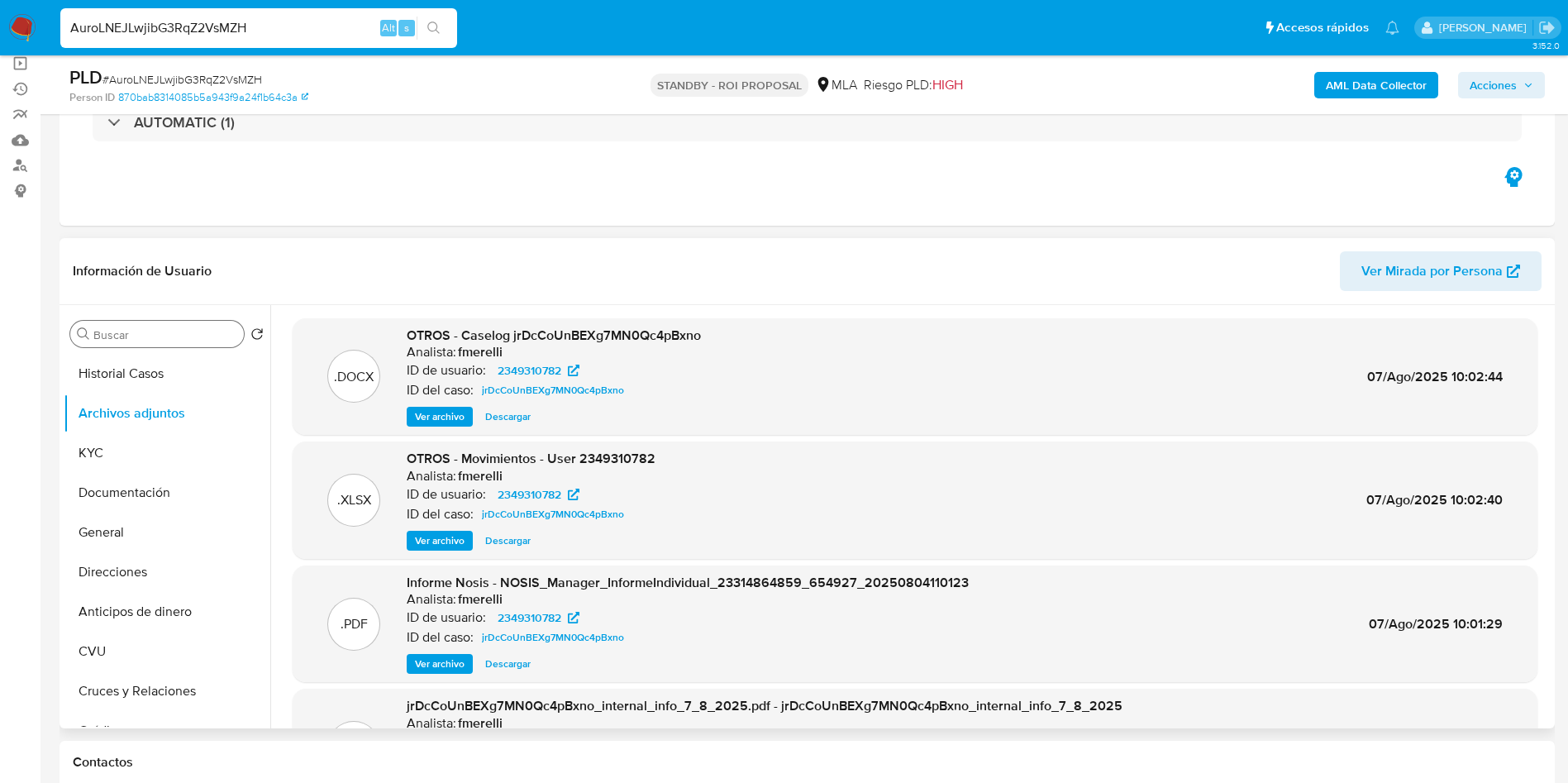
click at [453, 418] on span "Ver archivo" at bounding box center [440, 416] width 49 height 16
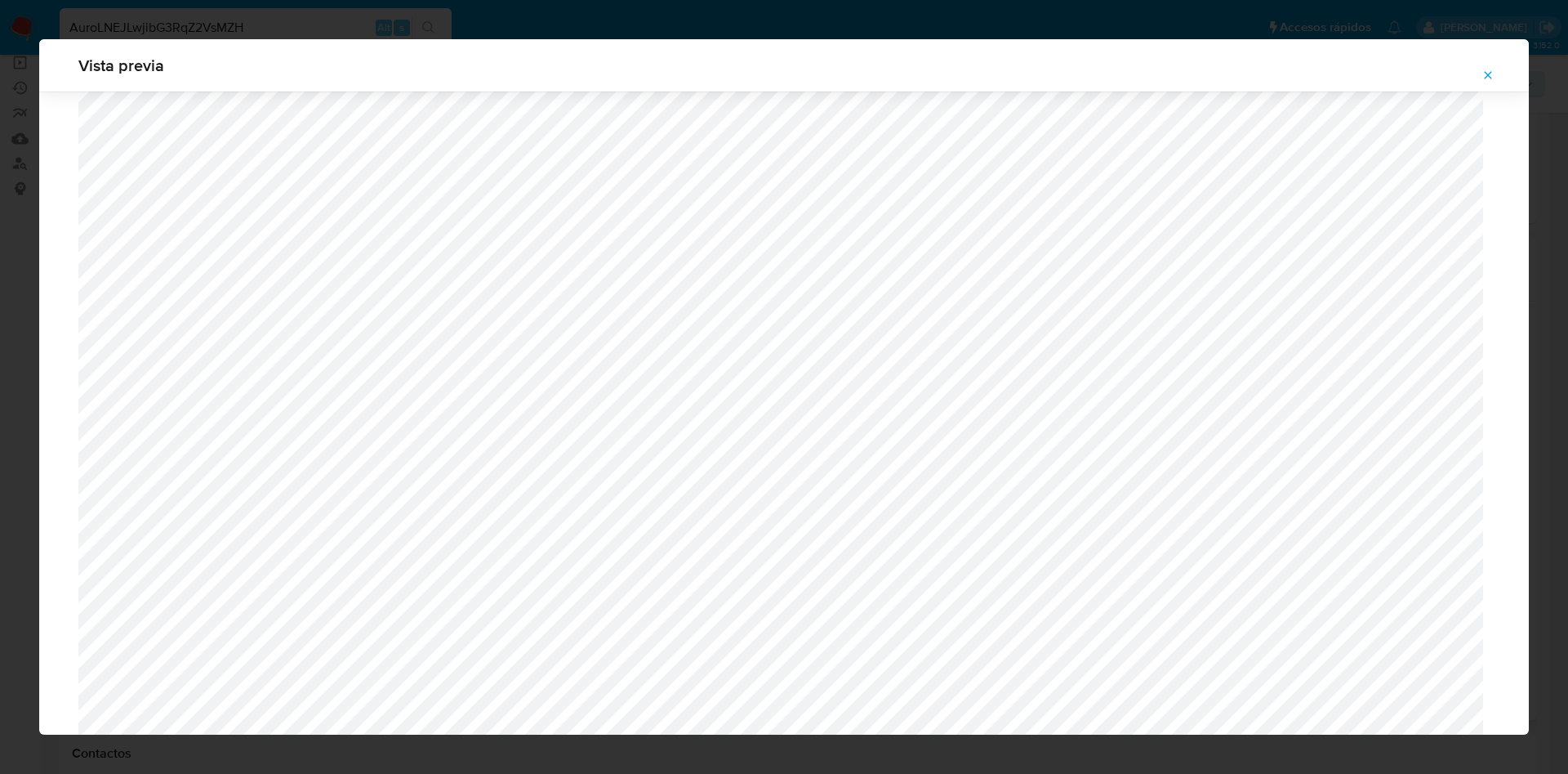
scroll to position [580, 0]
click at [1497, 76] on button "Attachment preview" at bounding box center [1488, 75] width 36 height 26
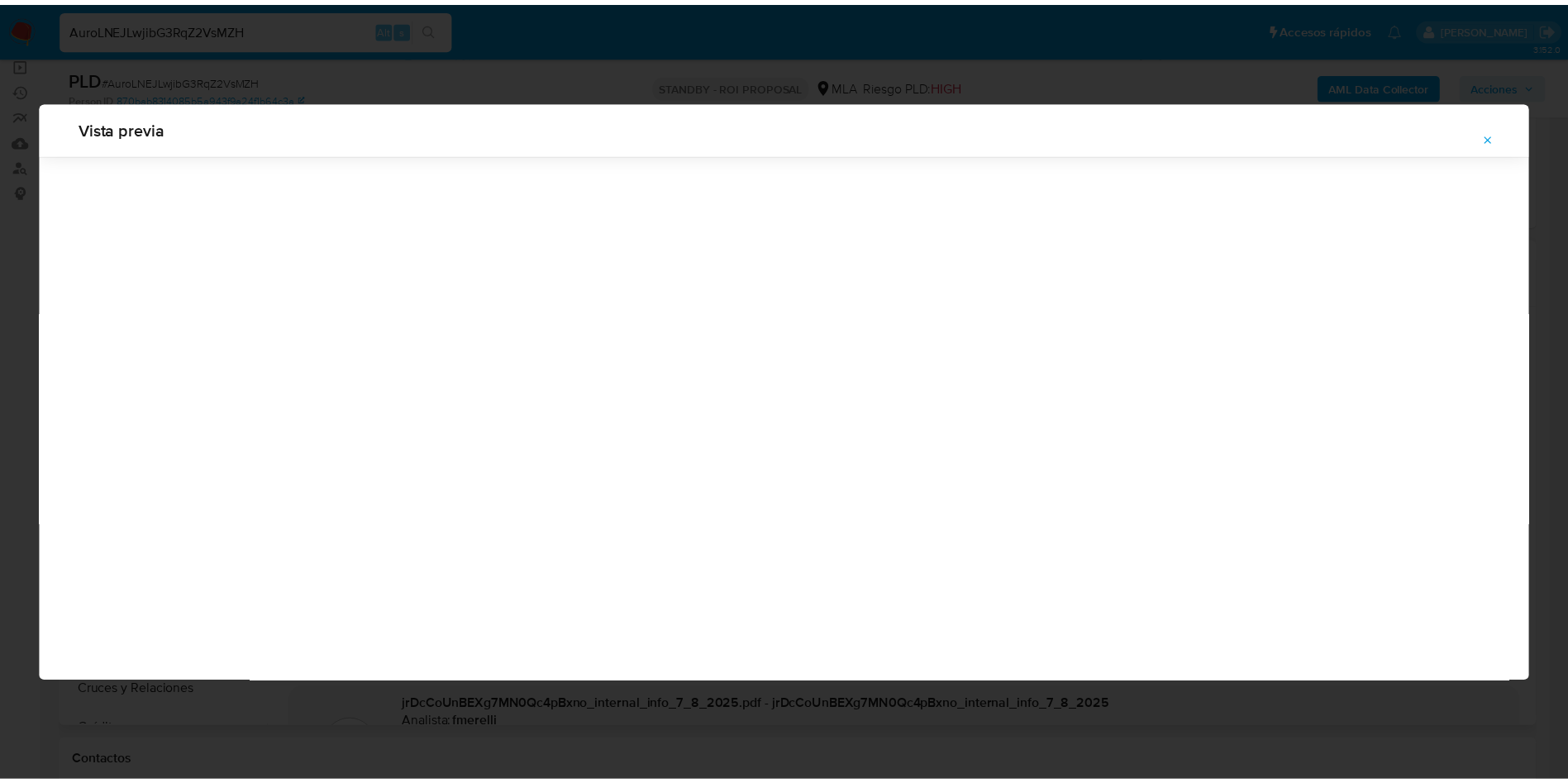
scroll to position [0, 0]
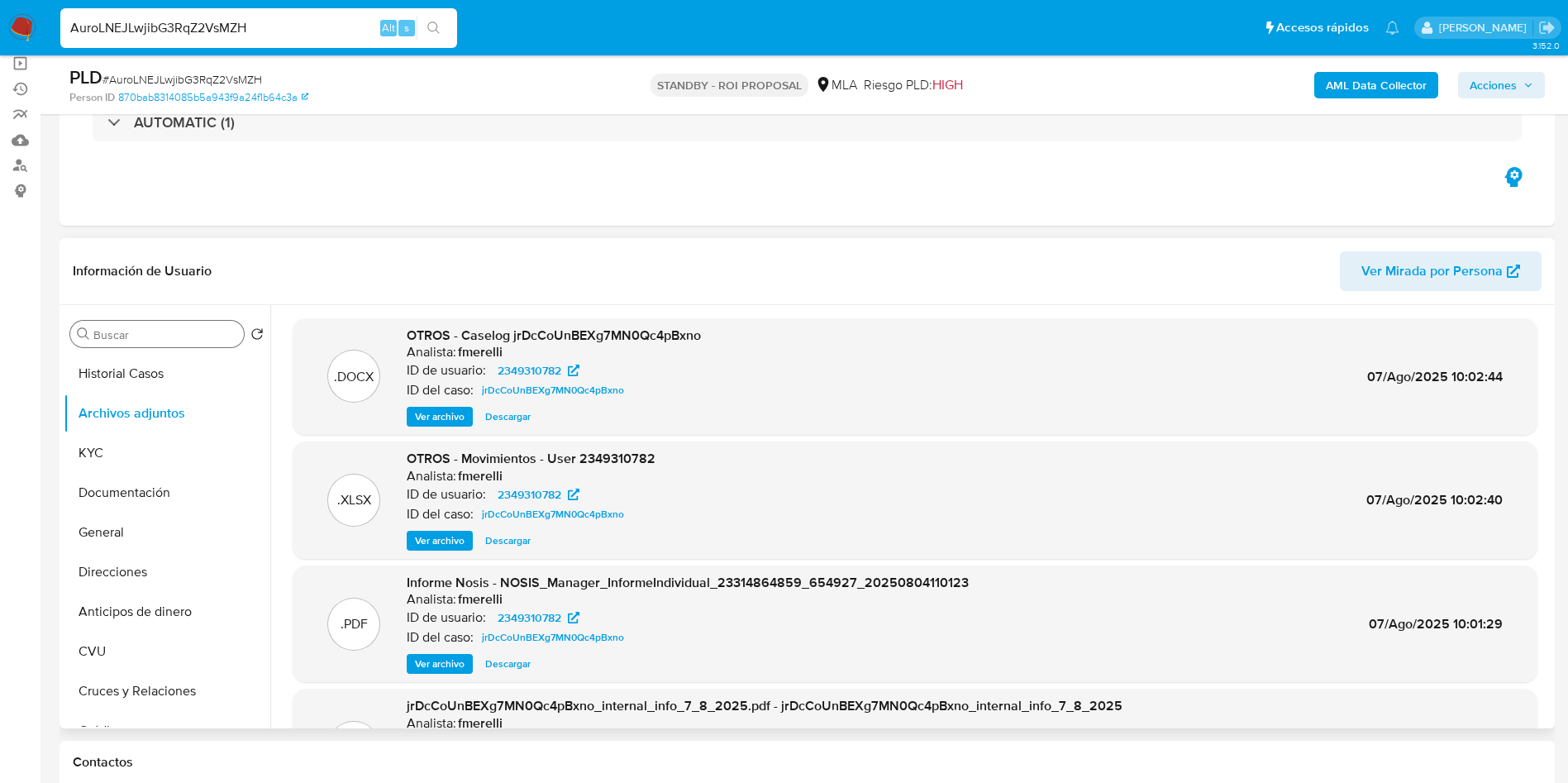
click at [501, 415] on span "Descargar" at bounding box center [508, 416] width 46 height 16
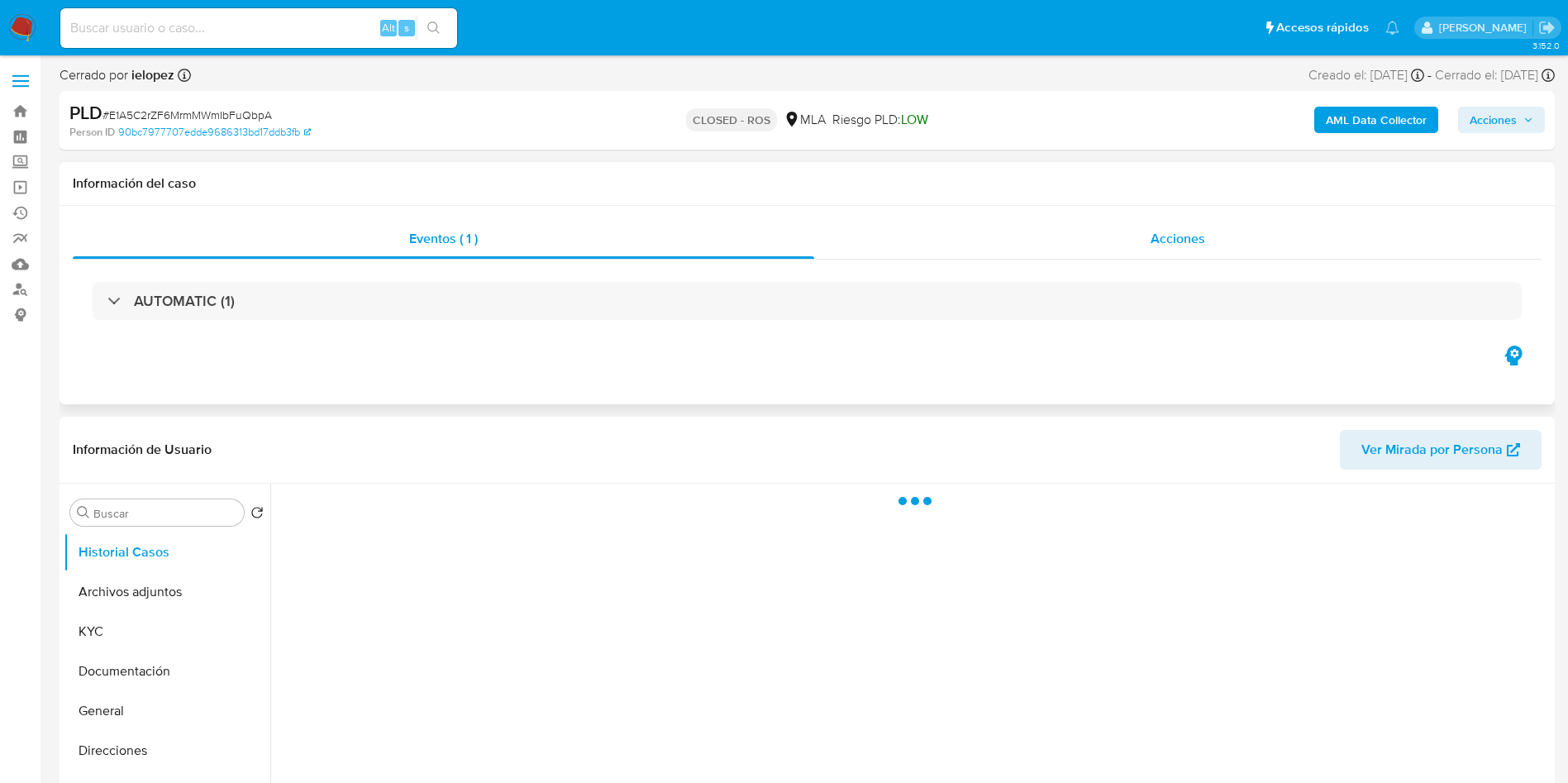
click at [1155, 238] on span "Acciones" at bounding box center [1177, 239] width 54 height 19
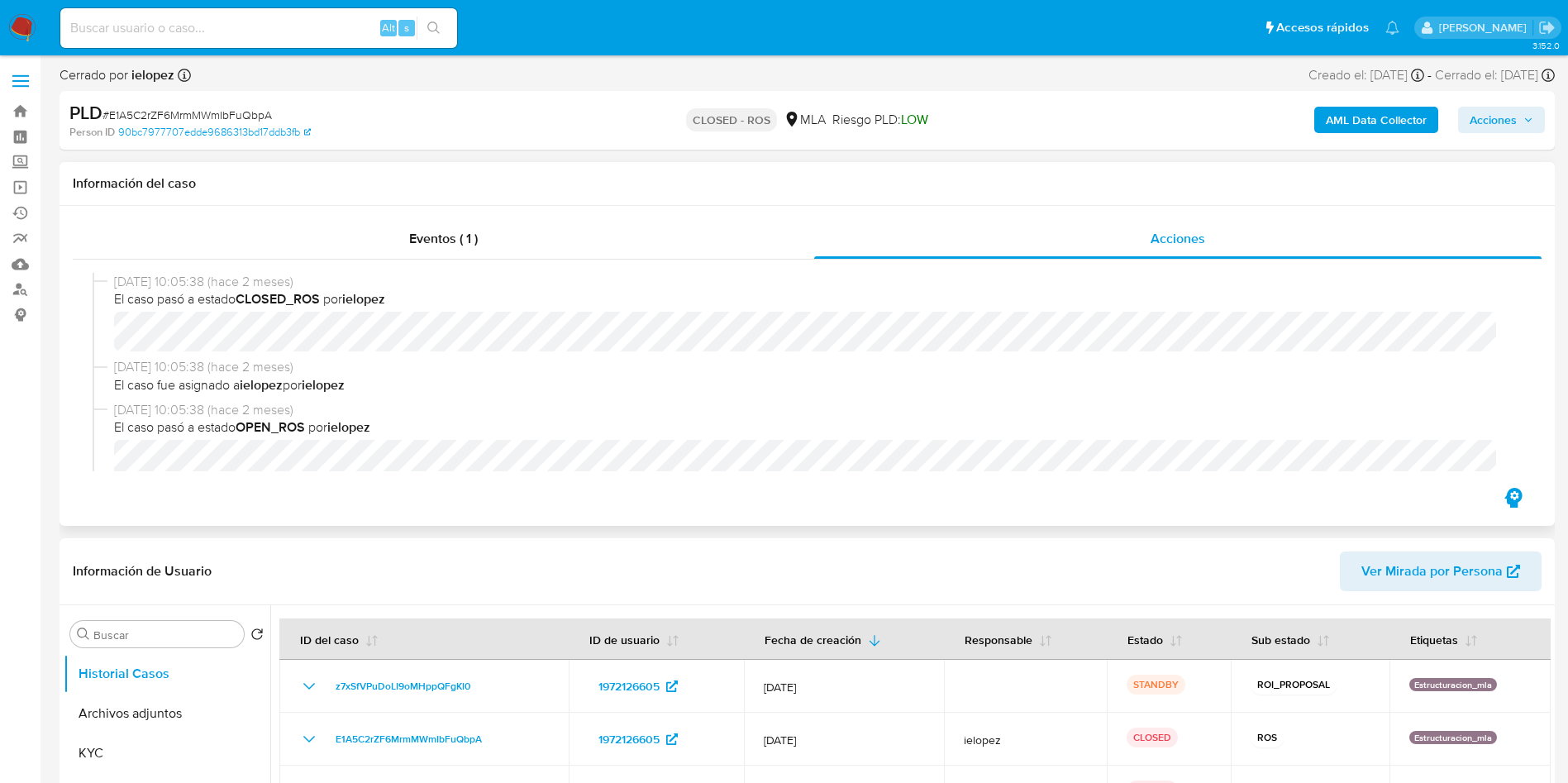
select select "10"
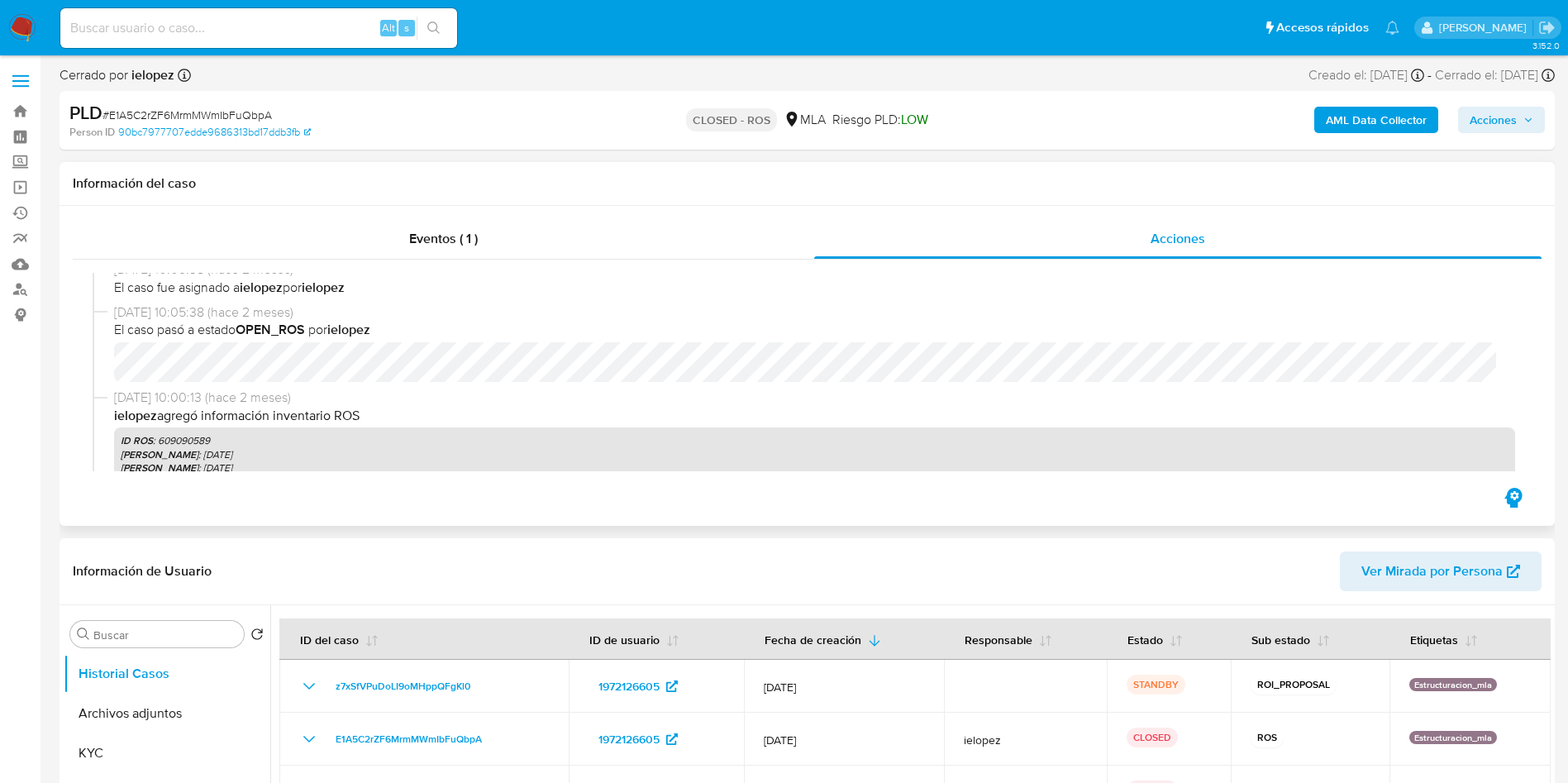
scroll to position [124, 0]
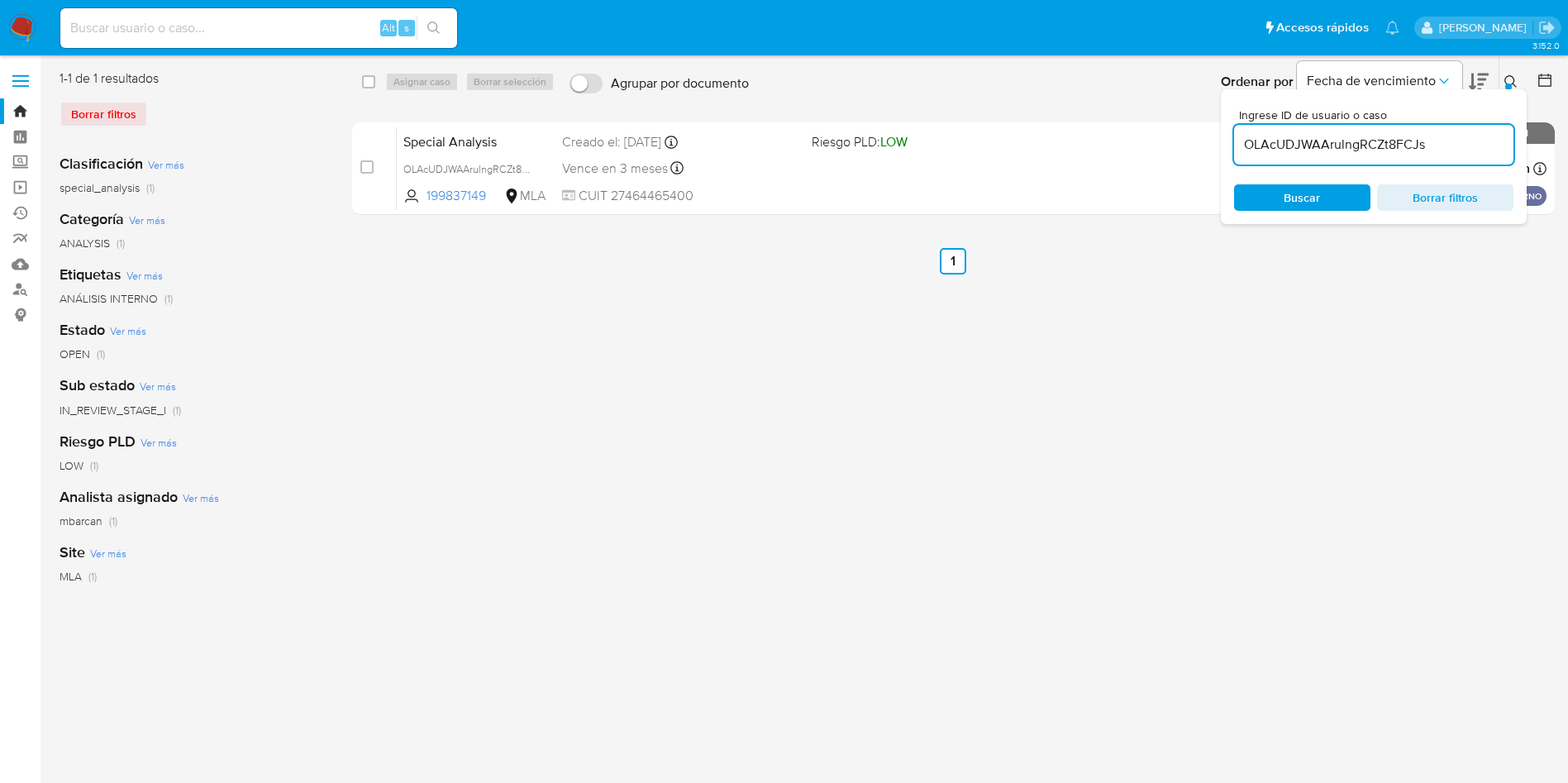
click at [1439, 140] on input "OLAcUDJWAArulngRCZt8FCJs" at bounding box center [1374, 145] width 280 height 22
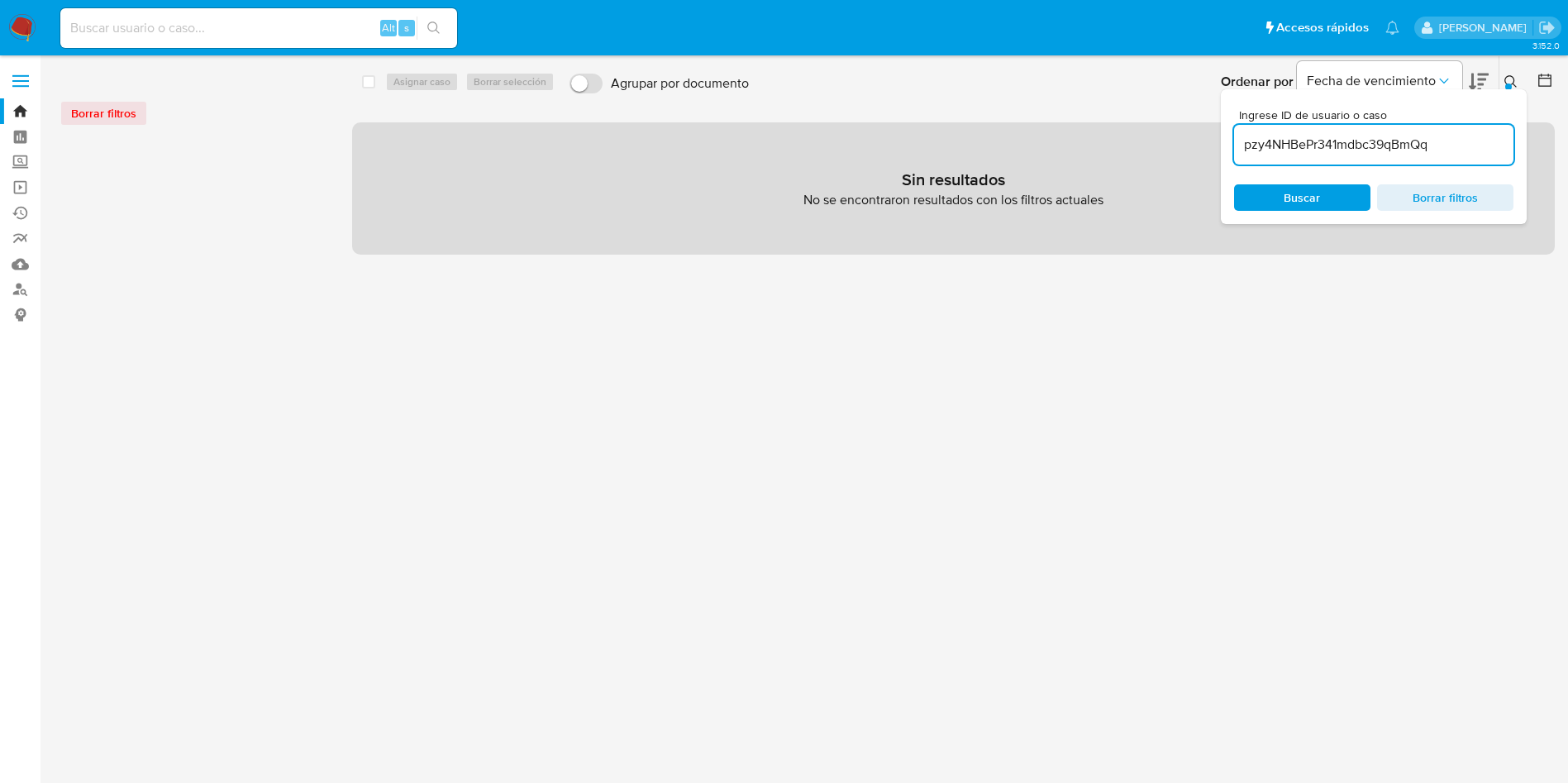
click at [1445, 139] on input "pzy4NHBePr341mdbc39qBmQq" at bounding box center [1374, 145] width 280 height 22
type input "pzy4NHBePr341mdbc39qBmQq"
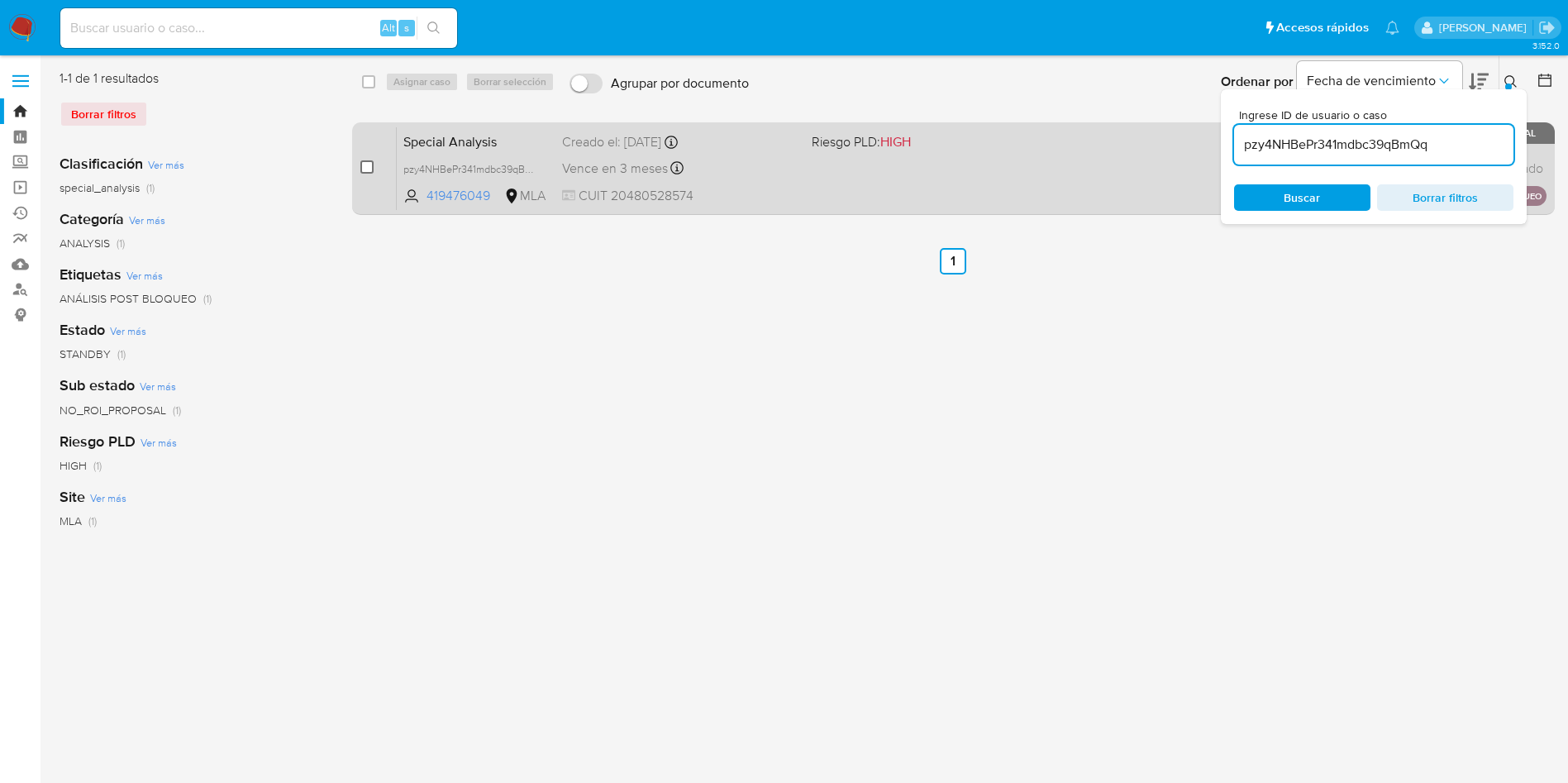
click at [363, 166] on input "checkbox" at bounding box center [367, 167] width 13 height 13
checkbox input "true"
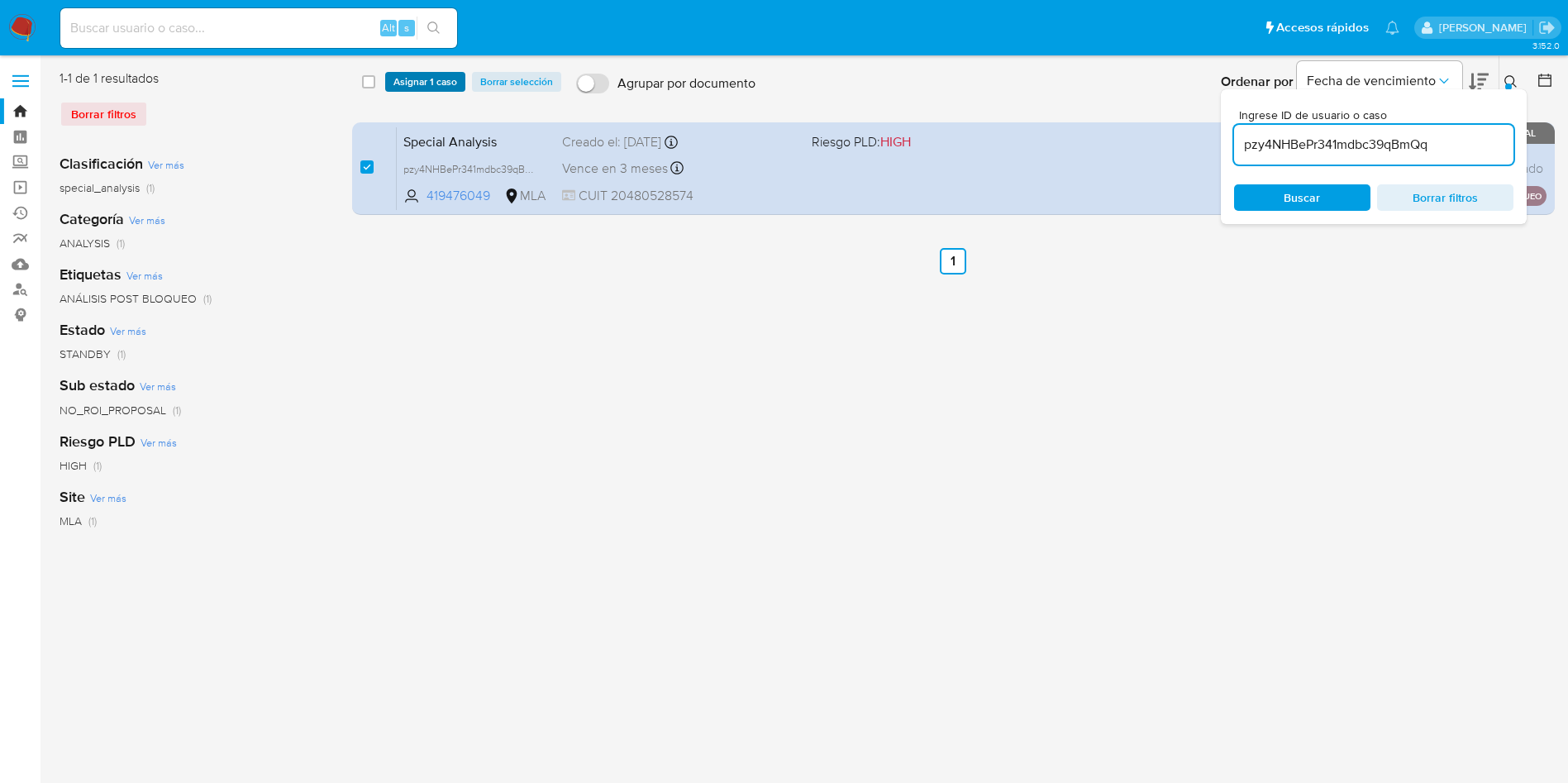
click at [422, 88] on span "Asignar 1 caso" at bounding box center [425, 81] width 64 height 16
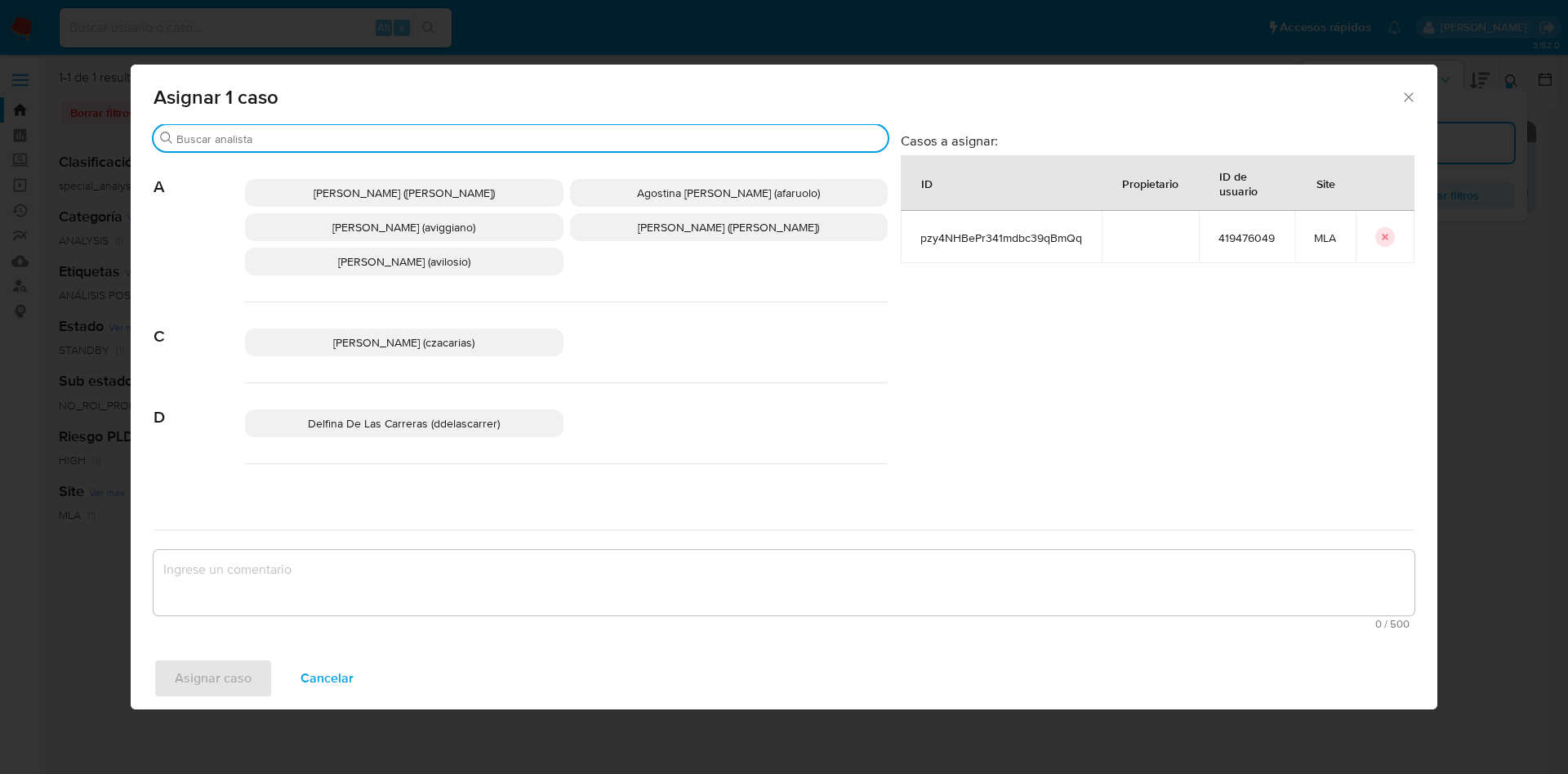
click at [309, 135] on input "Buscar" at bounding box center [529, 139] width 705 height 15
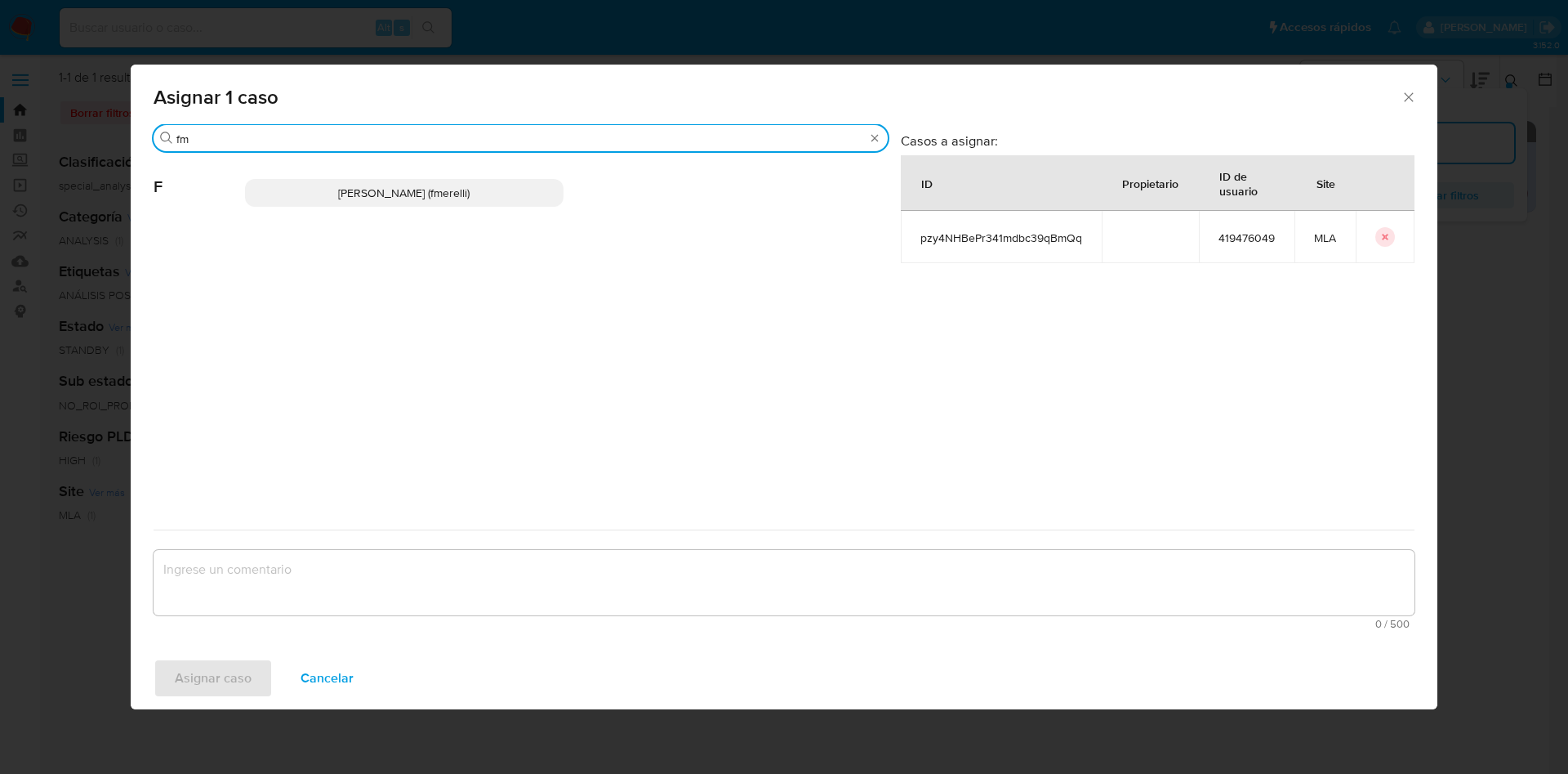
type input "fm"
click at [338, 197] on span "Florencia Paula Merelli (fmerelli)" at bounding box center [404, 192] width 132 height 16
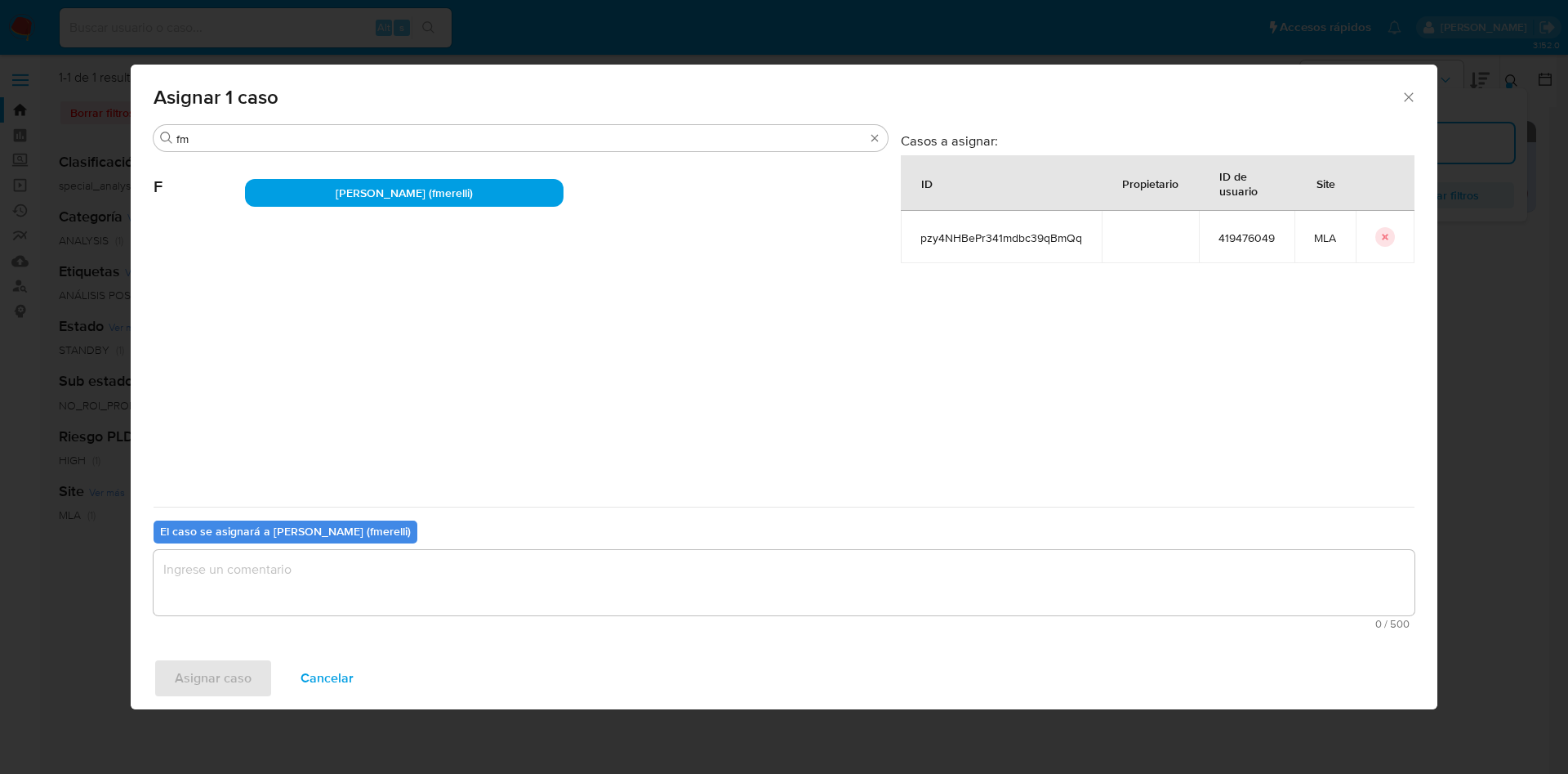
click at [261, 564] on textarea "assign-modal" at bounding box center [783, 583] width 1261 height 66
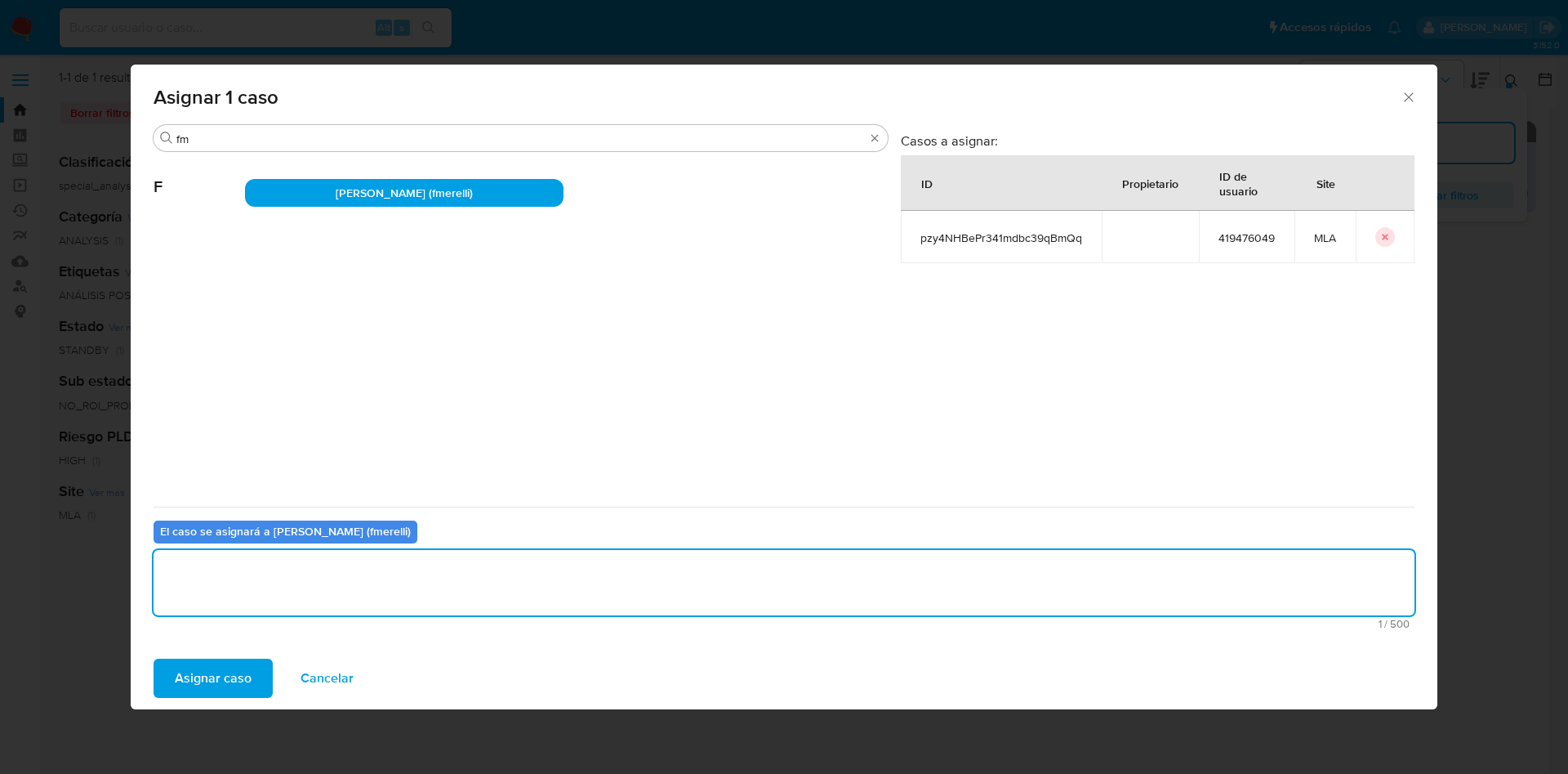
click at [216, 689] on span "Asignar caso" at bounding box center [213, 678] width 77 height 36
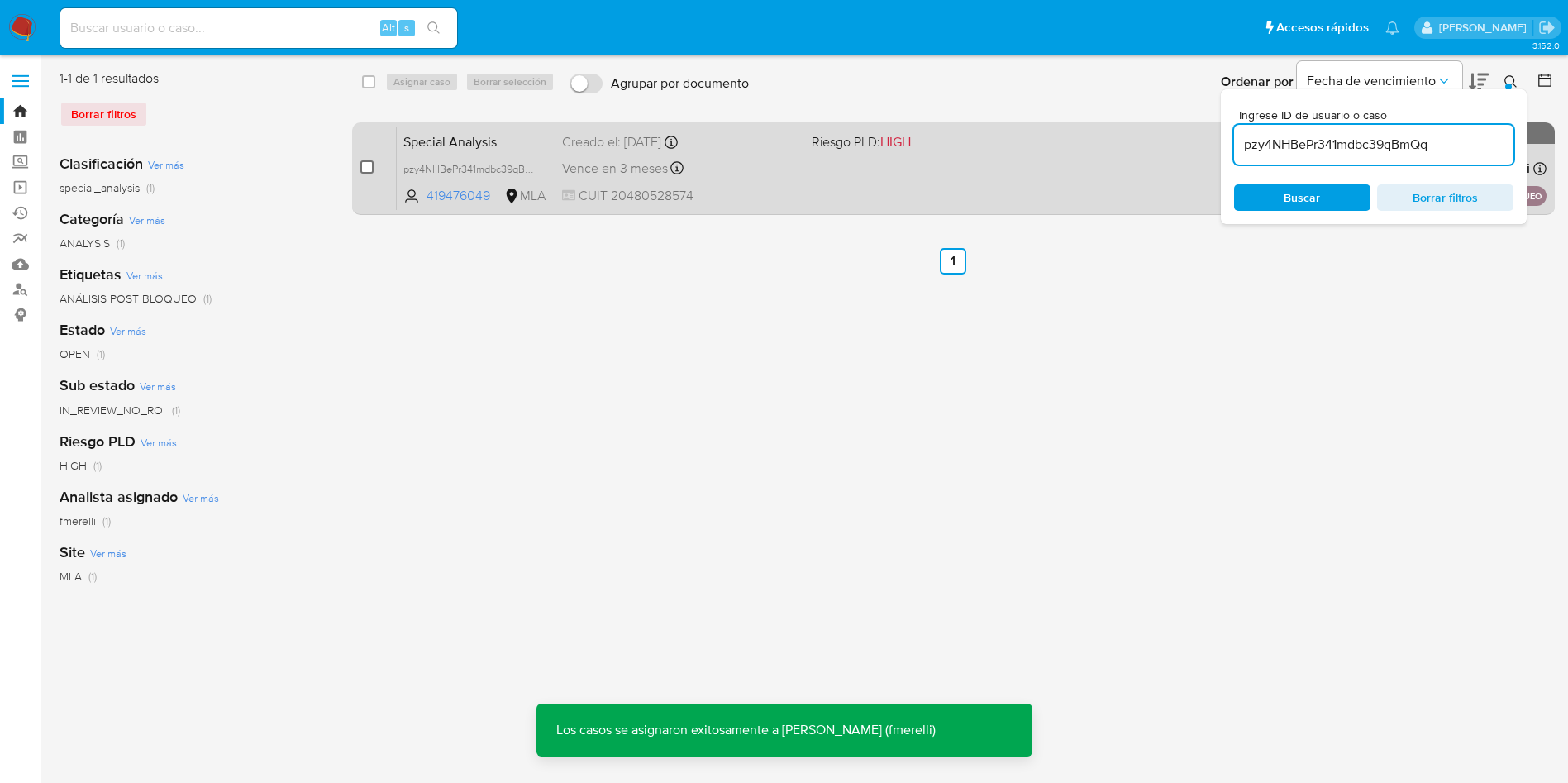
click at [367, 166] on input "checkbox" at bounding box center [367, 167] width 13 height 13
checkbox input "true"
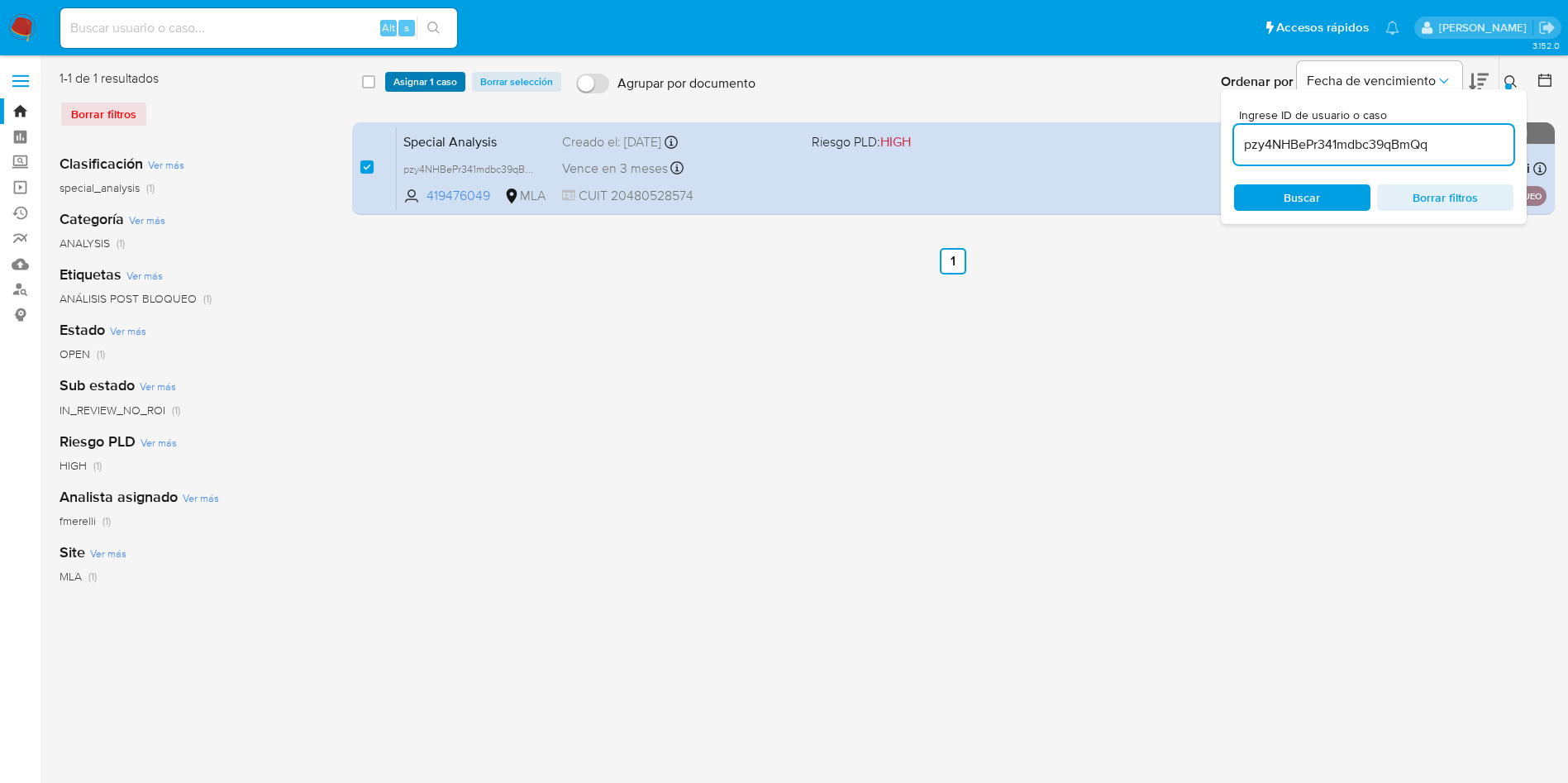
click at [407, 88] on span "Asignar 1 caso" at bounding box center [425, 81] width 64 height 16
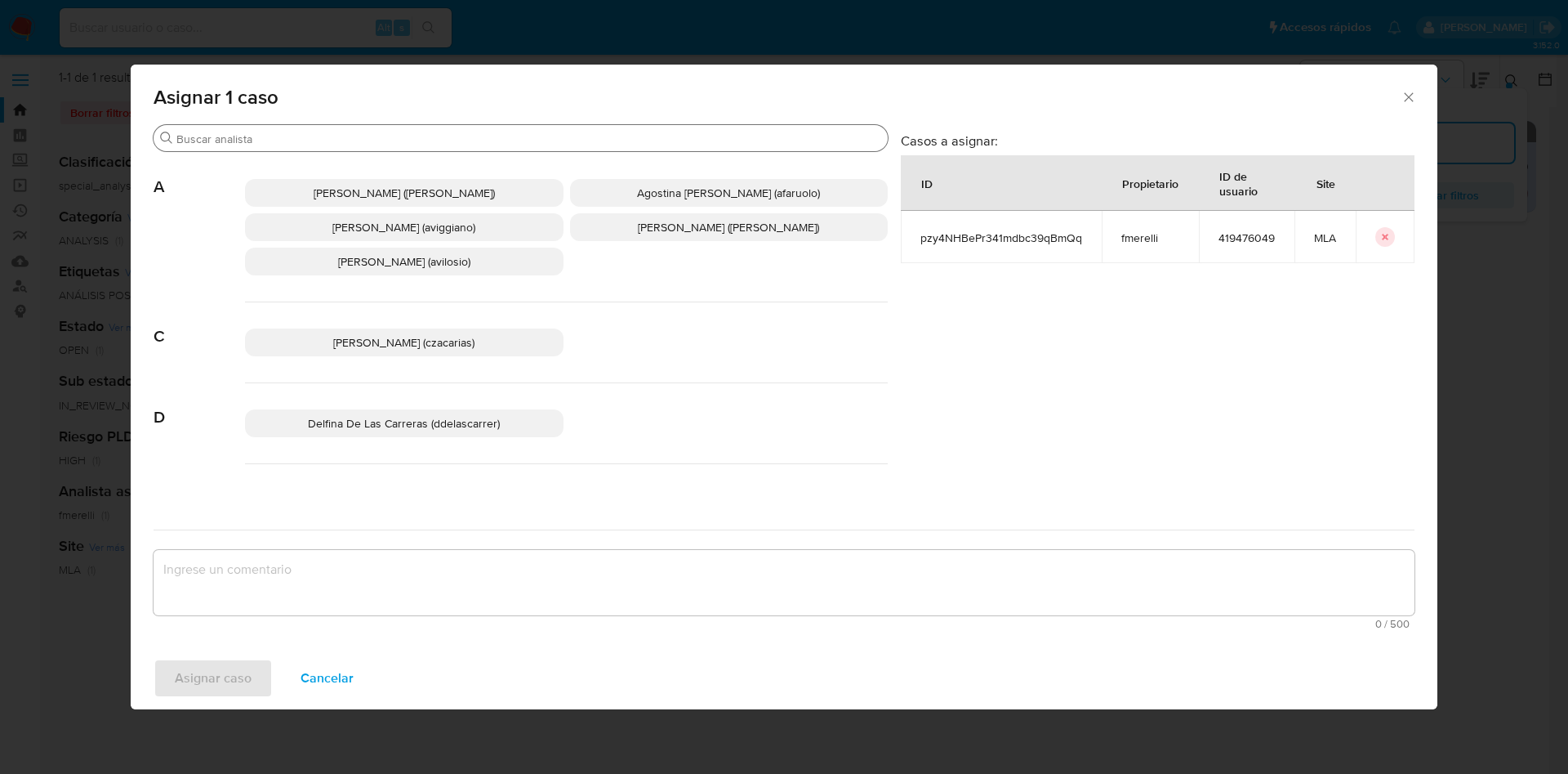
click at [265, 127] on div "Buscar" at bounding box center [520, 138] width 734 height 26
click at [265, 133] on input "Buscar" at bounding box center [529, 139] width 705 height 15
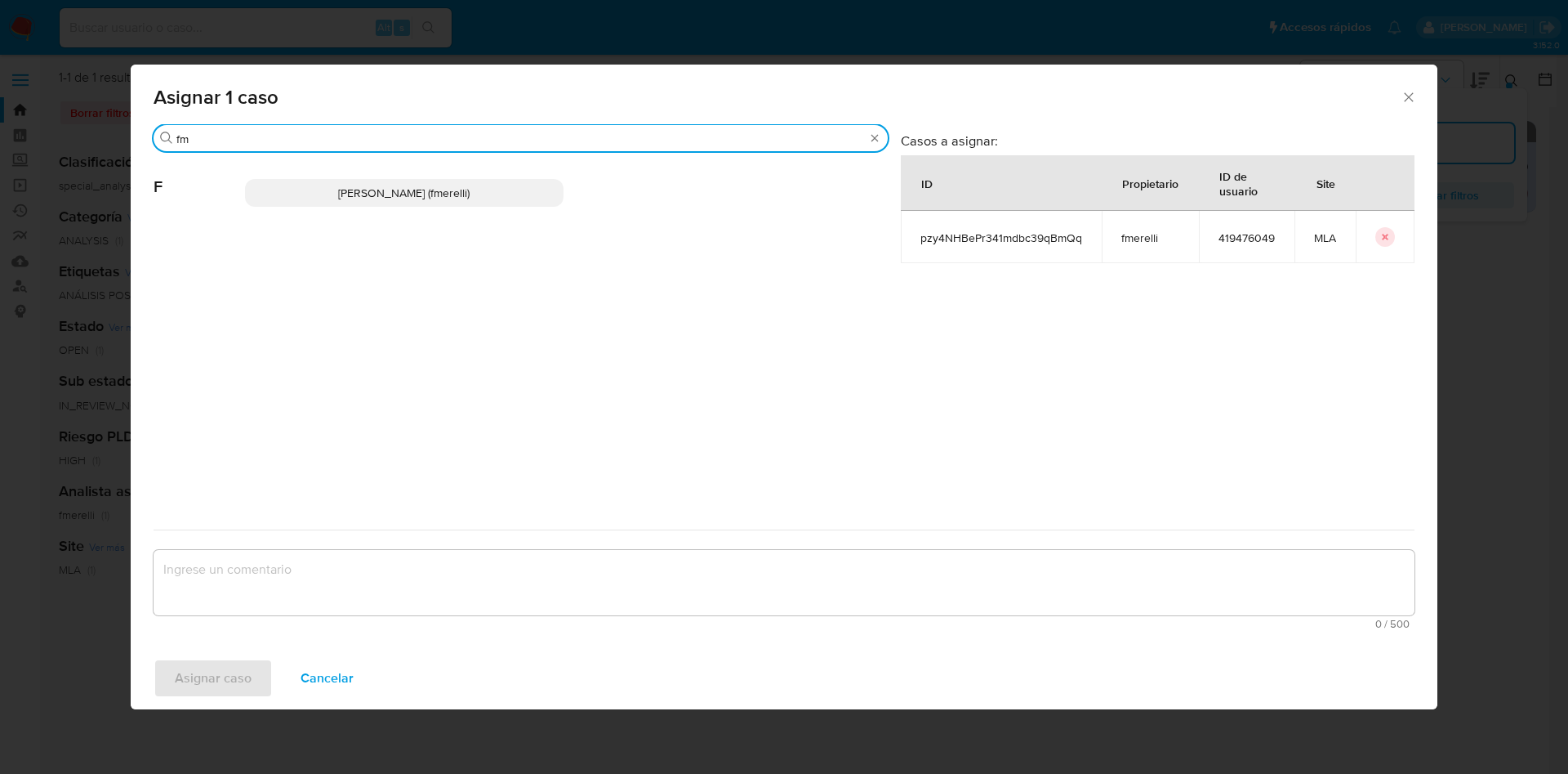
type input "fm"
click at [303, 216] on div "Florencia Paula Merelli (fmerelli)" at bounding box center [567, 192] width 643 height 80
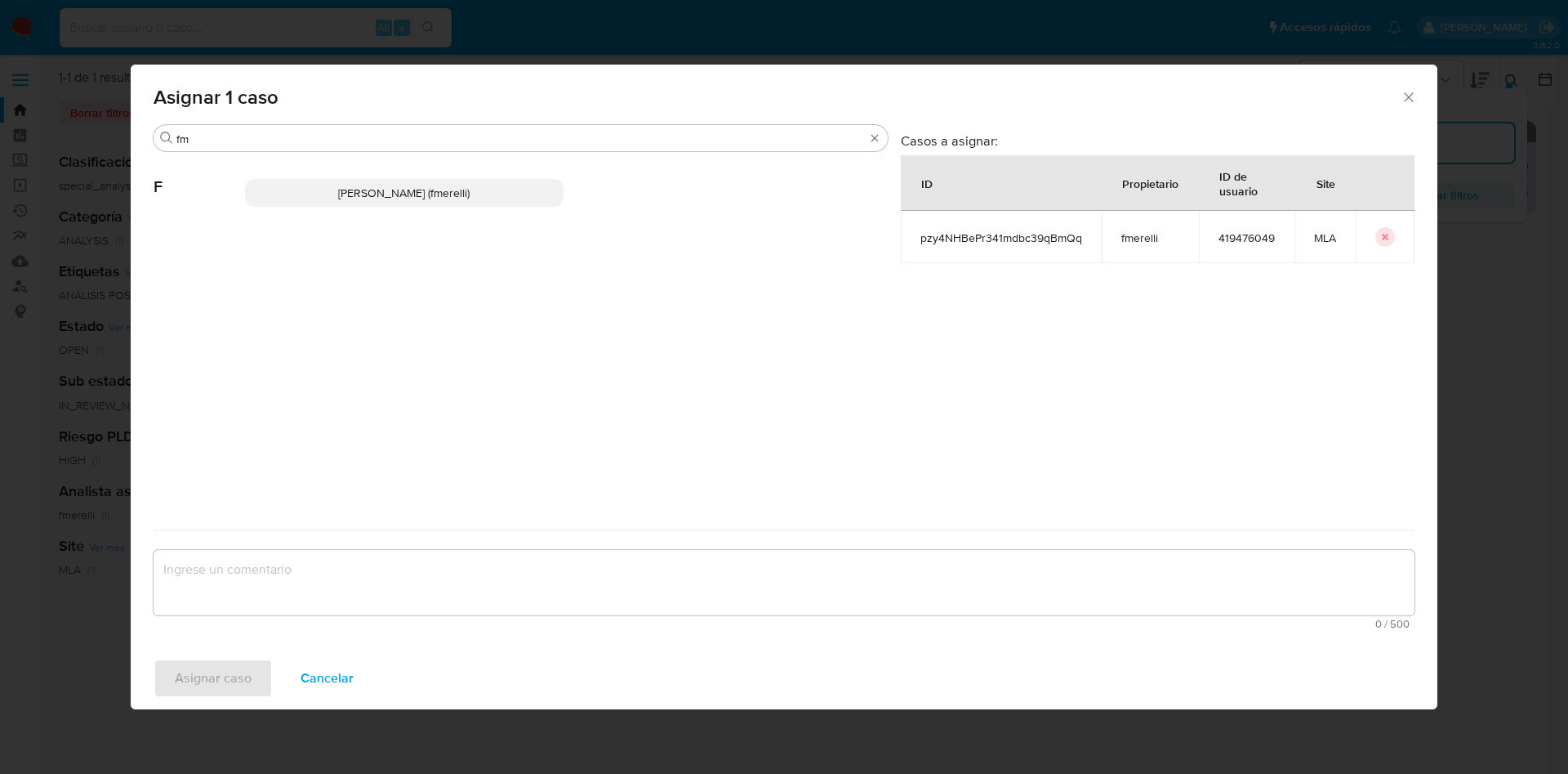
click at [310, 197] on p "Florencia Paula Merelli (fmerelli)" at bounding box center [404, 193] width 319 height 28
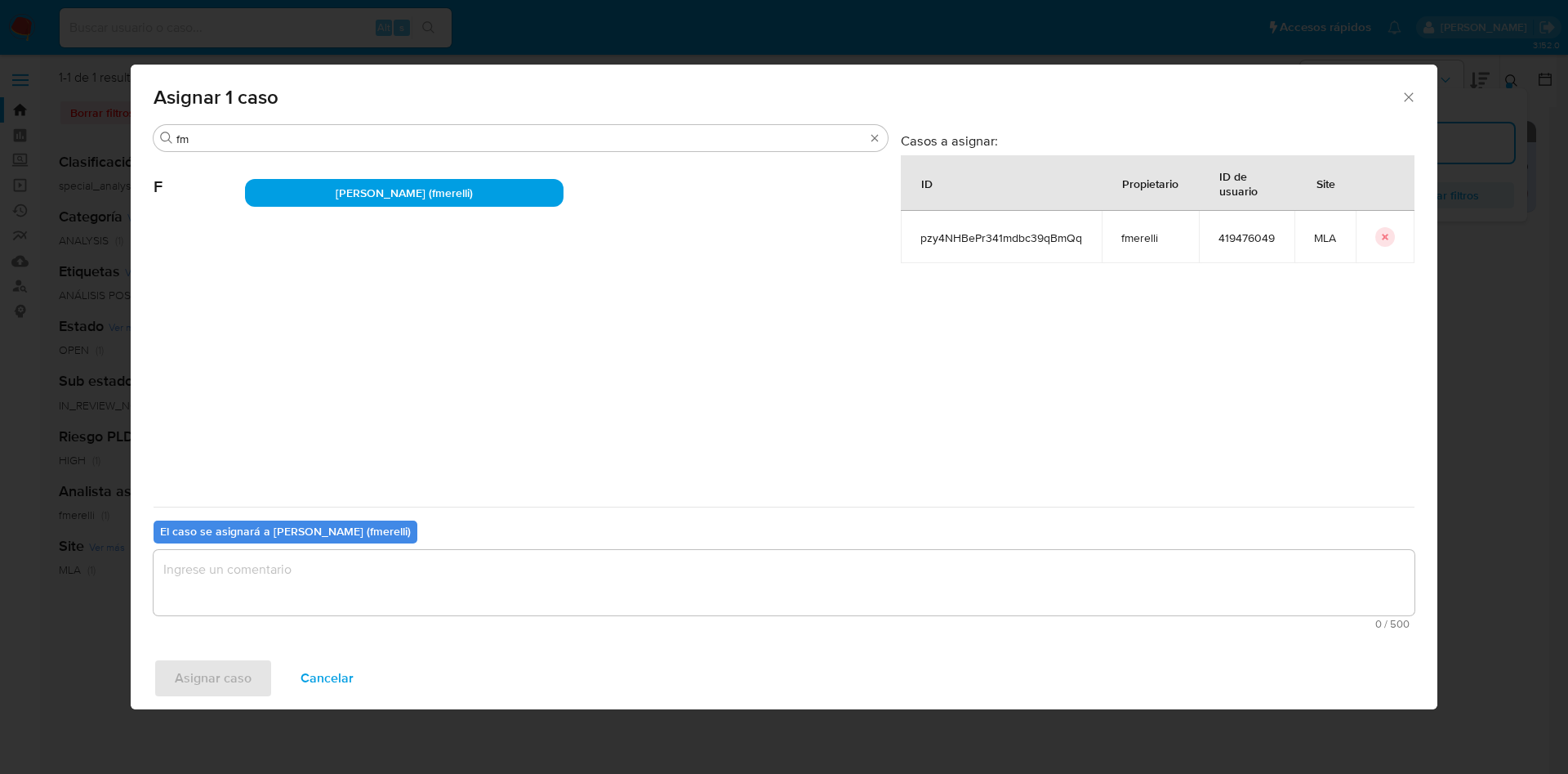
click at [279, 591] on textarea "assign-modal" at bounding box center [783, 583] width 1261 height 66
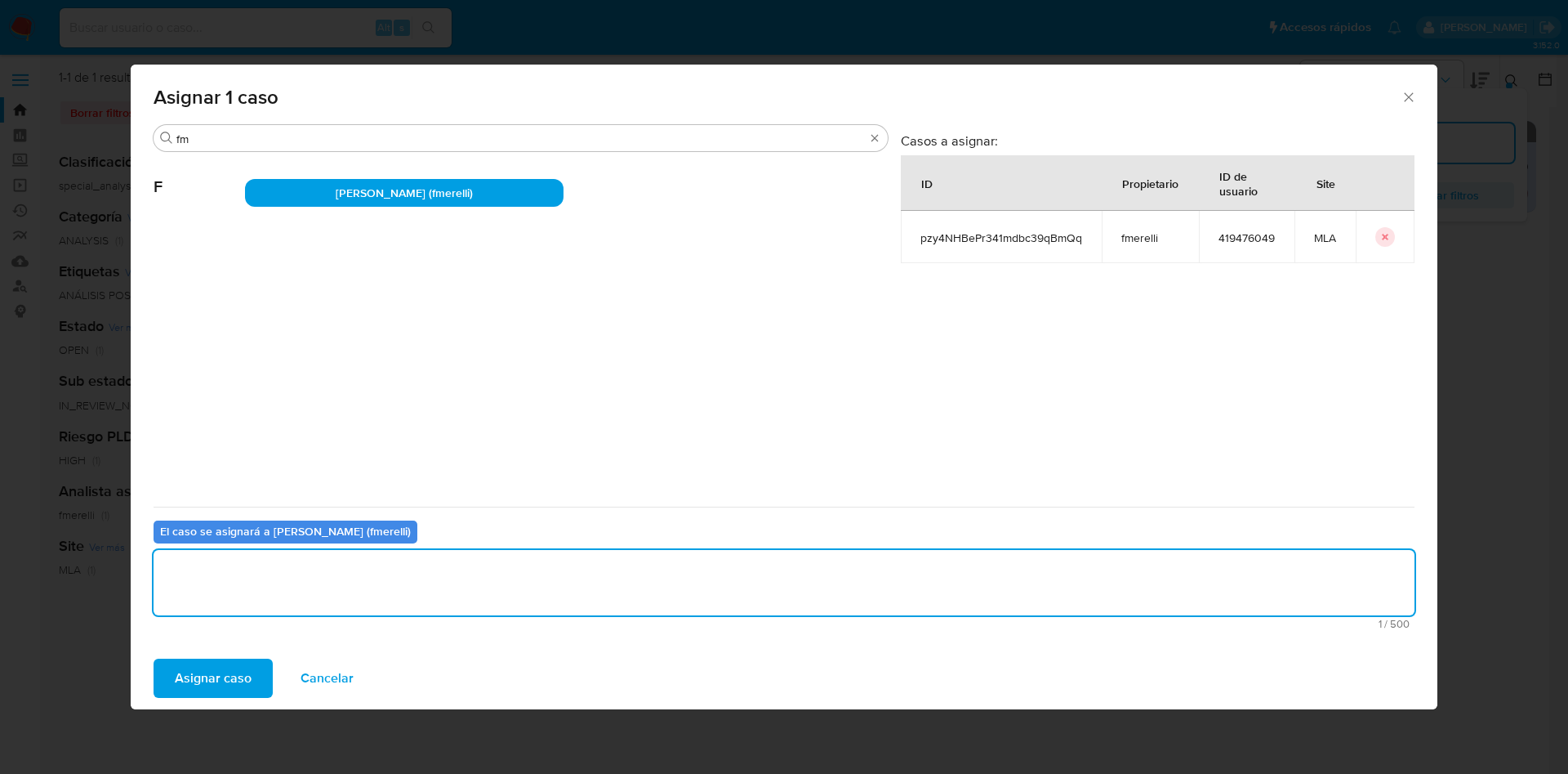
click at [245, 676] on span "Asignar caso" at bounding box center [213, 678] width 77 height 36
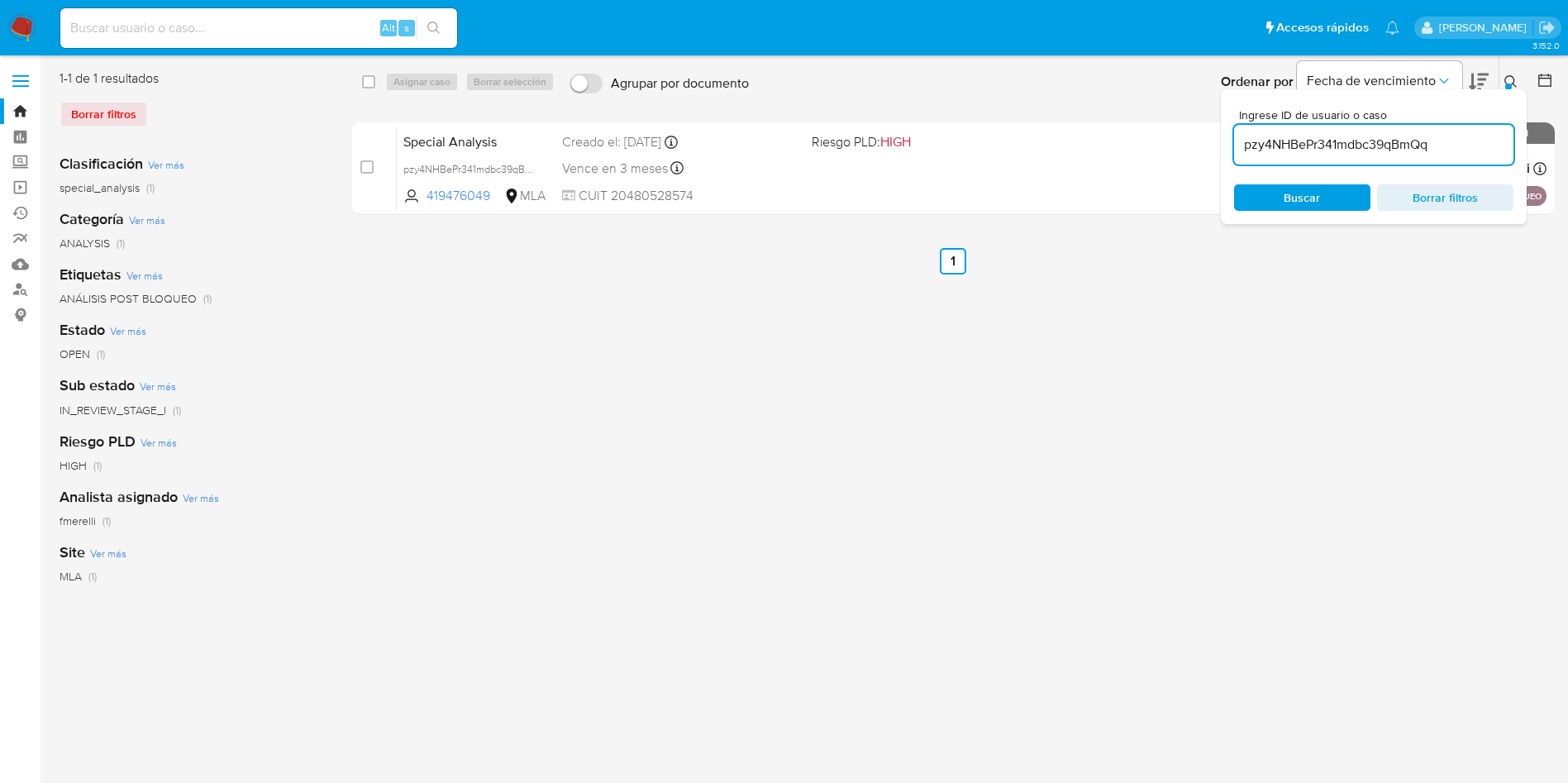
click at [1468, 146] on input "pzy4NHBePr341mdbc39qBmQq" at bounding box center [1374, 145] width 280 height 22
paste input "6YSwM2c7hX3wotfmJj4fgMlW"
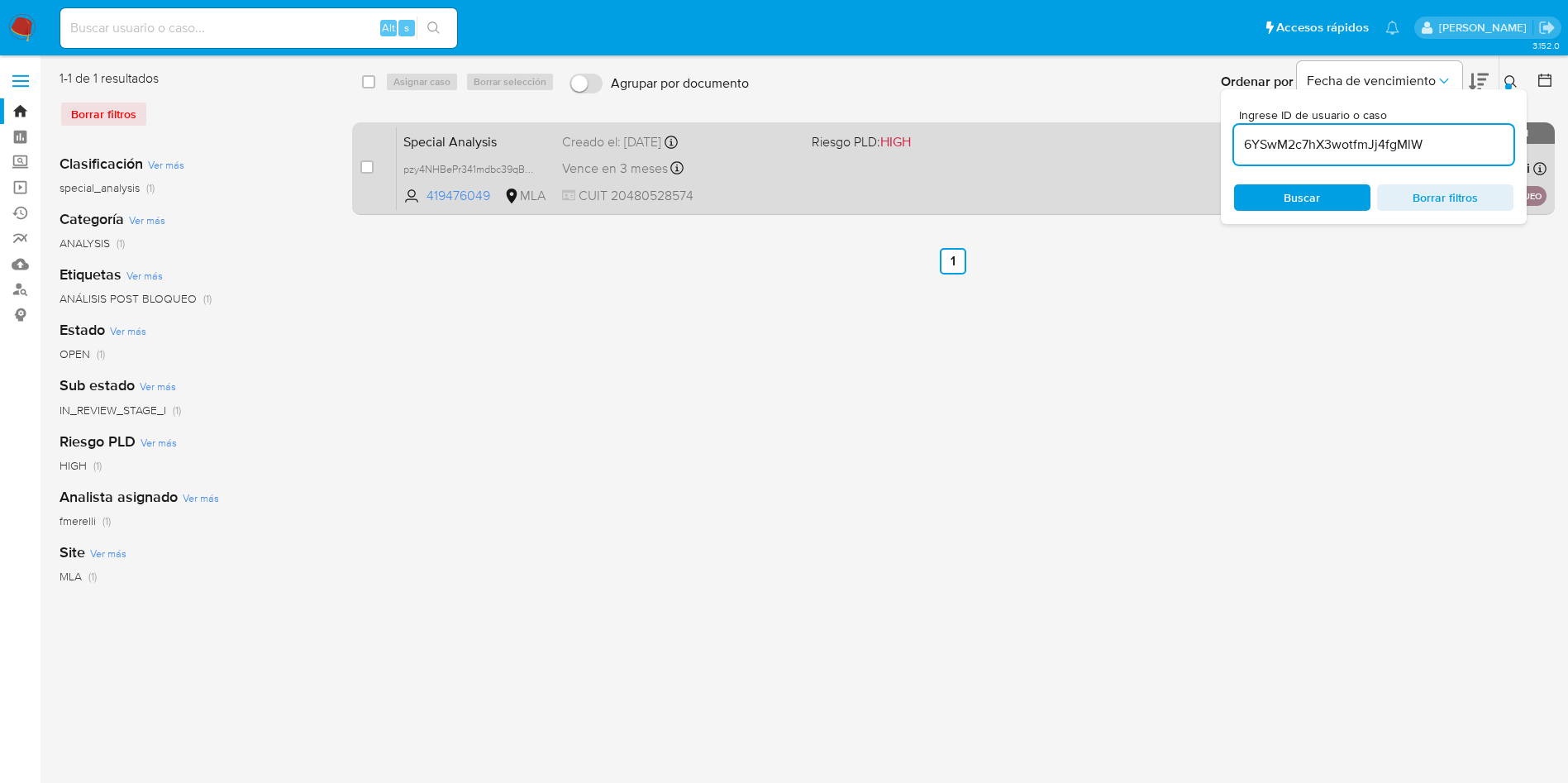
type input "6YSwM2c7hX3wotfmJj4fgMlW"
click at [363, 161] on input "checkbox" at bounding box center [367, 167] width 13 height 13
checkbox input "true"
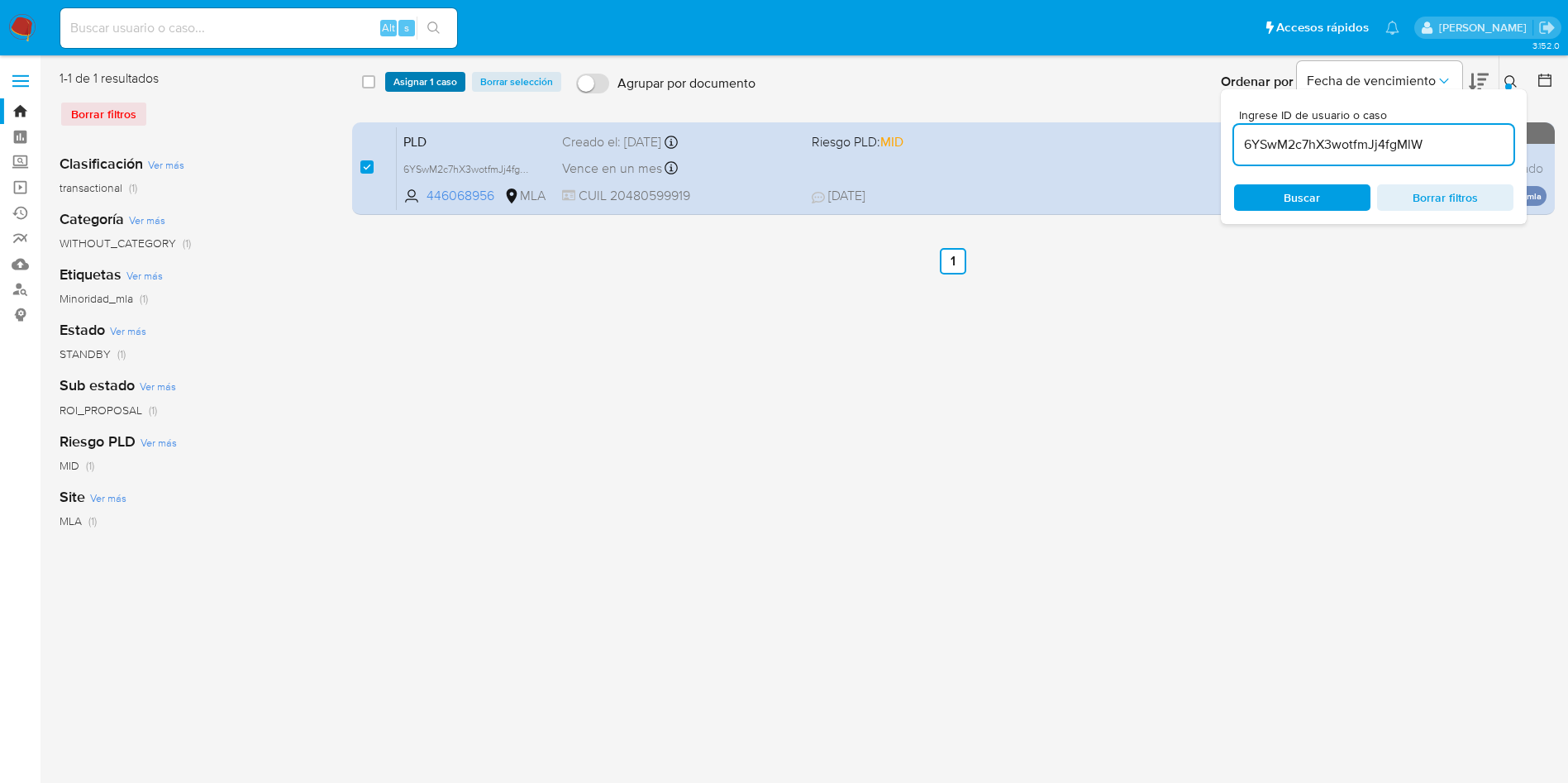
click at [403, 73] on span "Asignar 1 caso" at bounding box center [425, 81] width 64 height 16
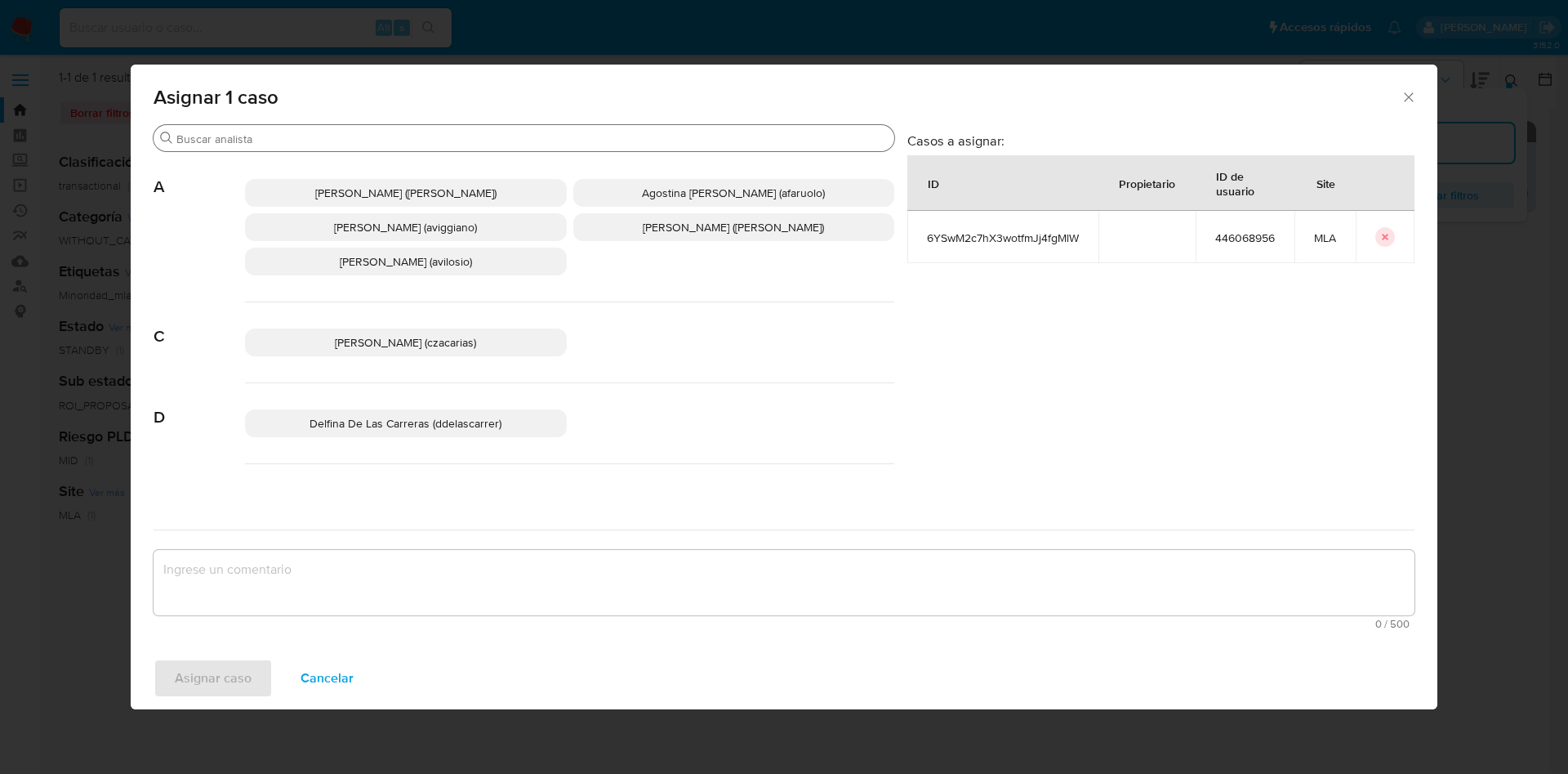
click at [275, 134] on input "Buscar" at bounding box center [532, 139] width 712 height 15
type input "f"
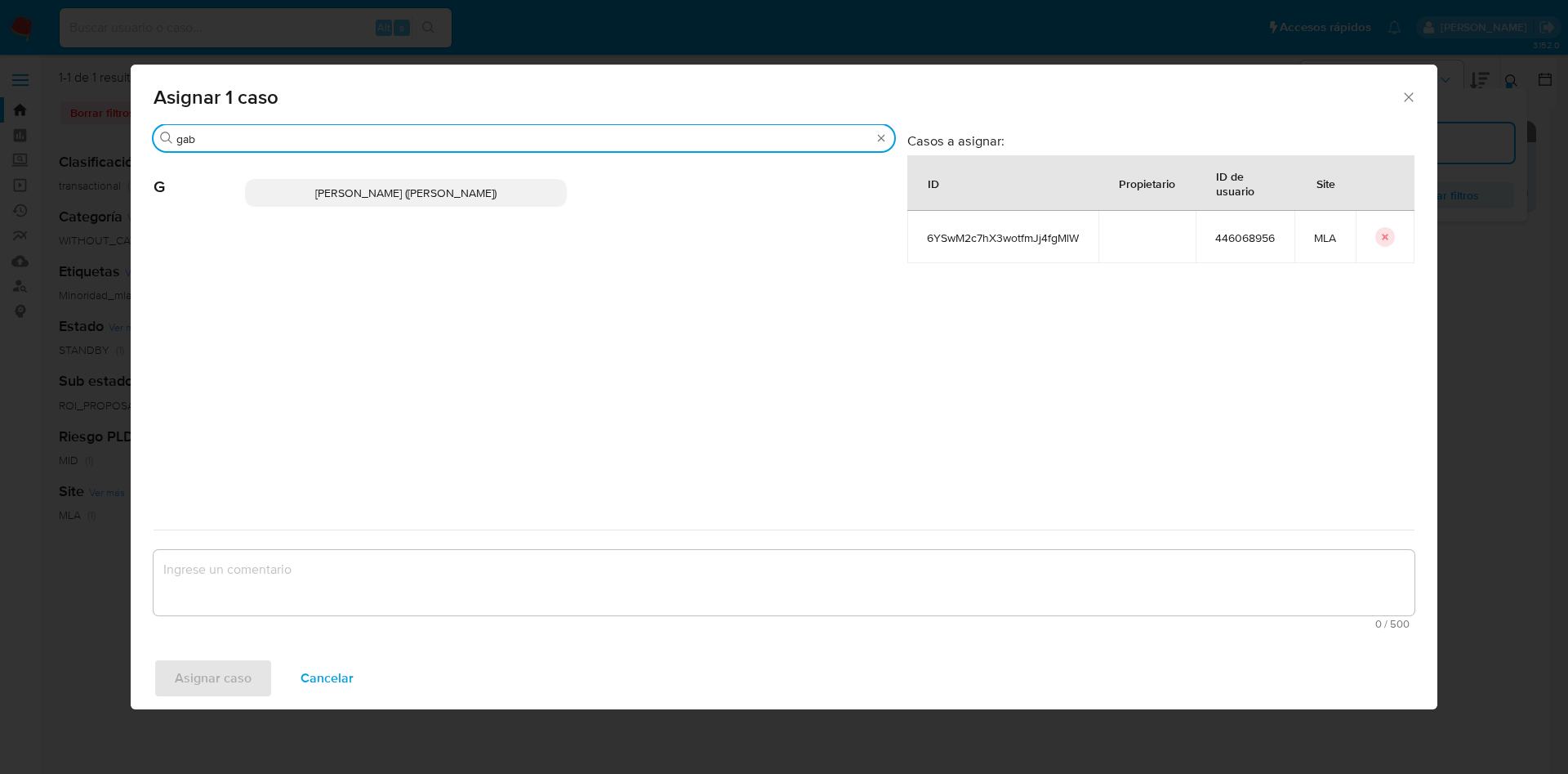
type input "gab"
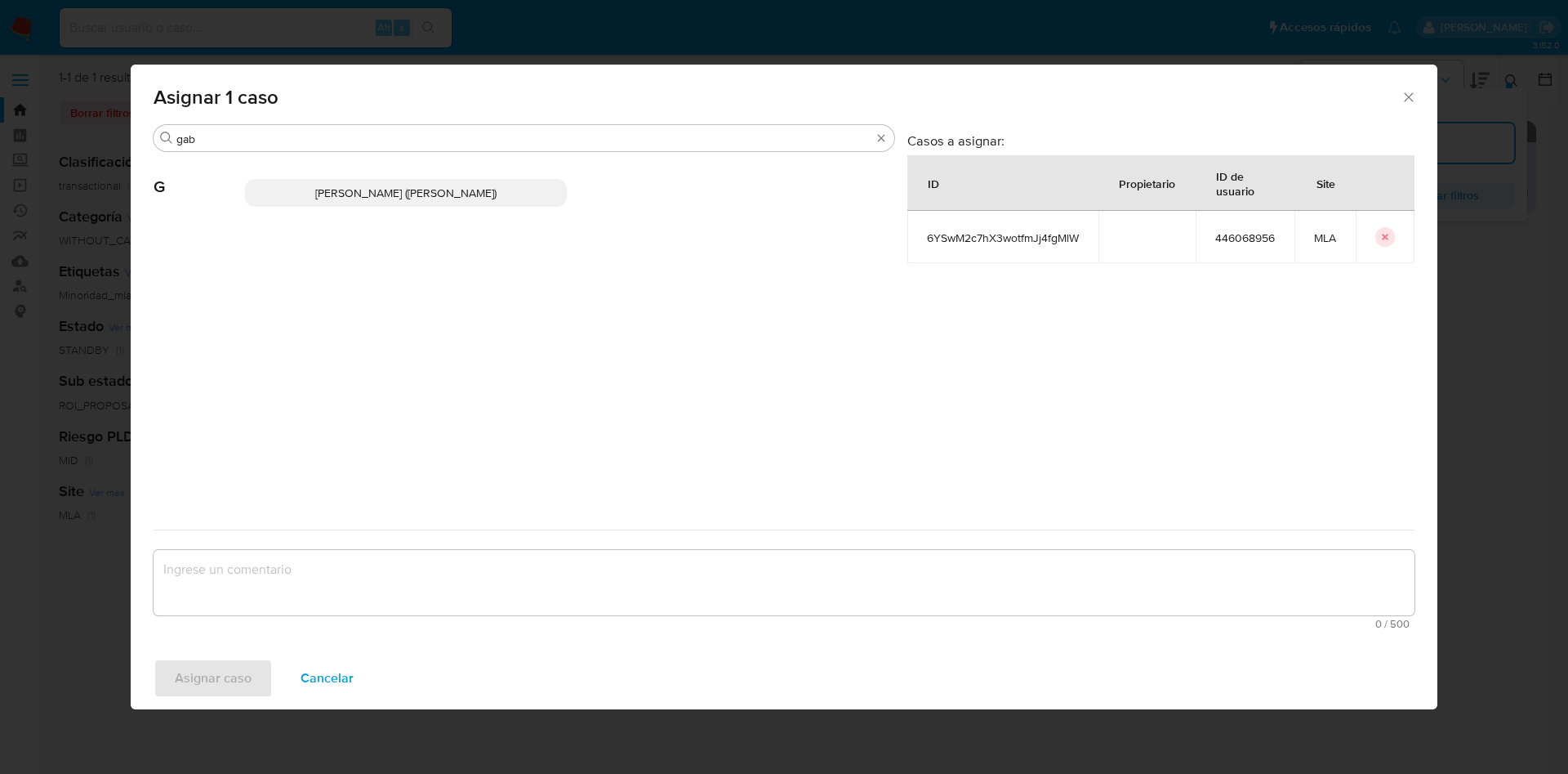
click at [328, 189] on span "Gabriela Sanchez Quinonez (gabrielsanch)" at bounding box center [405, 192] width 181 height 16
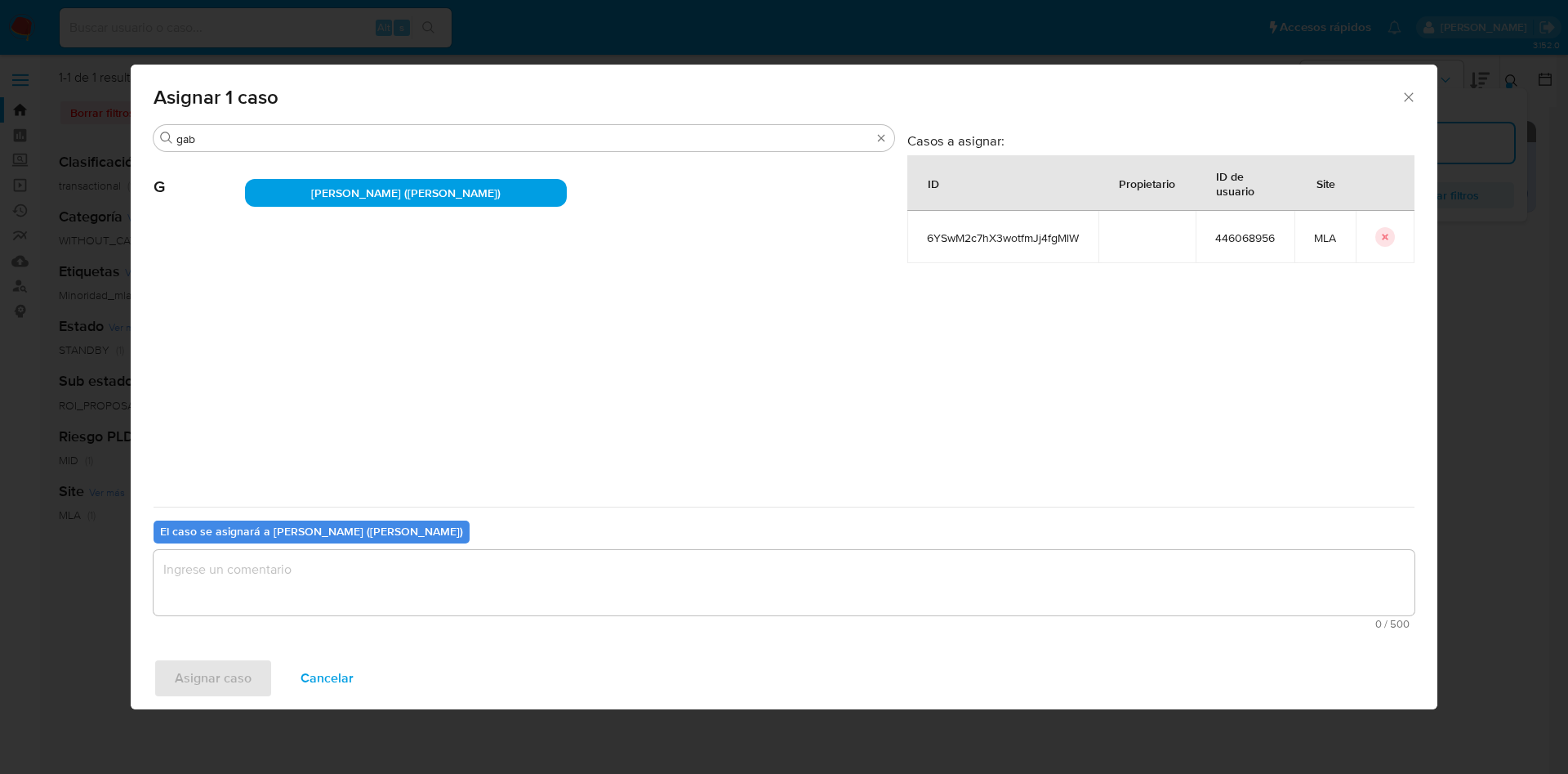
click at [232, 585] on textarea "assign-modal" at bounding box center [783, 583] width 1261 height 66
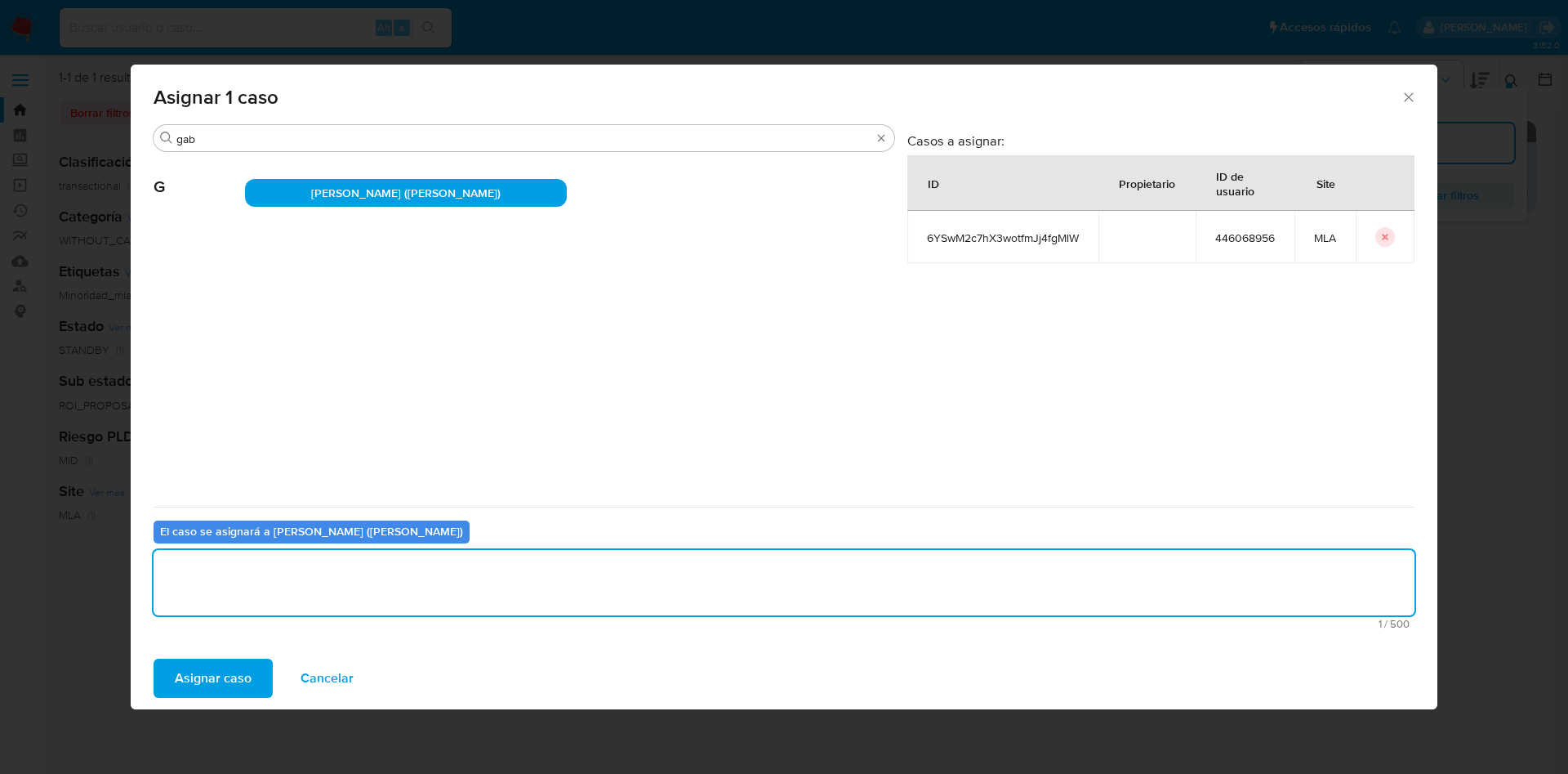
click at [223, 677] on span "Asignar caso" at bounding box center [213, 678] width 77 height 36
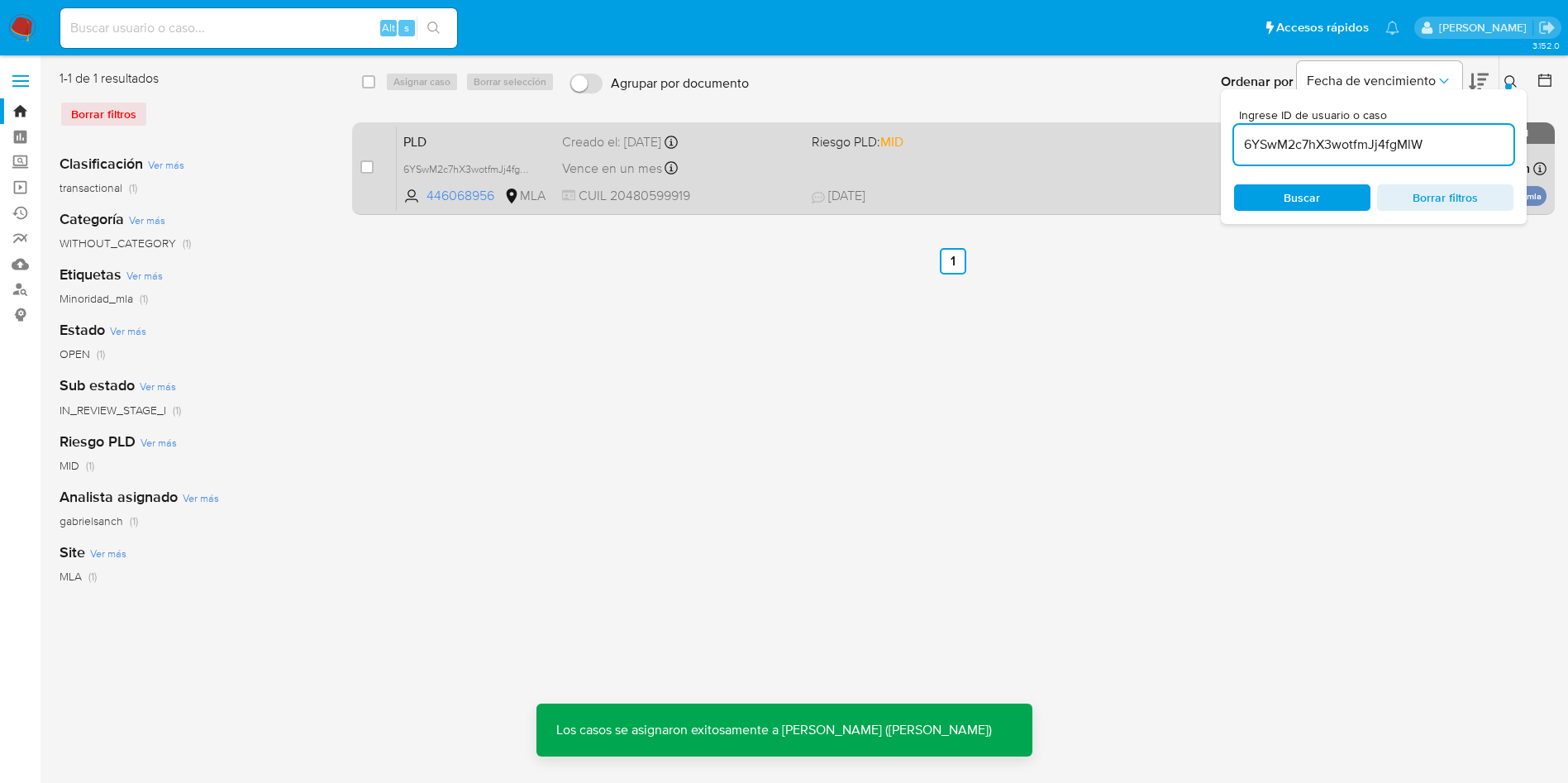
click at [619, 186] on span "CUIL 20480599919" at bounding box center [680, 195] width 236 height 18
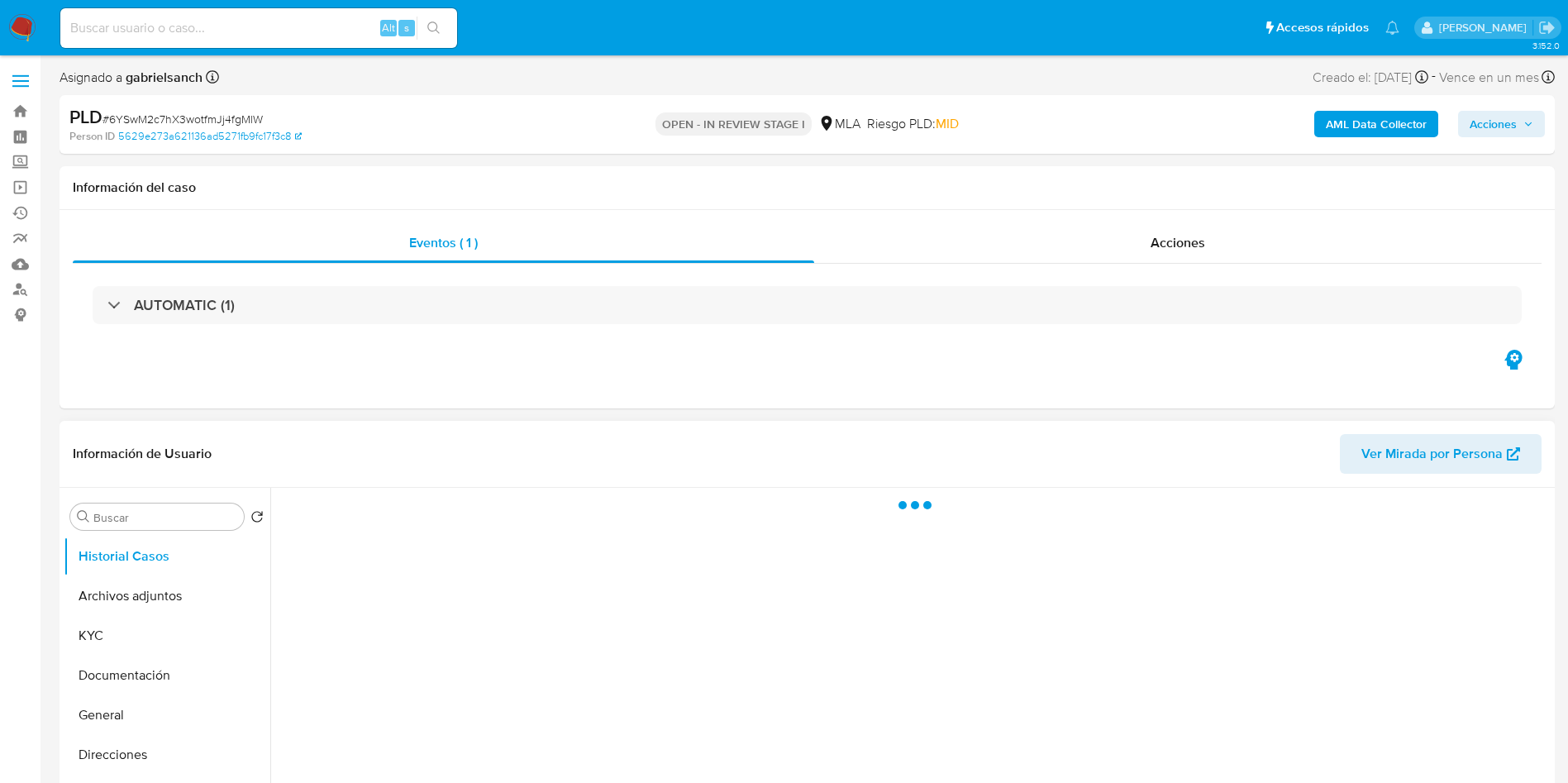
scroll to position [124, 0]
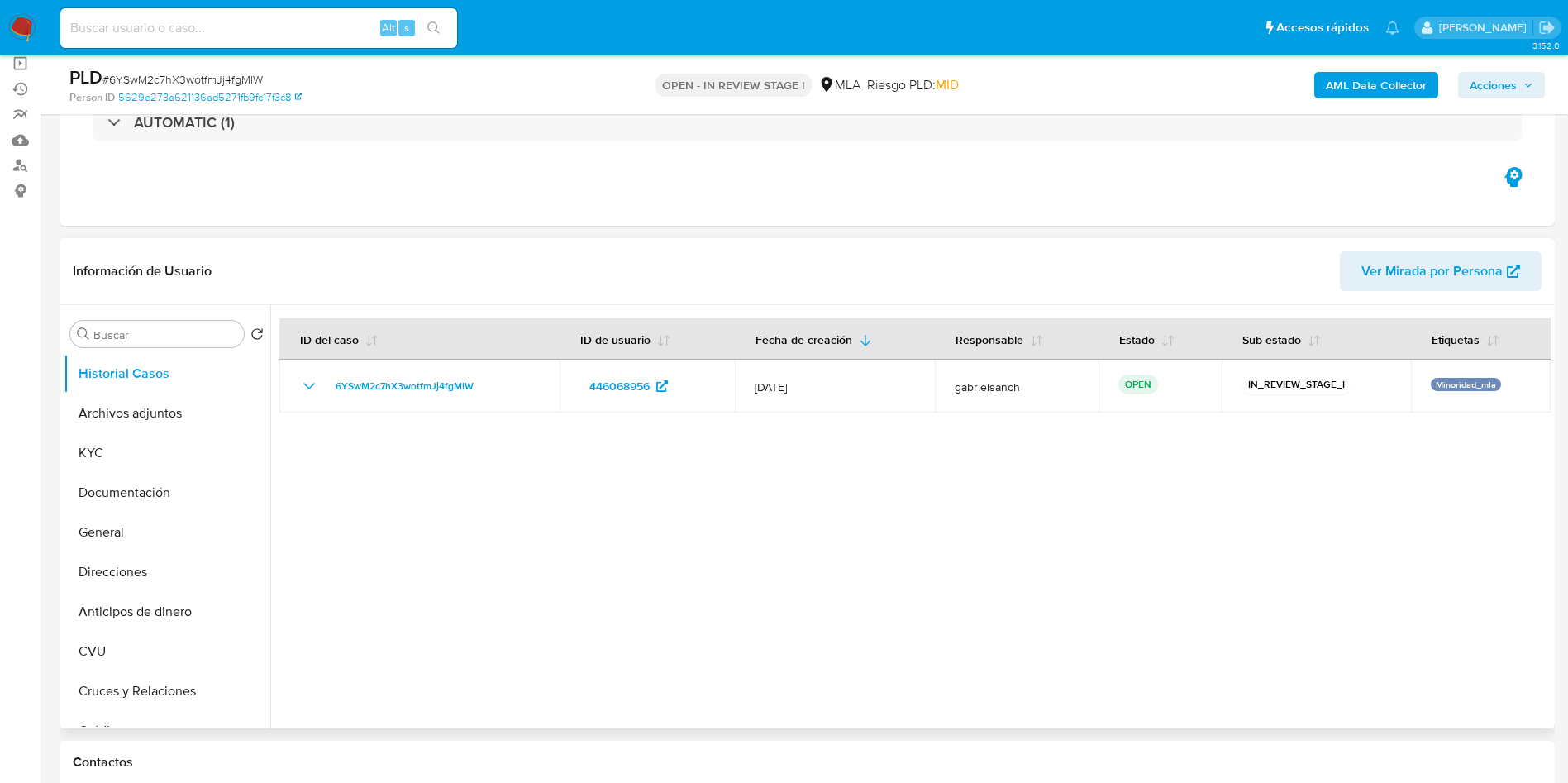
select select "10"
